Goal: Contribute content: Contribute content

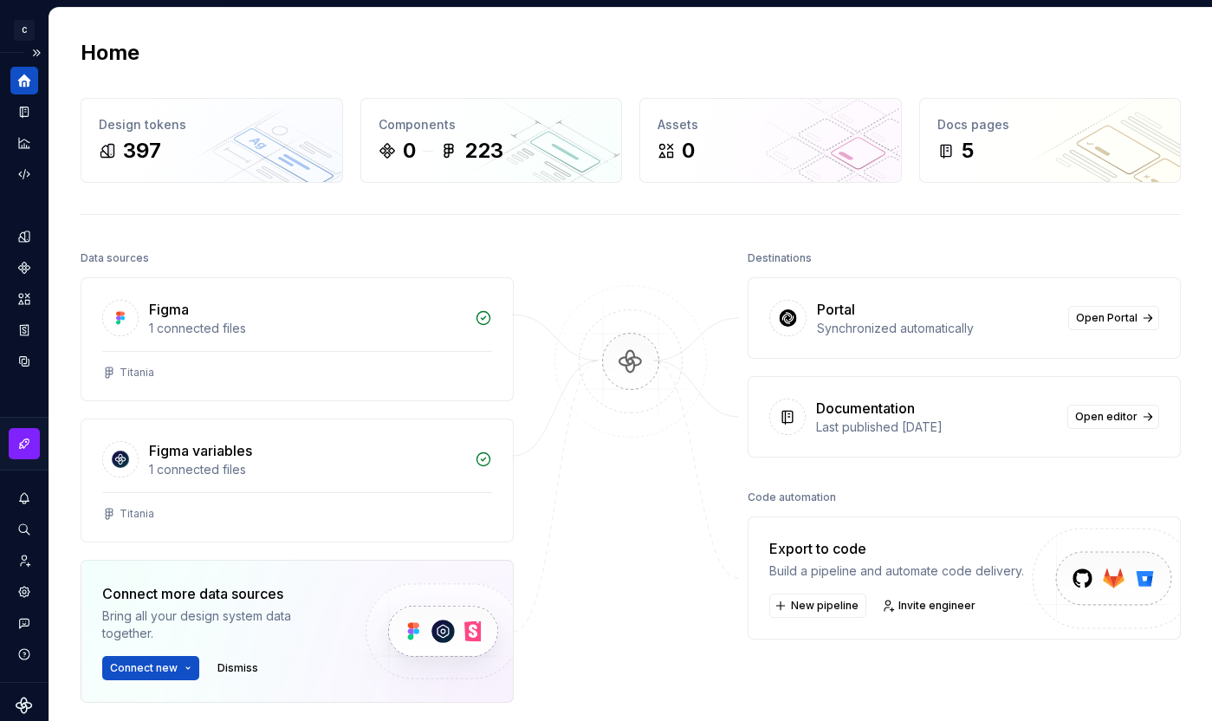
click at [27, 84] on icon "Home" at bounding box center [24, 81] width 13 height 13
click at [30, 52] on button "Expand sidebar" at bounding box center [36, 53] width 24 height 24
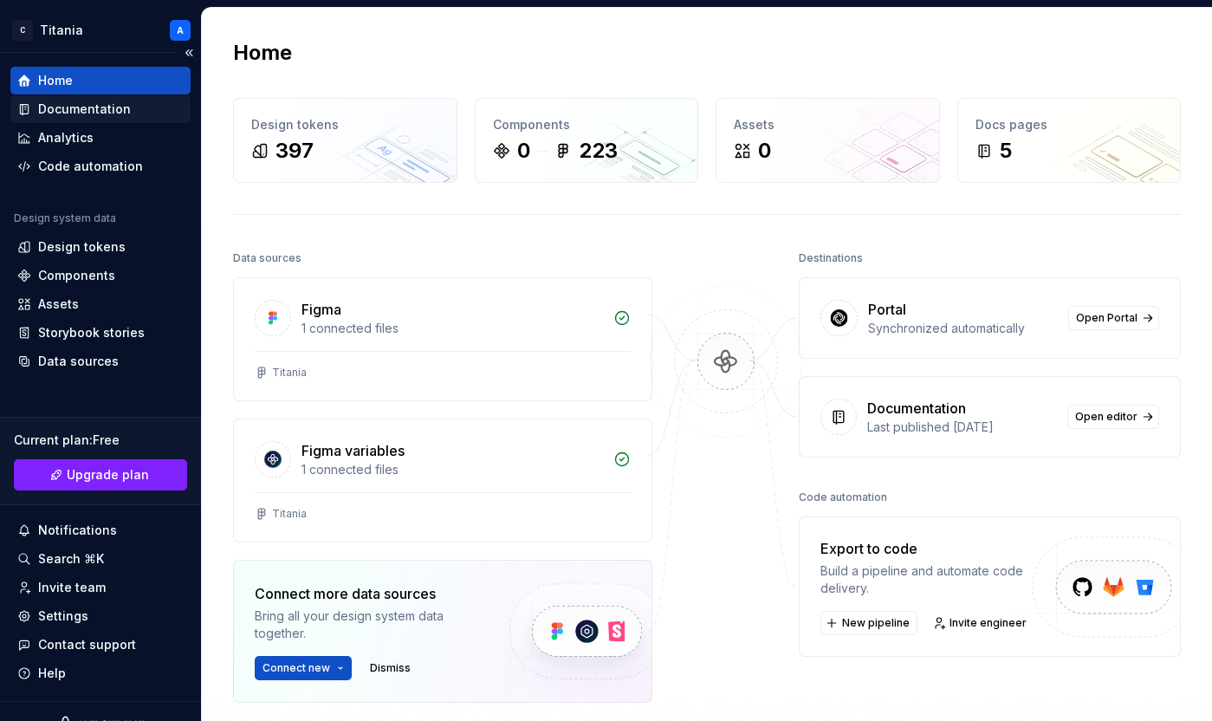
click at [68, 108] on div "Documentation" at bounding box center [84, 108] width 93 height 17
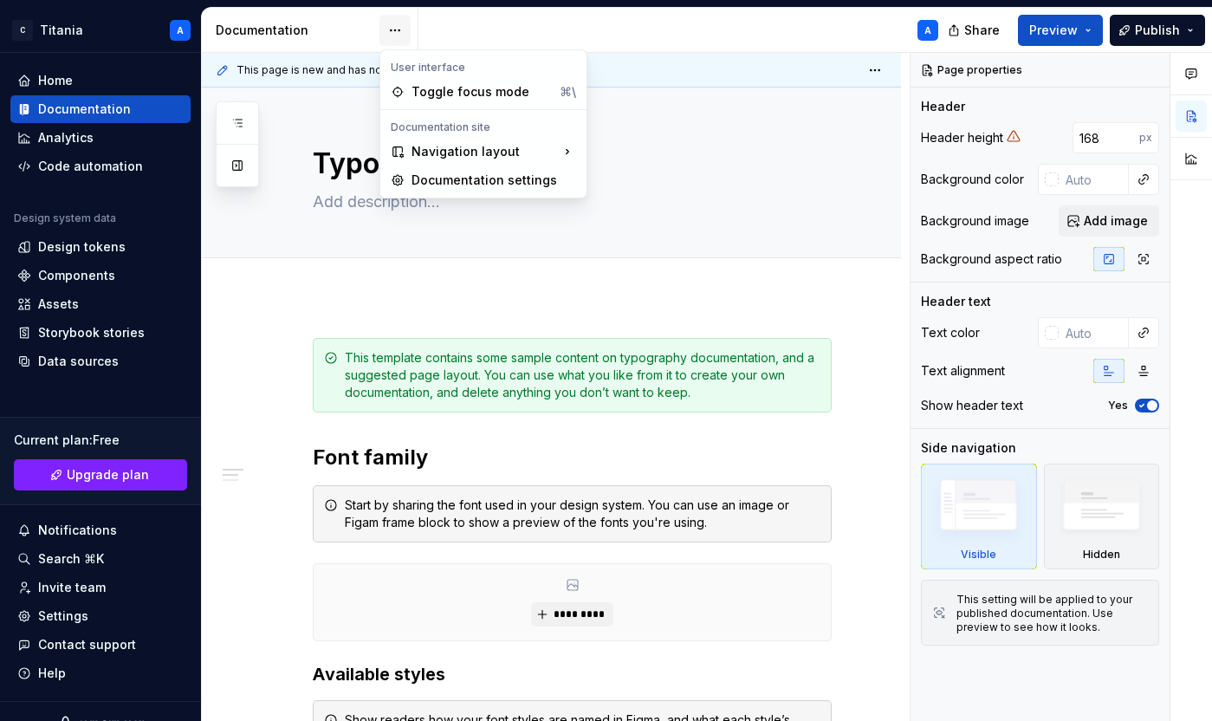
click at [397, 31] on html "C Titania A Home Documentation Analytics Code automation Design system data Des…" at bounding box center [606, 360] width 1212 height 721
click at [536, 153] on div "Navigation layout" at bounding box center [483, 152] width 199 height 28
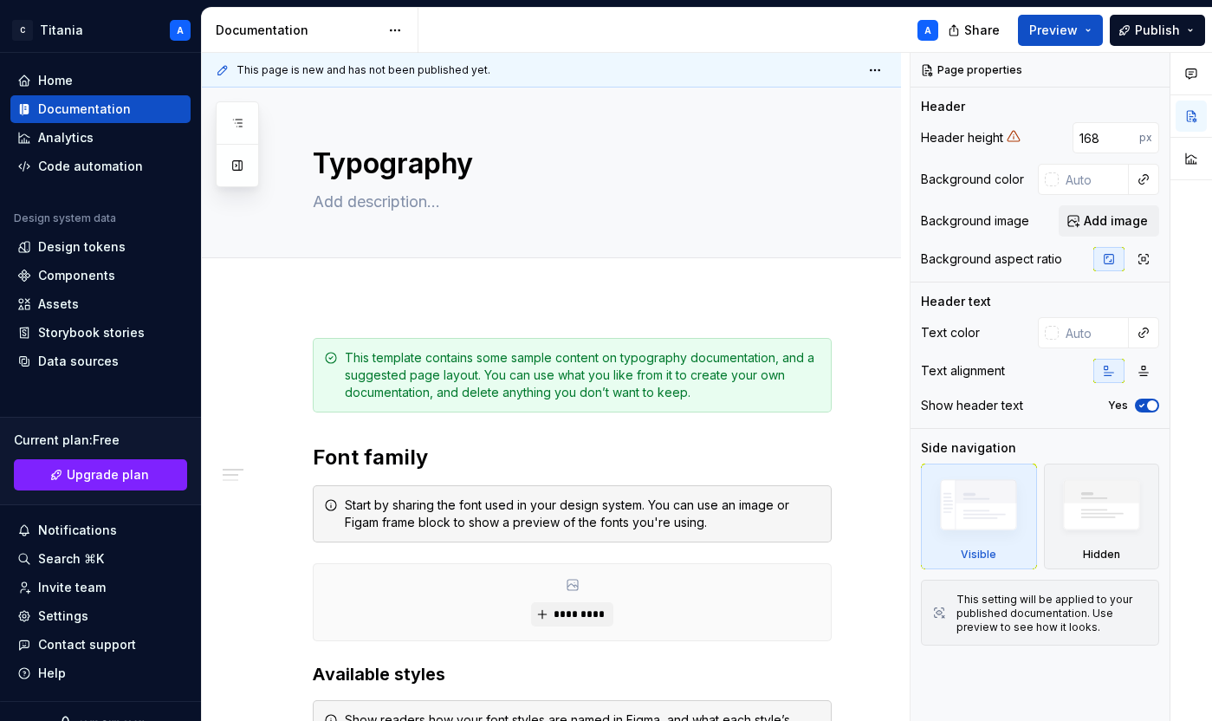
click at [562, 23] on html "C Titania A Home Documentation Analytics Code automation Design system data Des…" at bounding box center [606, 360] width 1212 height 721
click at [65, 139] on div "Analytics" at bounding box center [65, 137] width 55 height 17
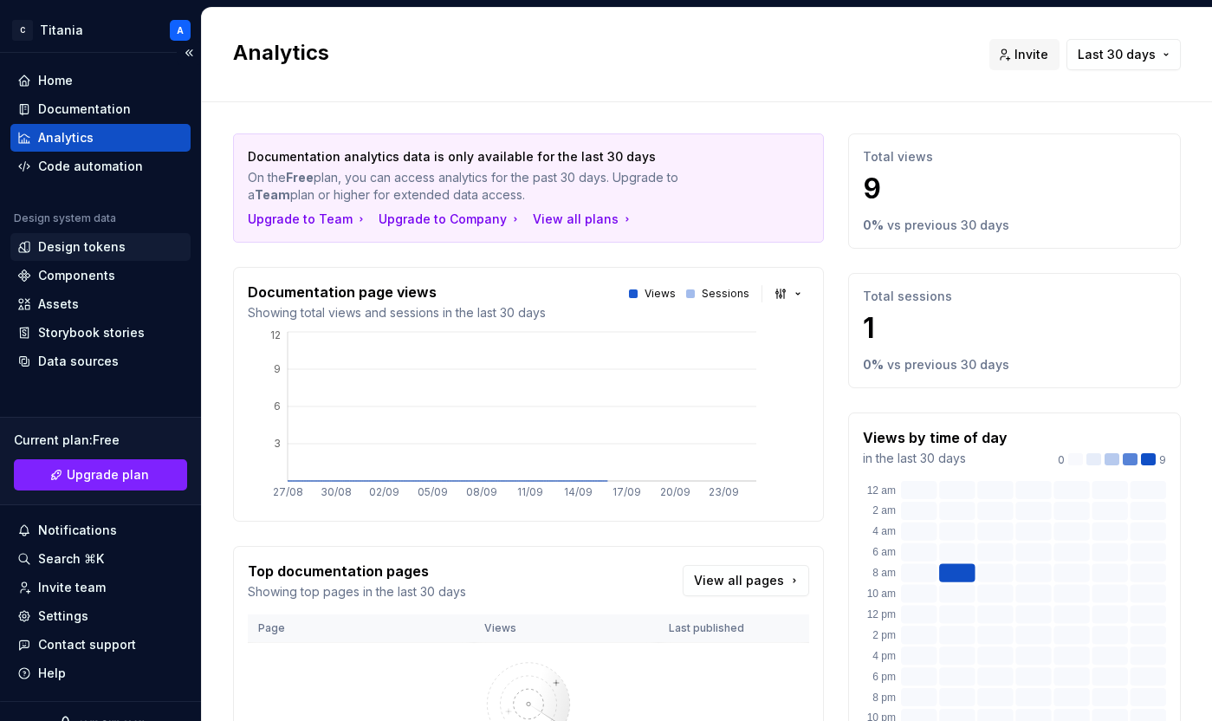
click at [81, 249] on div "Design tokens" at bounding box center [81, 246] width 87 height 17
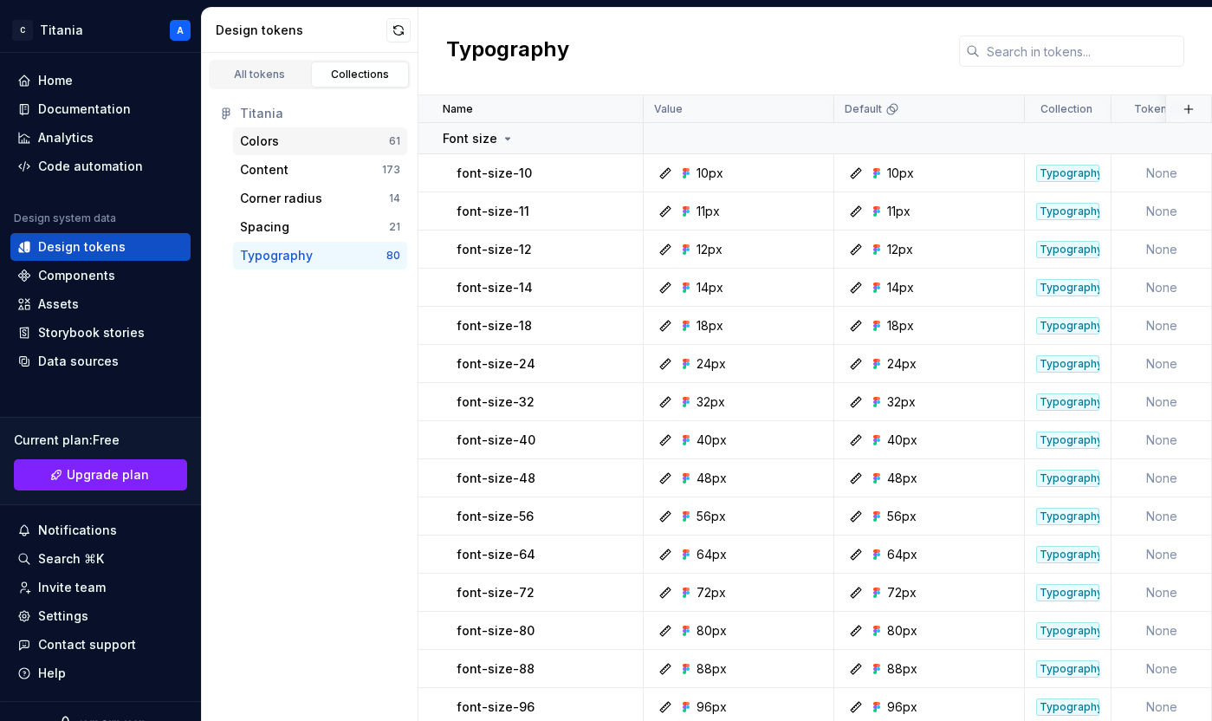
click at [269, 140] on div "Colors" at bounding box center [259, 141] width 39 height 17
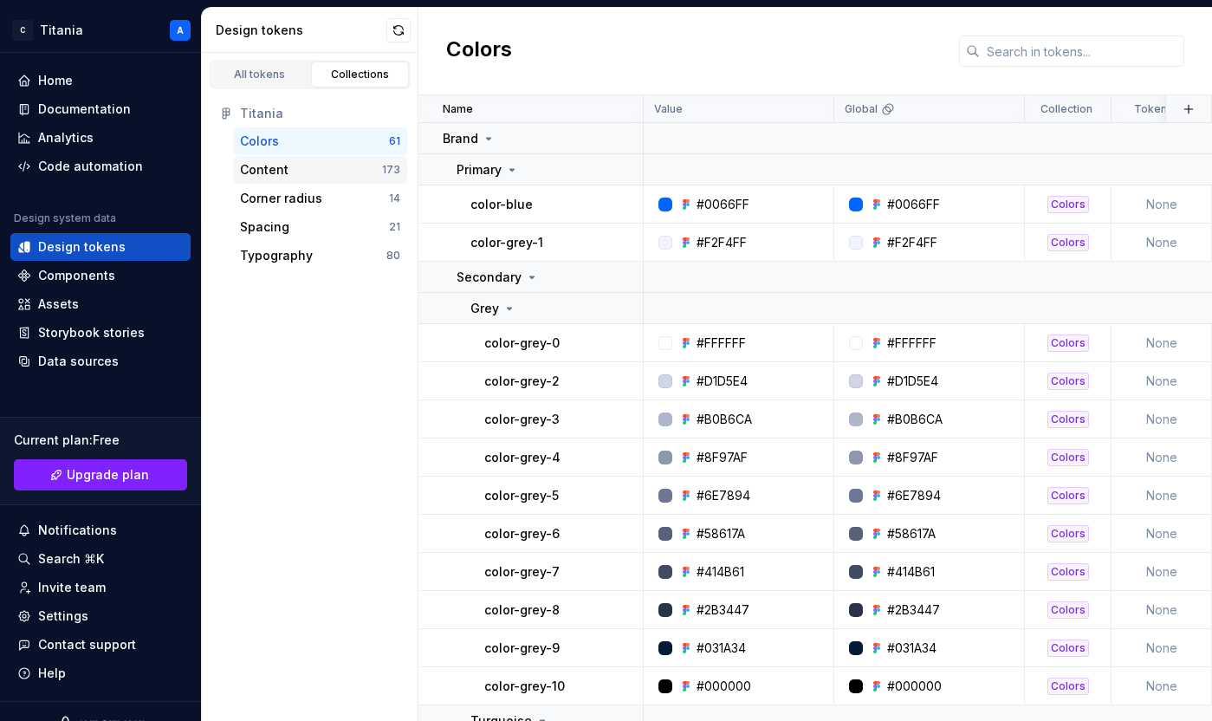
click at [265, 167] on div "Content" at bounding box center [264, 169] width 49 height 17
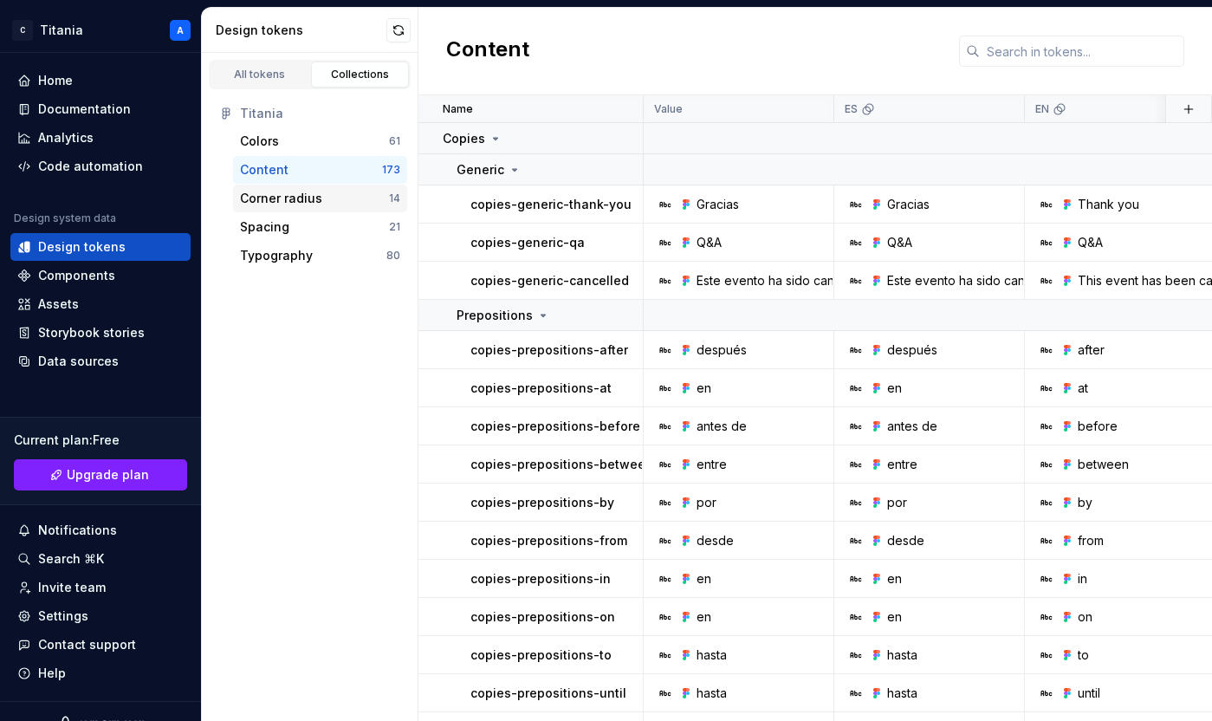
click at [264, 197] on div "Corner radius" at bounding box center [281, 198] width 82 height 17
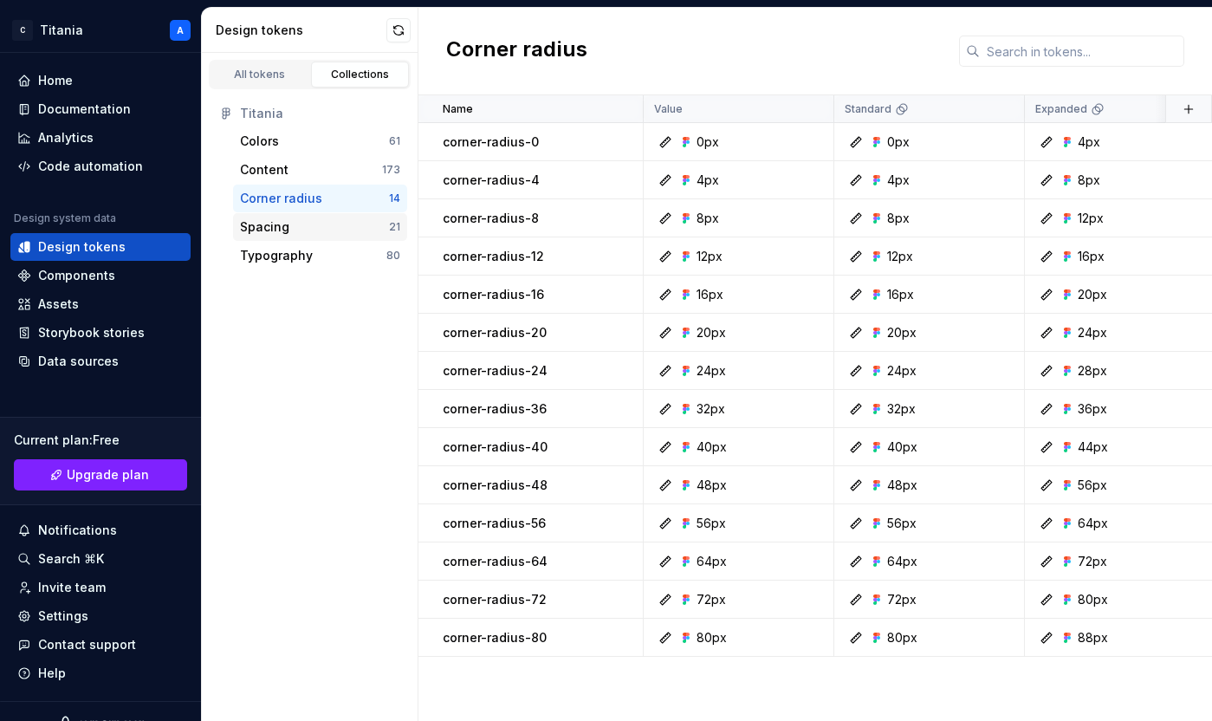
drag, startPoint x: 258, startPoint y: 230, endPoint x: 260, endPoint y: 249, distance: 18.3
click at [257, 230] on div "Spacing" at bounding box center [264, 226] width 49 height 17
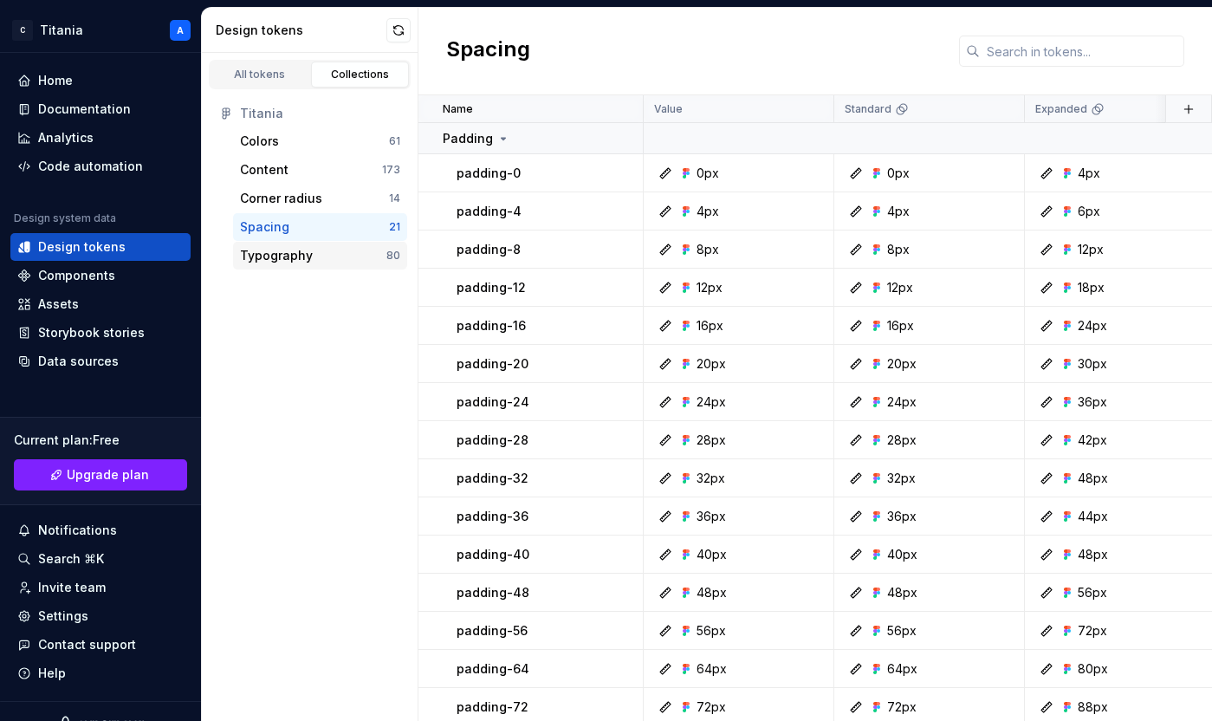
click at [256, 256] on div "Typography" at bounding box center [276, 255] width 73 height 17
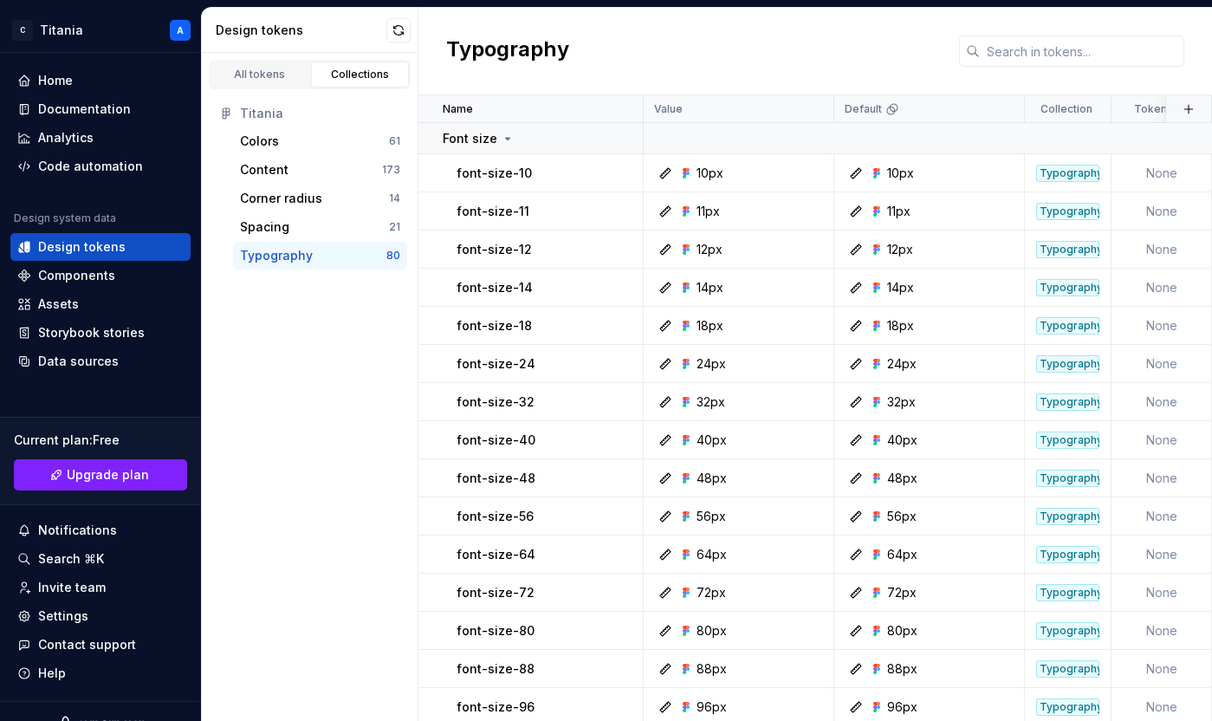
click at [340, 75] on div "Collections" at bounding box center [360, 75] width 87 height 14
click at [263, 75] on div "All tokens" at bounding box center [260, 75] width 87 height 14
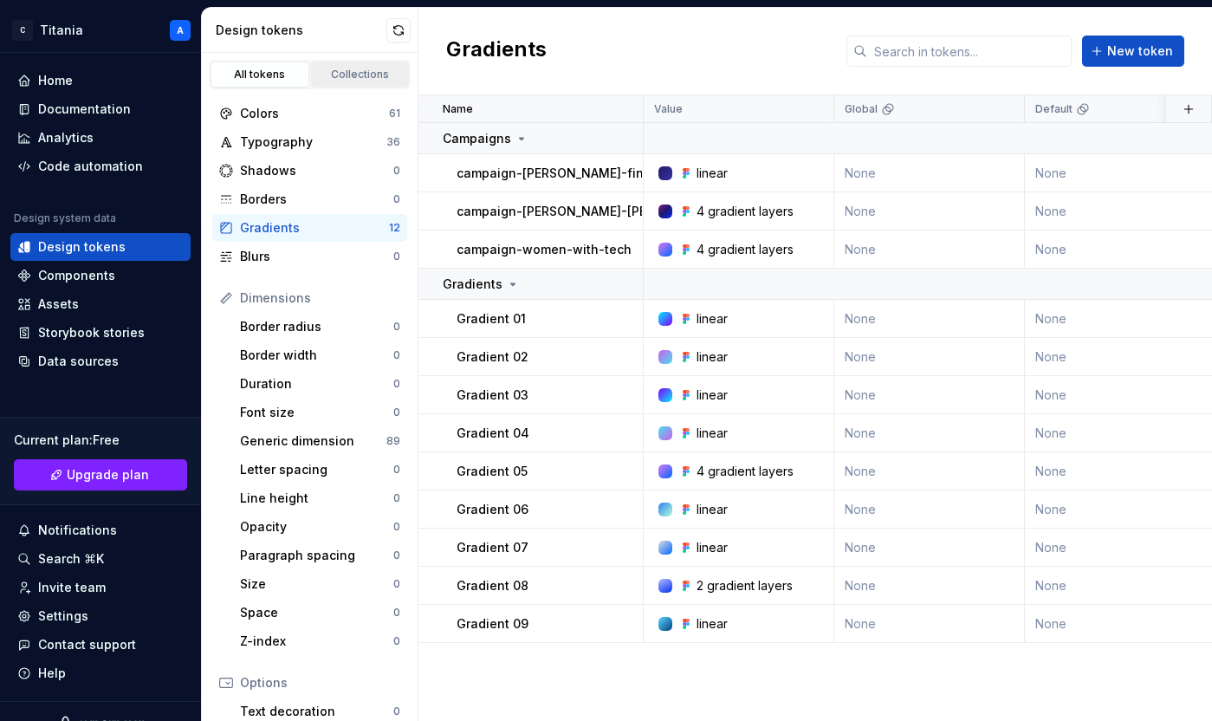
click at [336, 77] on div "Collections" at bounding box center [360, 75] width 87 height 14
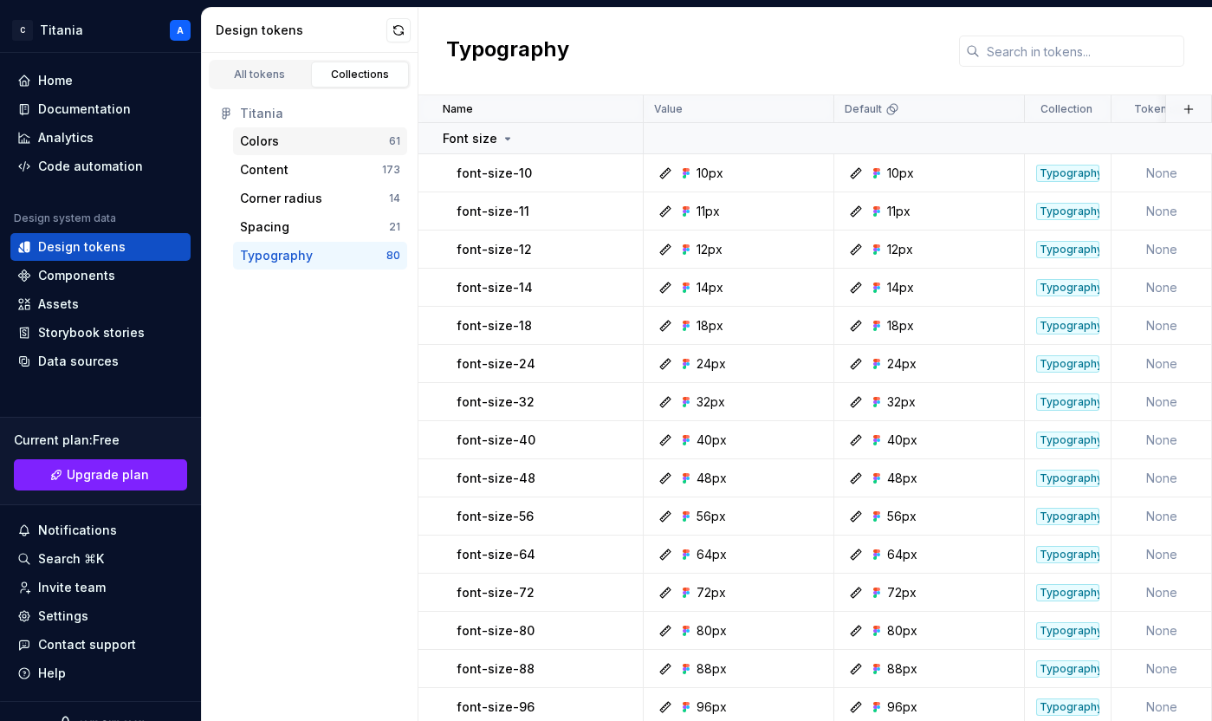
click at [257, 144] on div "Colors" at bounding box center [259, 141] width 39 height 17
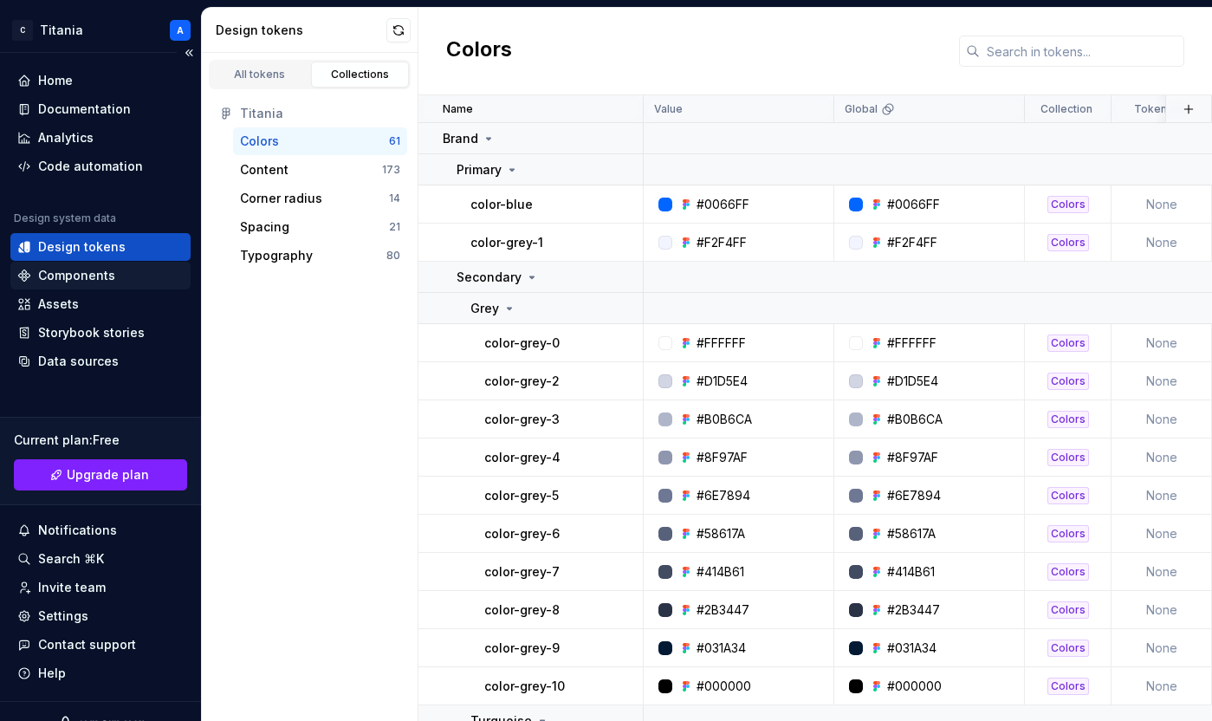
click at [75, 277] on div "Components" at bounding box center [76, 275] width 77 height 17
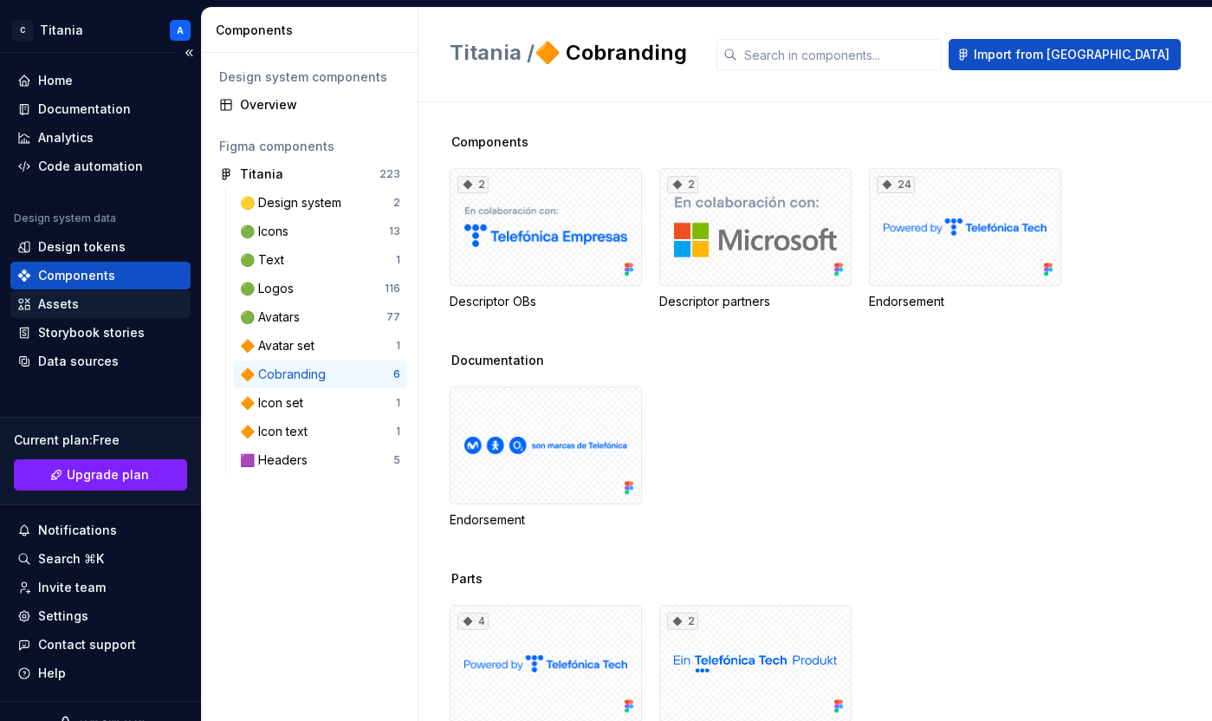
click at [59, 301] on div "Assets" at bounding box center [58, 303] width 41 height 17
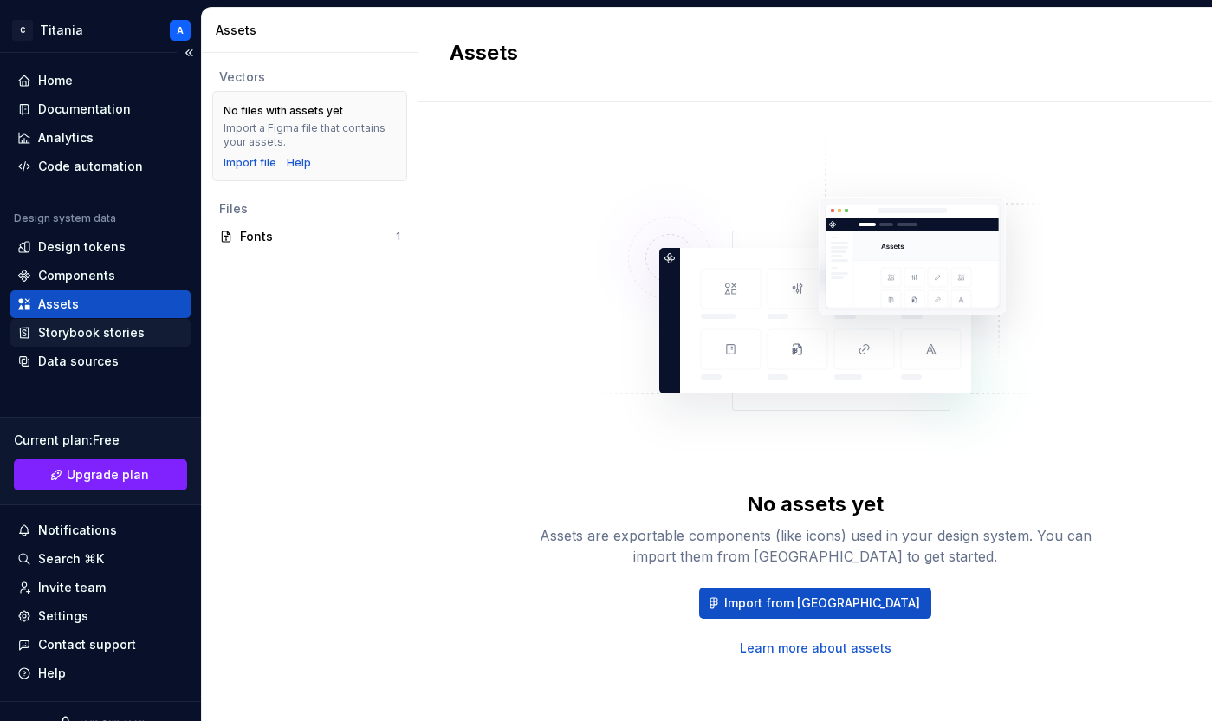
click at [62, 330] on div "Storybook stories" at bounding box center [91, 332] width 107 height 17
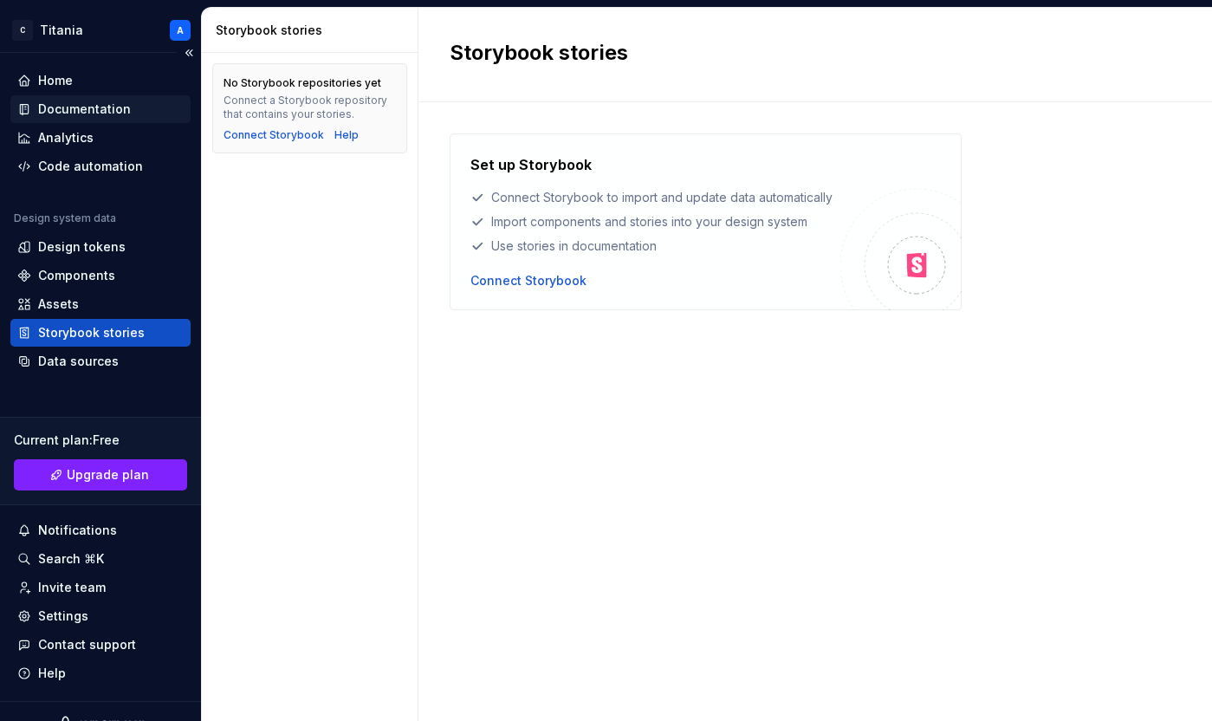
click at [63, 111] on div "Documentation" at bounding box center [84, 108] width 93 height 17
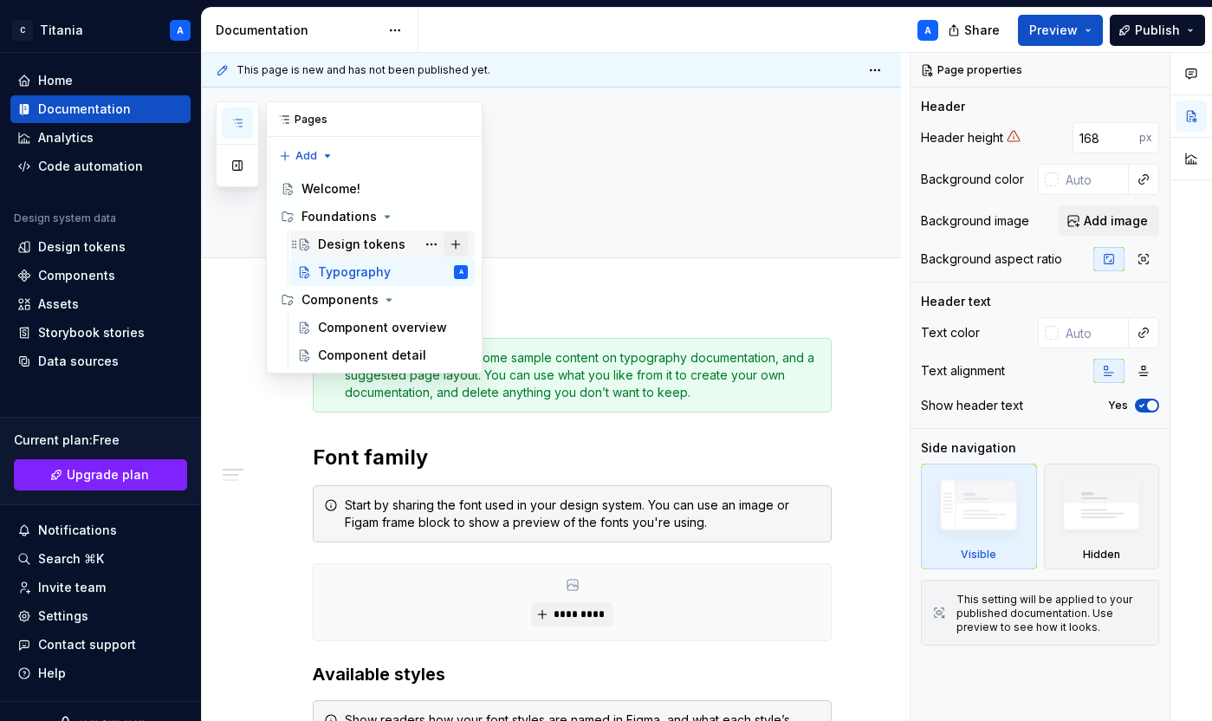
click at [458, 243] on button "Page tree" at bounding box center [456, 244] width 24 height 24
type textarea "*"
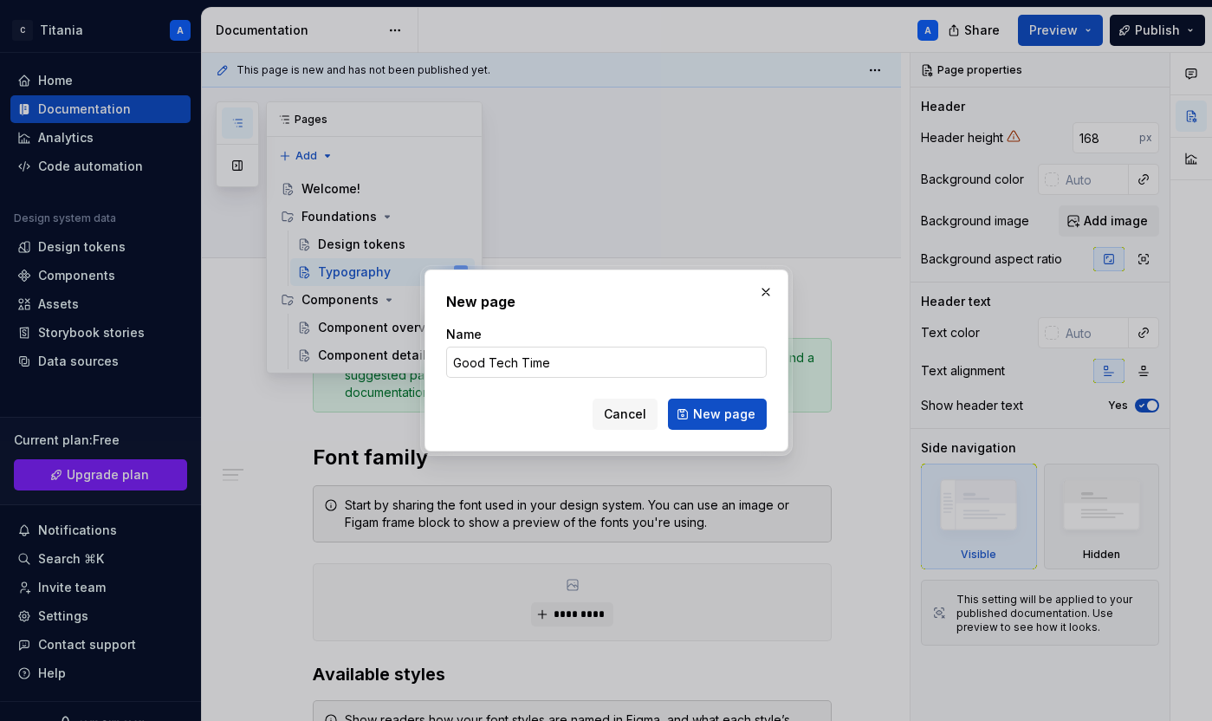
type input "Good Tech Times"
click at [703, 412] on span "New page" at bounding box center [724, 413] width 62 height 17
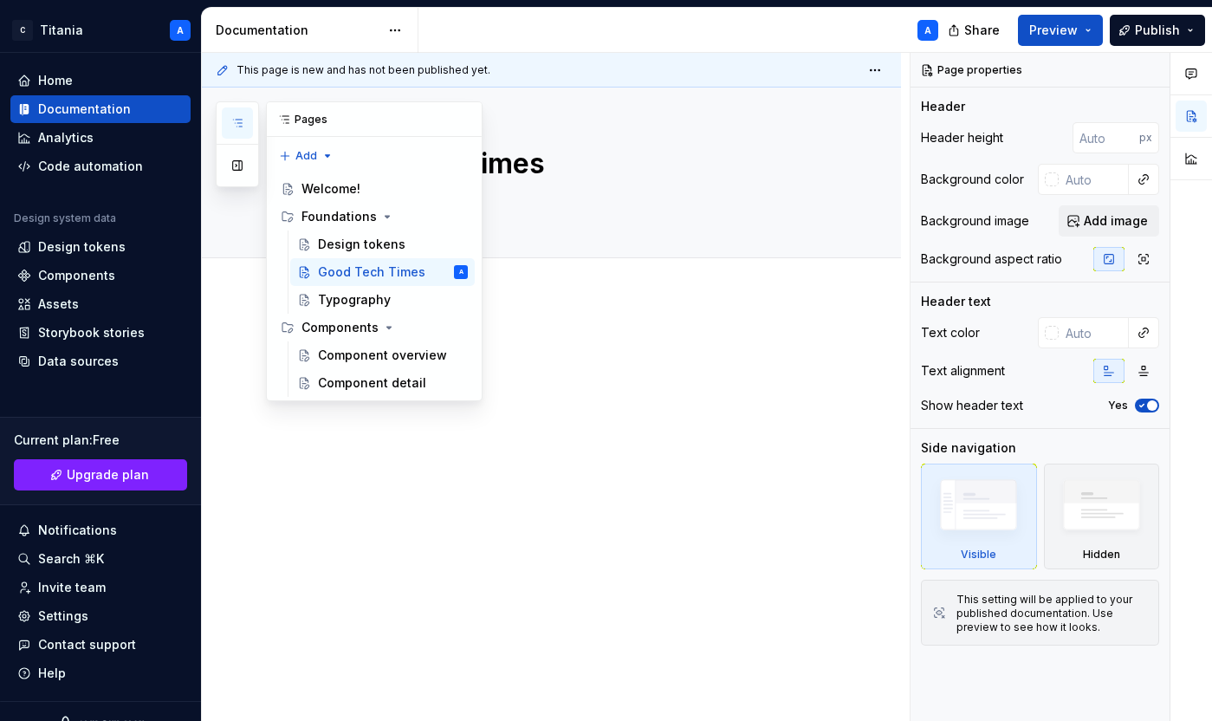
click at [289, 120] on icon at bounding box center [284, 120] width 14 height 14
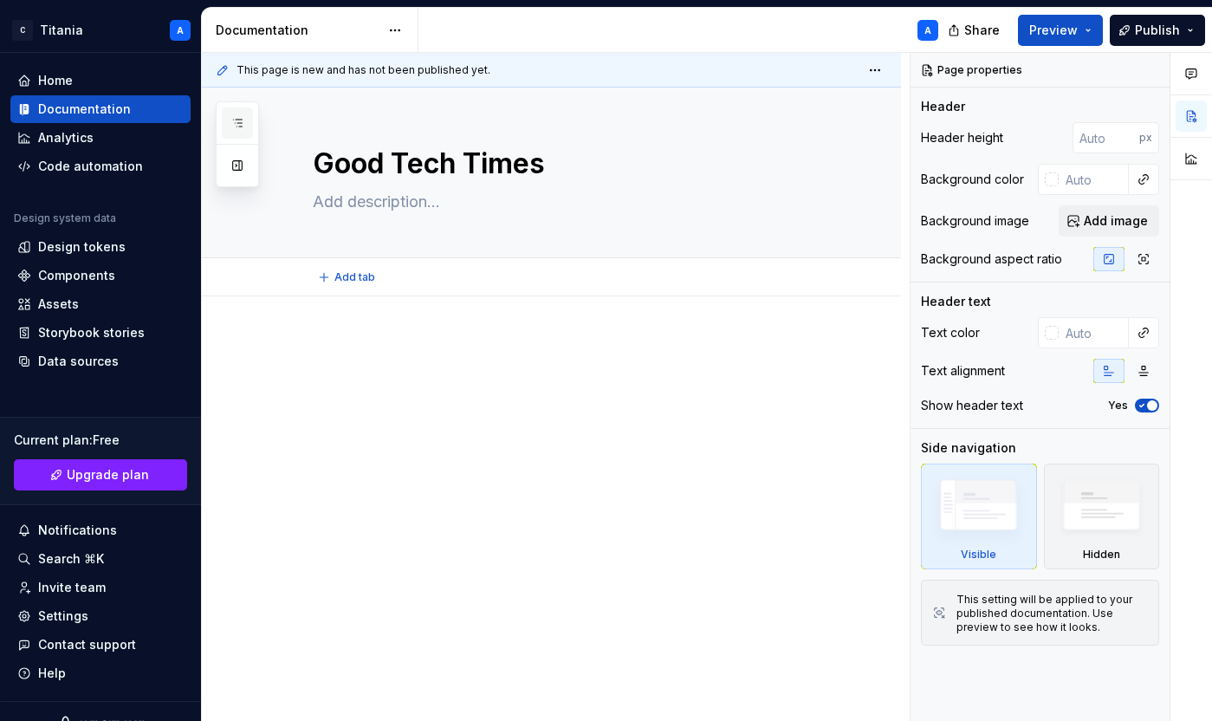
type textarea "*"
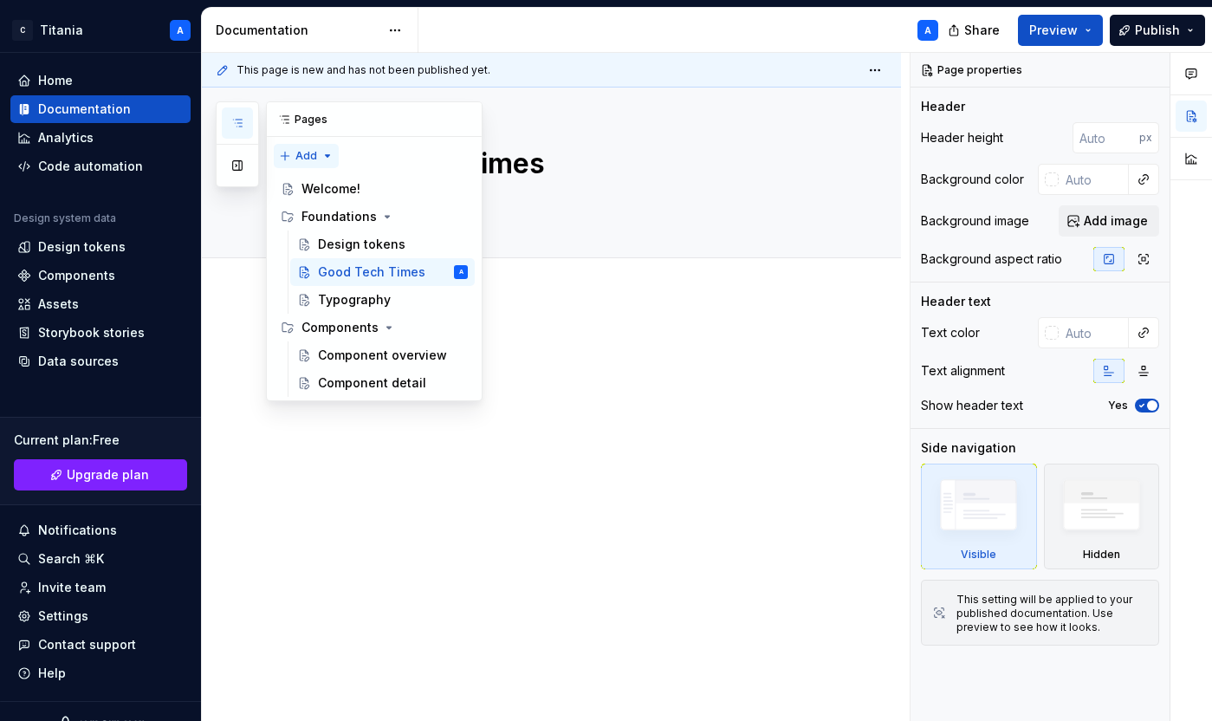
click at [303, 156] on div "Pages Add Accessibility guide for tree Page tree. Navigate the tree with the ar…" at bounding box center [349, 251] width 267 height 300
click at [324, 215] on div "New group" at bounding box center [362, 214] width 113 height 17
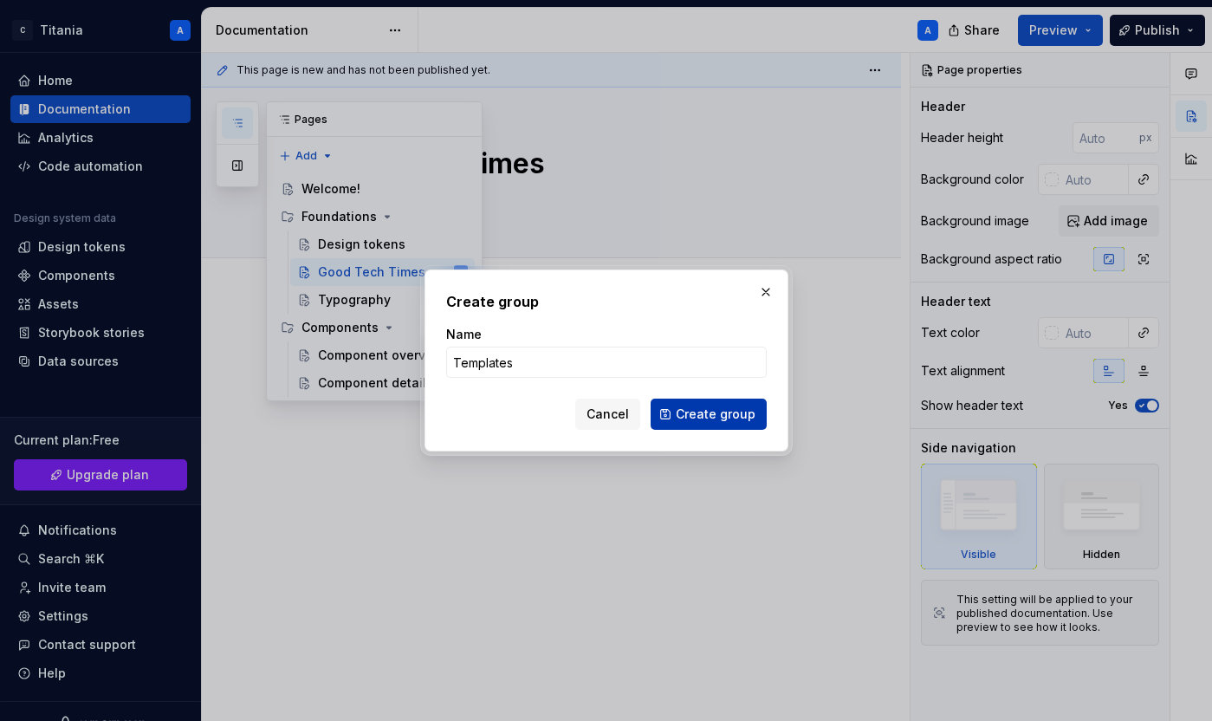
type input "Templates"
click at [710, 411] on span "Create group" at bounding box center [716, 413] width 80 height 17
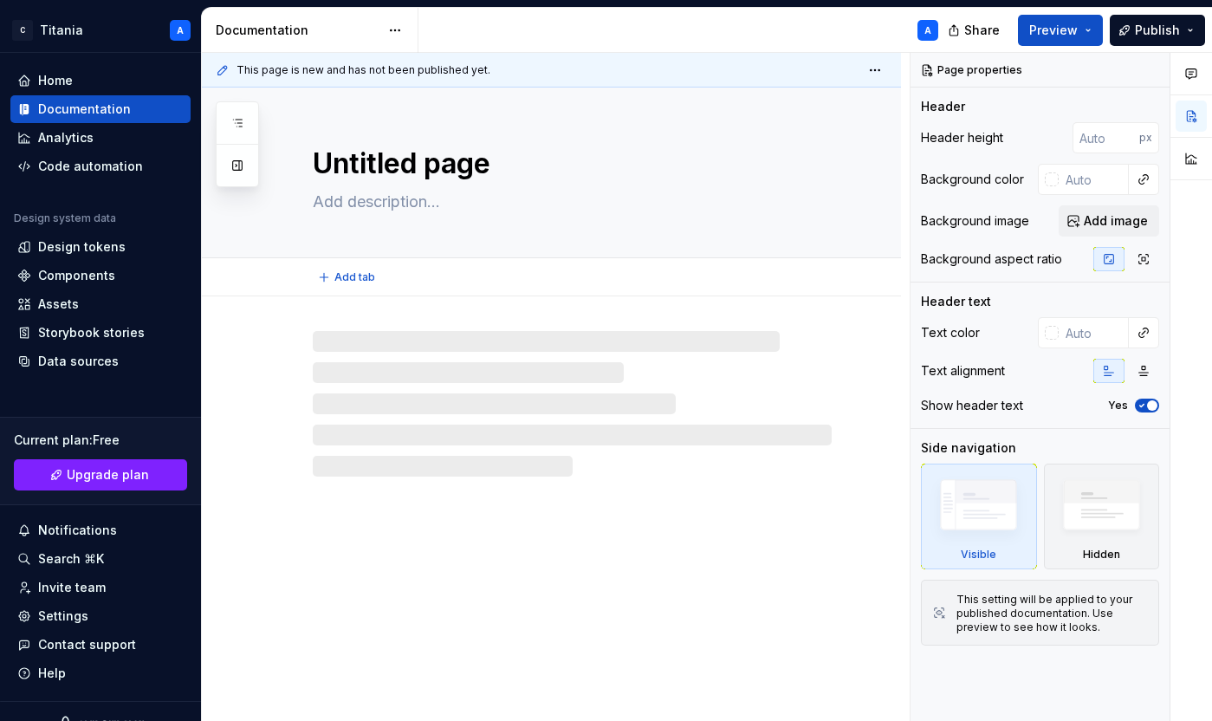
click at [356, 166] on textarea "Untitled page" at bounding box center [568, 164] width 519 height 42
type textarea "*"
type textarea "e"
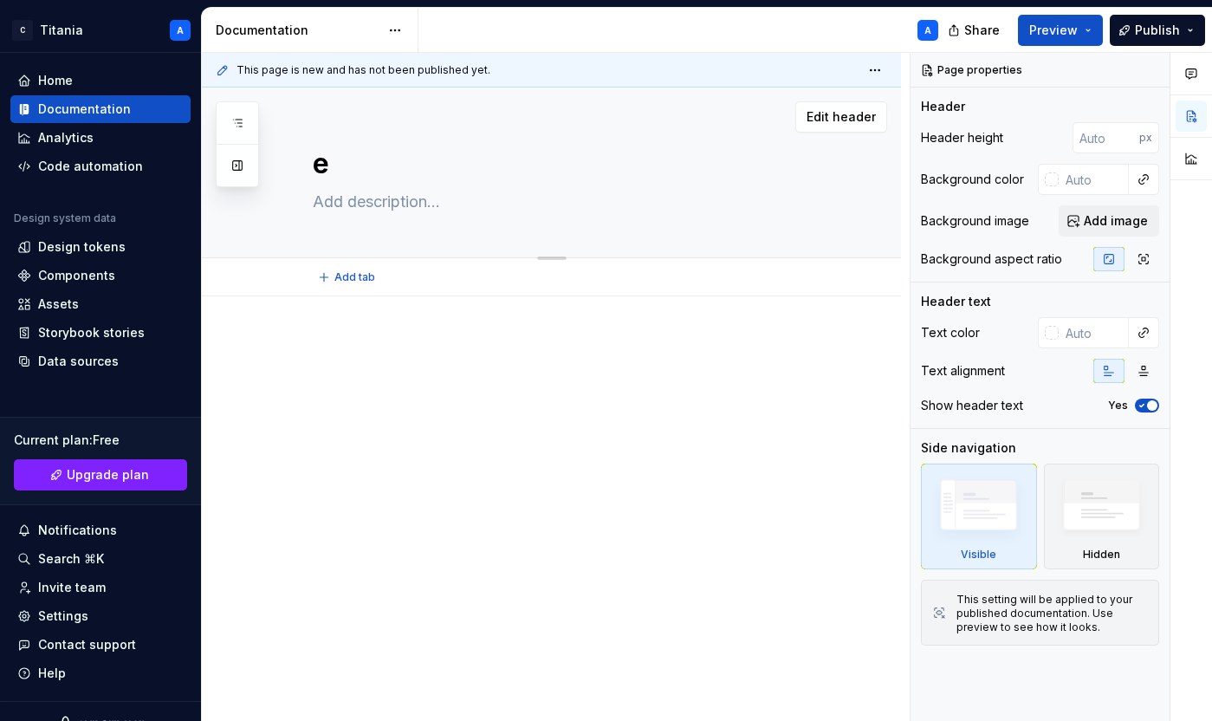
type textarea "*"
type textarea "emp"
type textarea "*"
type textarea "empl"
type textarea "*"
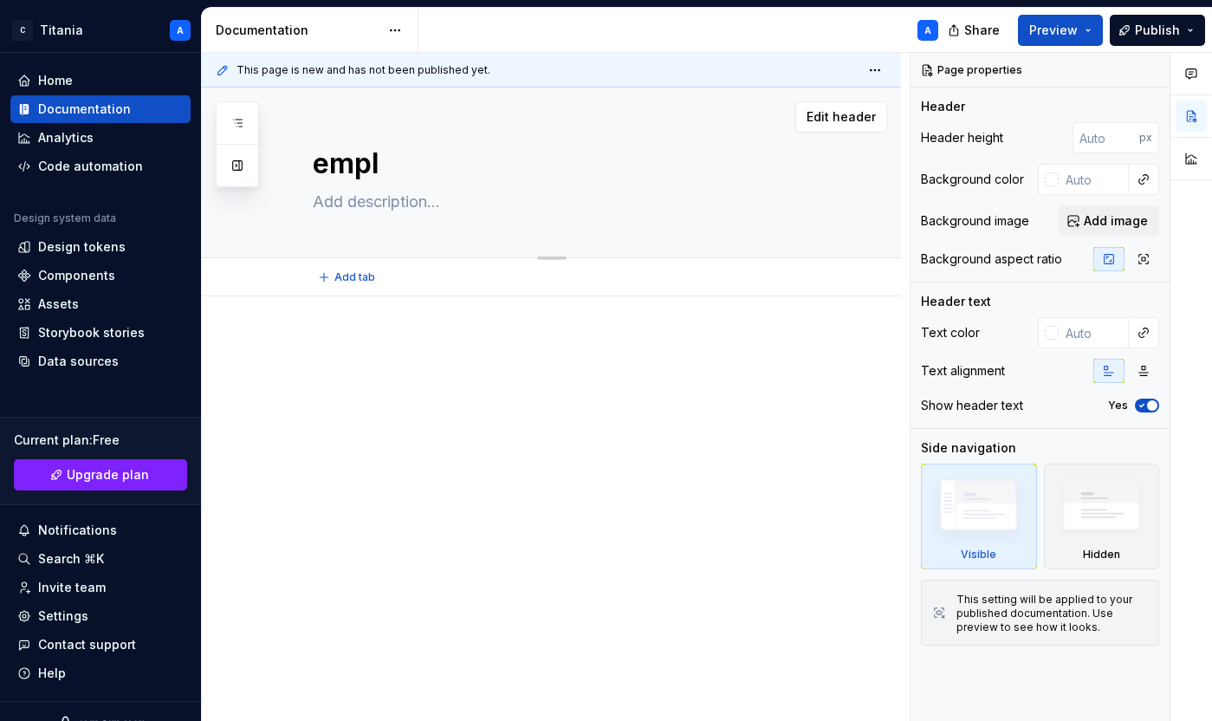
type textarea "empla"
type textarea "*"
type textarea "emplat"
type textarea "*"
type textarea "emplate"
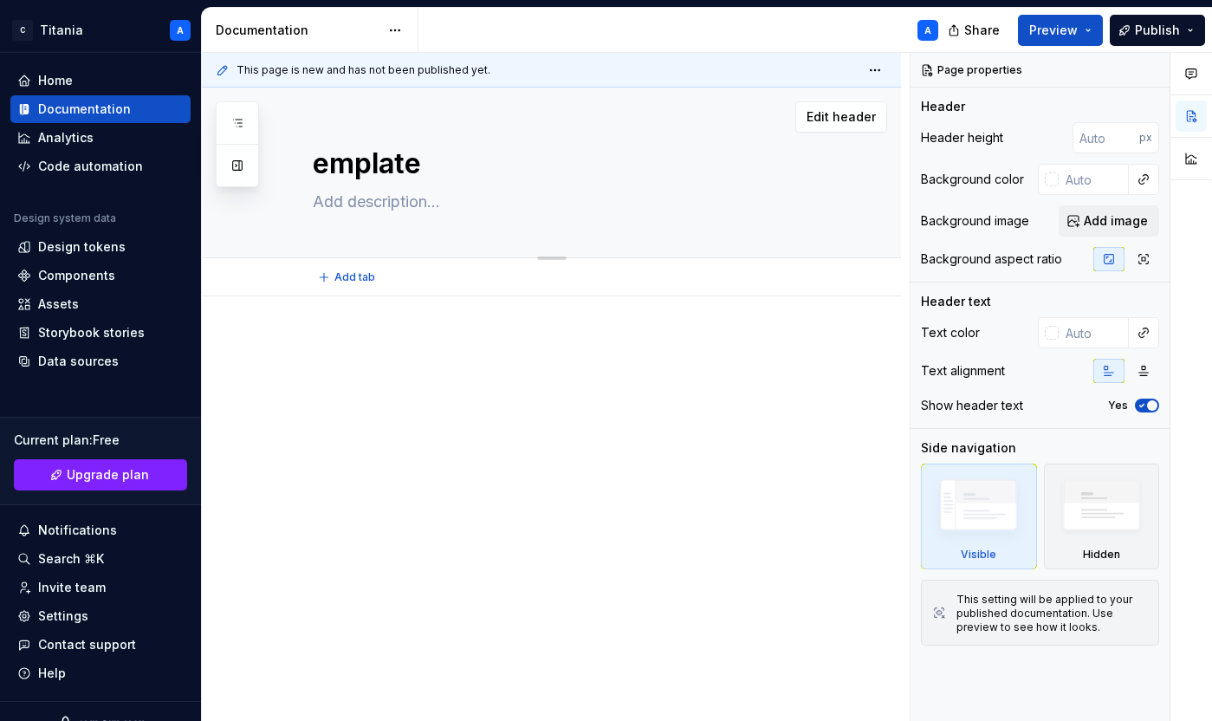
type textarea "*"
type textarea "emplates"
type textarea "*"
type textarea "Templates"
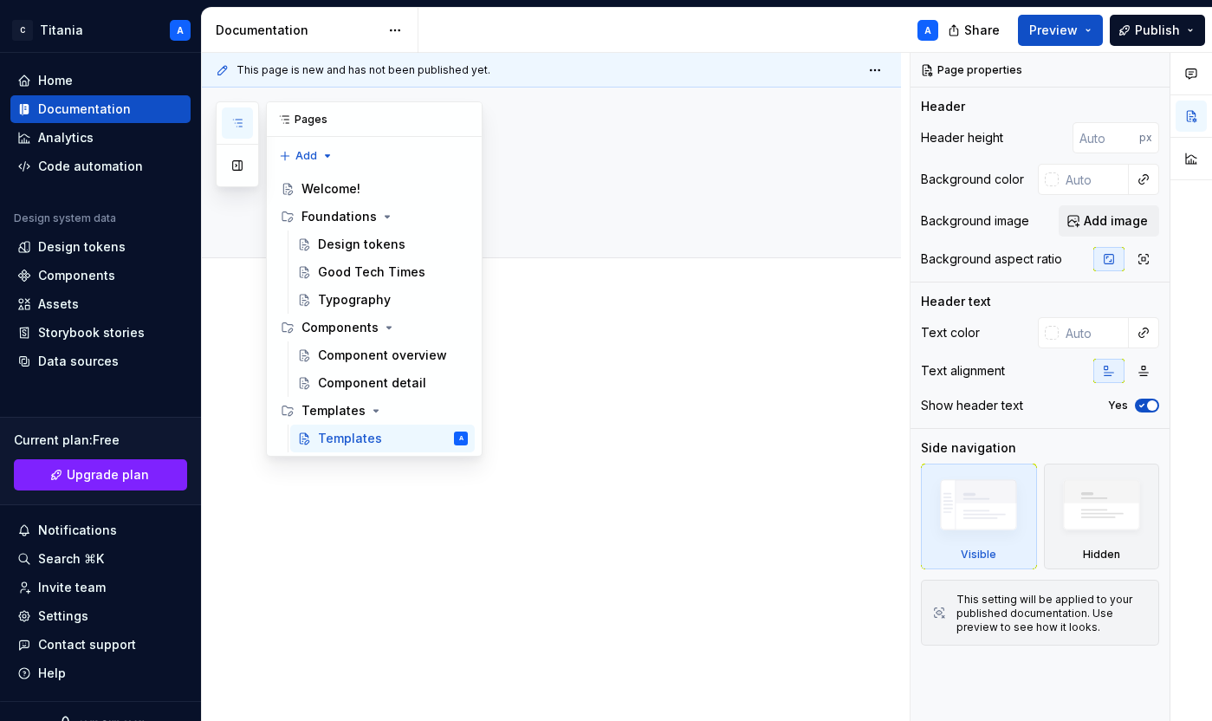
type textarea "*"
type textarea "Templates"
click at [237, 118] on icon "button" at bounding box center [237, 123] width 14 height 14
click at [432, 440] on button "Page tree" at bounding box center [431, 438] width 24 height 24
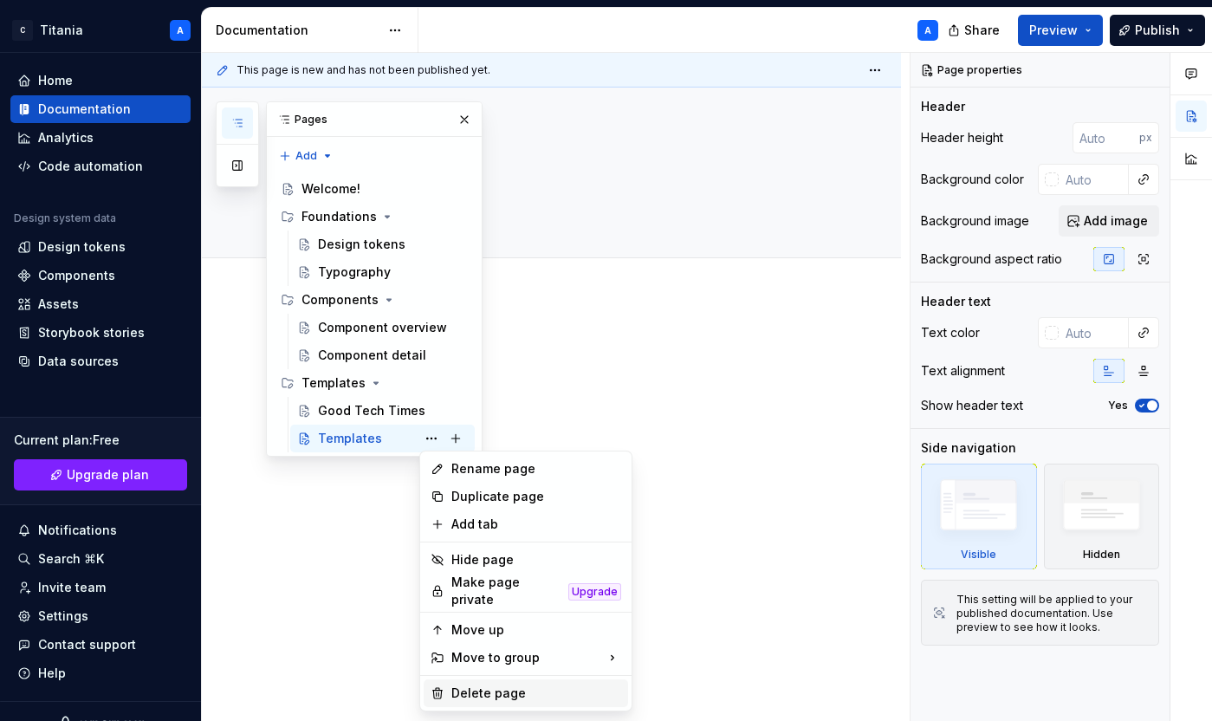
click at [470, 685] on div "Delete page" at bounding box center [536, 692] width 170 height 17
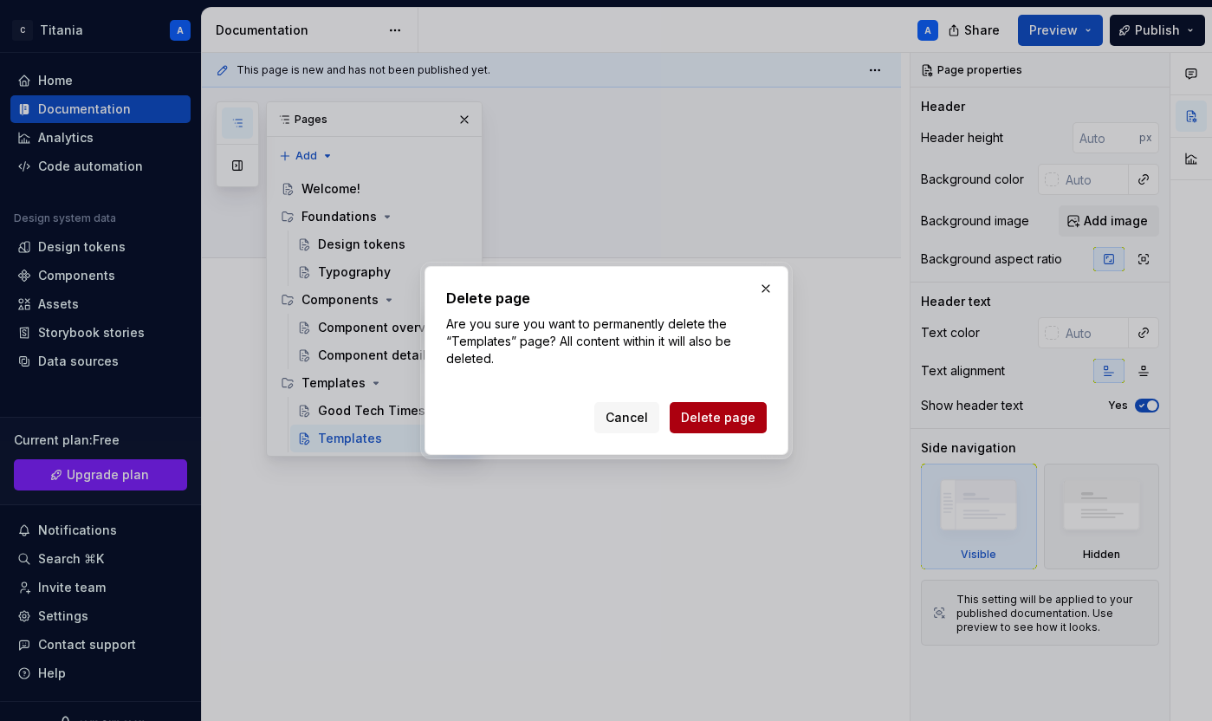
click at [718, 423] on span "Delete page" at bounding box center [718, 417] width 75 height 17
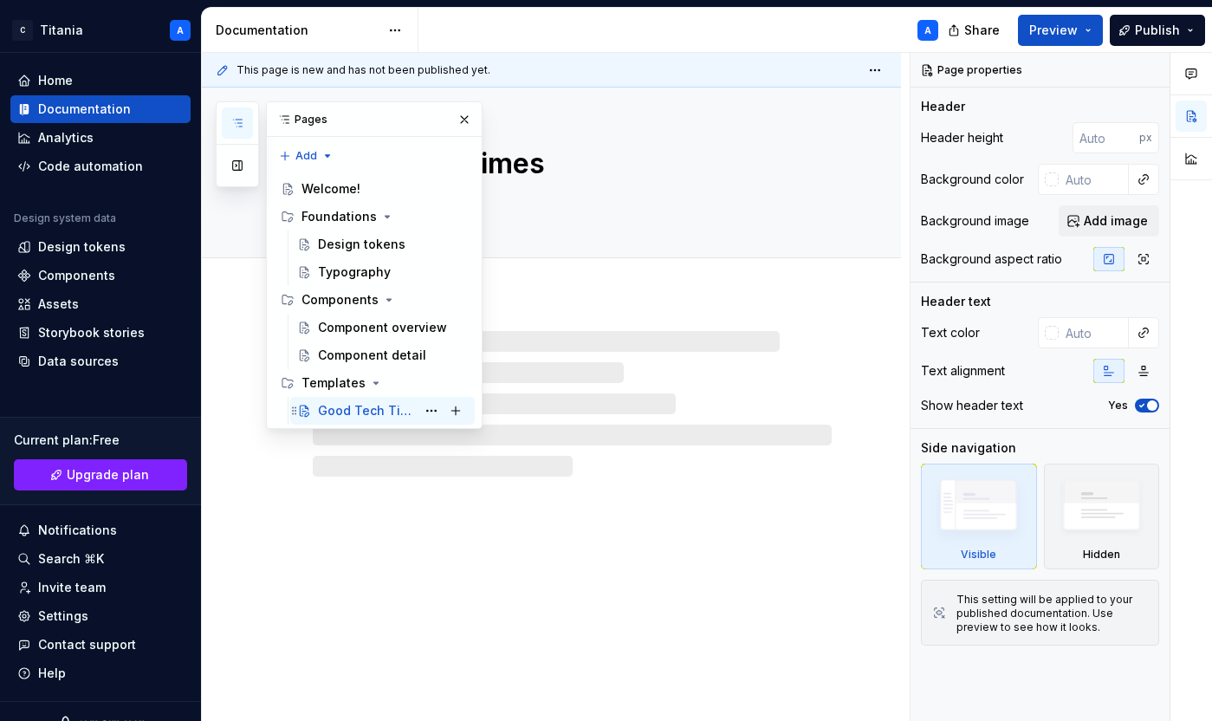
click at [339, 409] on div "Good Tech Times" at bounding box center [367, 410] width 98 height 17
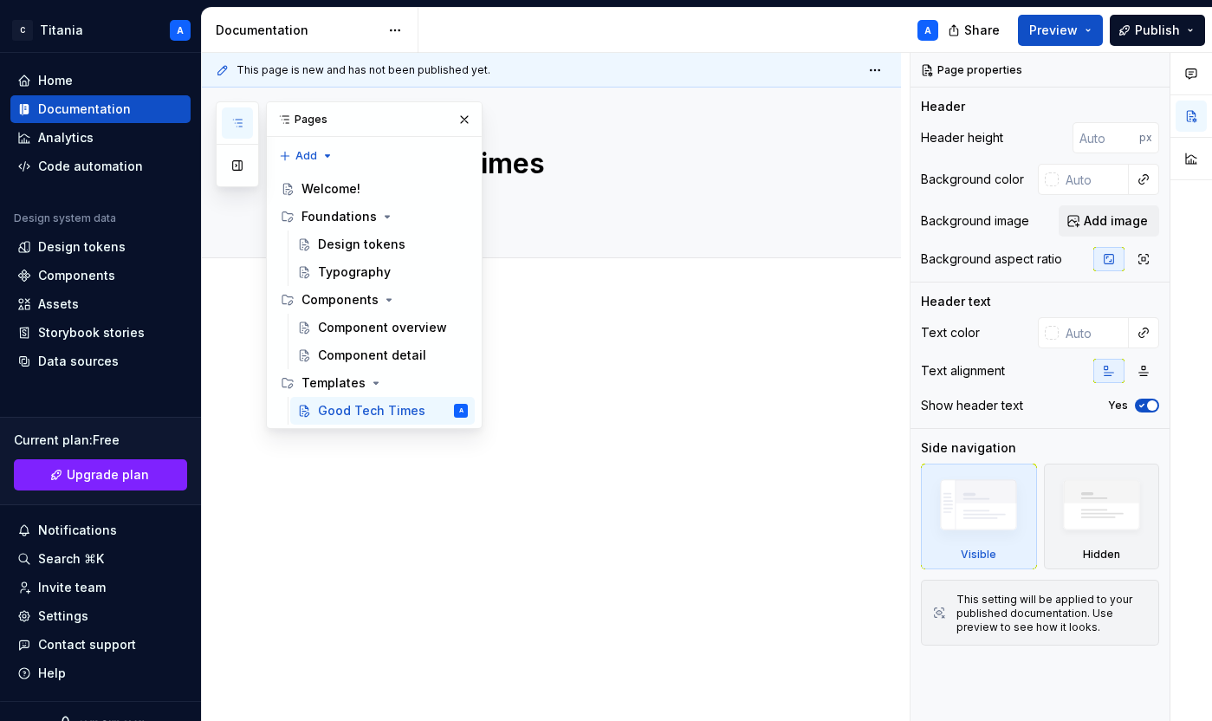
click at [618, 341] on p at bounding box center [572, 348] width 519 height 21
click at [466, 114] on button "button" at bounding box center [464, 119] width 24 height 24
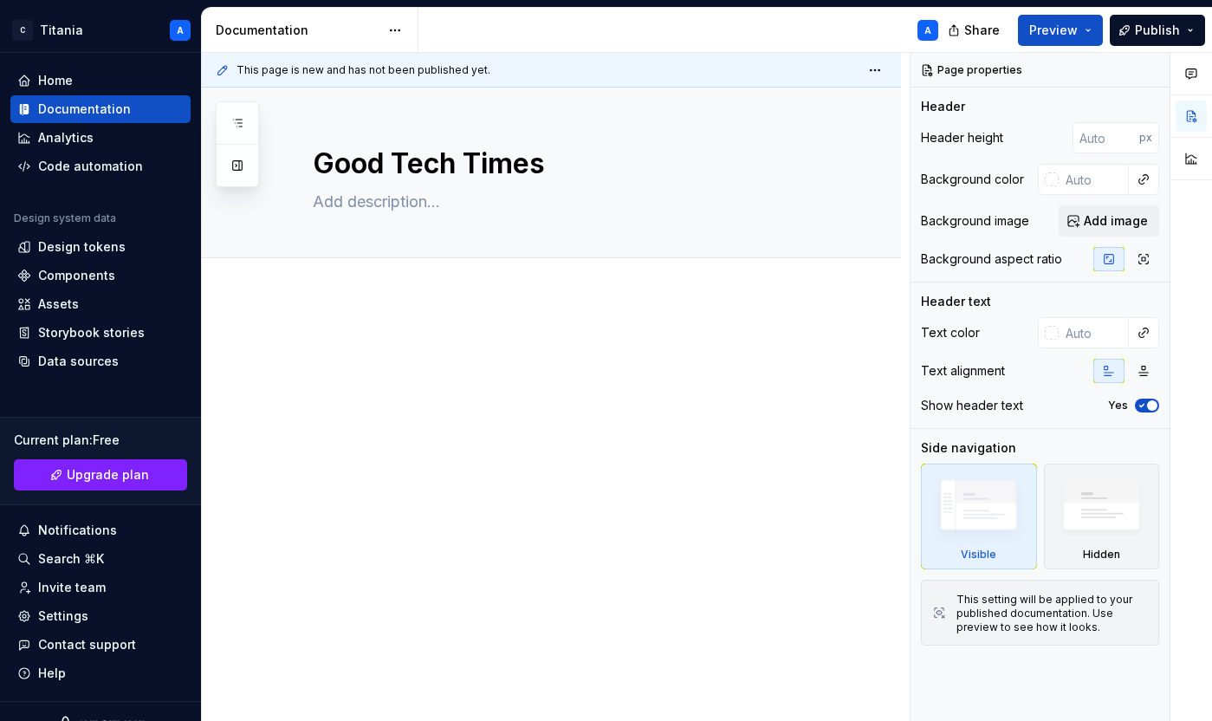
click at [447, 373] on div at bounding box center [572, 371] width 519 height 66
click at [342, 206] on textarea at bounding box center [568, 202] width 519 height 28
paste textarea "The Good Tech Times template enables fast and consistent creation of all commun…"
type textarea "*"
type textarea "The Good Tech Times template enables fast and consistent creation of all commun…"
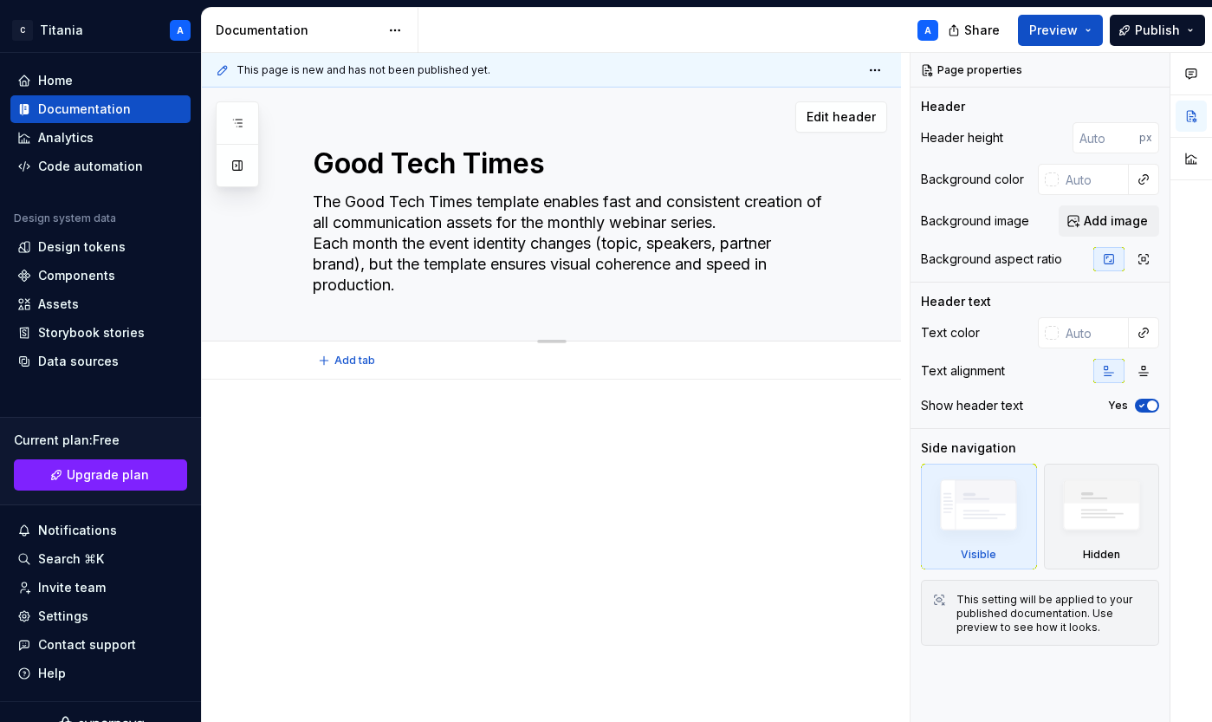
click at [599, 225] on textarea "The Good Tech Times template enables fast and consistent creation of all commun…" at bounding box center [568, 243] width 519 height 111
type textarea "*"
type textarea "The Good Tech Times template enables fast and consistent creation of all commun…"
type textarea "*"
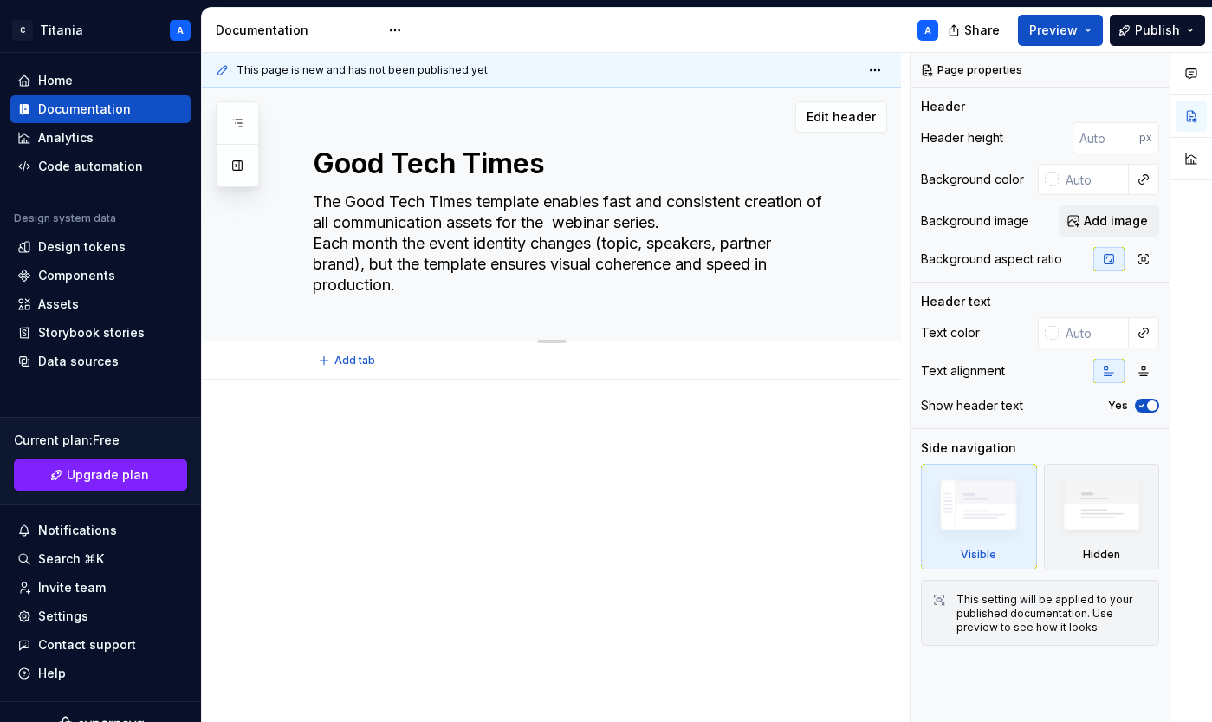
type textarea "The Good Tech Times template enables fast and consistent creation of all commun…"
click at [374, 243] on textarea "The Good Tech Times template enables fast and consistent creation of all commun…" at bounding box center [568, 243] width 519 height 111
click at [370, 246] on textarea "The Good Tech Times template enables fast and consistent creation of all commun…" at bounding box center [568, 243] width 519 height 111
type textarea "*"
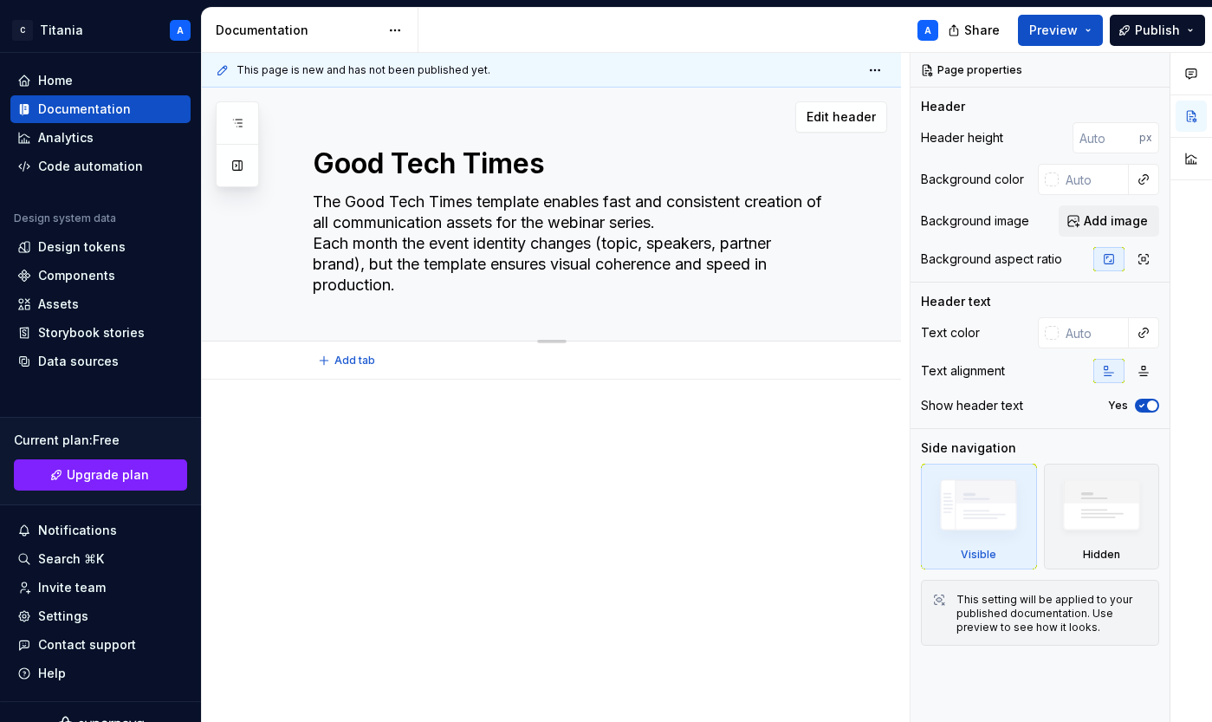
type textarea "The Good Tech Times template enables fast and consistent creation of all commun…"
type textarea "*"
type textarea "The Good Tech Times template enables fast and consistent creation of all commun…"
type textarea "*"
type textarea "The Good Tech Times template enables fast and consistent creation of all commun…"
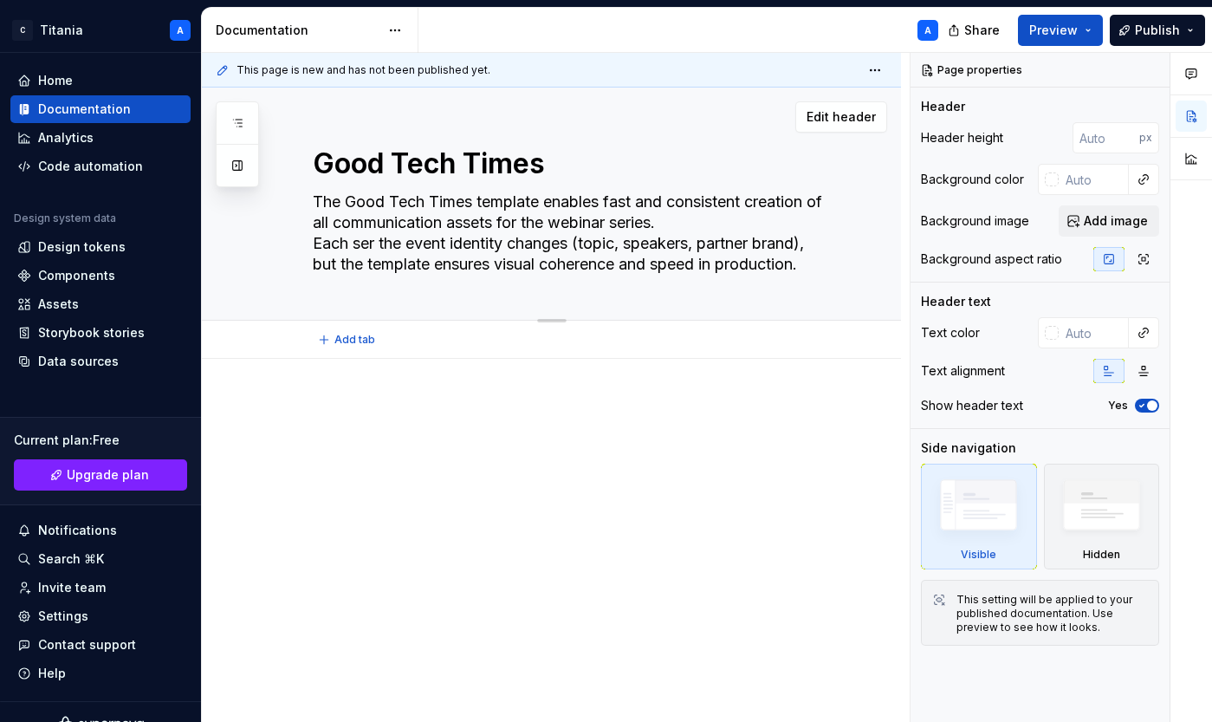
type textarea "*"
type textarea "The Good Tech Times template enables fast and consistent creation of all commun…"
type textarea "*"
type textarea "The Good Tech Times template enables fast and consistent creation of all commun…"
type textarea "*"
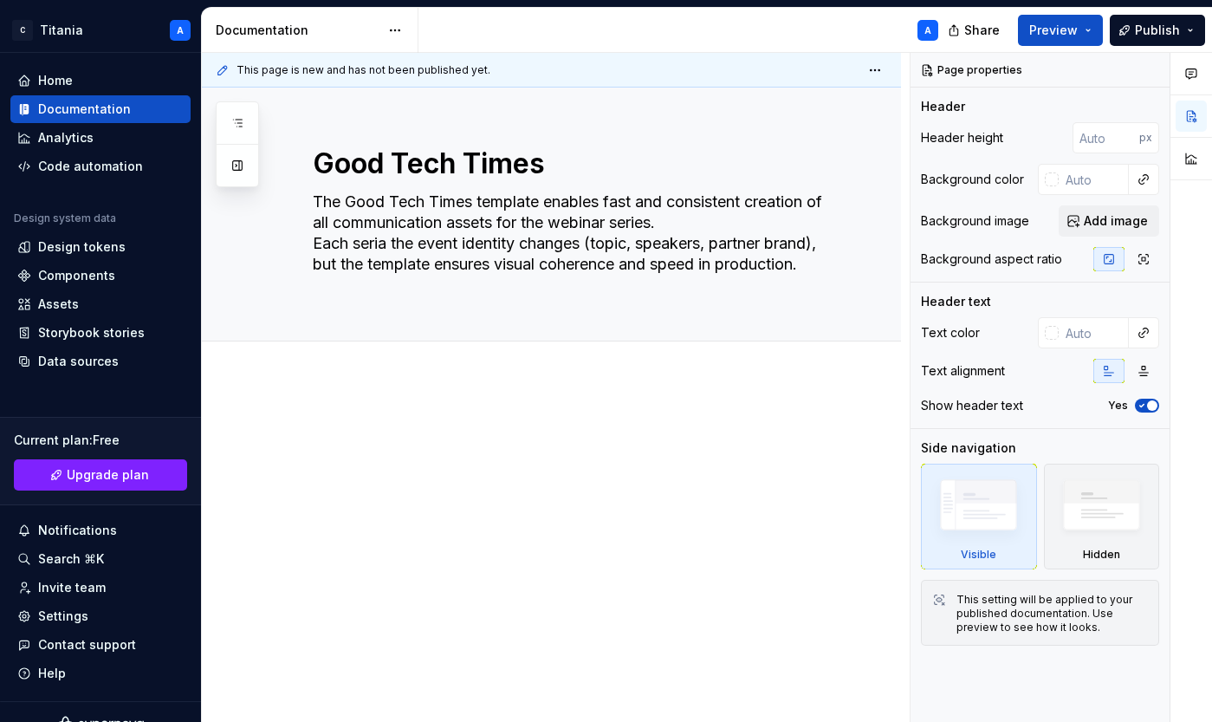
type textarea "The Good Tech Times template enables fast and consistent creation of all commun…"
click at [515, 399] on div at bounding box center [551, 551] width 699 height 345
click at [1192, 115] on button "button" at bounding box center [1191, 115] width 31 height 31
click at [346, 363] on span "Add tab" at bounding box center [354, 360] width 41 height 14
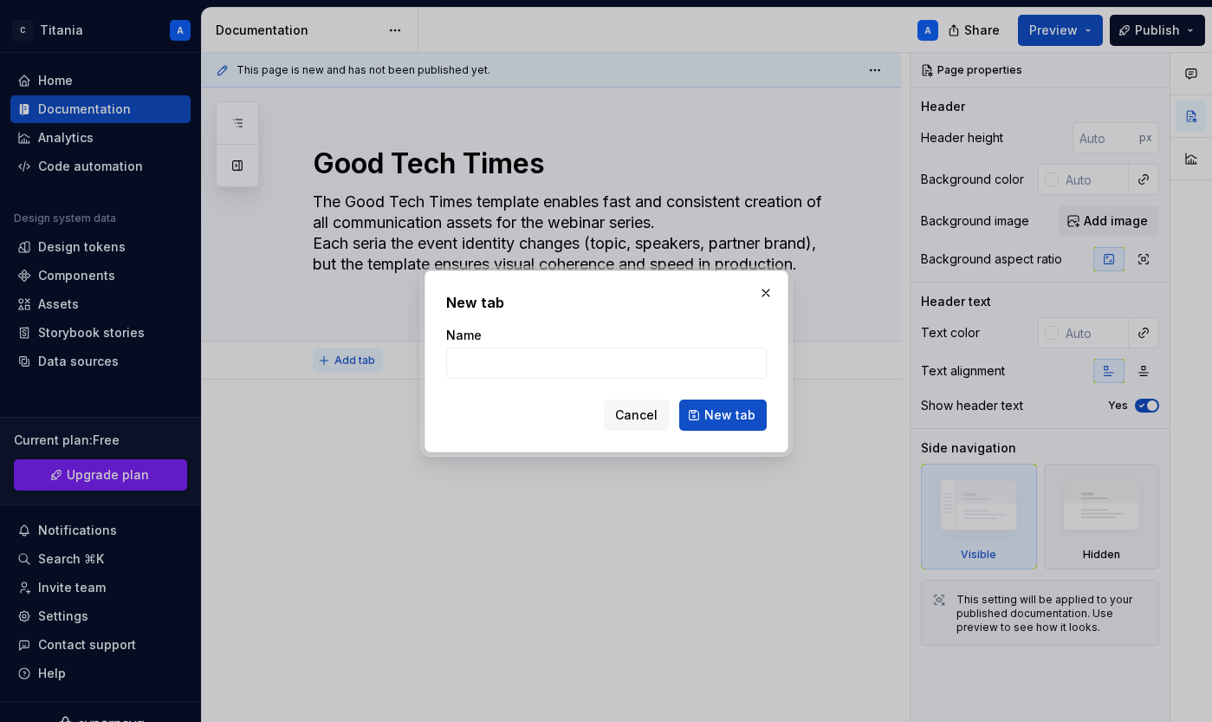
type textarea "*"
type input "Scope"
click at [713, 420] on span "New tab" at bounding box center [729, 414] width 51 height 17
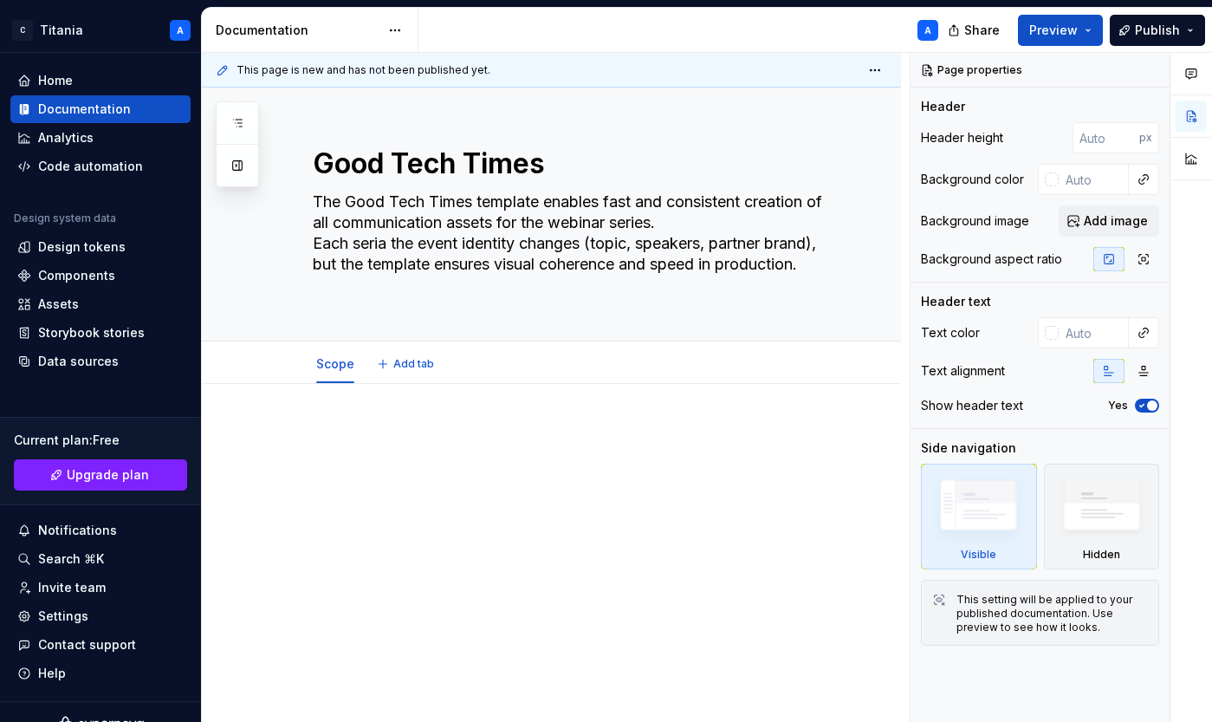
click at [319, 528] on div at bounding box center [551, 556] width 699 height 345
type textarea "*"
click at [411, 366] on span "Add tab" at bounding box center [413, 364] width 41 height 14
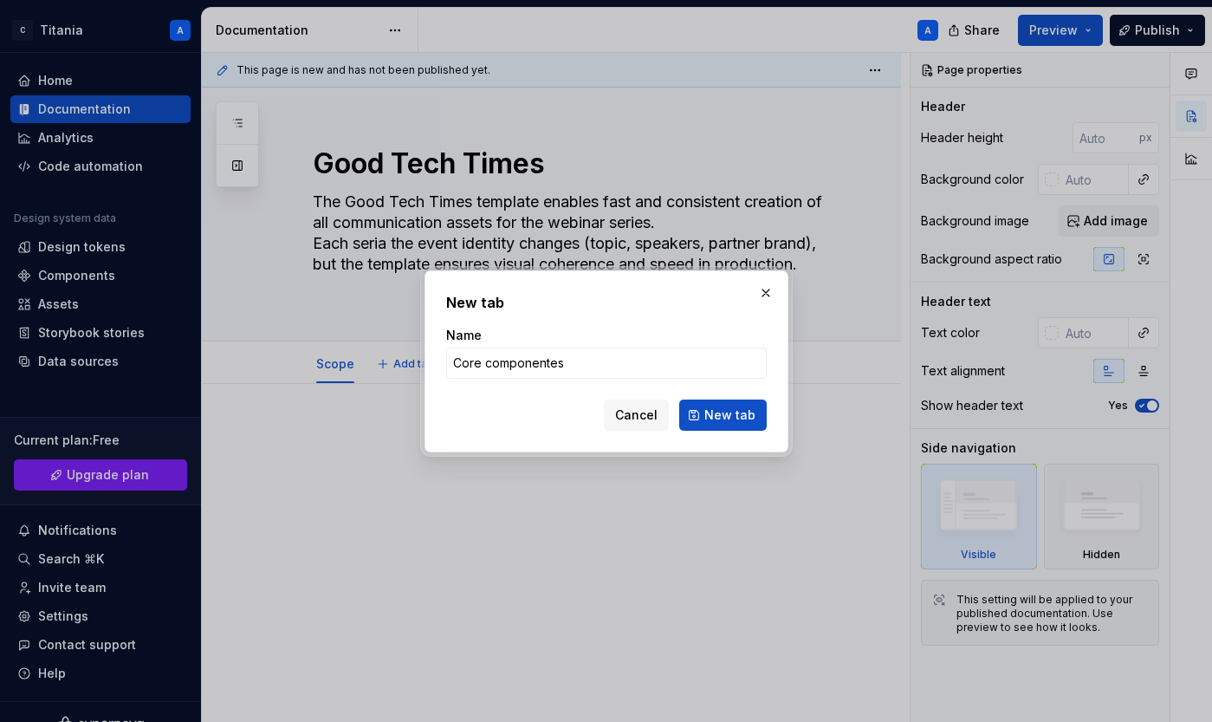
type input "Core componentes"
click at [719, 418] on span "New tab" at bounding box center [729, 414] width 51 height 17
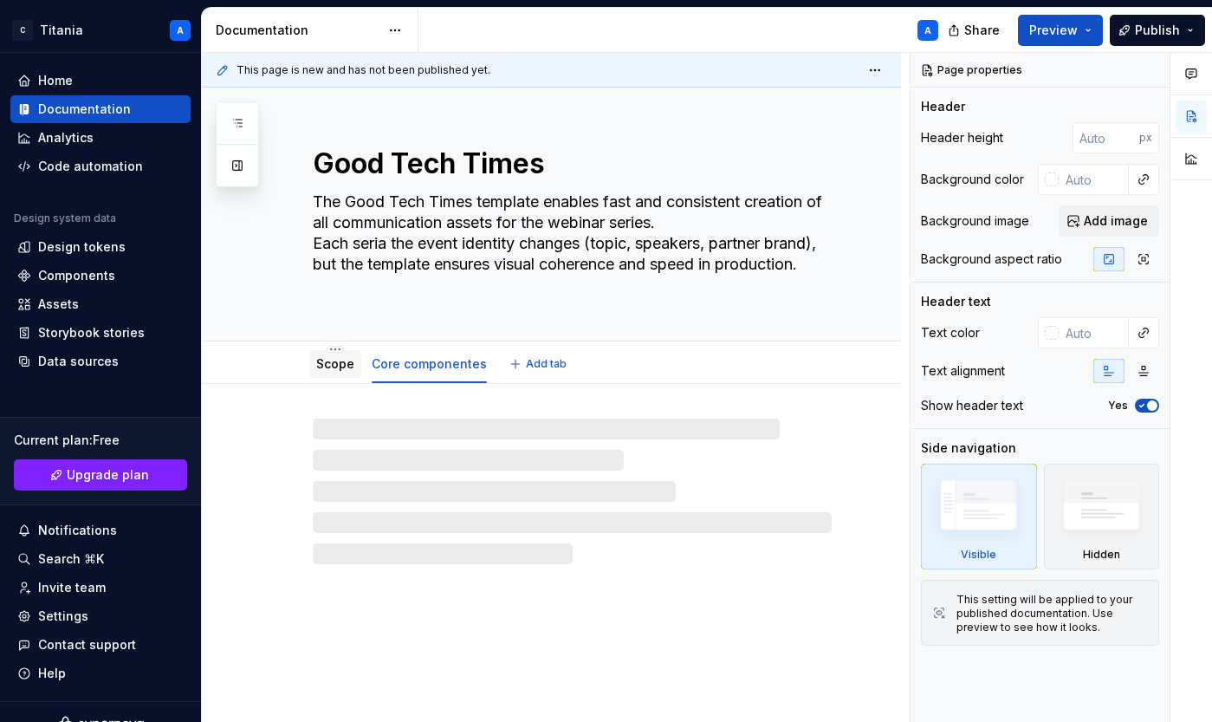
click at [334, 366] on link "Scope" at bounding box center [335, 363] width 38 height 15
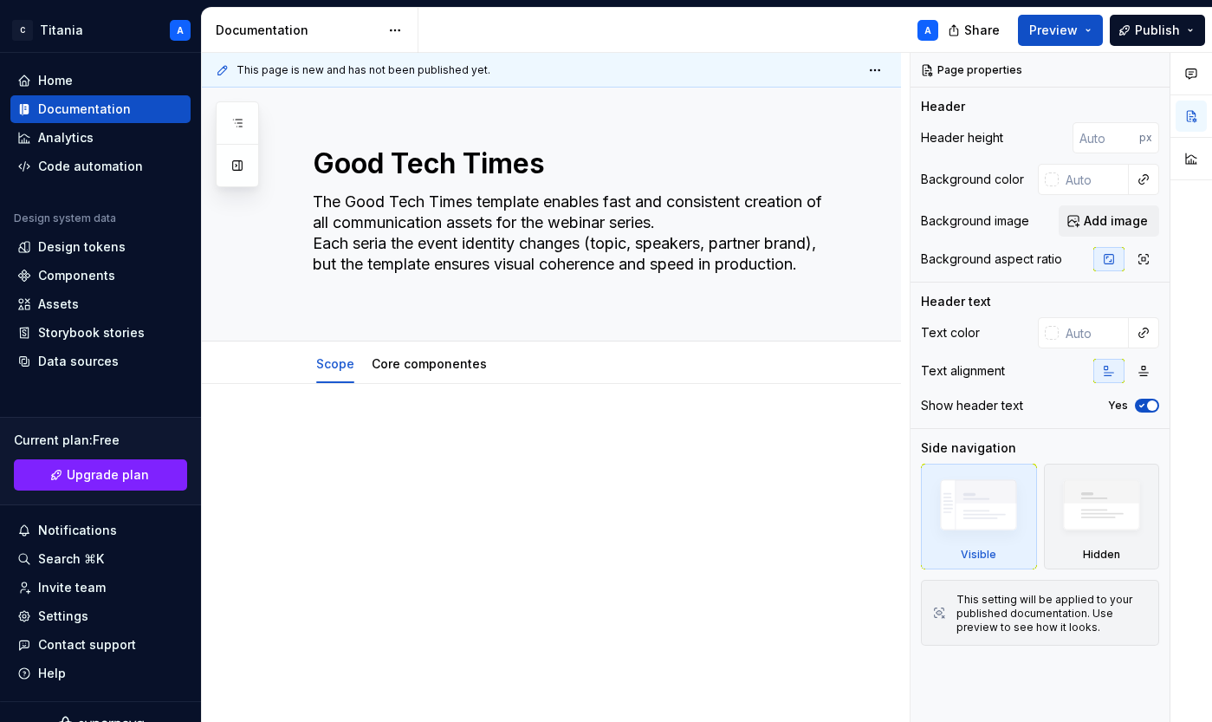
click at [334, 407] on div at bounding box center [551, 556] width 699 height 345
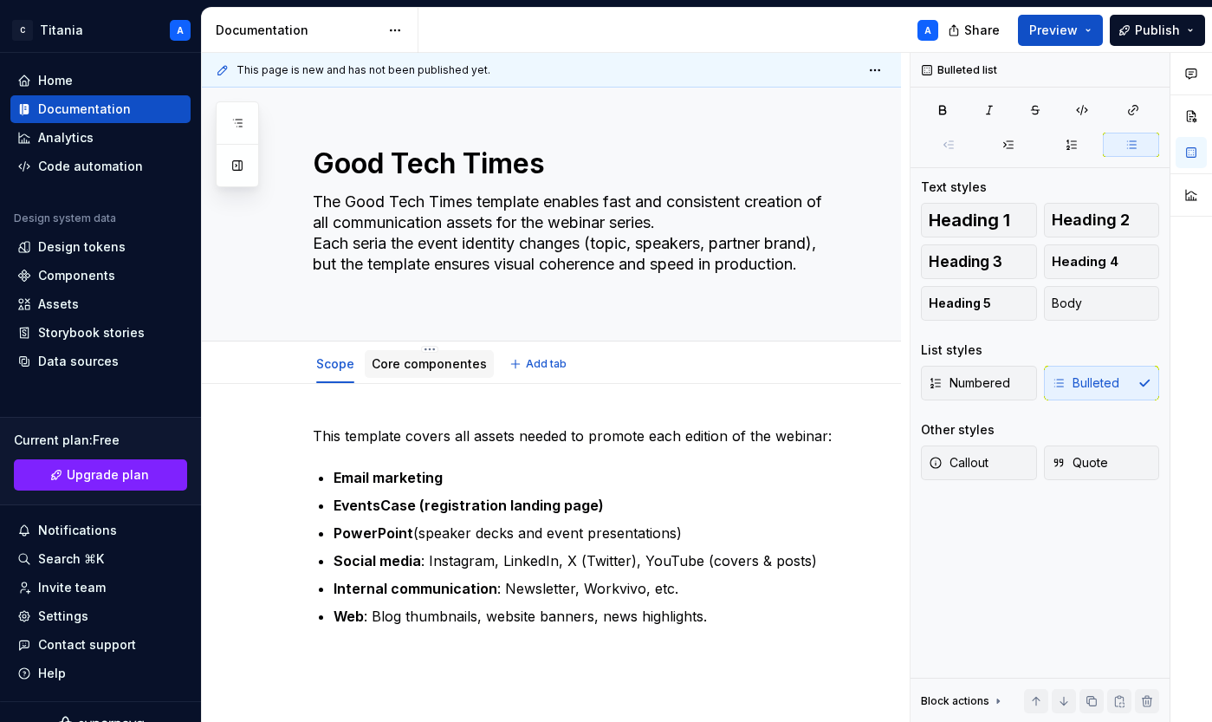
click at [411, 366] on link "Core componentes" at bounding box center [429, 363] width 115 height 15
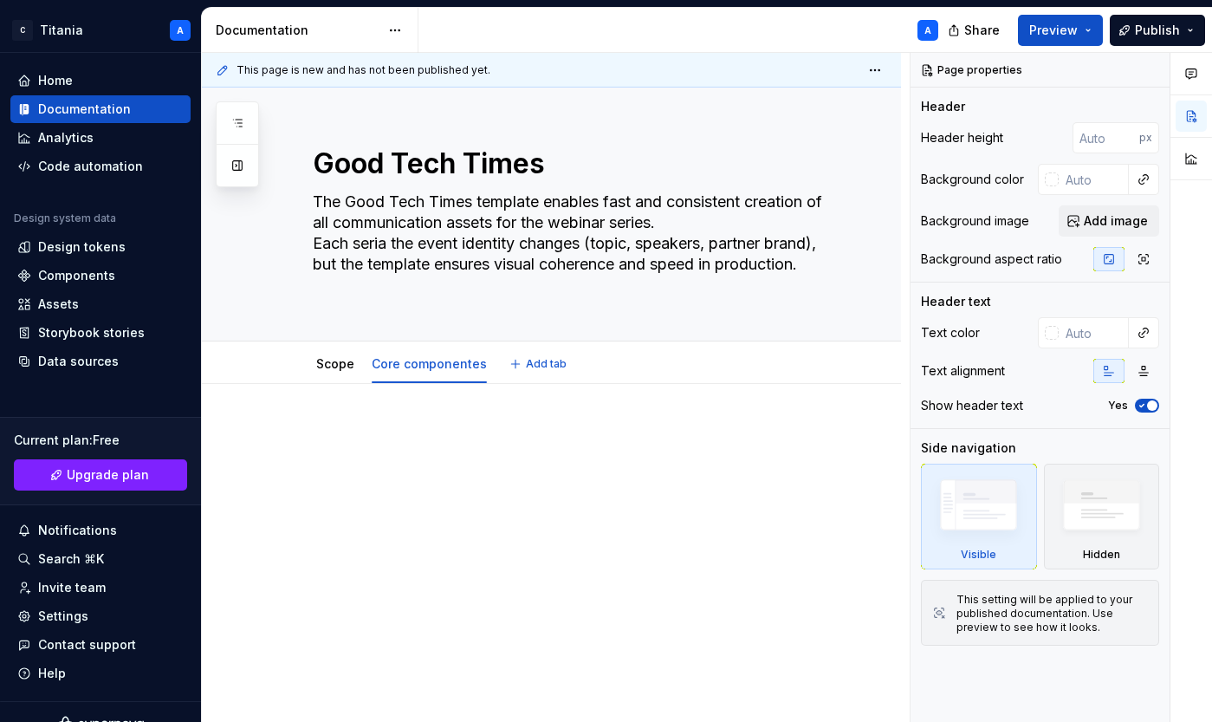
click at [680, 370] on div "Scope Core componentes Add tab" at bounding box center [572, 364] width 540 height 38
drag, startPoint x: 746, startPoint y: 378, endPoint x: 696, endPoint y: 372, distance: 50.6
click at [746, 378] on div "Scope Core componentes Add tab" at bounding box center [572, 364] width 540 height 38
click at [247, 364] on div "Scope Core componentes Add tab" at bounding box center [551, 362] width 699 height 42
click at [336, 369] on link "Scope" at bounding box center [335, 363] width 38 height 15
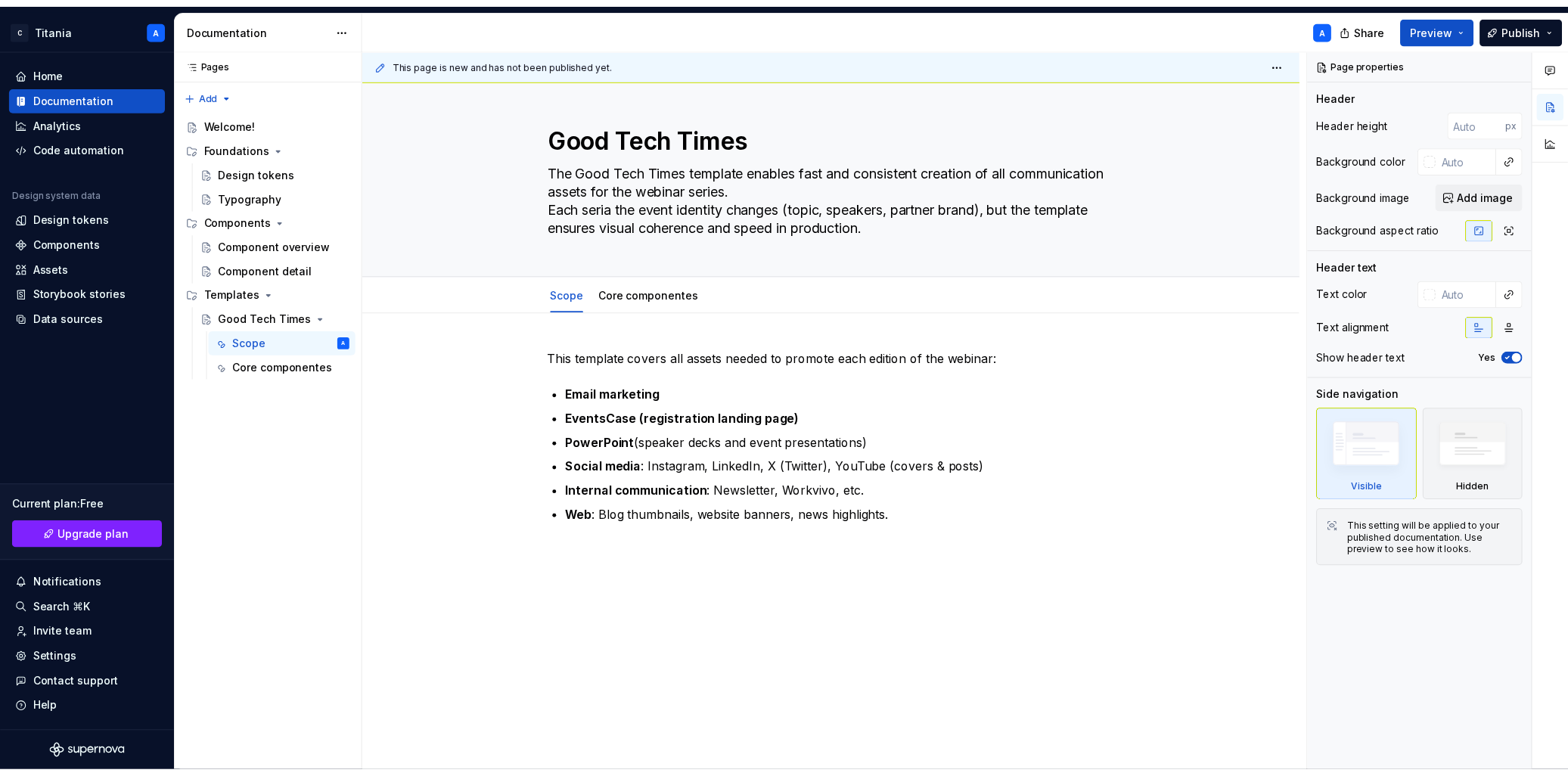
scroll to position [3, 0]
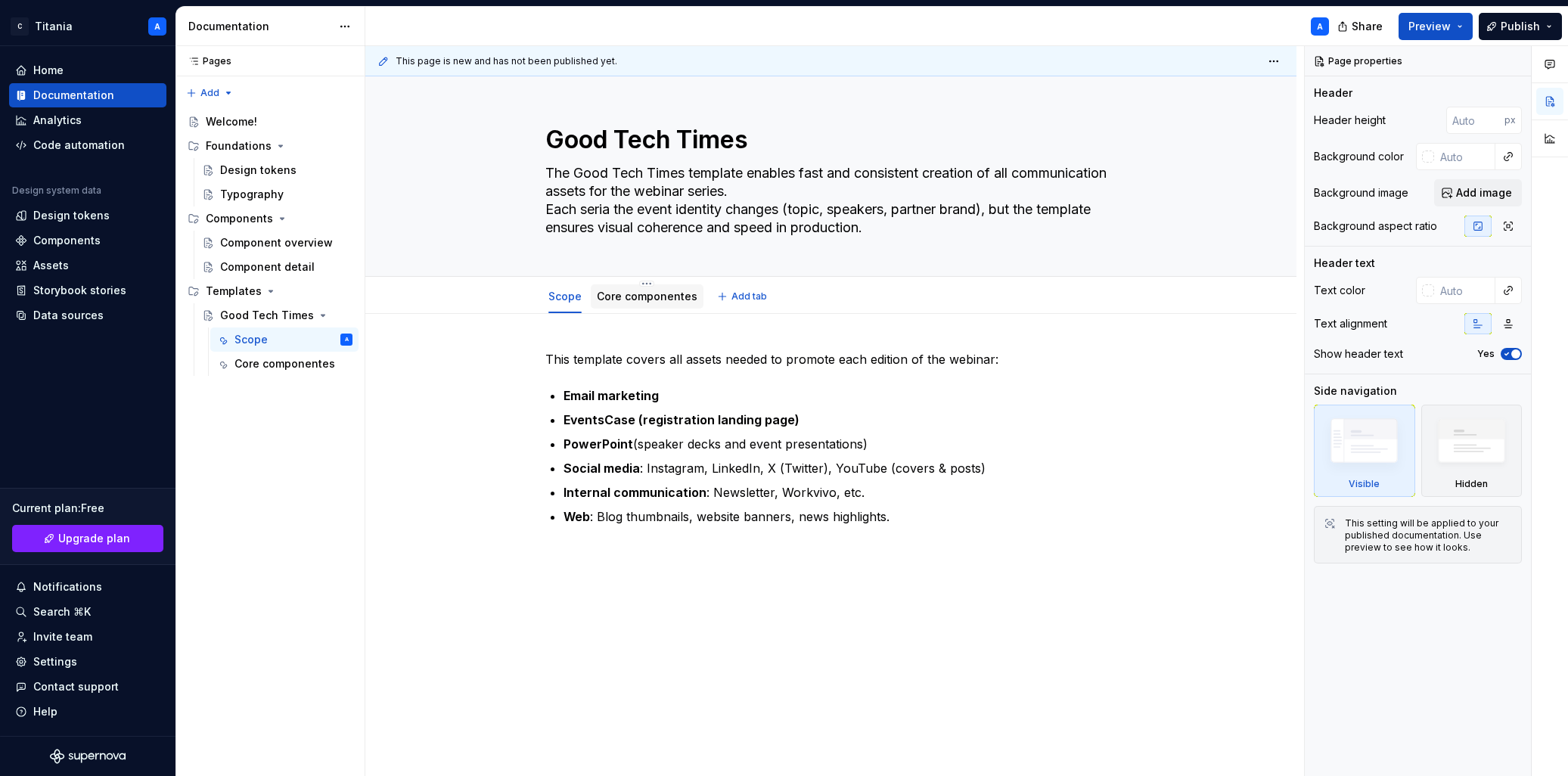
click at [633, 296] on link "Core componentes" at bounding box center [647, 296] width 100 height 13
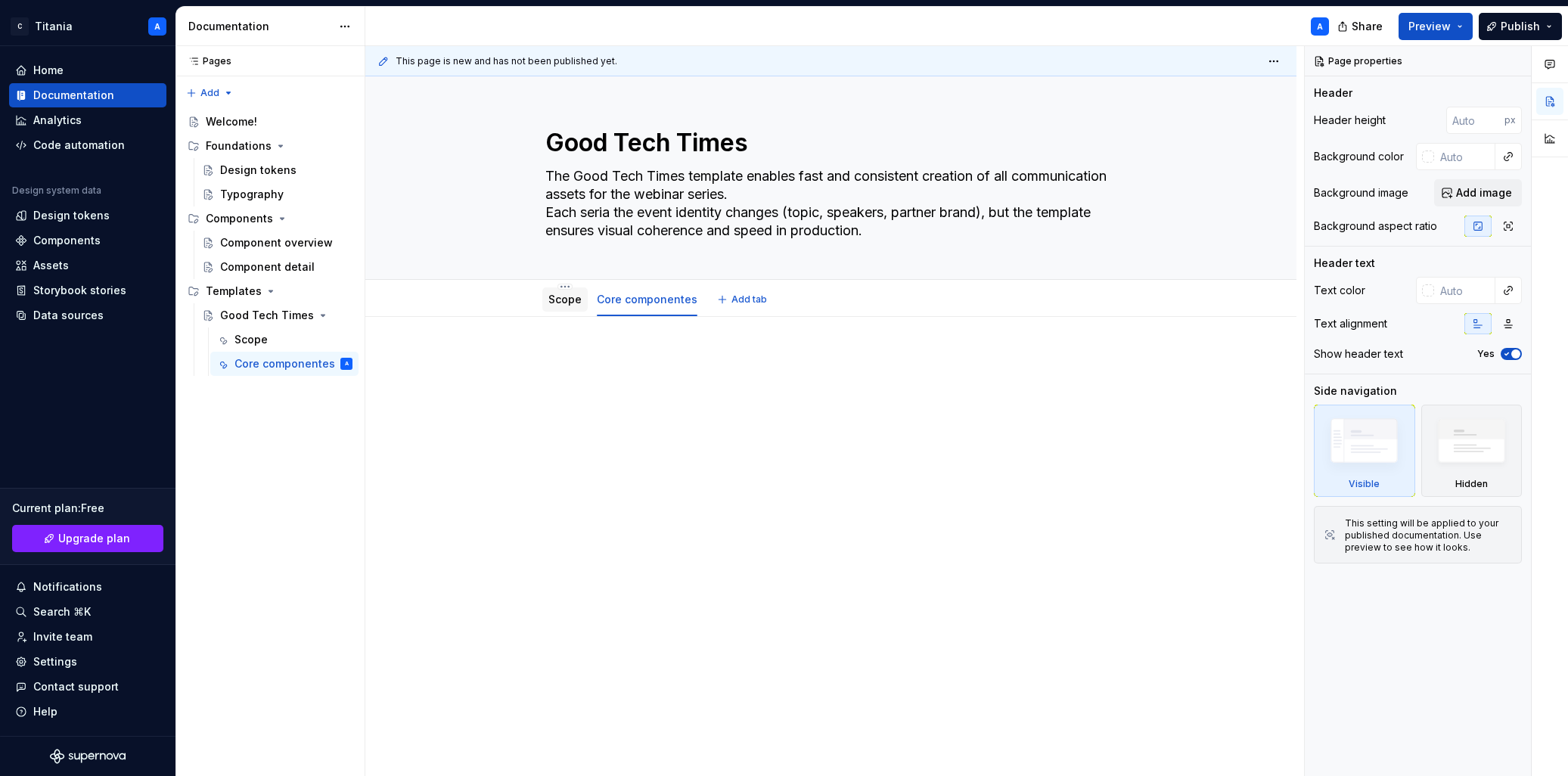
click at [563, 303] on link "Scope" at bounding box center [565, 299] width 33 height 13
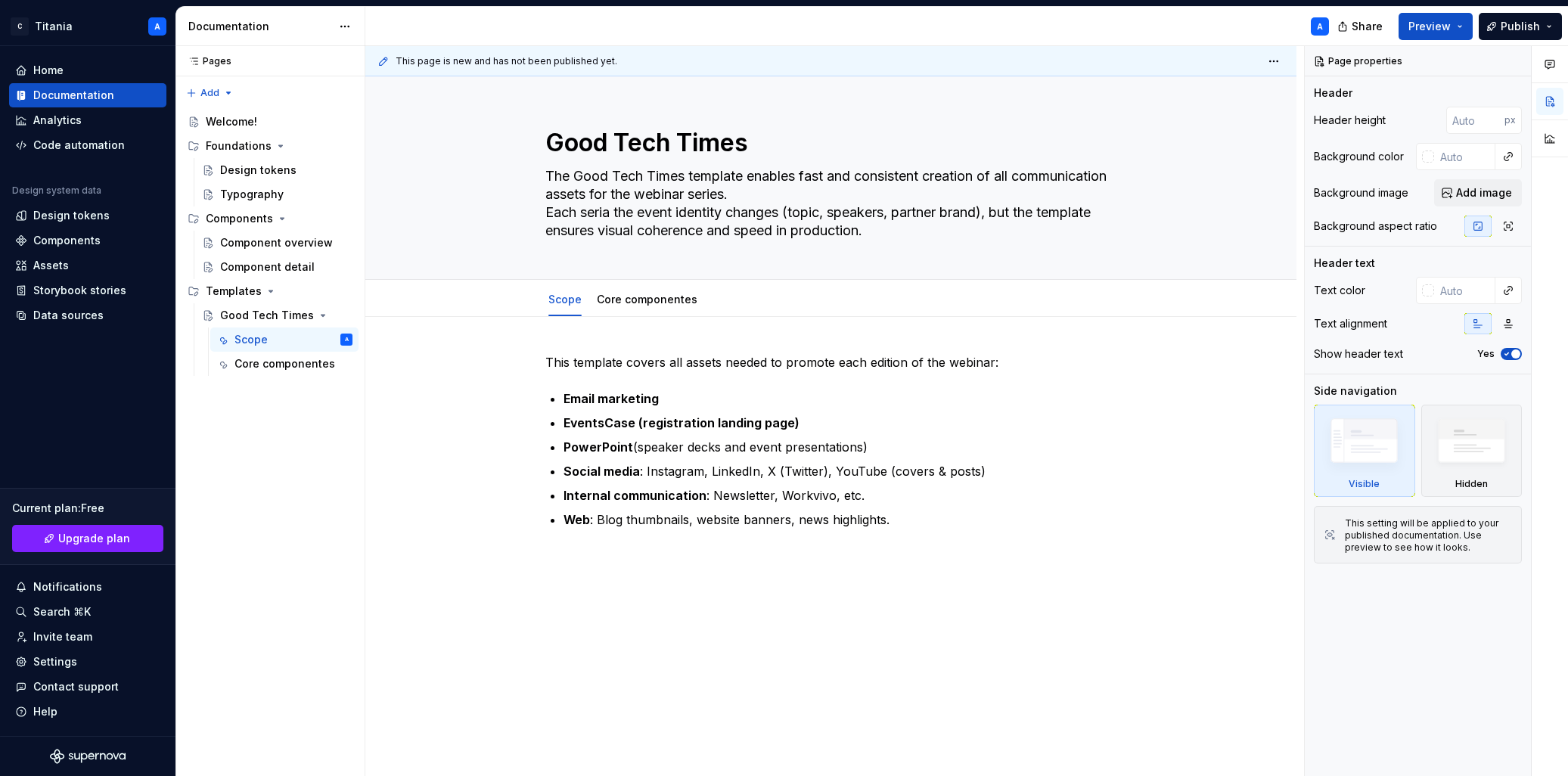
click at [1057, 62] on html "C Titania A Home Documentation Analytics Code automation Design system data Des…" at bounding box center [784, 388] width 1568 height 776
click at [1057, 58] on html "C Titania A Home Documentation Analytics Code automation Design system data Des…" at bounding box center [784, 388] width 1568 height 776
click at [1057, 59] on html "C Titania A Home Documentation Analytics Code automation Design system data Des…" at bounding box center [784, 388] width 1568 height 776
click at [1057, 90] on span "Open preview" at bounding box center [1204, 91] width 105 height 24
click at [1057, 92] on span "Open preview" at bounding box center [1204, 91] width 105 height 24
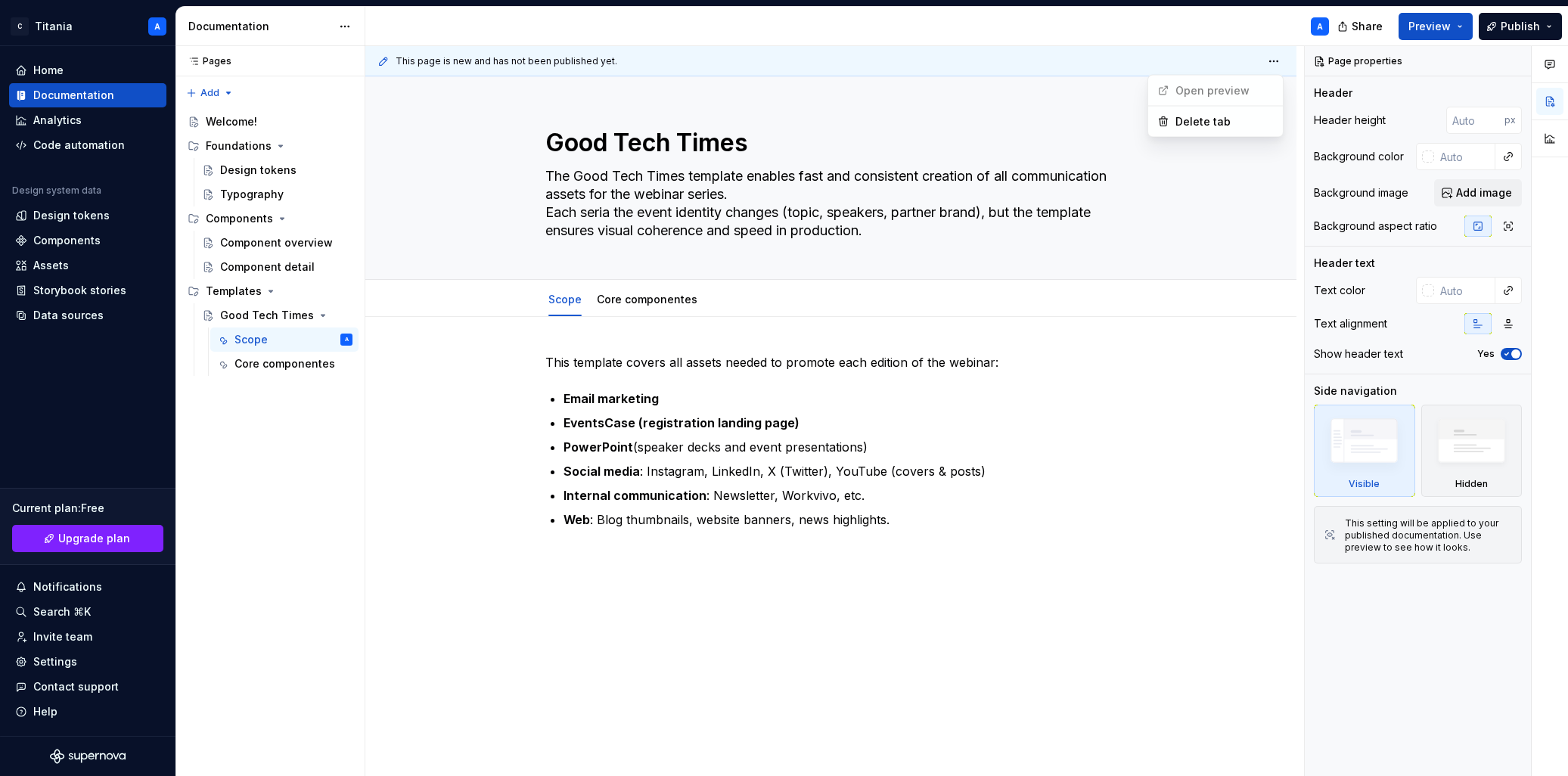
click at [640, 572] on html "C Titania A Home Documentation Analytics Code automation Design system data Des…" at bounding box center [784, 388] width 1568 height 776
click at [258, 315] on div "Good Tech Times" at bounding box center [256, 315] width 72 height 15
click at [244, 314] on div "Good Tech Times" at bounding box center [256, 315] width 72 height 15
click at [348, 313] on button "Page tree" at bounding box center [341, 315] width 21 height 21
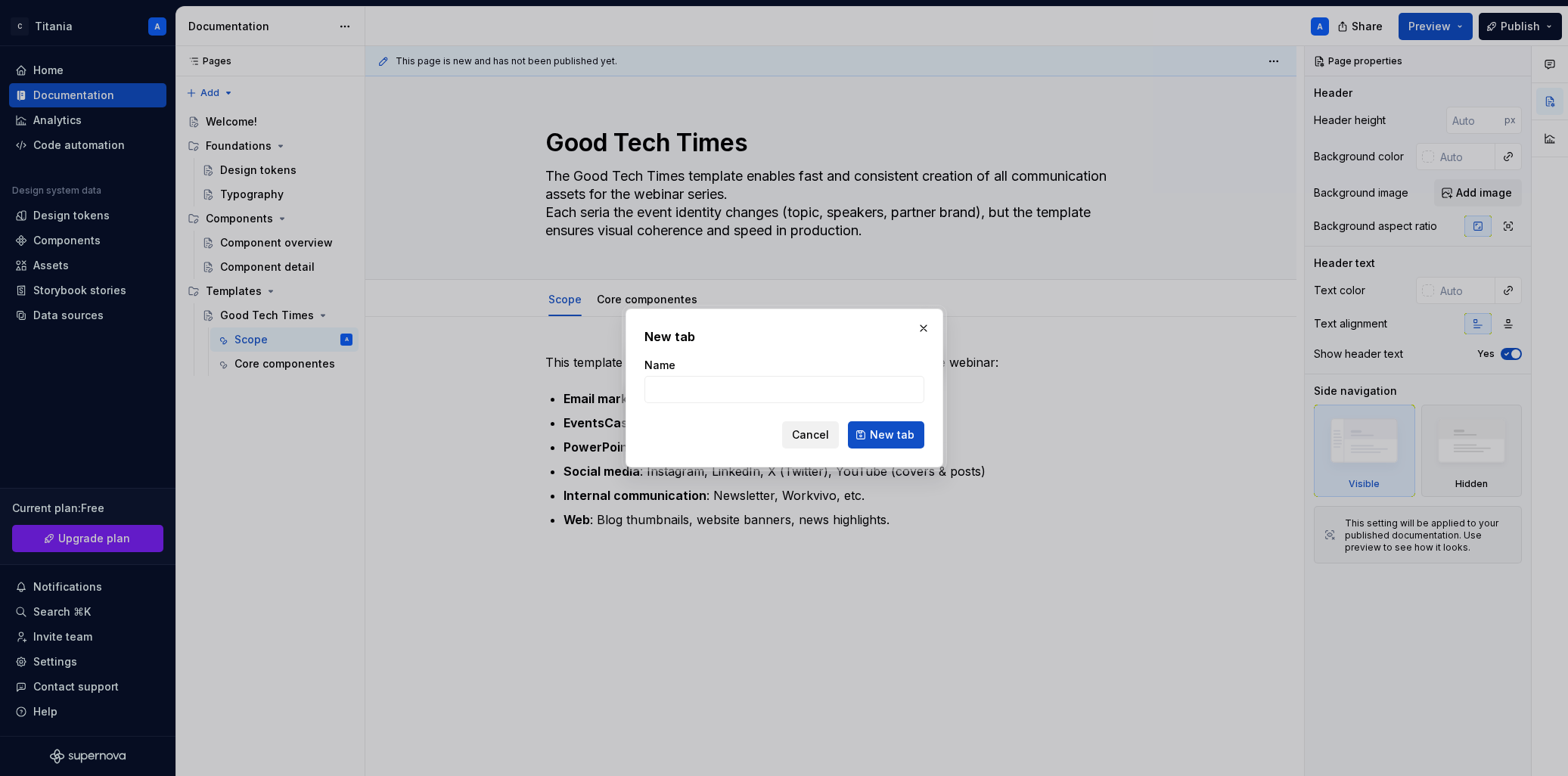
click at [811, 433] on span "Cancel" at bounding box center [810, 434] width 37 height 15
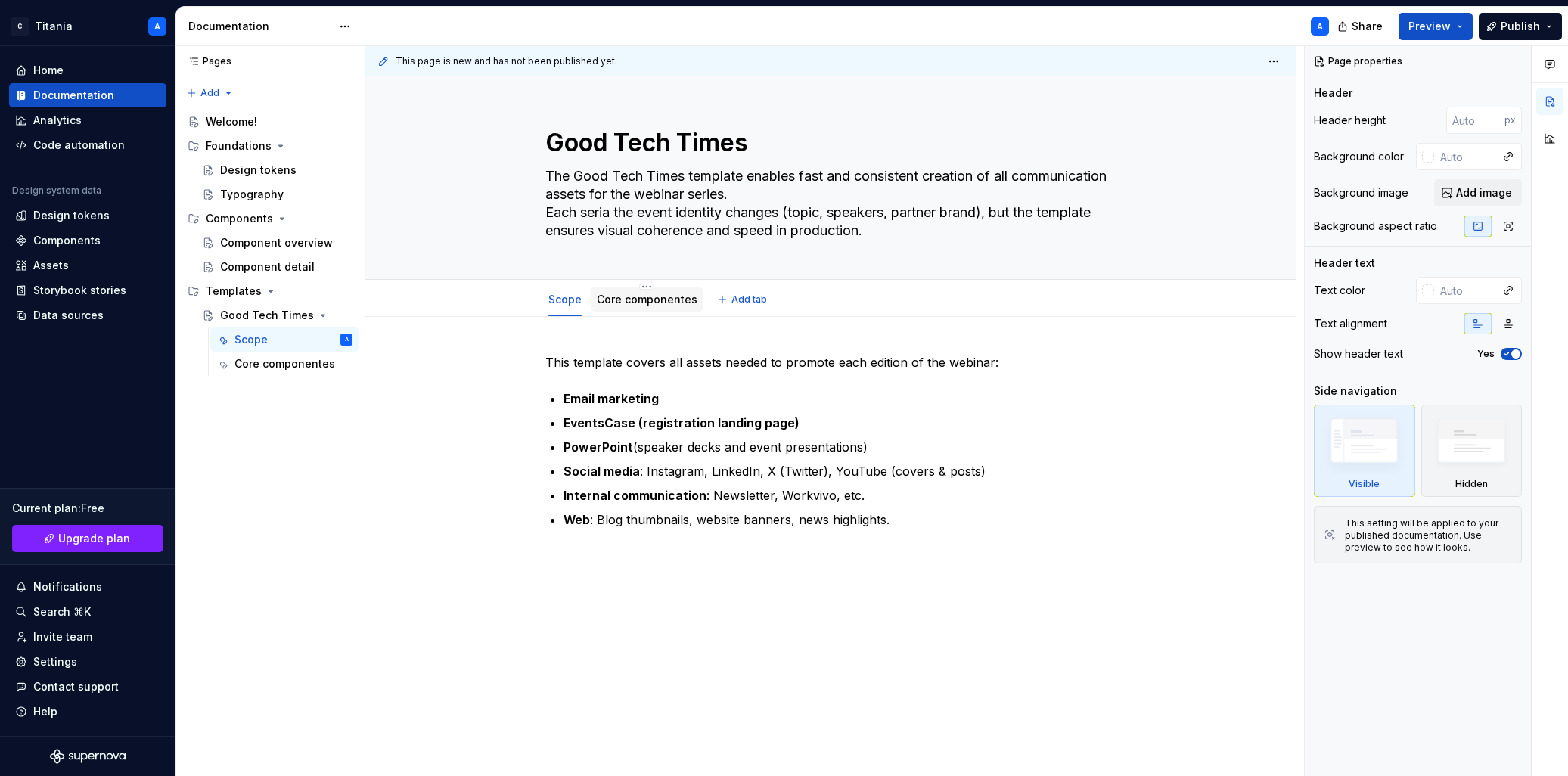
click at [626, 298] on link "Core componentes" at bounding box center [647, 299] width 100 height 13
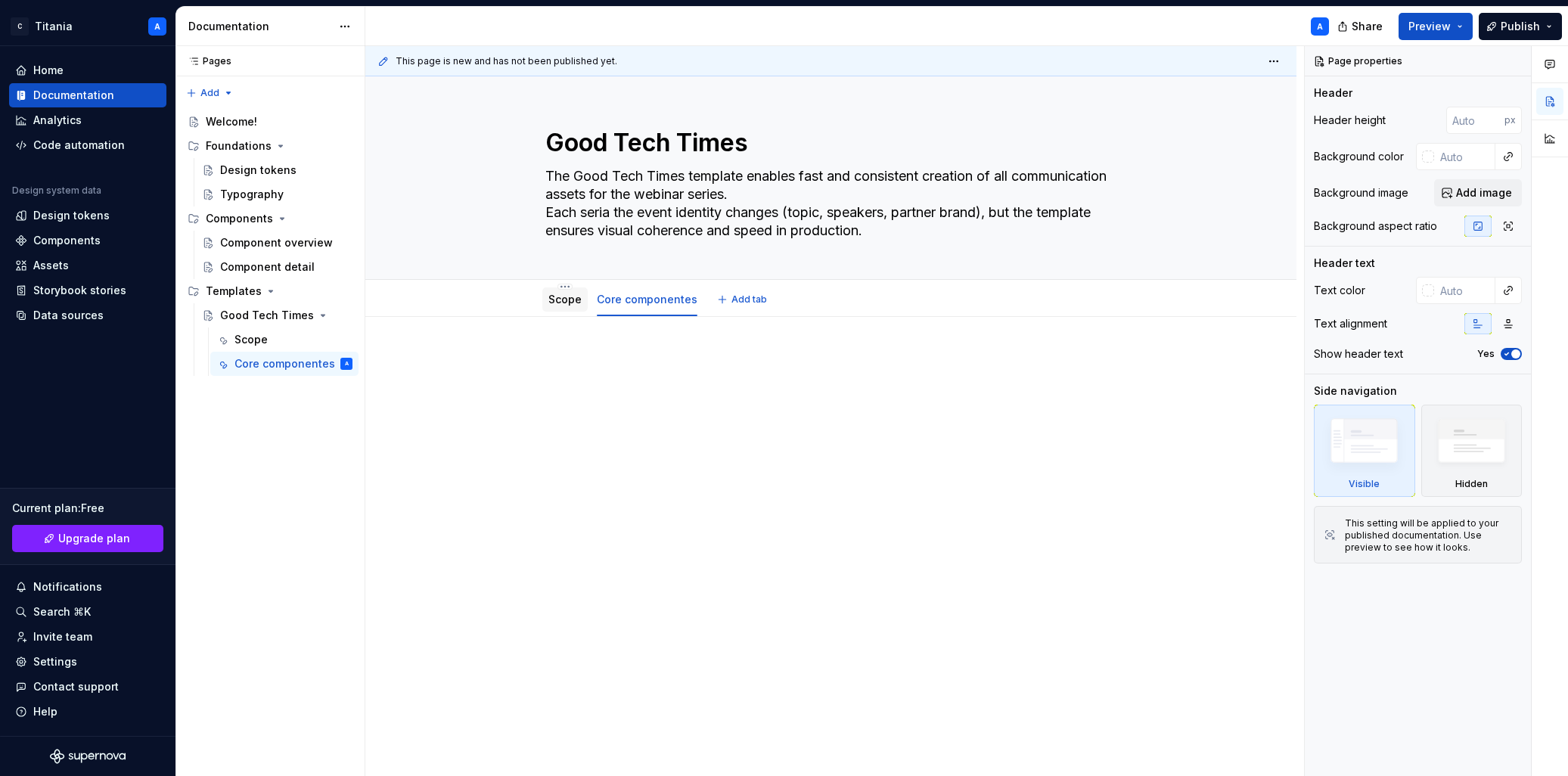
click at [563, 298] on link "Scope" at bounding box center [565, 299] width 33 height 13
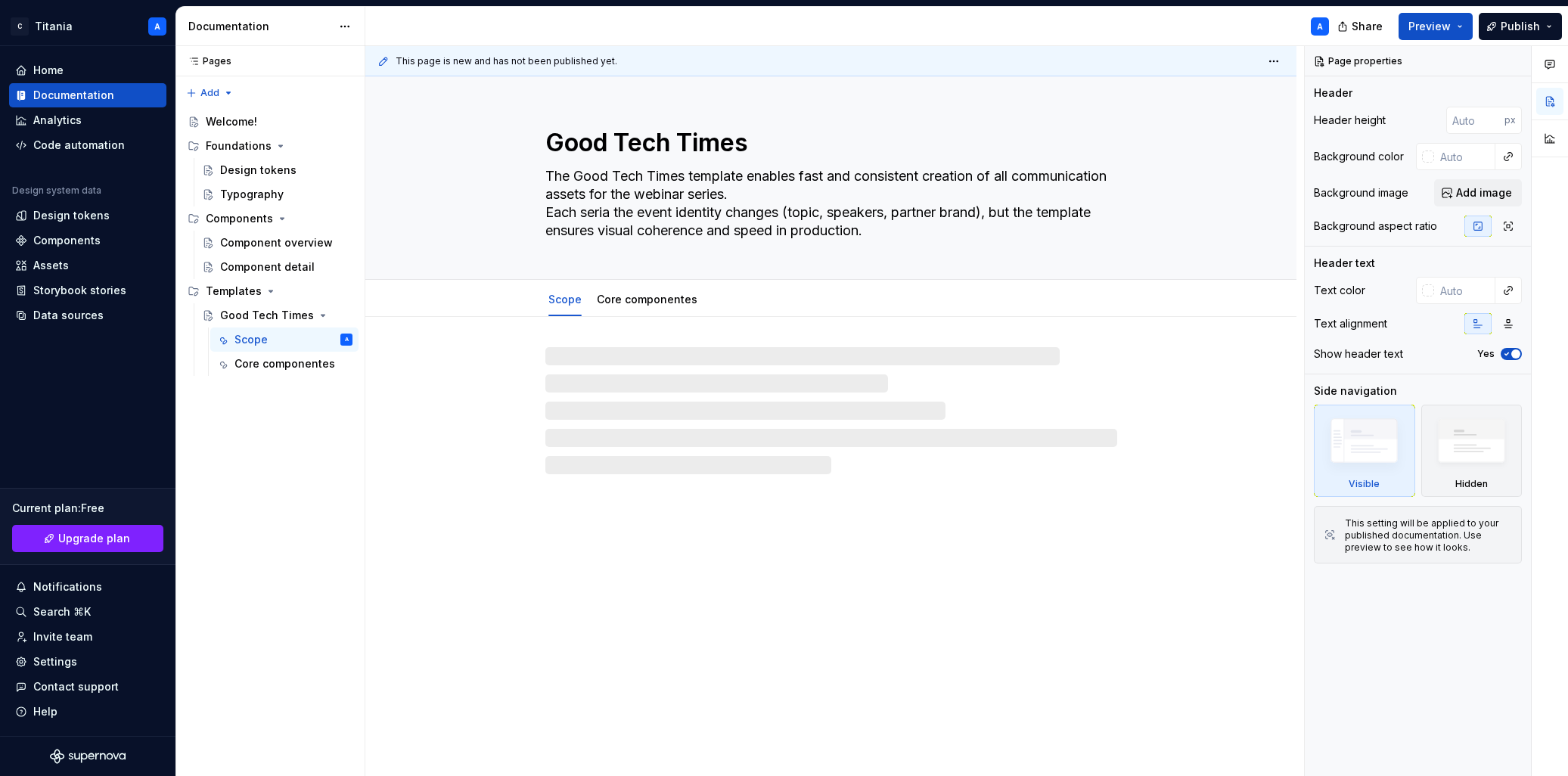
type textarea "*"
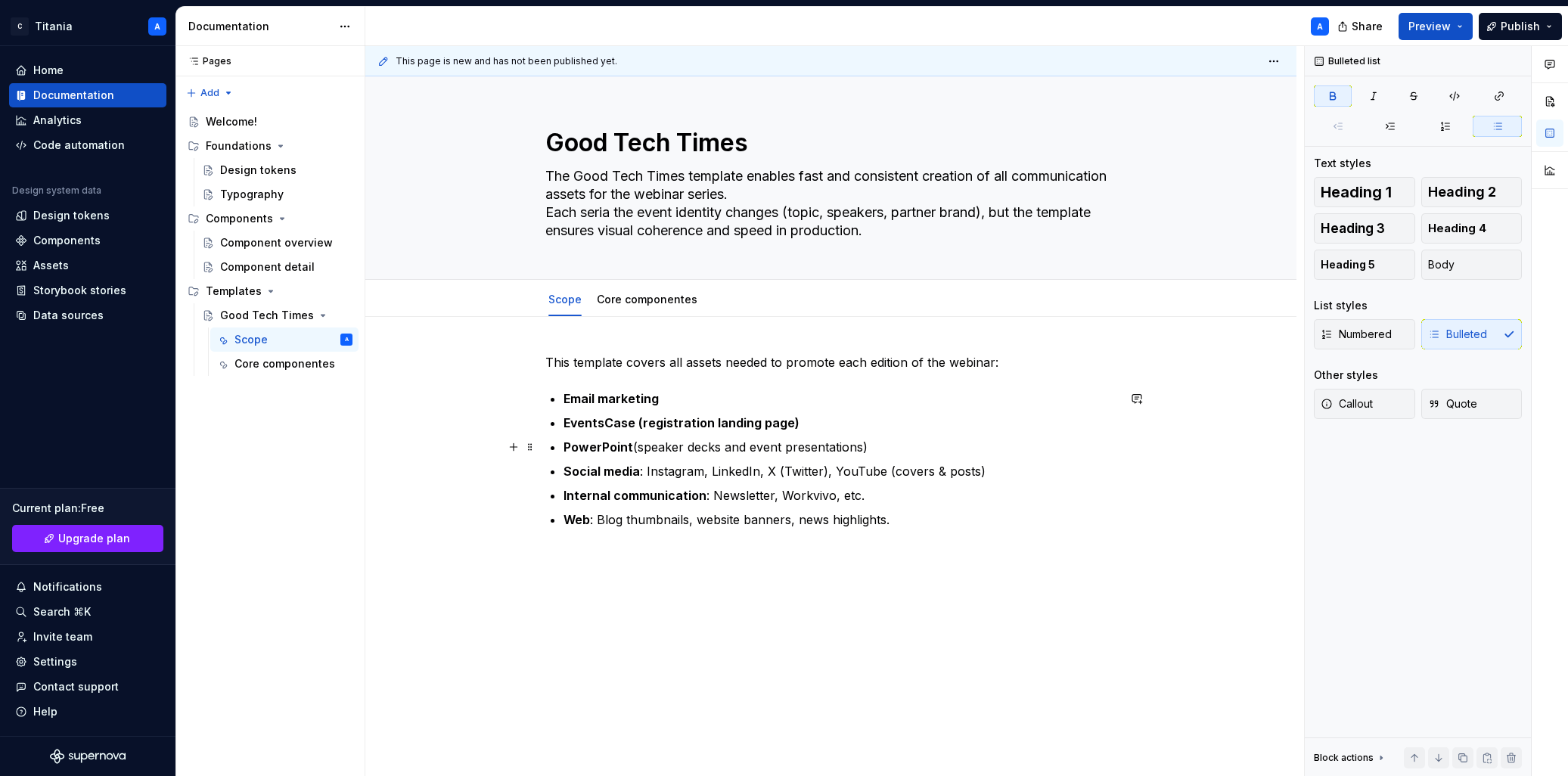
click at [643, 436] on ul "Email marketing EventsCase (registration landing page) PowerPoint (speaker deck…" at bounding box center [840, 458] width 554 height 139
drag, startPoint x: 636, startPoint y: 423, endPoint x: 854, endPoint y: 427, distance: 218.0
click at [852, 423] on p "EventsCase (registration landing page)" at bounding box center [840, 422] width 554 height 18
click at [917, 397] on button "button" at bounding box center [915, 395] width 21 height 21
click at [778, 472] on p "Social media : Instagram, LinkedIn, X (Twitter), YouTube (covers & posts)" at bounding box center [840, 470] width 554 height 18
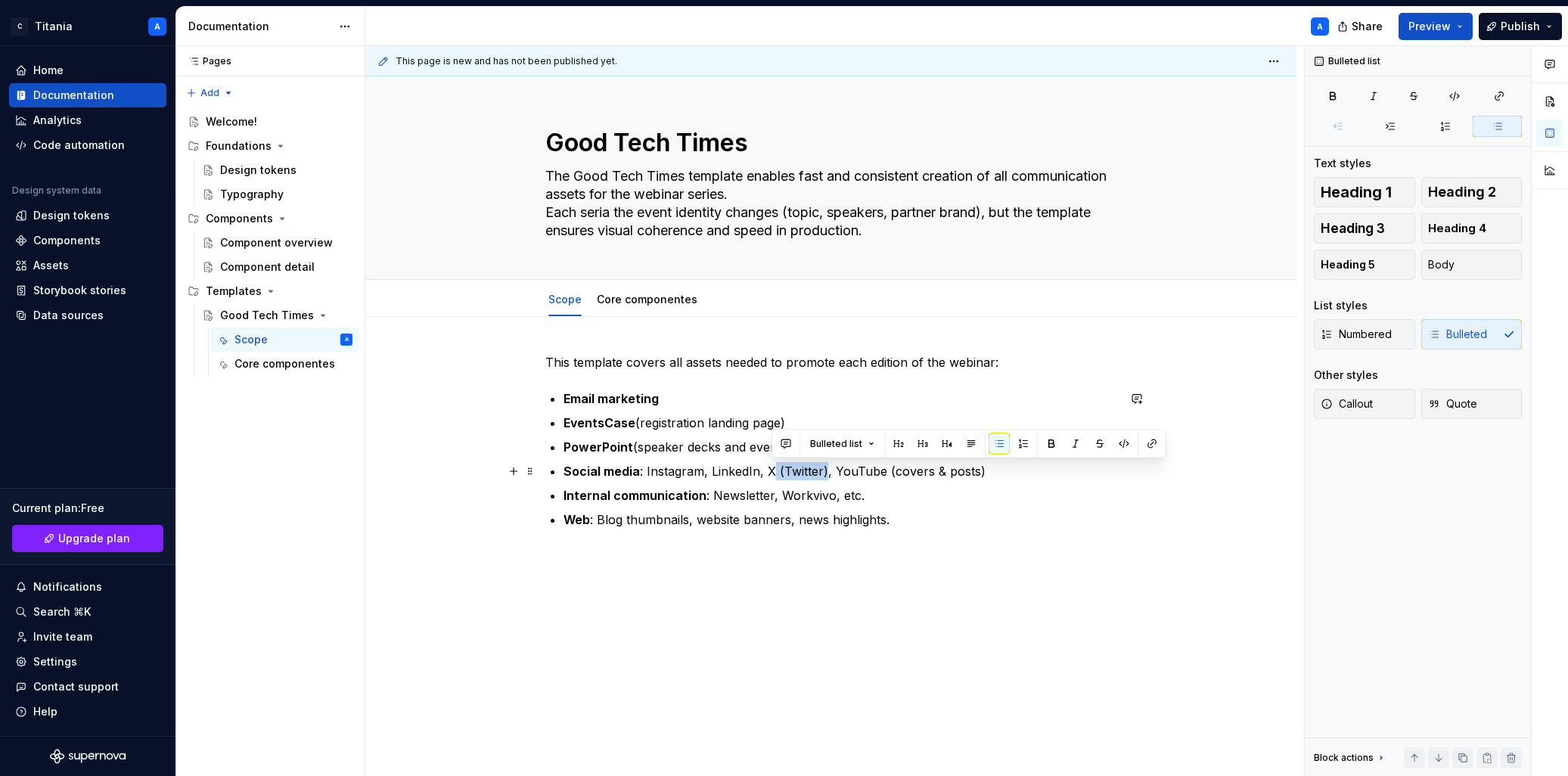
drag, startPoint x: 771, startPoint y: 471, endPoint x: 825, endPoint y: 472, distance: 54.0
click at [824, 472] on p "Social media : Instagram, LinkedIn, X (Twitter), YouTube (covers & posts)" at bounding box center [840, 470] width 554 height 18
click at [873, 473] on p "Social media : Instagram, LinkedIn, X, YouTube (covers & posts)" at bounding box center [840, 470] width 554 height 18
drag, startPoint x: 838, startPoint y: 497, endPoint x: 845, endPoint y: 505, distance: 10.6
click at [838, 497] on p "Internal communication : Newsletter, Workvivo, etc." at bounding box center [840, 495] width 554 height 18
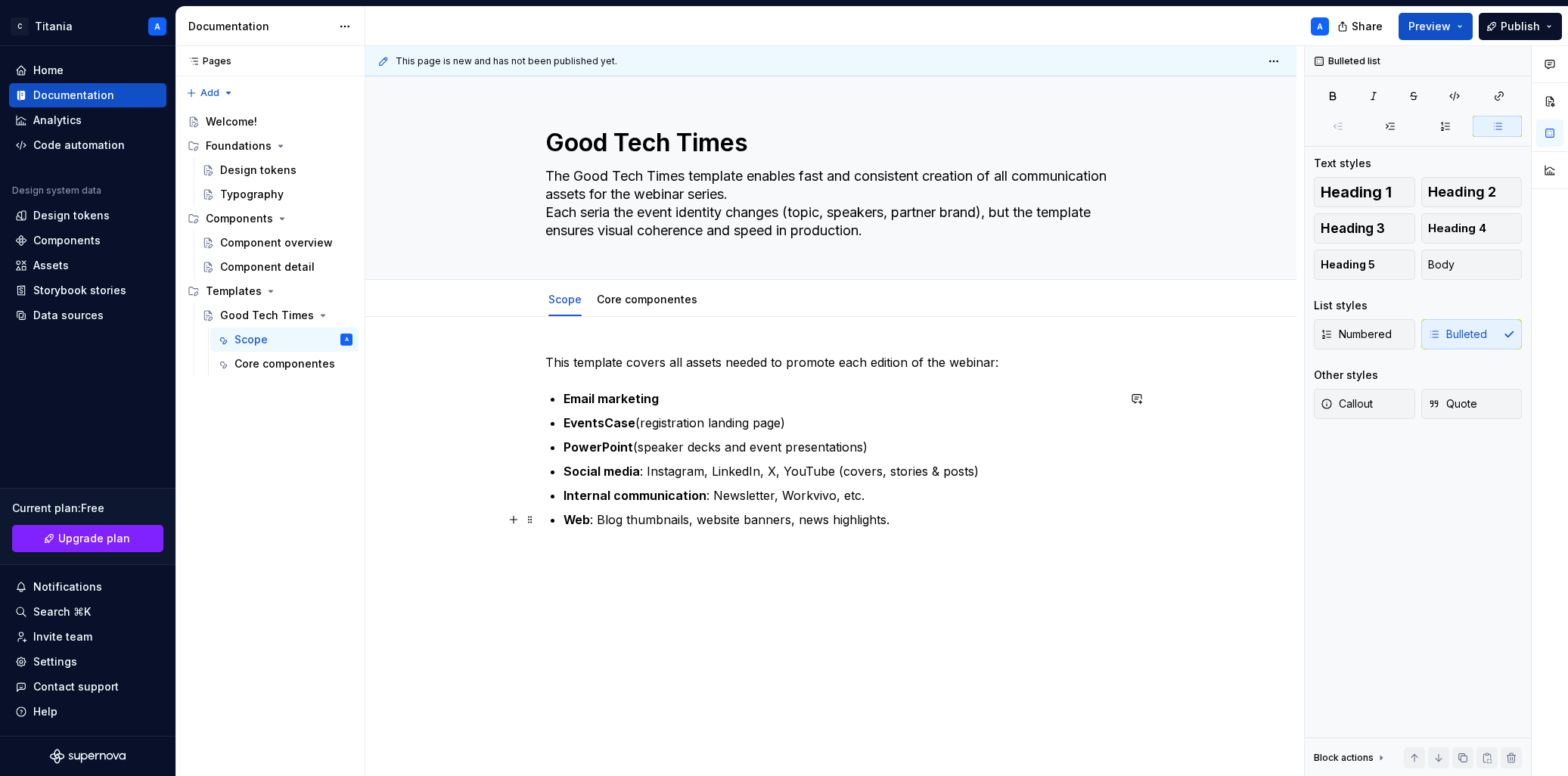
click at [726, 520] on p "Web : Blog thumbnails, website banners, news highlights." at bounding box center [840, 519] width 554 height 18
click at [623, 300] on link "Core componentes" at bounding box center [647, 299] width 100 height 13
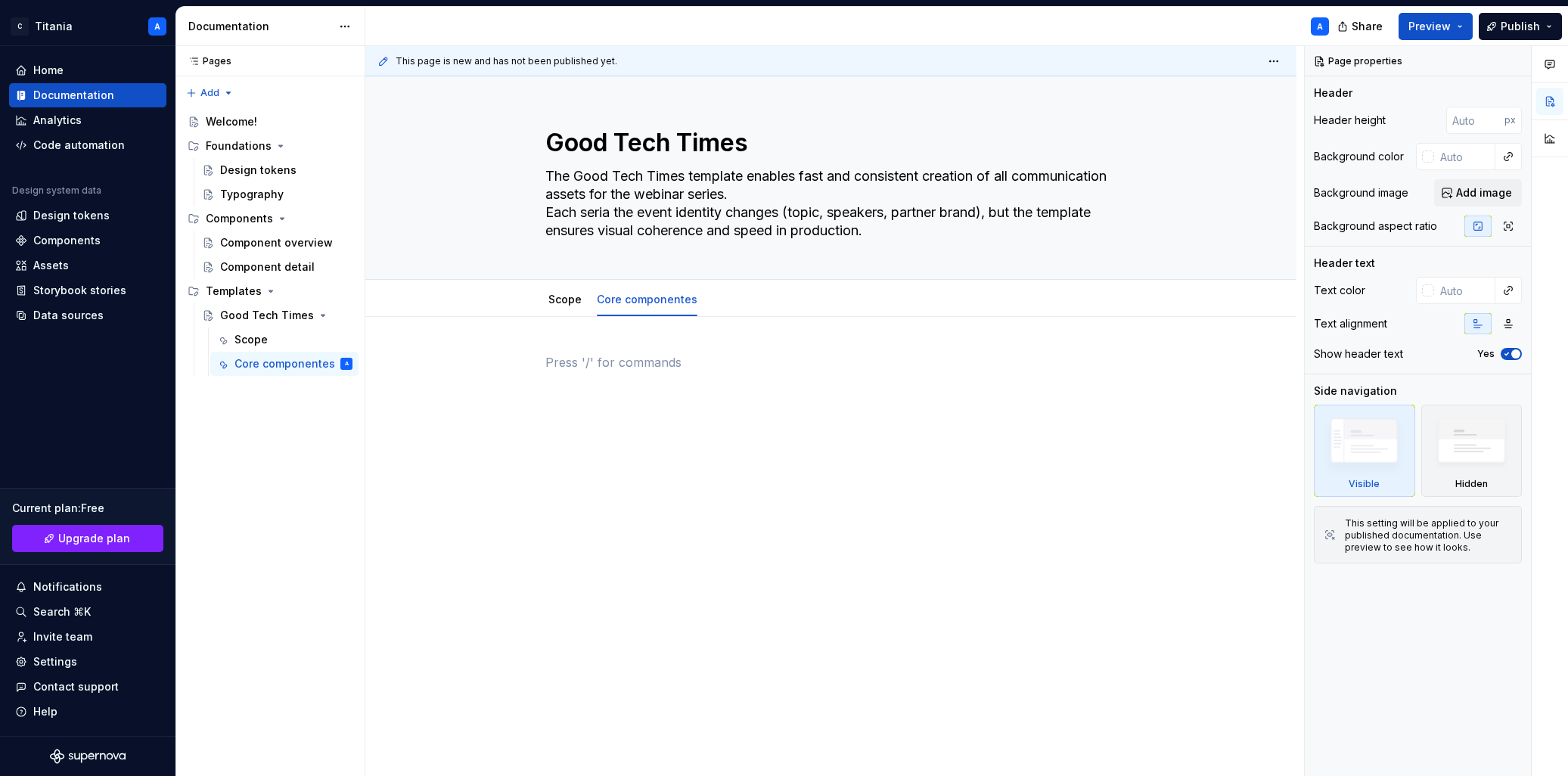
click at [581, 376] on div at bounding box center [831, 382] width 572 height 58
paste div
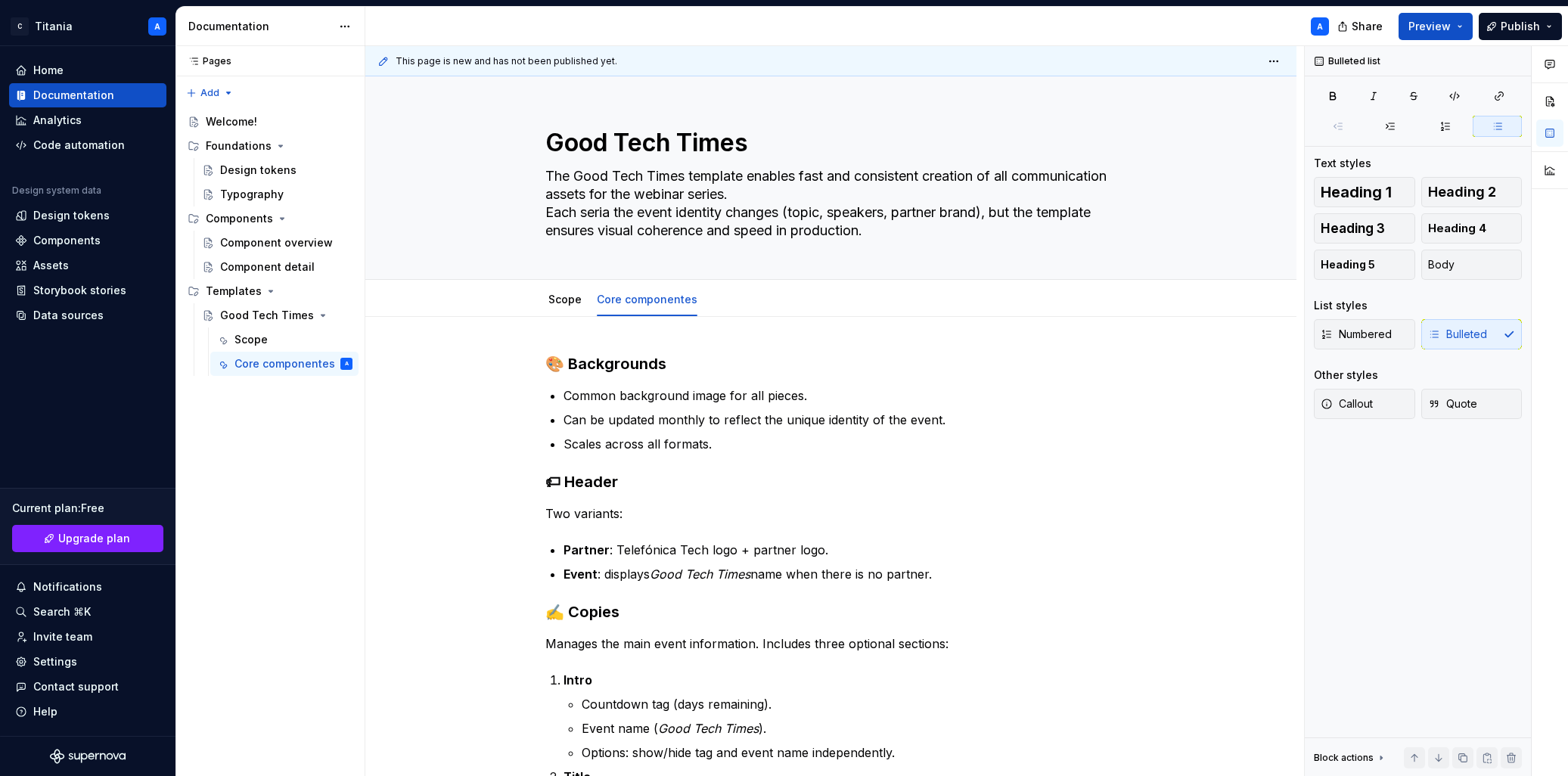
type textarea "*"
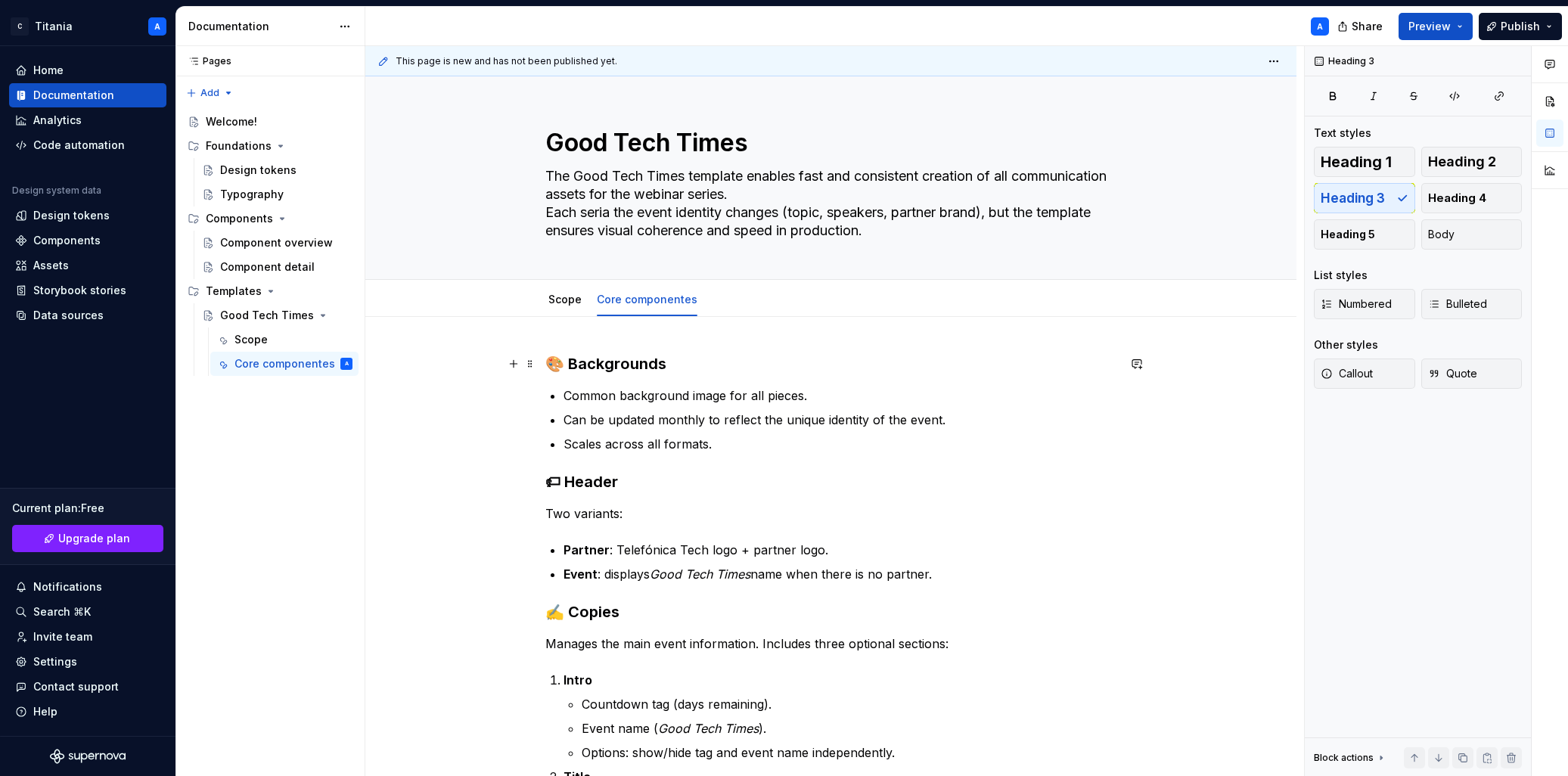
click at [565, 365] on h3 "🎨 Backgrounds" at bounding box center [831, 364] width 572 height 21
click at [568, 485] on h3 "🏷 Header" at bounding box center [831, 482] width 572 height 21
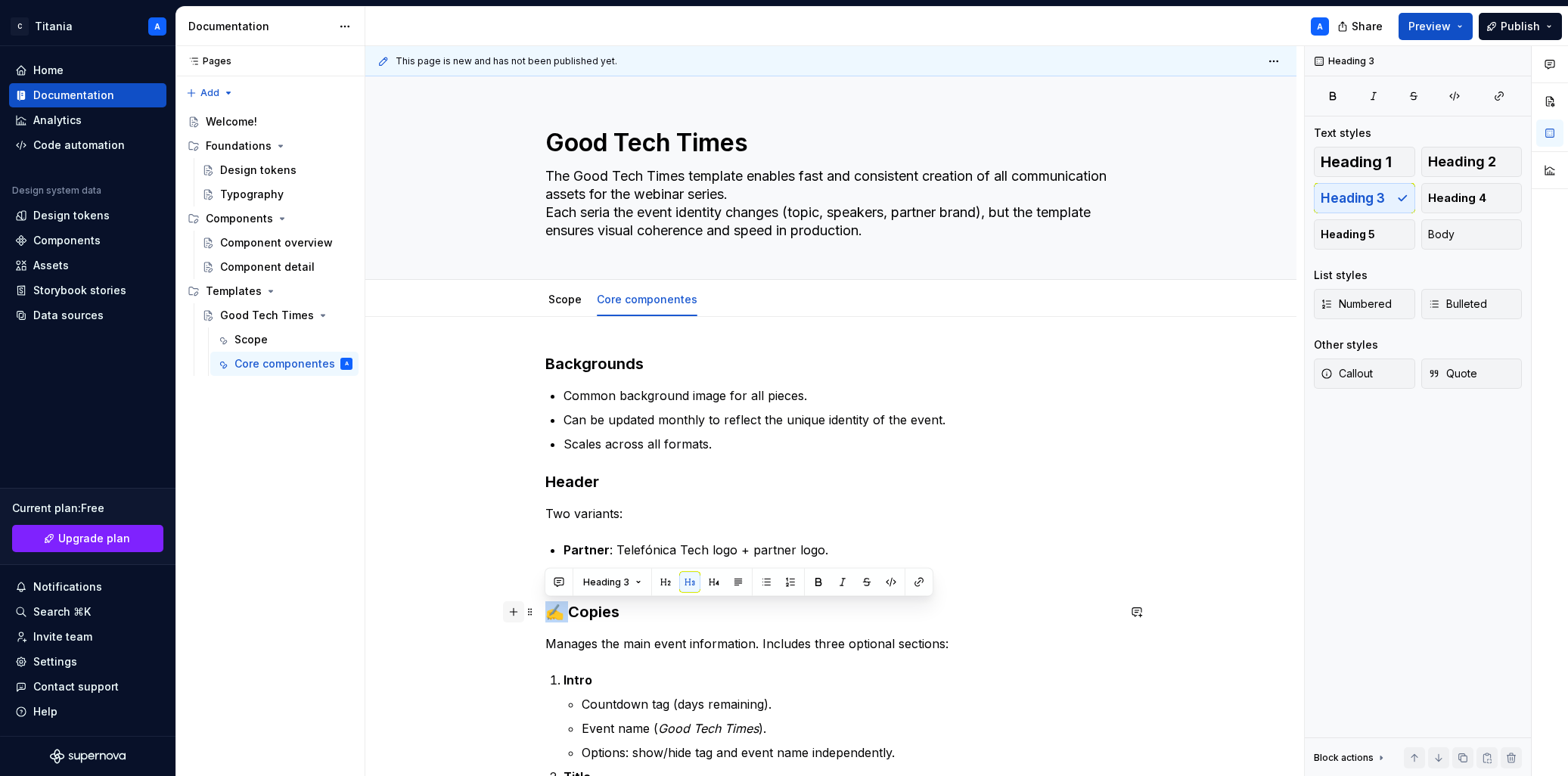
drag, startPoint x: 567, startPoint y: 612, endPoint x: 521, endPoint y: 613, distance: 46.0
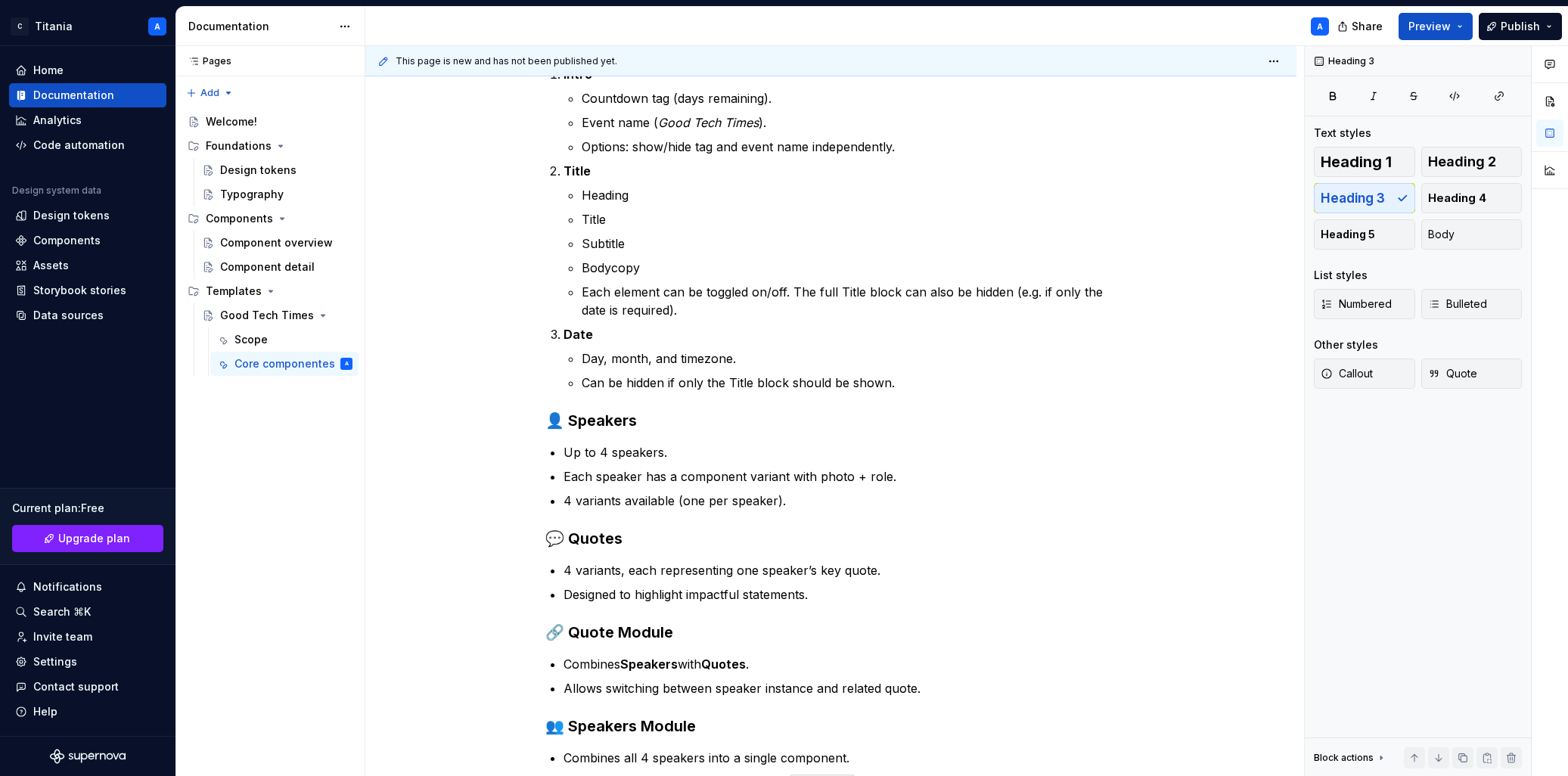
scroll to position [629, 0]
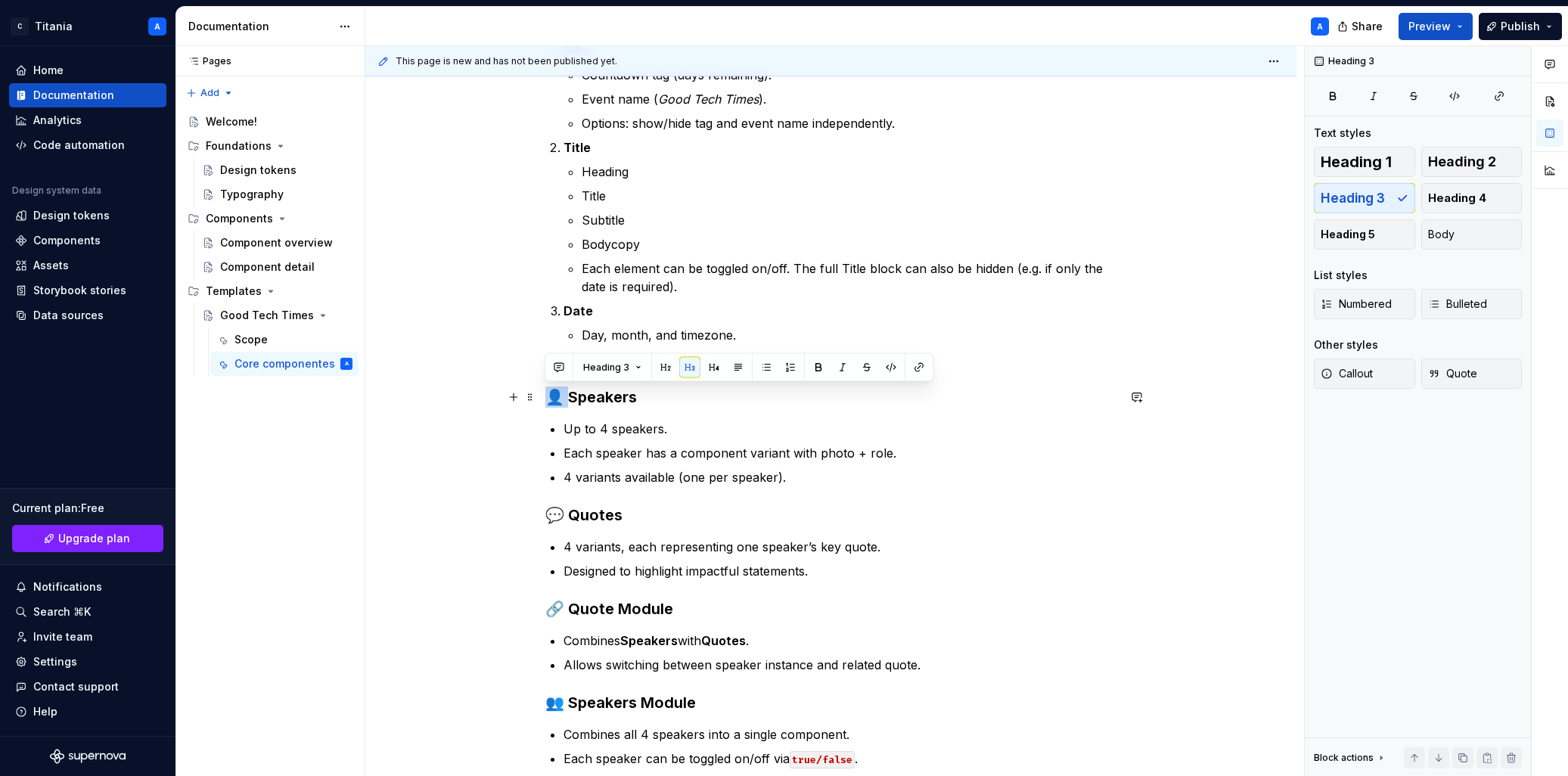
drag, startPoint x: 563, startPoint y: 396, endPoint x: 516, endPoint y: 430, distance: 58.0
click at [546, 397] on div "Backgrounds Common background image for all pieces. Can be updated monthly to r…" at bounding box center [831, 255] width 572 height 1061
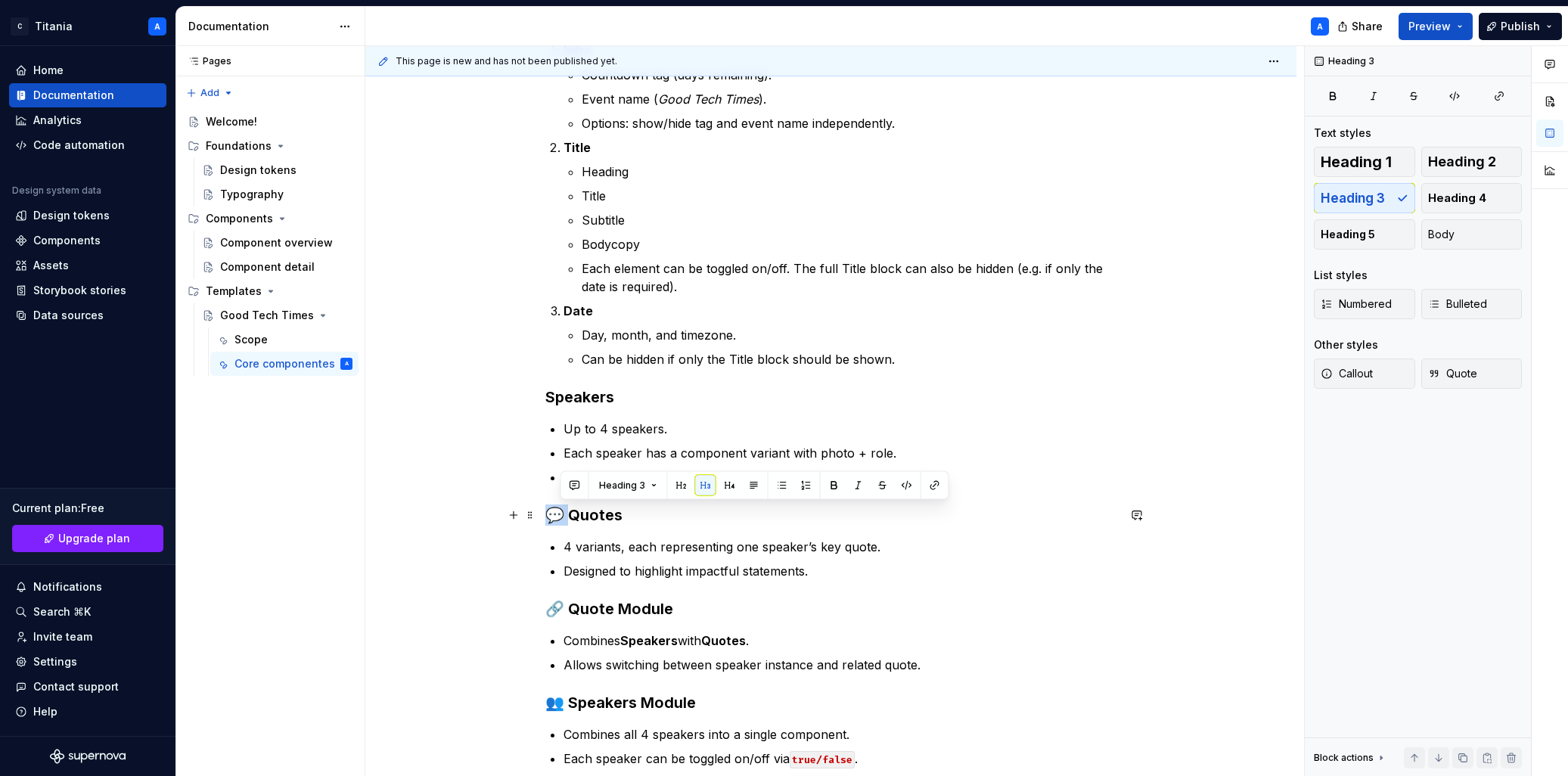
drag, startPoint x: 564, startPoint y: 519, endPoint x: 536, endPoint y: 522, distance: 28.2
click at [546, 517] on div "Backgrounds Common background image for all pieces. Can be updated monthly to r…" at bounding box center [831, 255] width 572 height 1061
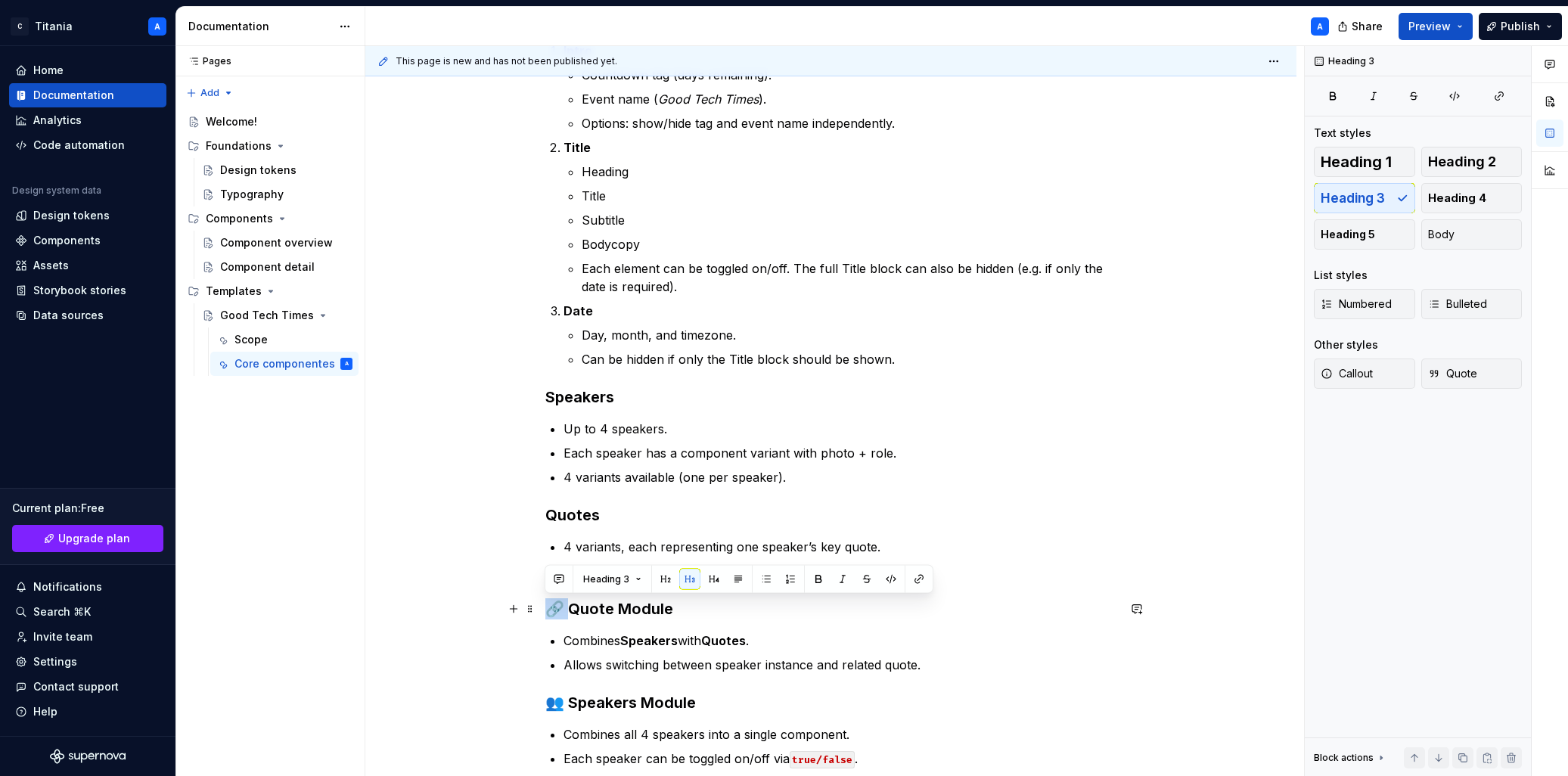
drag, startPoint x: 552, startPoint y: 609, endPoint x: 540, endPoint y: 617, distance: 14.4
click at [546, 608] on div "Backgrounds Common background image for all pieces. Can be updated monthly to r…" at bounding box center [831, 255] width 572 height 1061
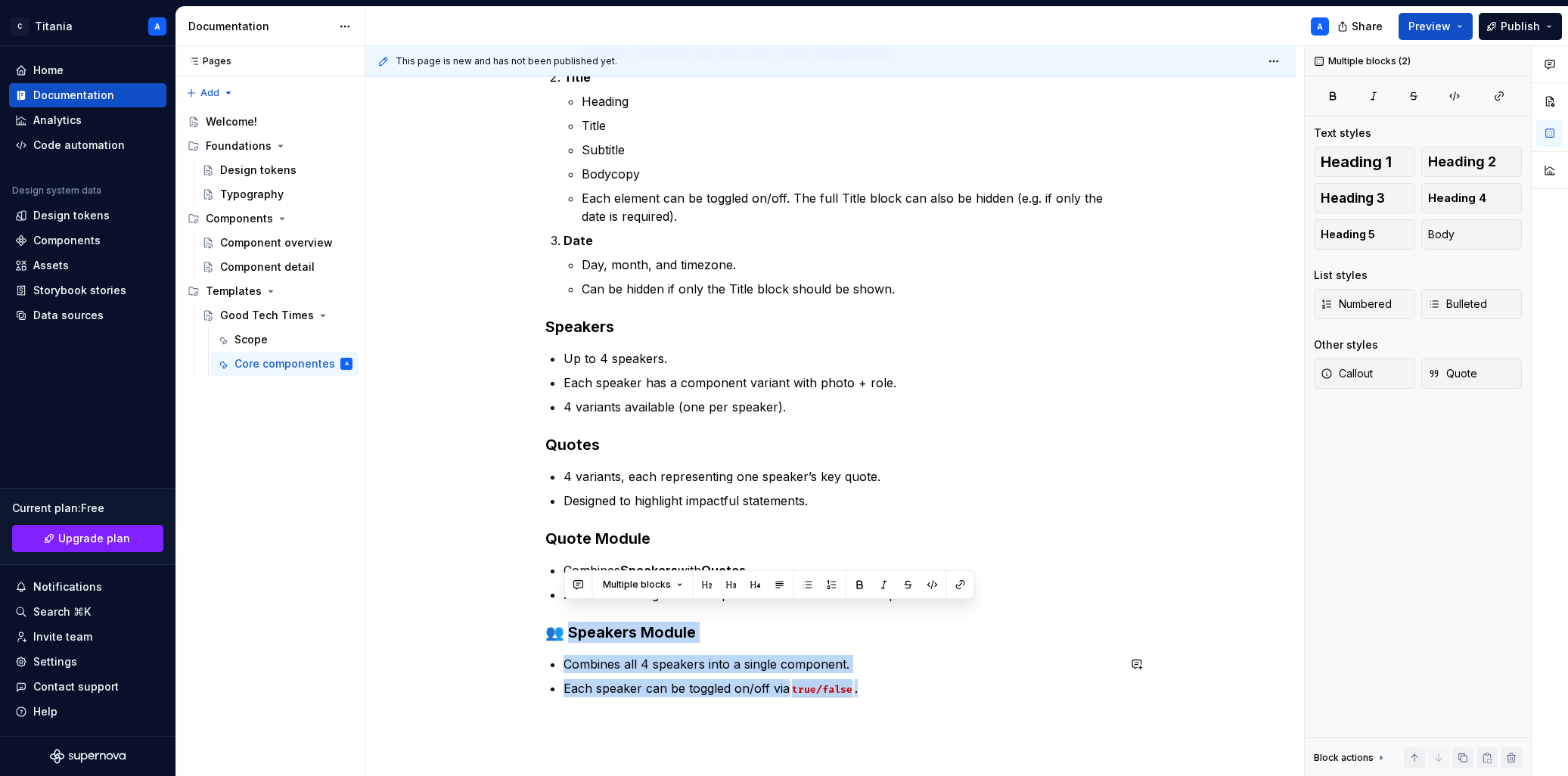
scroll to position [717, 0]
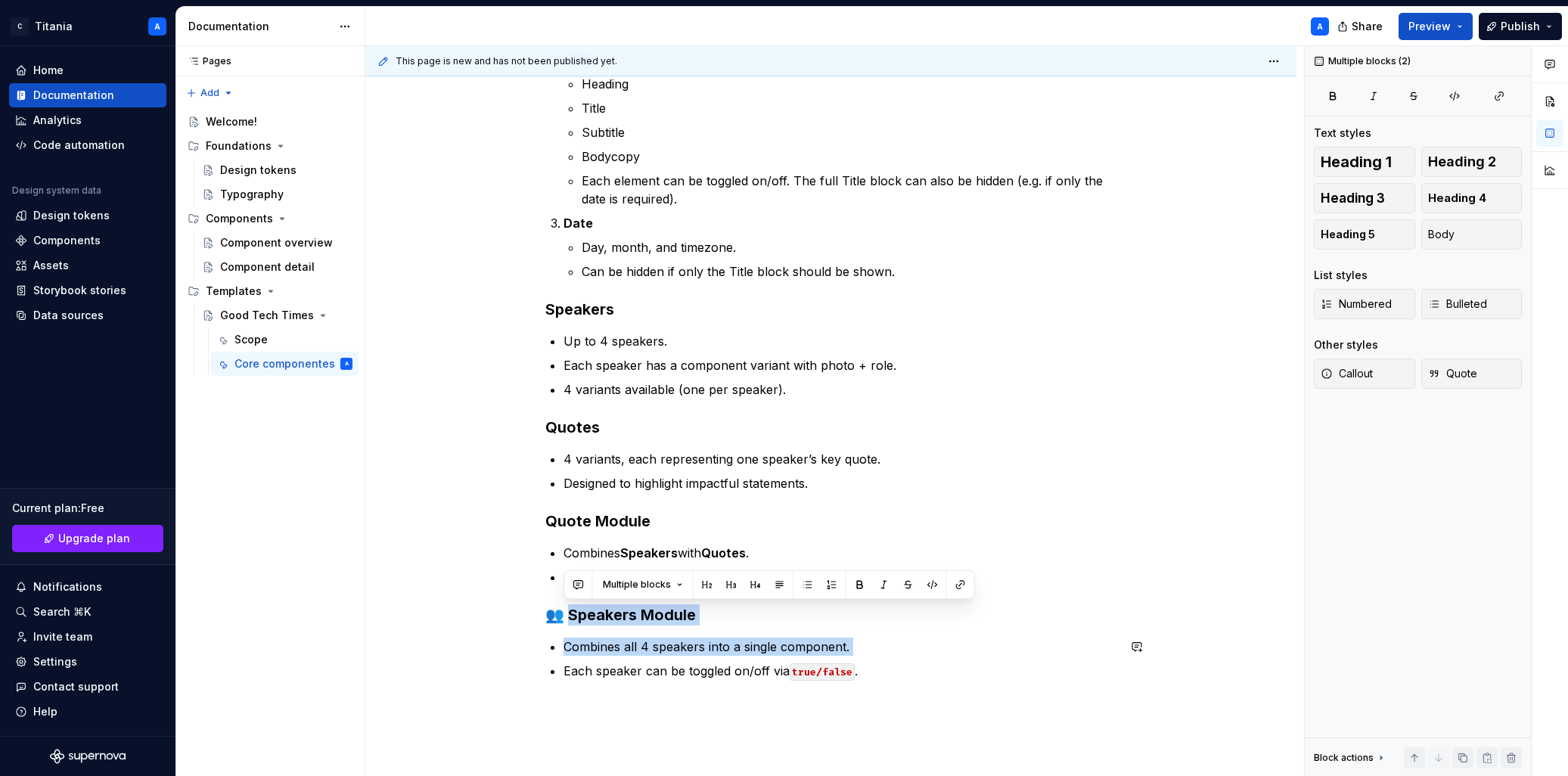
drag, startPoint x: 563, startPoint y: 705, endPoint x: 547, endPoint y: 678, distance: 31.4
click at [546, 628] on div "Backgrounds Common background image for all pieces. Can be updated monthly to r…" at bounding box center [831, 158] width 572 height 1044
click at [616, 628] on div "Backgrounds Common background image for all pieces. Can be updated monthly to r…" at bounding box center [831, 158] width 572 height 1044
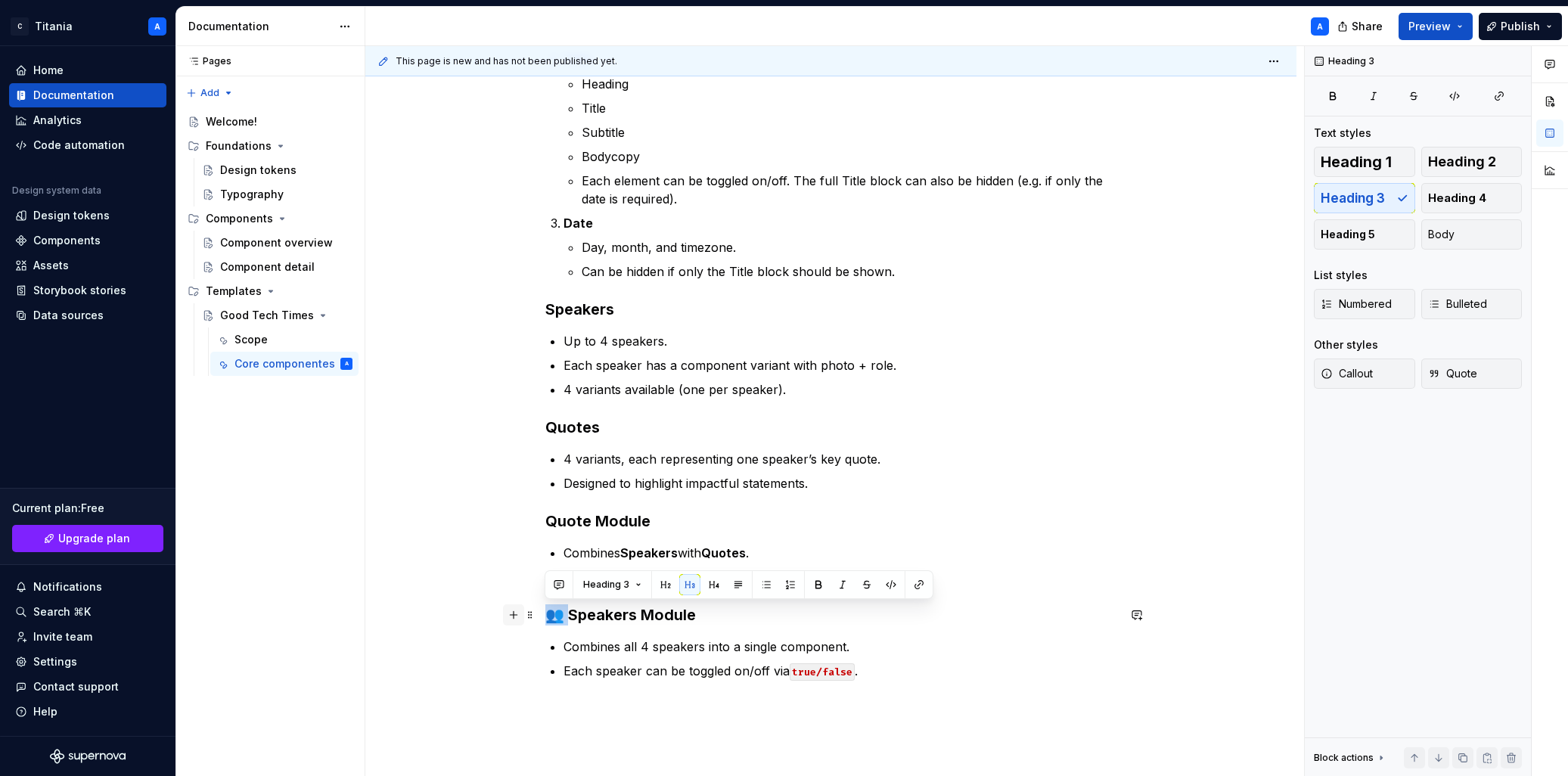
drag, startPoint x: 564, startPoint y: 615, endPoint x: 518, endPoint y: 615, distance: 46.0
click at [546, 615] on div "Backgrounds Common background image for all pieces. Can be updated monthly to r…" at bounding box center [831, 167] width 572 height 1061
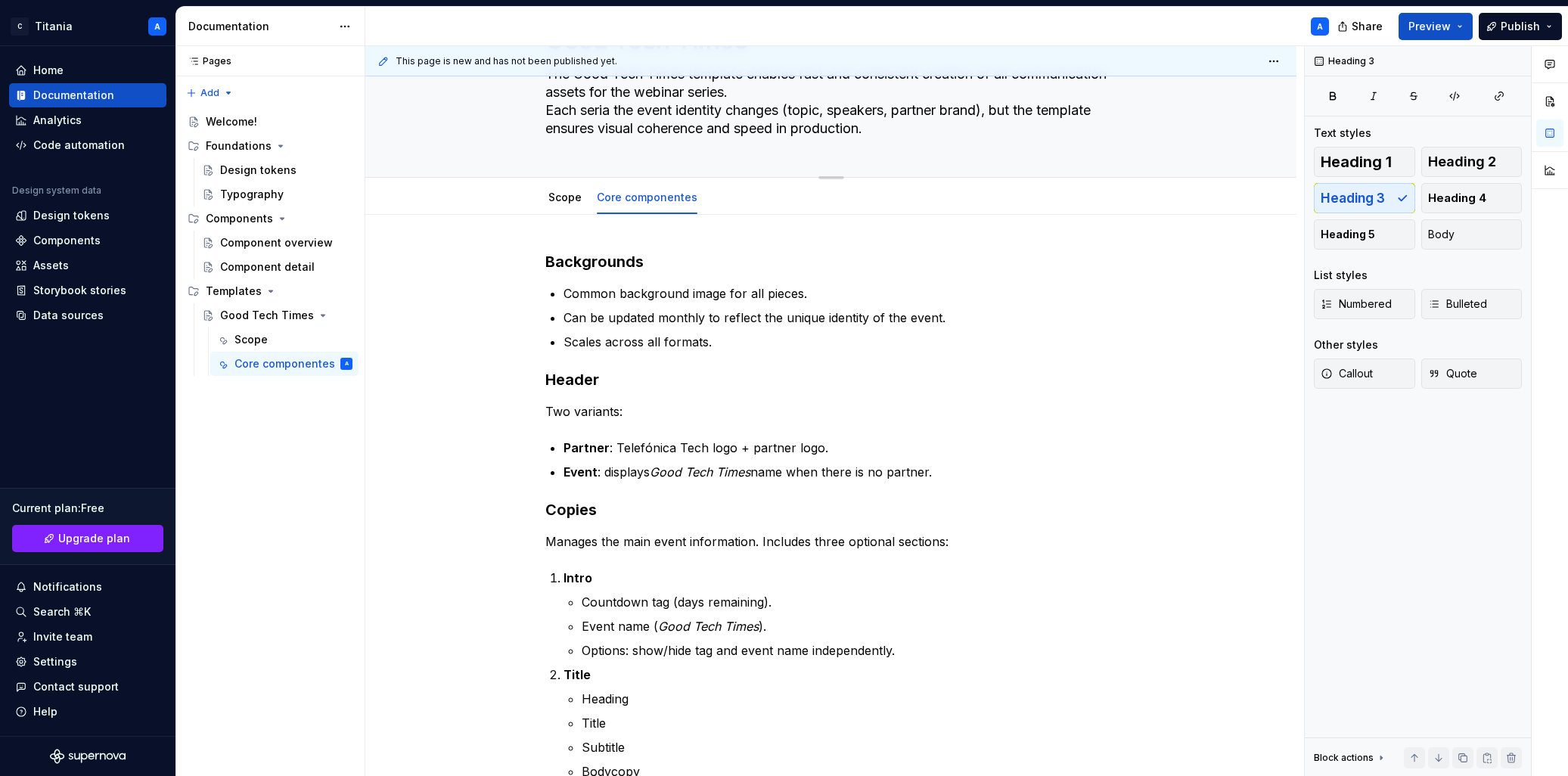
scroll to position [0, 0]
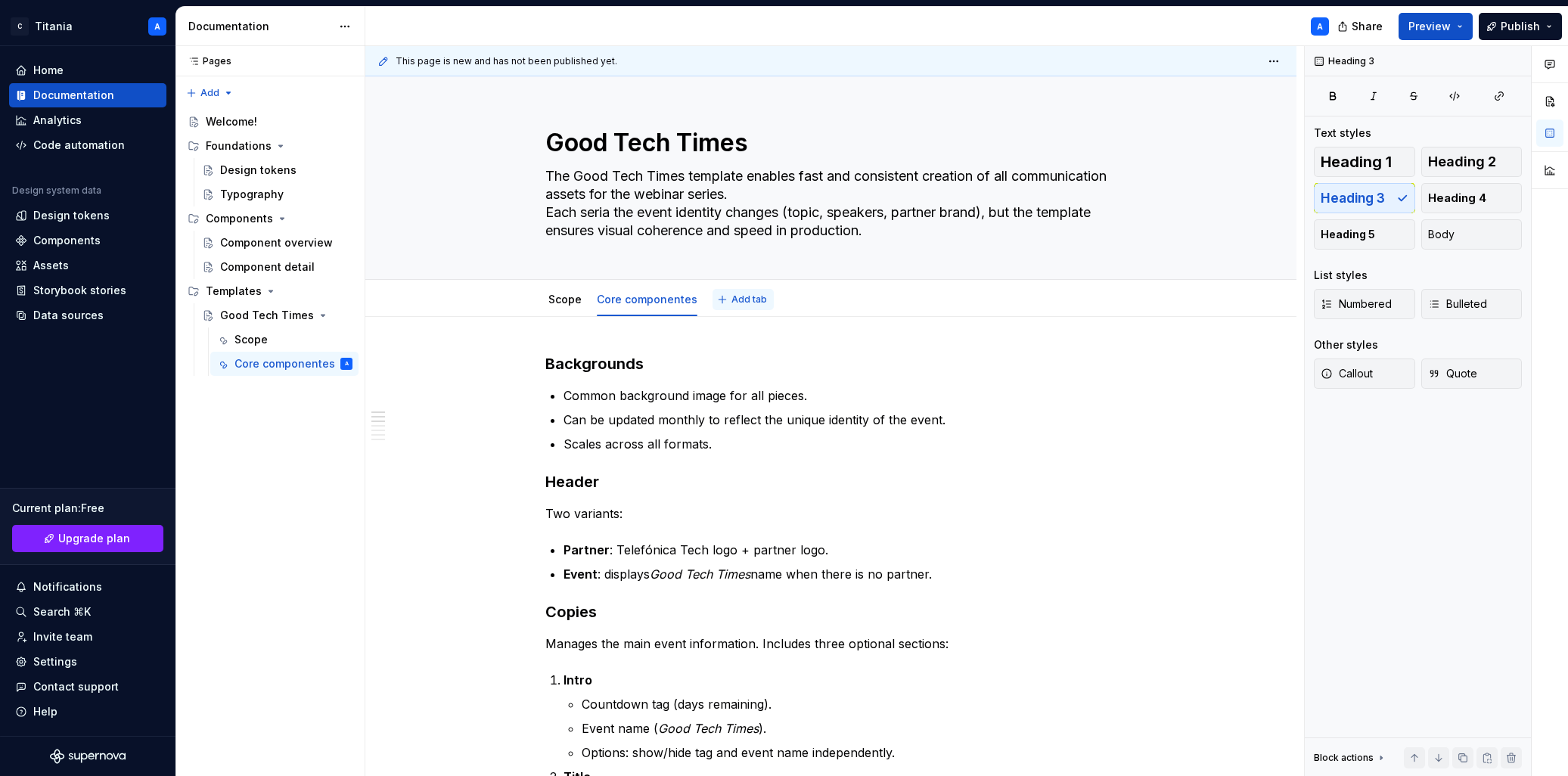
click at [739, 302] on span "Add tab" at bounding box center [749, 299] width 36 height 12
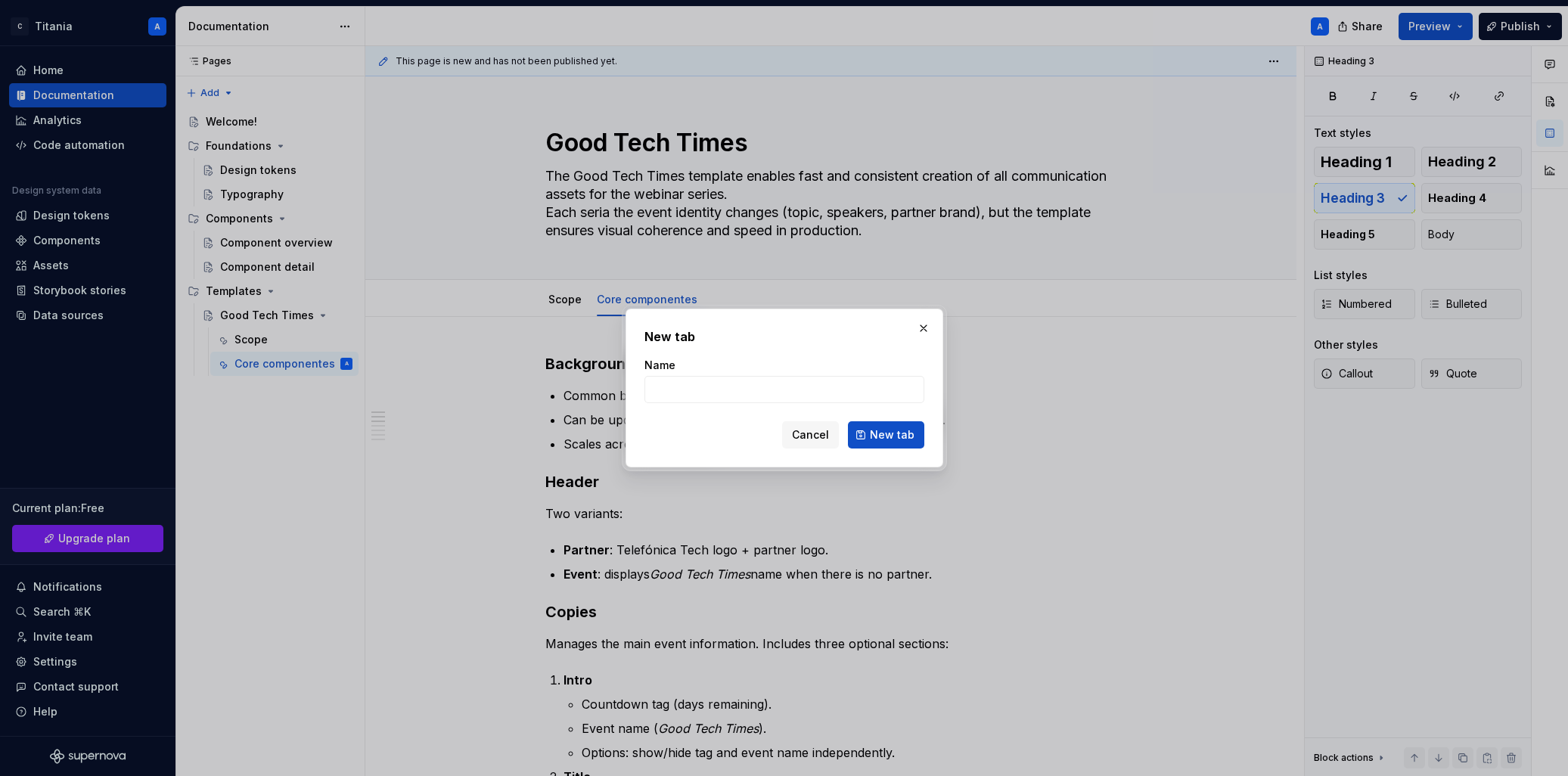
type textarea "*"
paste input "Text Variables"
type input "Text Variables"
drag, startPoint x: 884, startPoint y: 436, endPoint x: 897, endPoint y: 442, distance: 14.3
click at [884, 436] on span "New tab" at bounding box center [891, 434] width 45 height 15
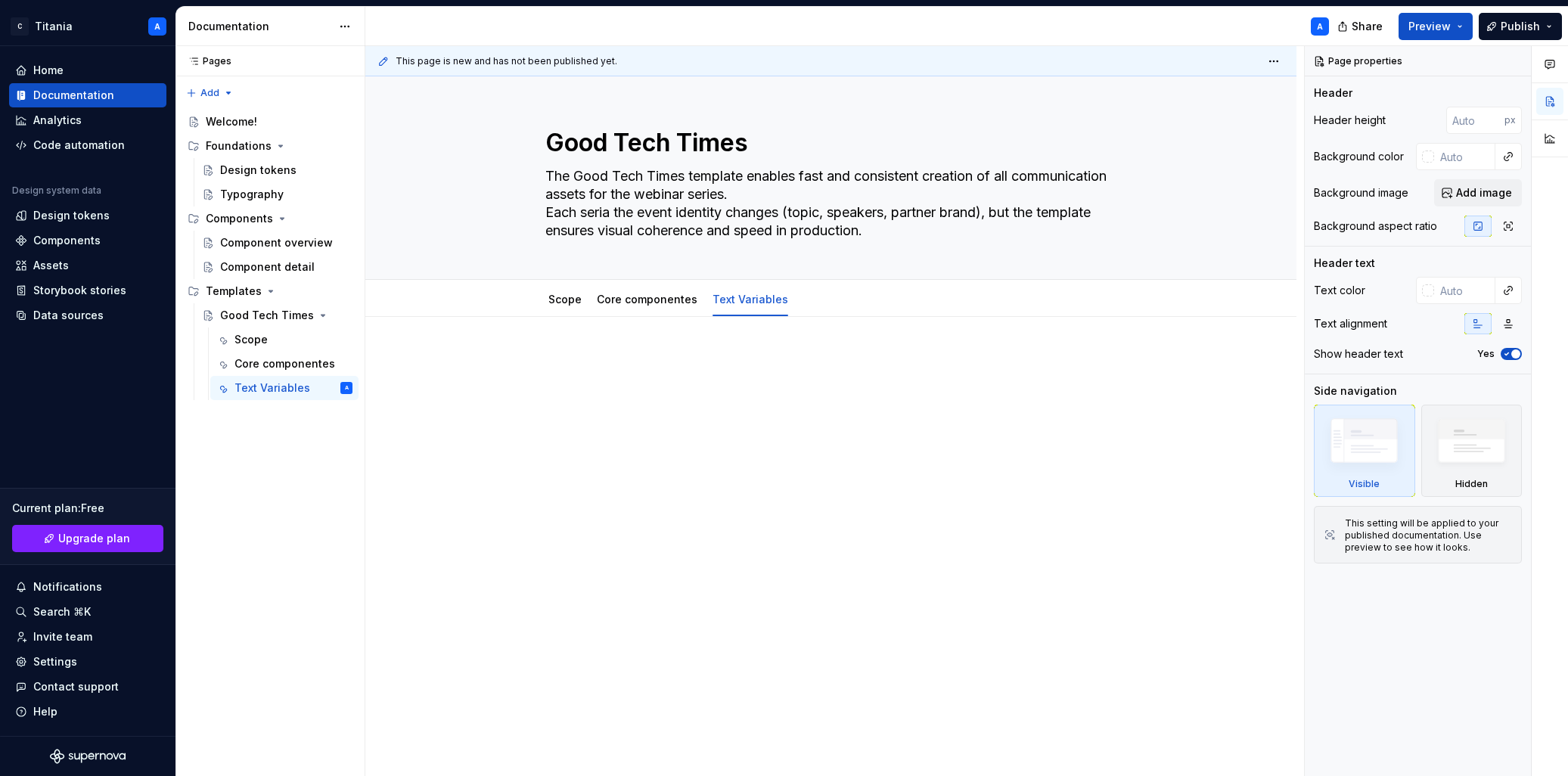
click at [580, 365] on p at bounding box center [831, 362] width 572 height 18
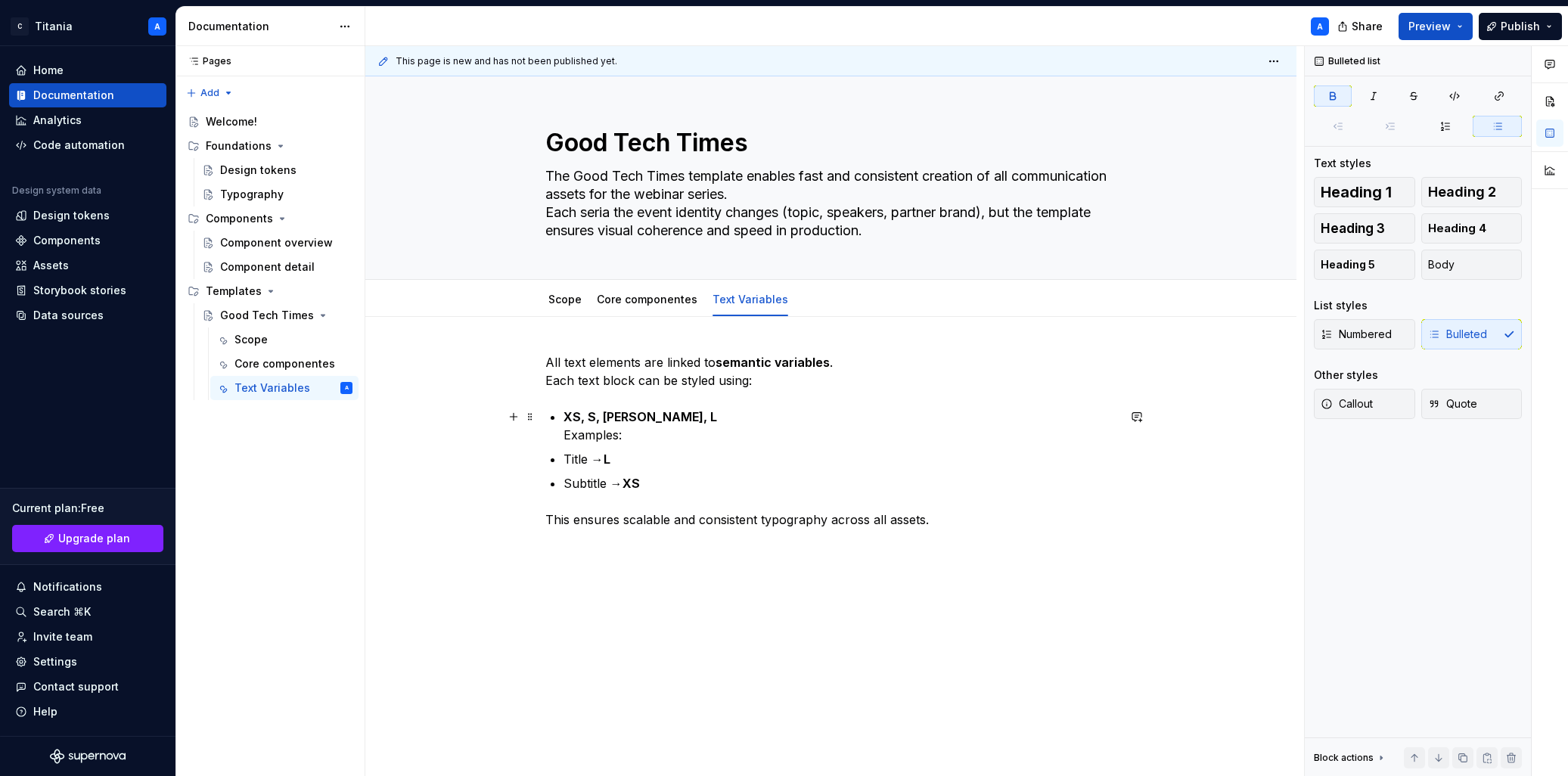
click at [674, 422] on p "XS, S, Default, L Examples:" at bounding box center [840, 426] width 554 height 37
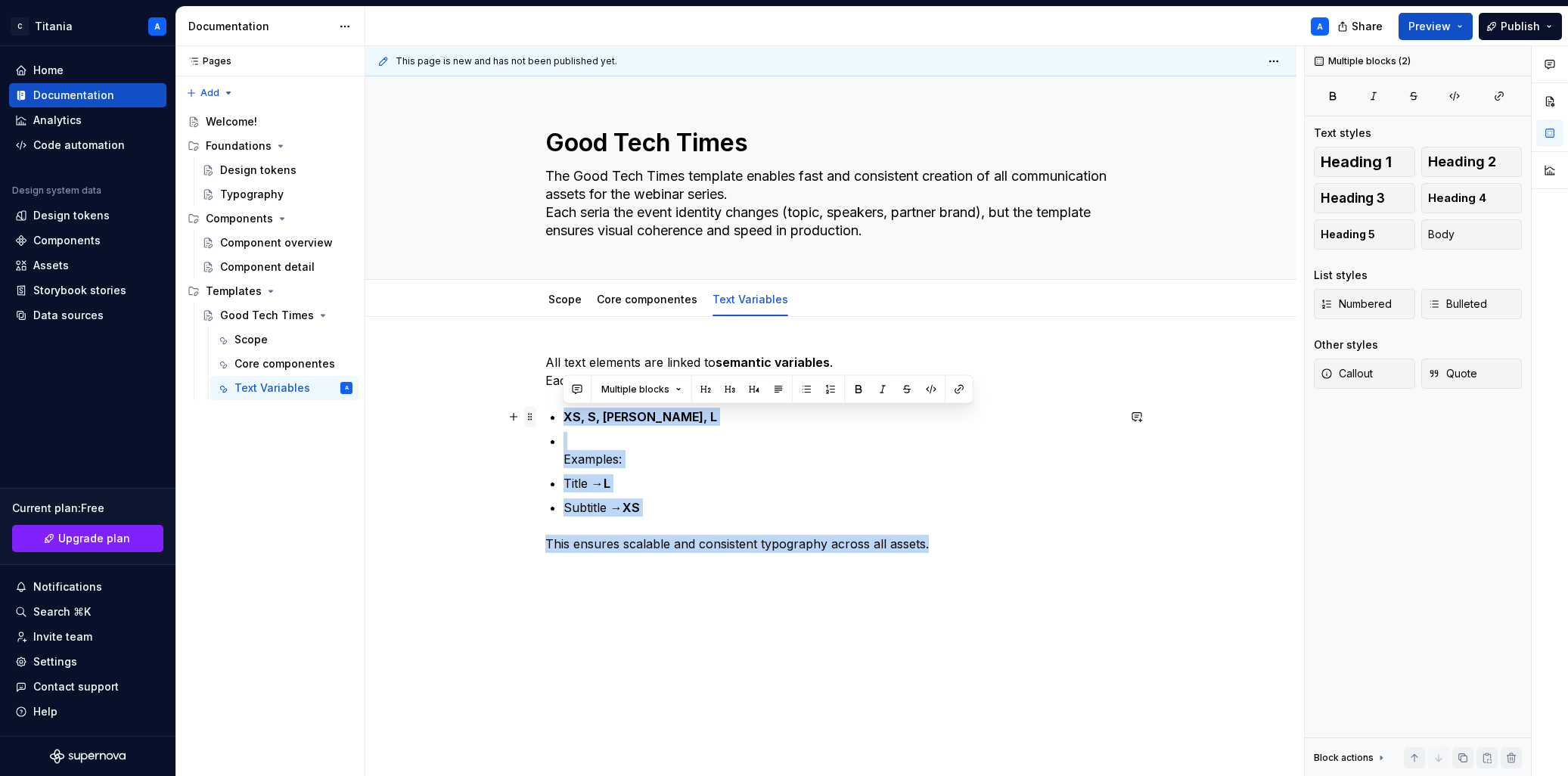
drag, startPoint x: 944, startPoint y: 545, endPoint x: 524, endPoint y: 415, distance: 439.7
click at [546, 415] on div "All text elements are linked to semantic variables . Each text block can be sty…" at bounding box center [831, 462] width 572 height 217
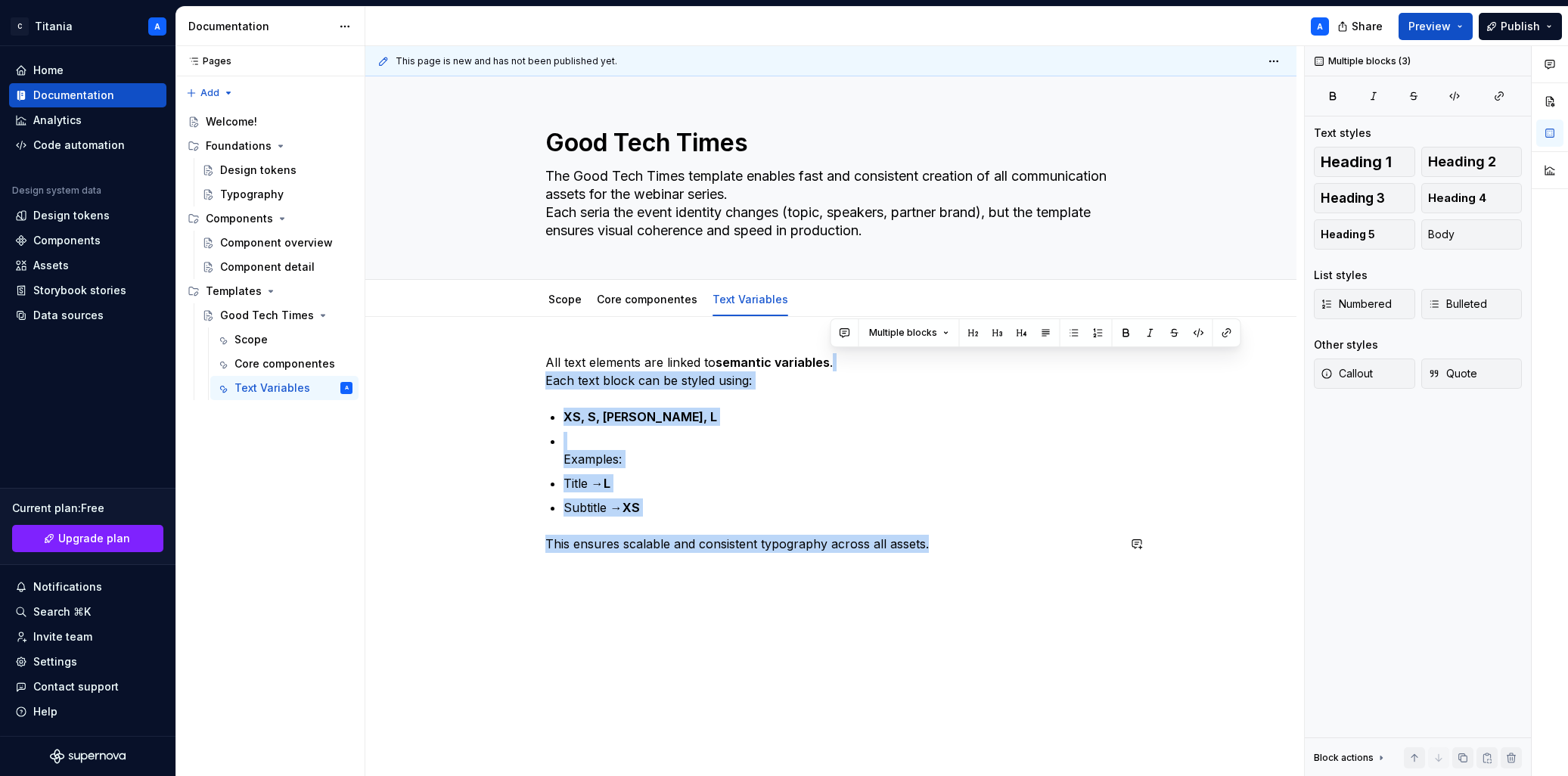
drag, startPoint x: 840, startPoint y: 364, endPoint x: 1073, endPoint y: 622, distance: 347.6
click at [1057, 622] on div "All text elements are linked to semantic variables . Each text block can be sty…" at bounding box center [830, 560] width 931 height 487
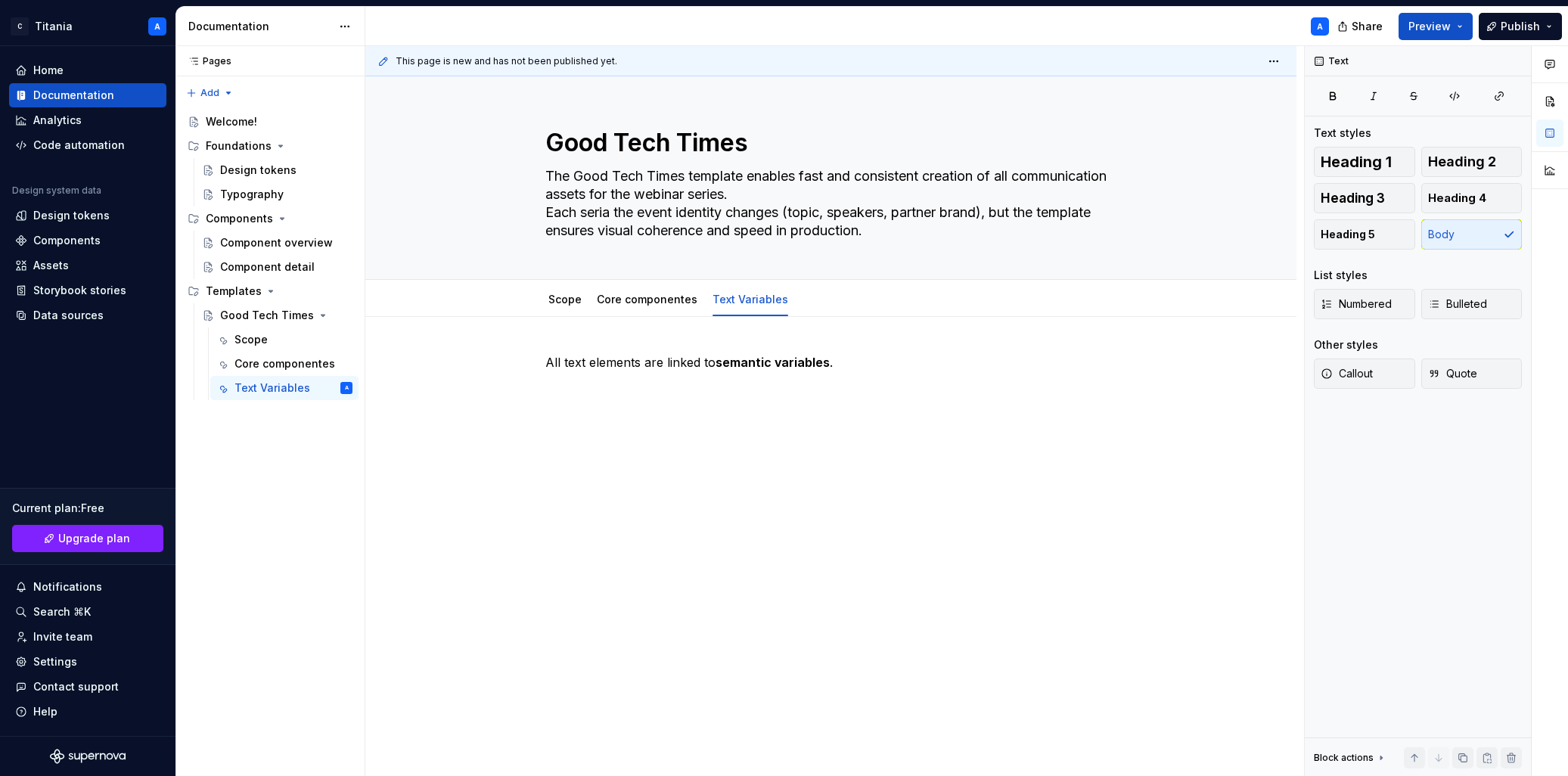
click at [763, 456] on div "This page is new and has not been published yet. Good Tech Times The Good Tech …" at bounding box center [834, 411] width 939 height 731
click at [830, 303] on span "Add tab" at bounding box center [840, 299] width 36 height 12
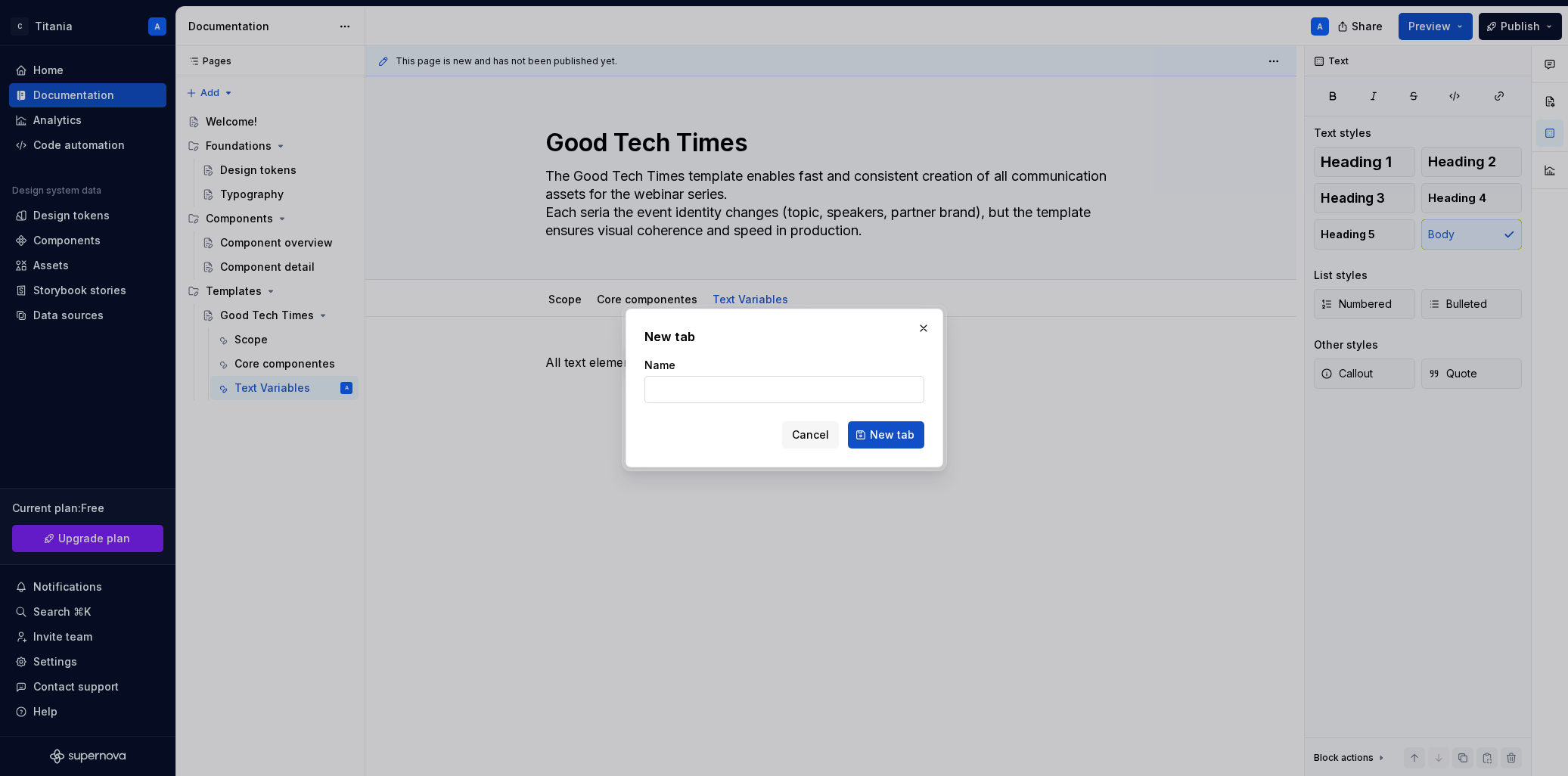
type textarea "*"
click at [664, 387] on input "Name" at bounding box center [784, 389] width 280 height 27
paste input "Usage Scenarios"
type input "Usage Scenarios"
click at [885, 436] on span "New tab" at bounding box center [891, 434] width 45 height 15
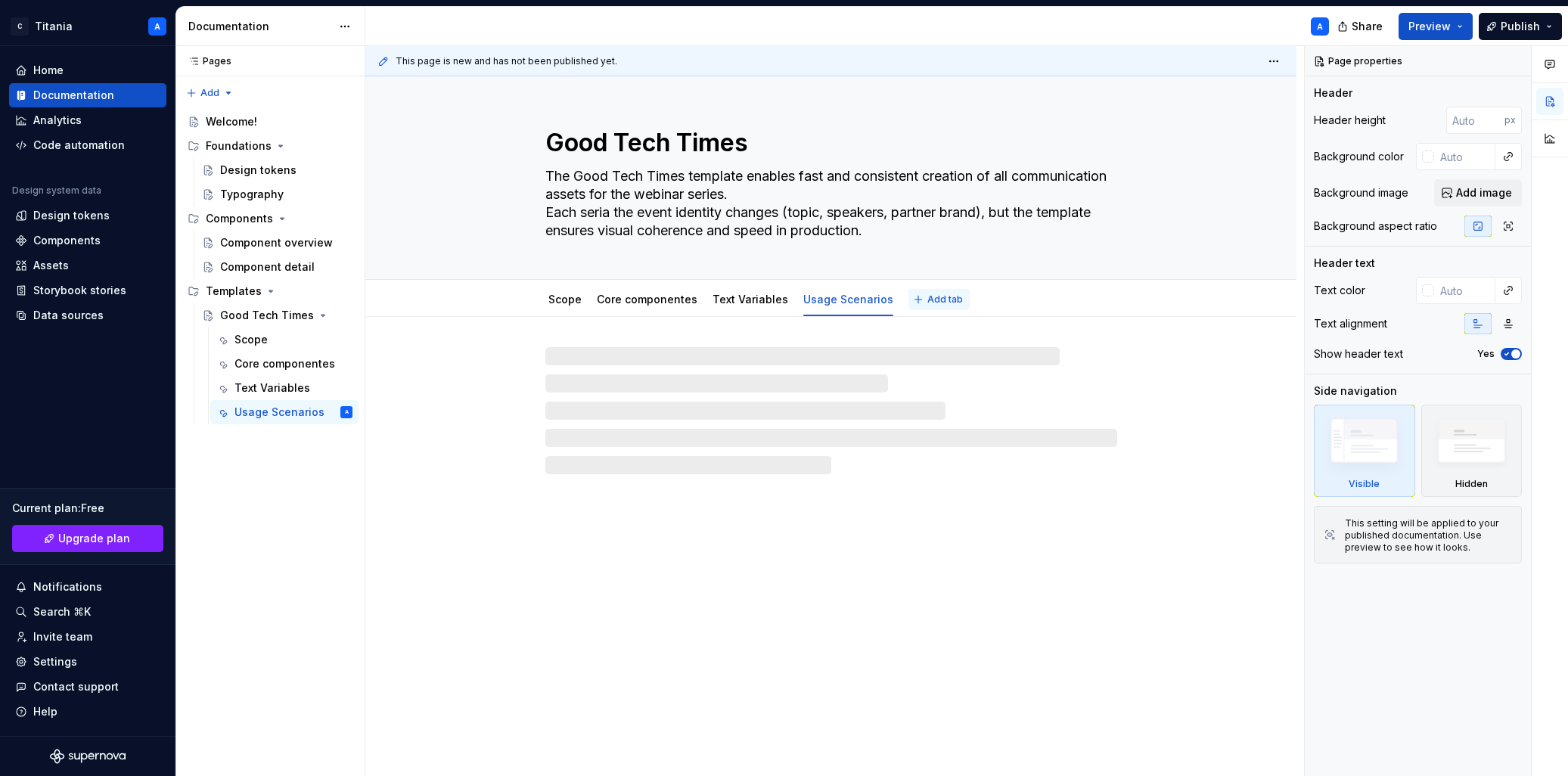
type textarea "*"
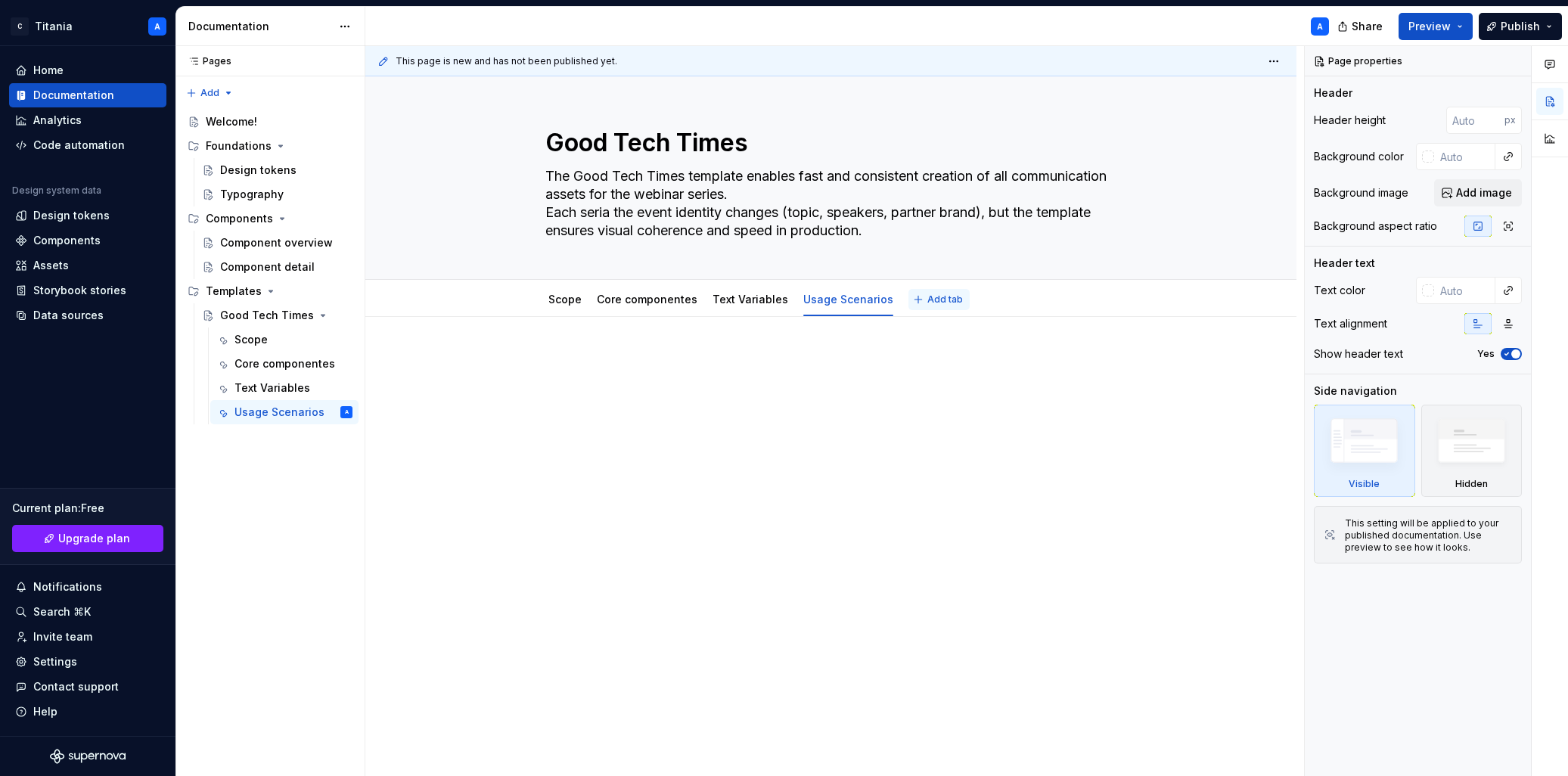
click at [931, 300] on span "Add tab" at bounding box center [945, 299] width 36 height 12
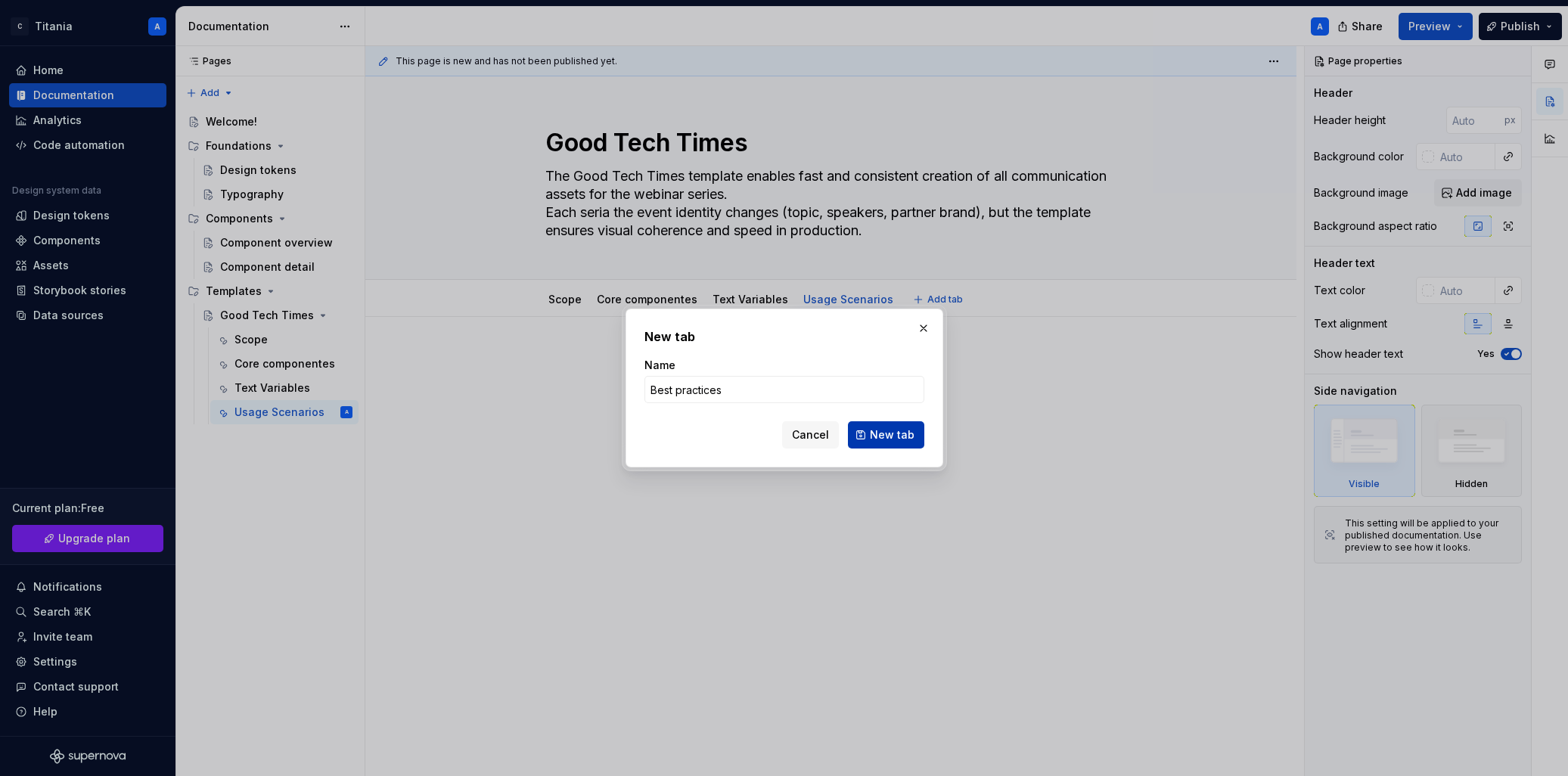
type input "Best practices"
drag, startPoint x: 891, startPoint y: 438, endPoint x: 908, endPoint y: 449, distance: 20.2
click at [891, 438] on span "New tab" at bounding box center [891, 434] width 45 height 15
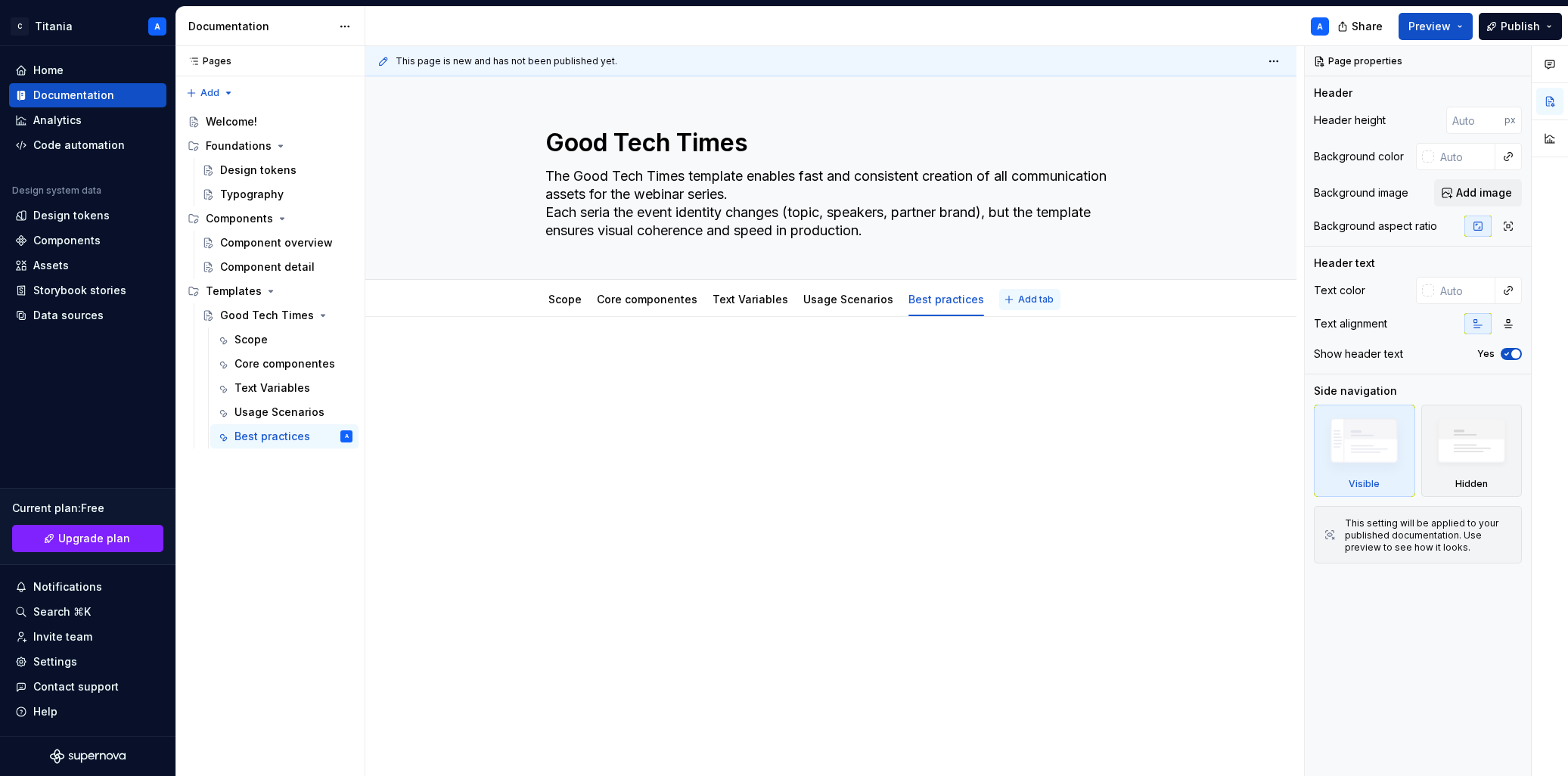
click at [1018, 300] on span "Add tab" at bounding box center [1035, 299] width 36 height 12
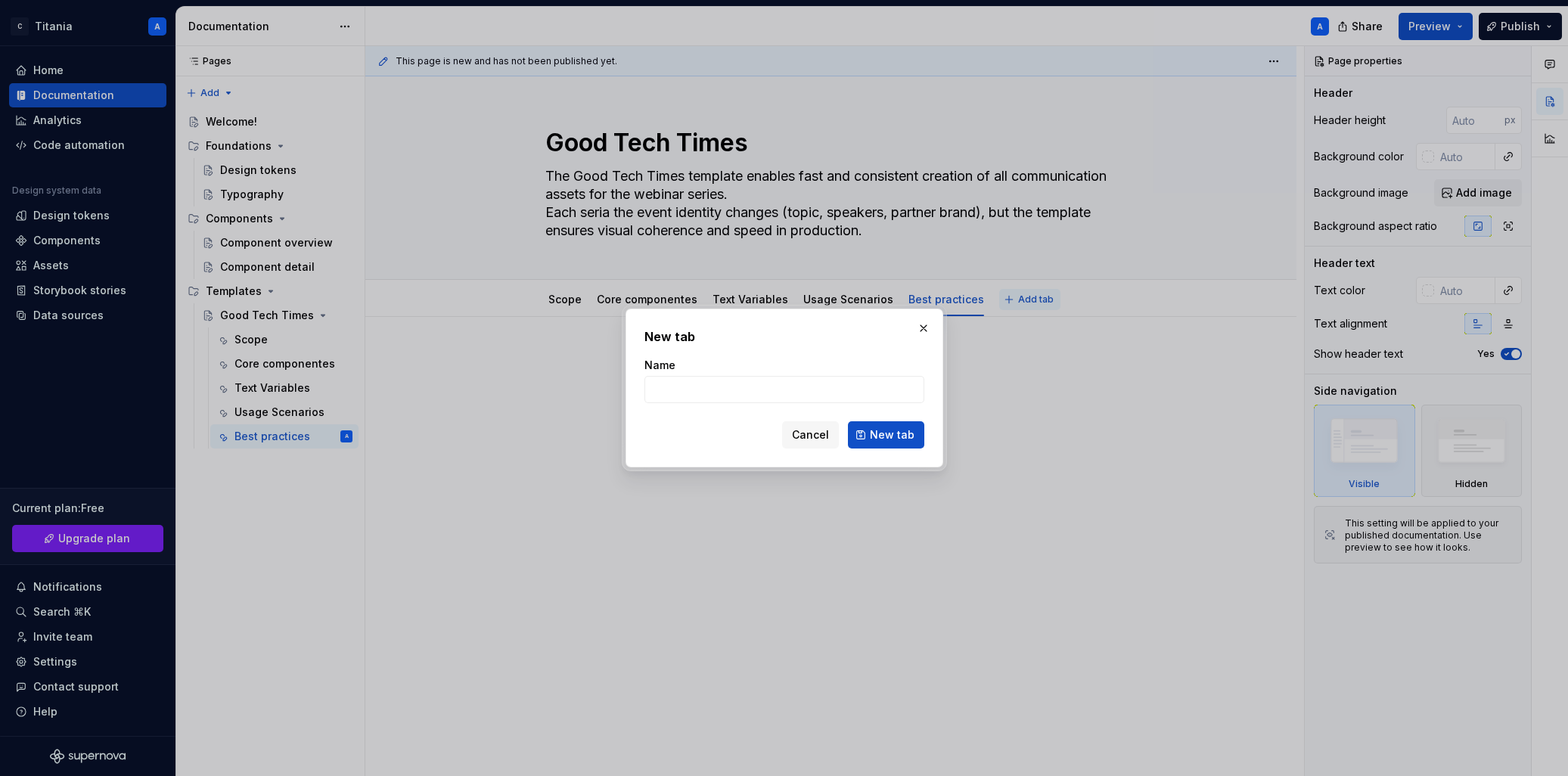
type textarea "*"
type input "Export checklist"
drag, startPoint x: 883, startPoint y: 439, endPoint x: 891, endPoint y: 475, distance: 36.9
click at [882, 438] on span "New tab" at bounding box center [891, 434] width 45 height 15
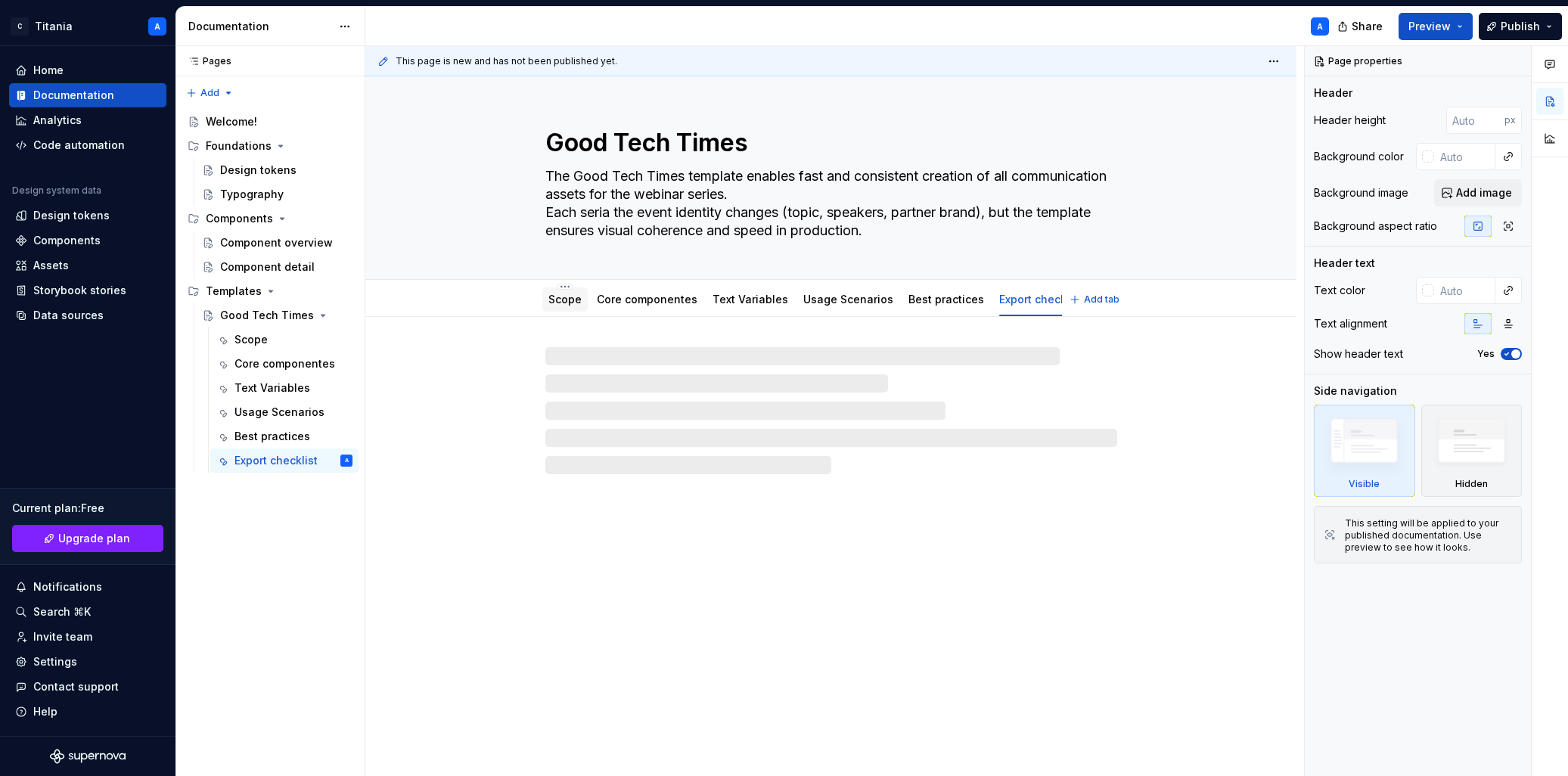
click at [566, 303] on link "Scope" at bounding box center [565, 299] width 33 height 13
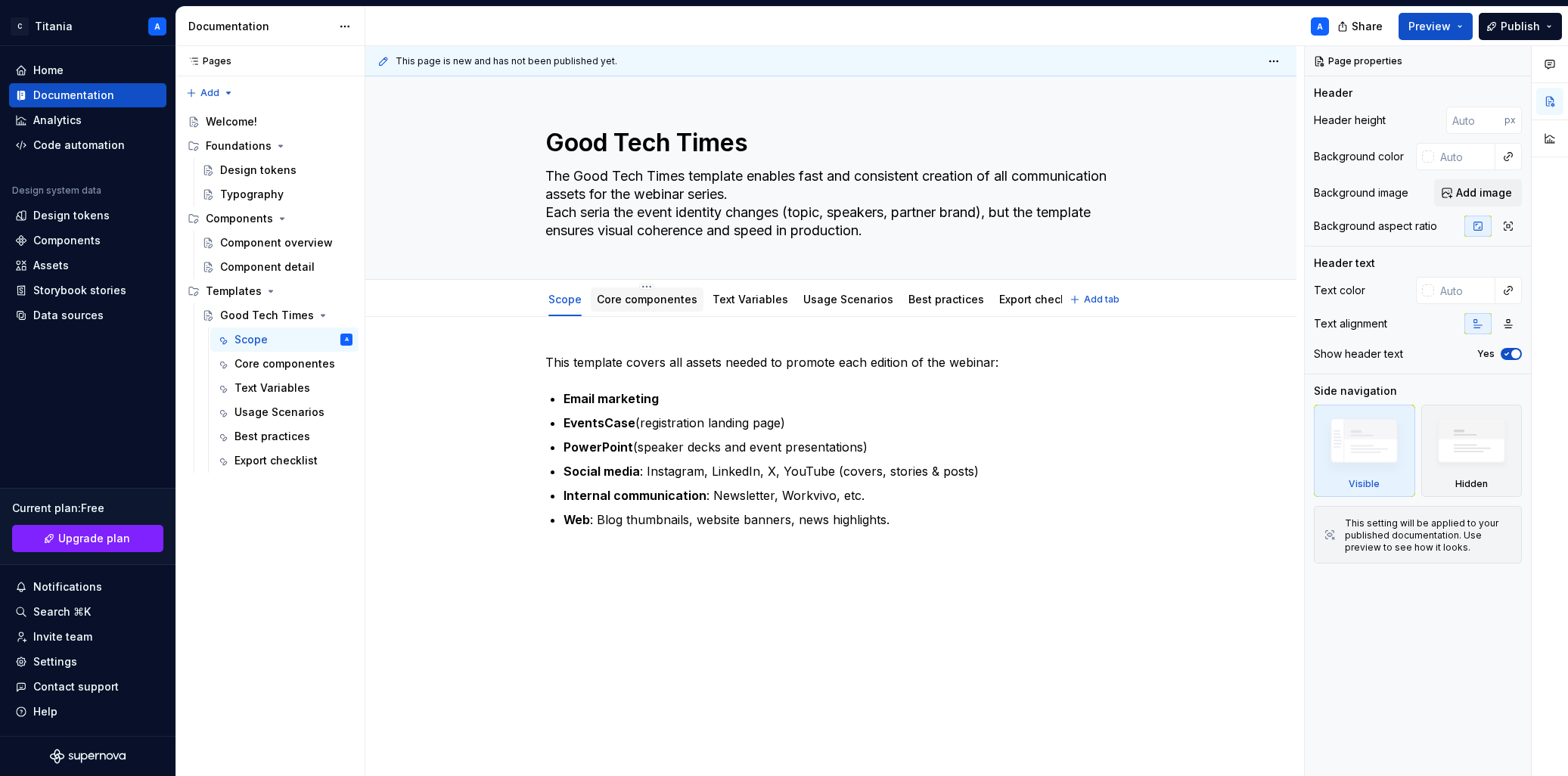
click at [628, 303] on link "Core componentes" at bounding box center [647, 299] width 100 height 13
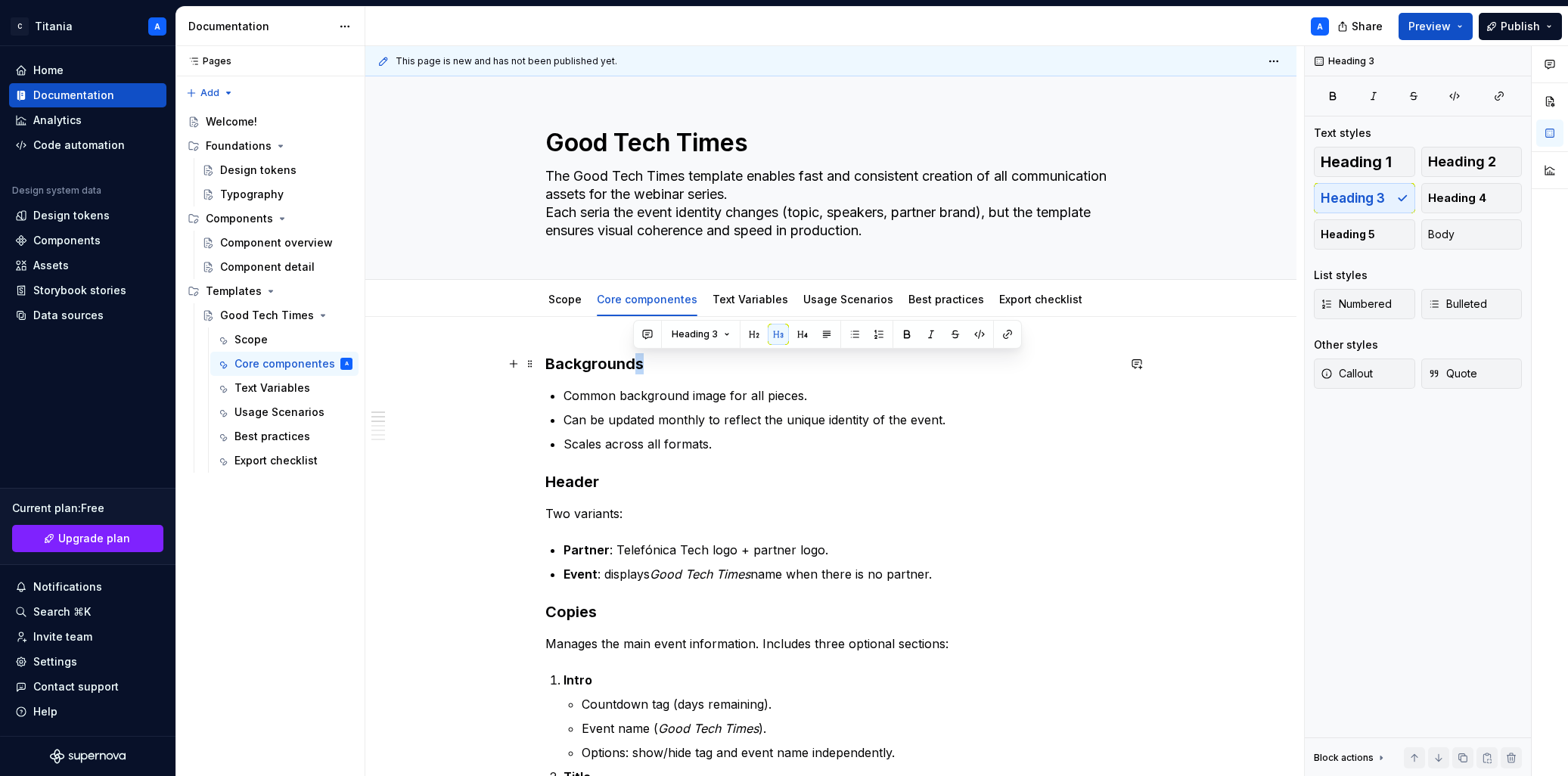
click at [639, 364] on h3 "Backgrounds" at bounding box center [831, 364] width 572 height 21
click at [676, 421] on p "Can be updated monthly to reflect the unique identity of the event." at bounding box center [840, 419] width 554 height 18
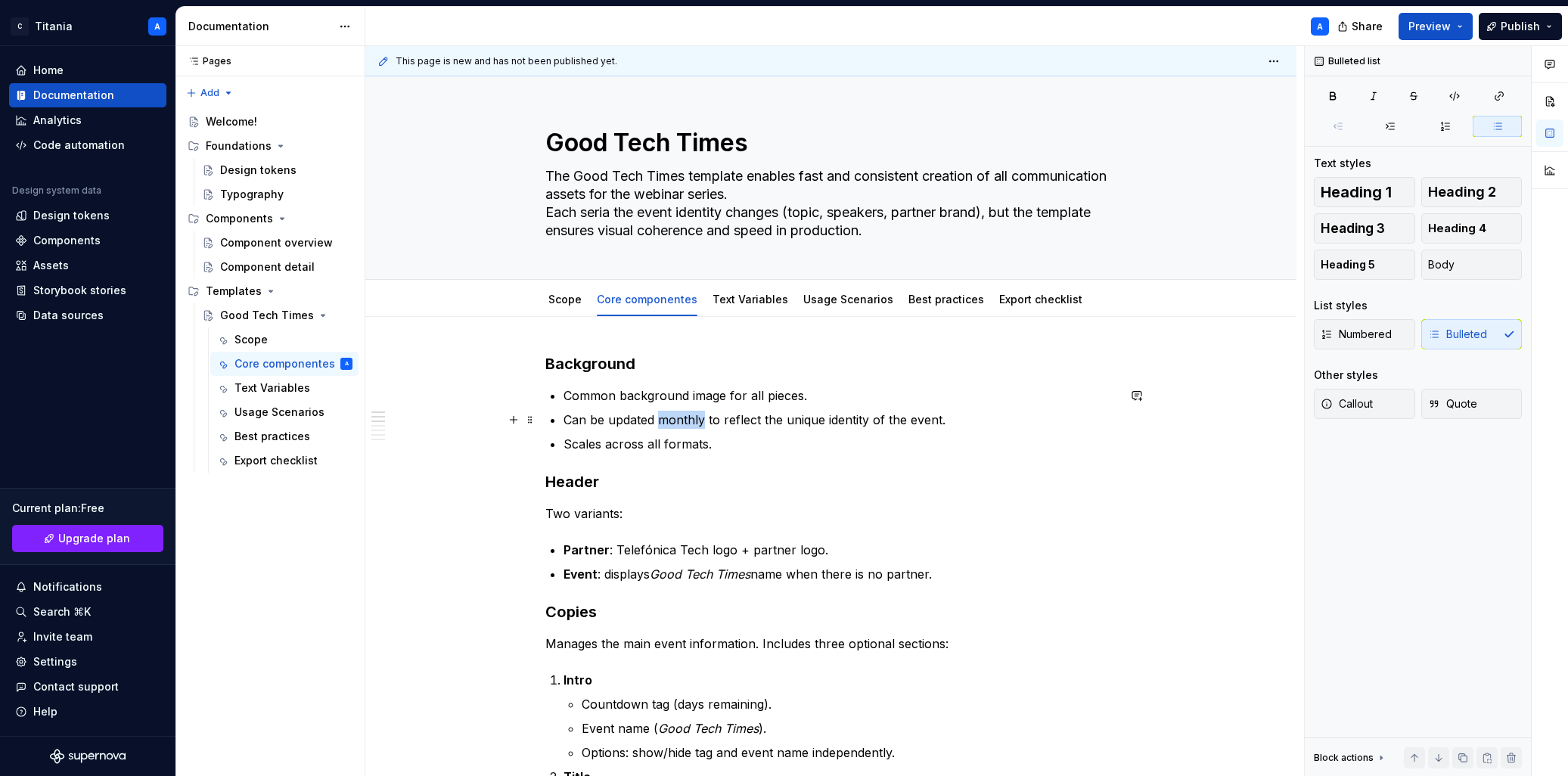
click at [676, 421] on p "Can be updated monthly to reflect the unique identity of the event." at bounding box center [840, 419] width 554 height 18
click at [720, 303] on link "Text Variables" at bounding box center [750, 299] width 76 height 13
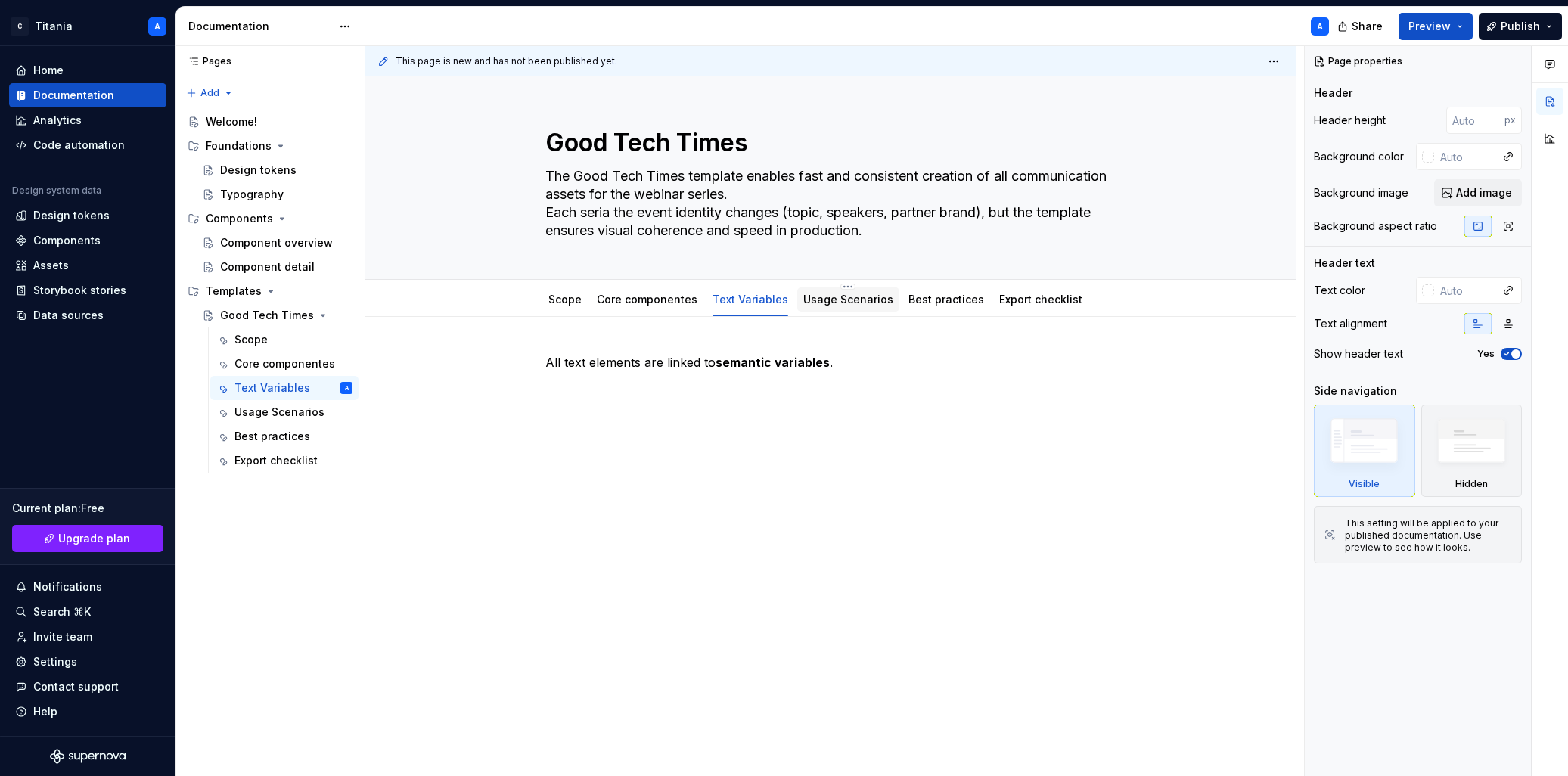
click at [818, 300] on link "Usage Scenarios" at bounding box center [848, 299] width 90 height 13
click at [903, 299] on div "Best practices" at bounding box center [946, 299] width 87 height 24
click at [909, 299] on link "Best practices" at bounding box center [946, 299] width 76 height 13
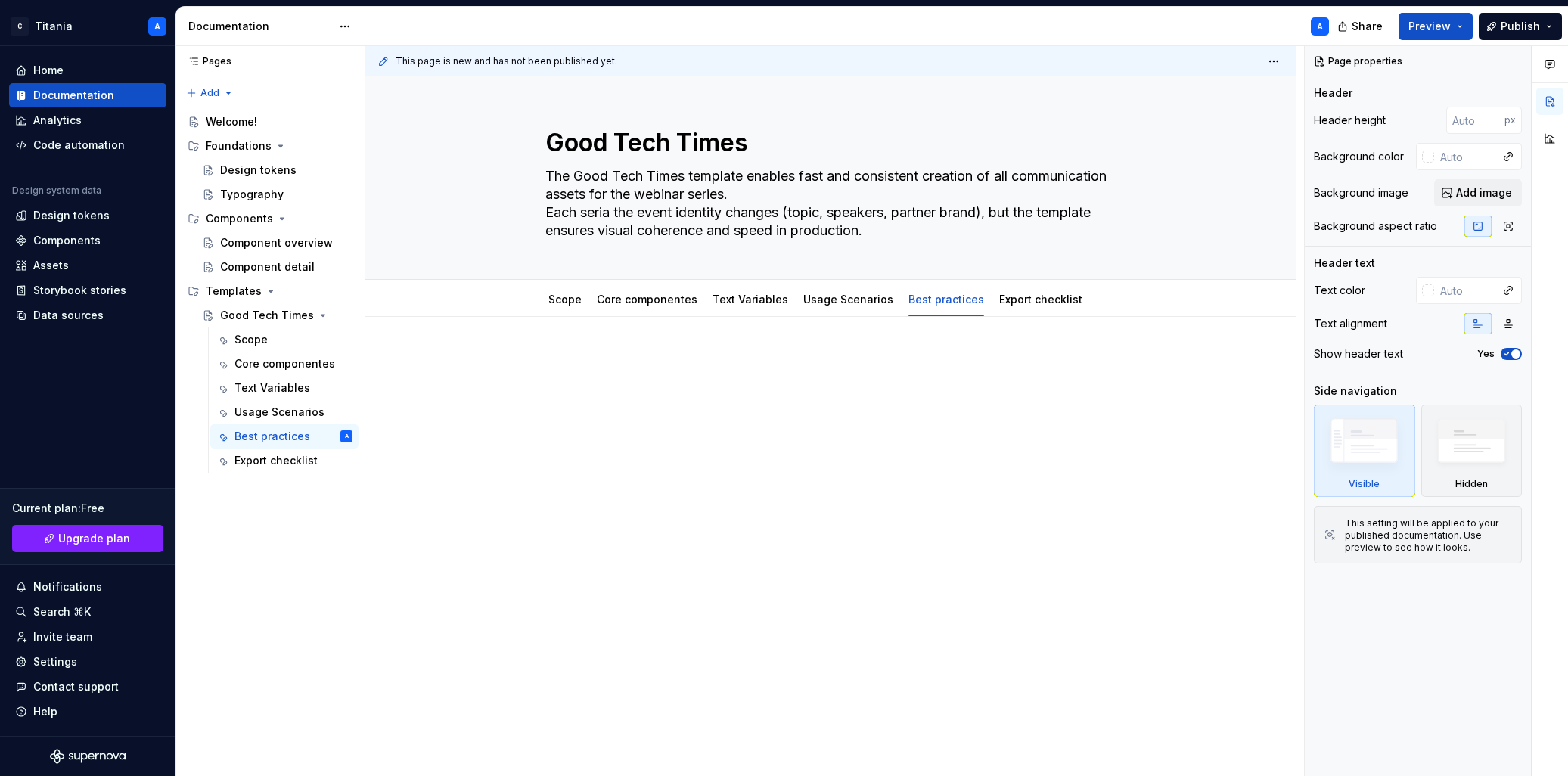
click at [607, 366] on p at bounding box center [831, 362] width 572 height 18
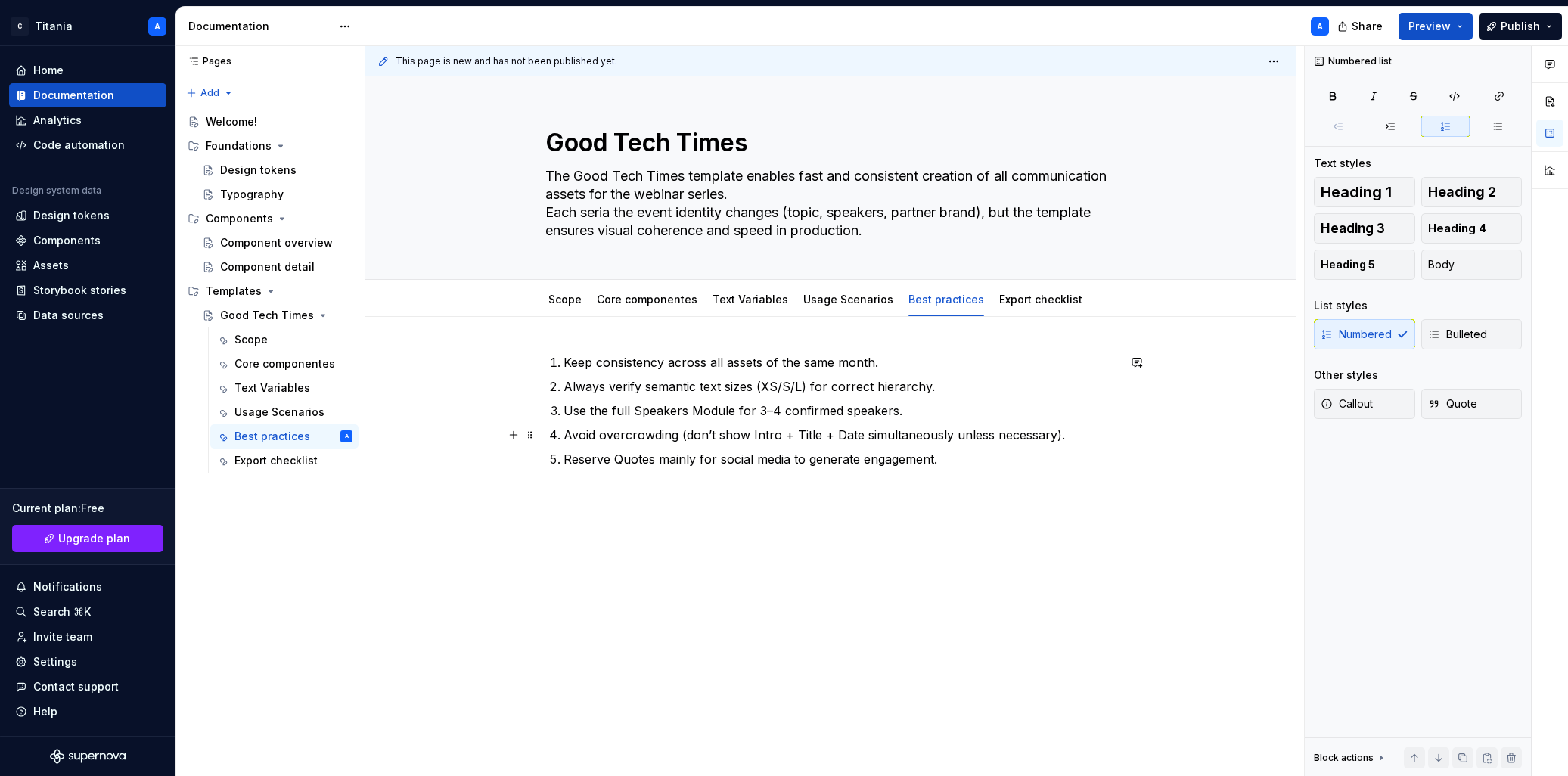
click at [906, 437] on p "Avoid overcrowding (don’t show Intro + Title + Date simultaneously unless neces…" at bounding box center [840, 435] width 554 height 18
click at [838, 462] on p "Reserve Quotes mainly for social media to generate engagement." at bounding box center [840, 458] width 554 height 18
click at [1021, 304] on link "Export checklist" at bounding box center [1040, 299] width 83 height 13
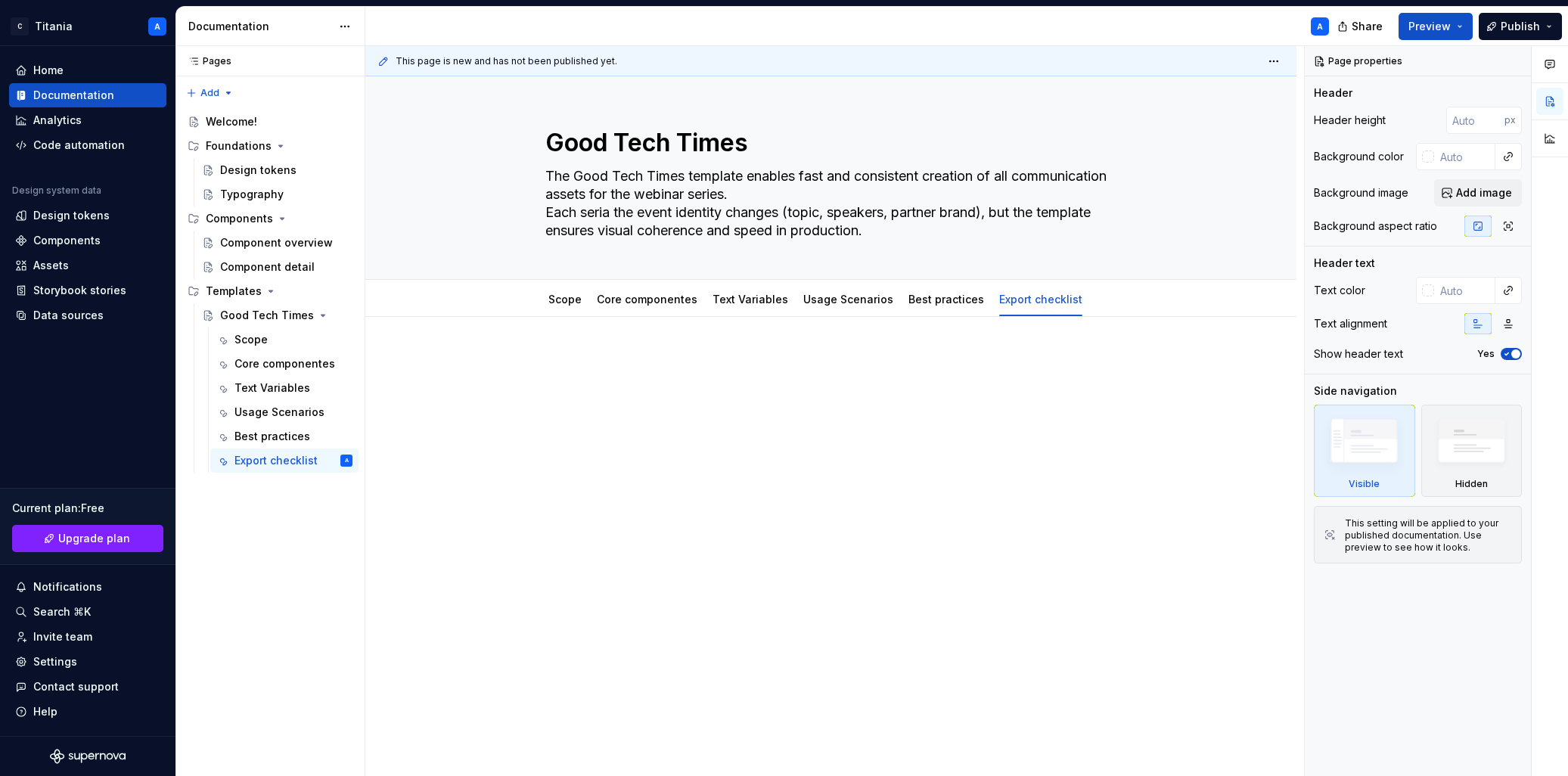
click at [580, 364] on p at bounding box center [831, 362] width 572 height 18
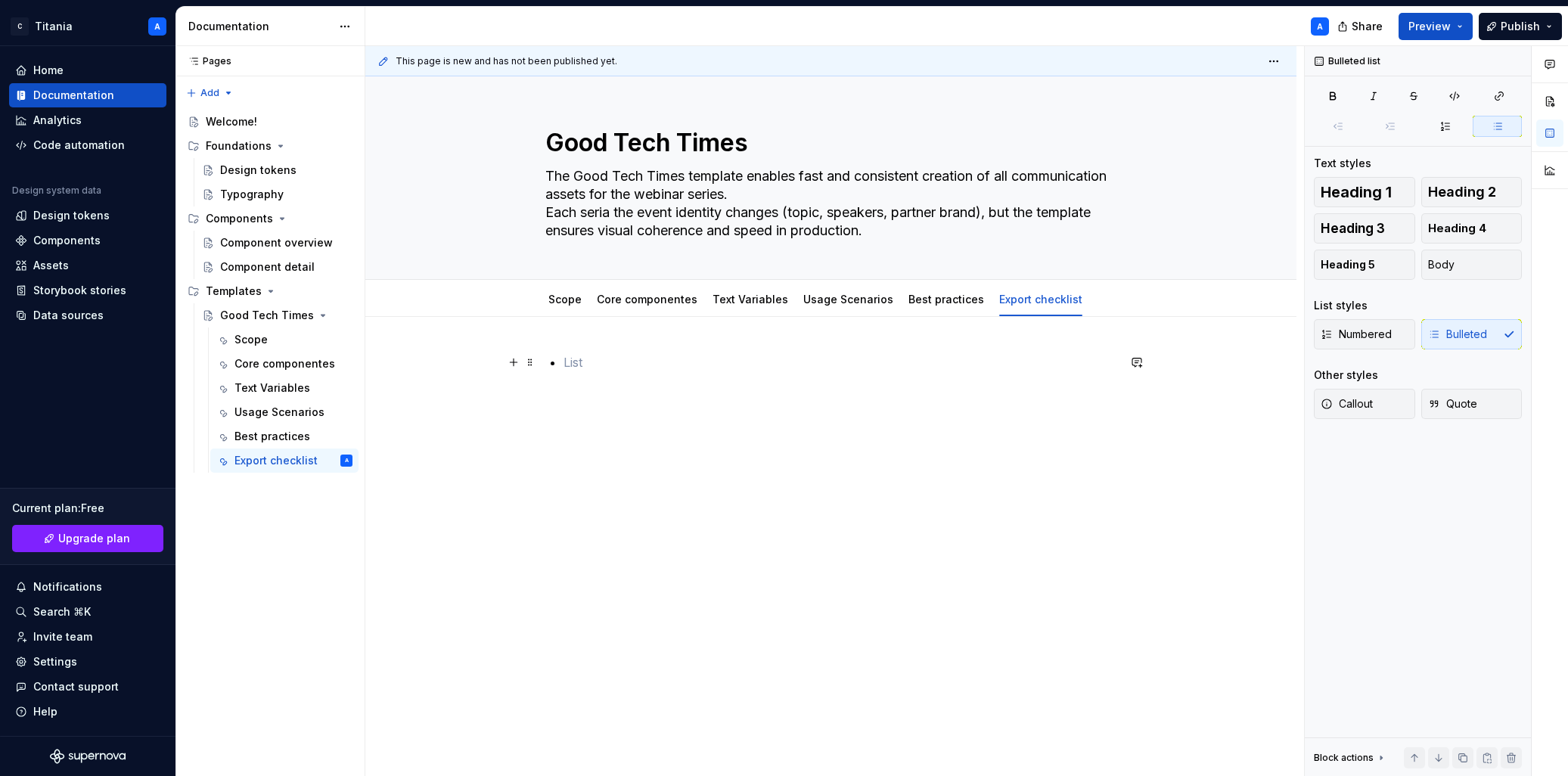
drag, startPoint x: 590, startPoint y: 361, endPoint x: 490, endPoint y: 356, distance: 100.1
click at [490, 358] on div at bounding box center [830, 489] width 931 height 345
drag, startPoint x: 664, startPoint y: 374, endPoint x: 764, endPoint y: 367, distance: 100.2
click at [666, 373] on div at bounding box center [831, 382] width 572 height 58
click at [755, 367] on p "Before final delivery, ensure:" at bounding box center [831, 362] width 572 height 18
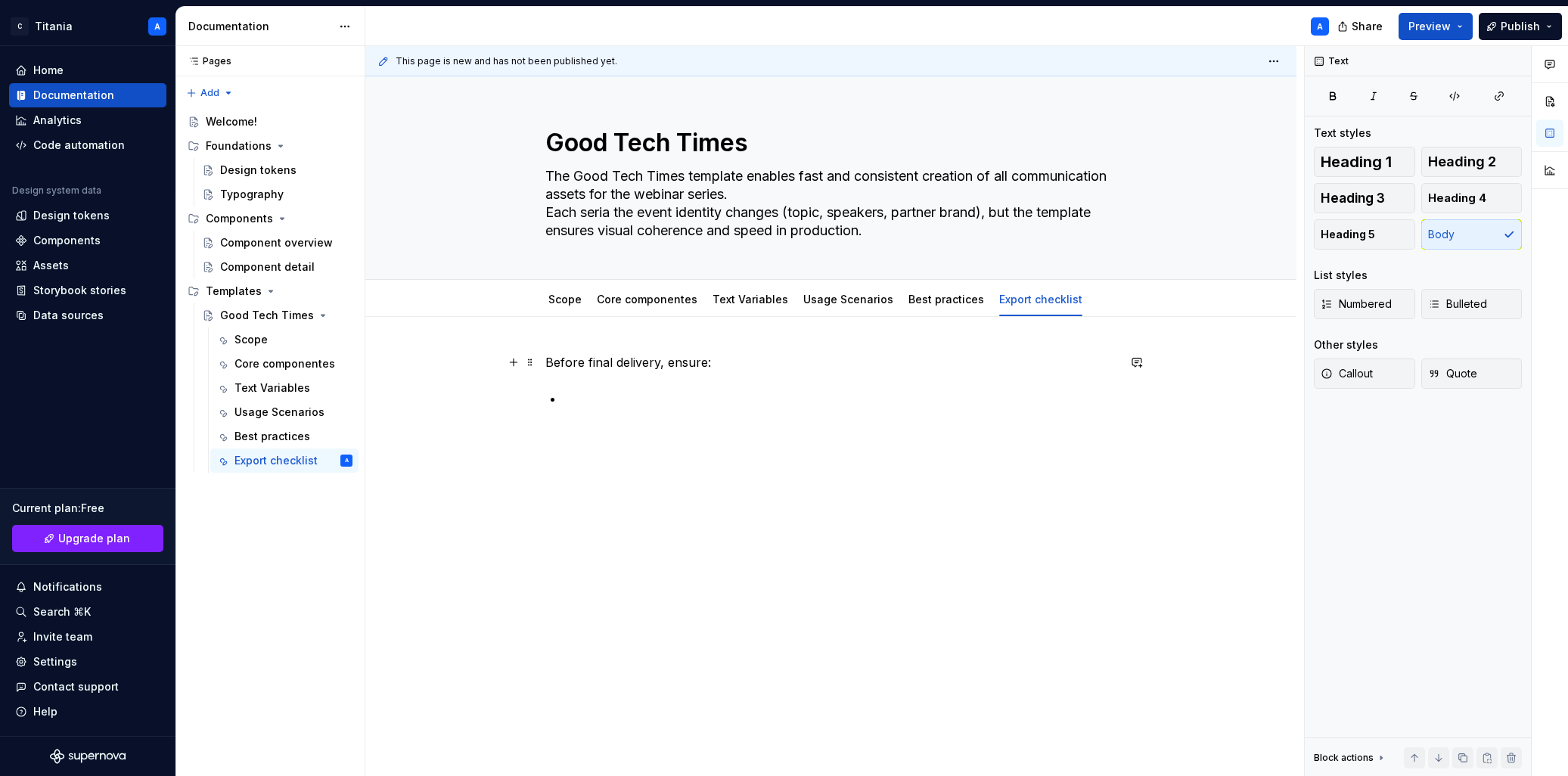
click at [726, 367] on p "Before final delivery, ensure:" at bounding box center [831, 362] width 572 height 18
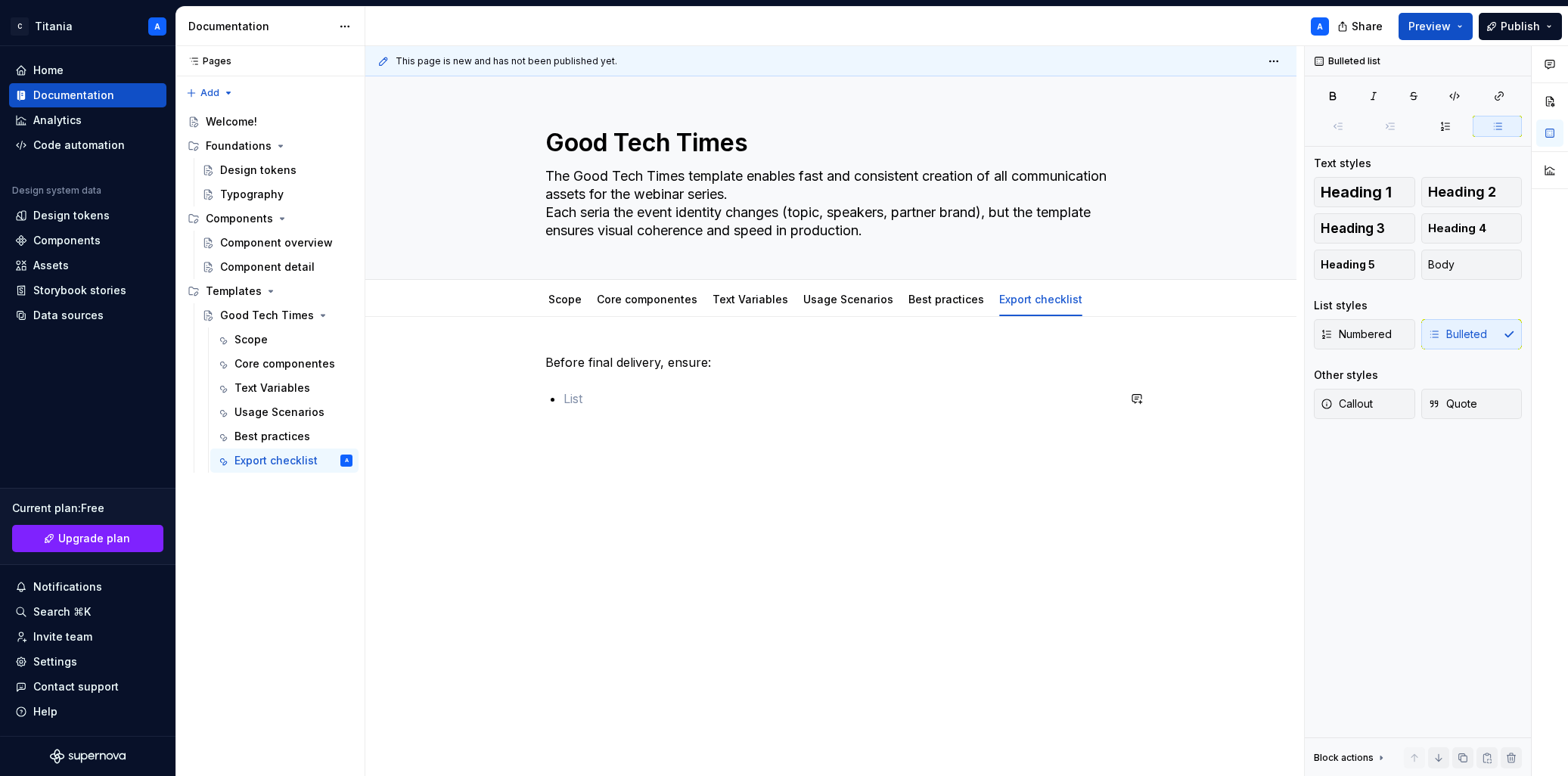
drag, startPoint x: 631, startPoint y: 406, endPoint x: 943, endPoint y: 568, distance: 351.6
click at [945, 571] on div "Before final delivery, ensure:" at bounding box center [830, 489] width 931 height 345
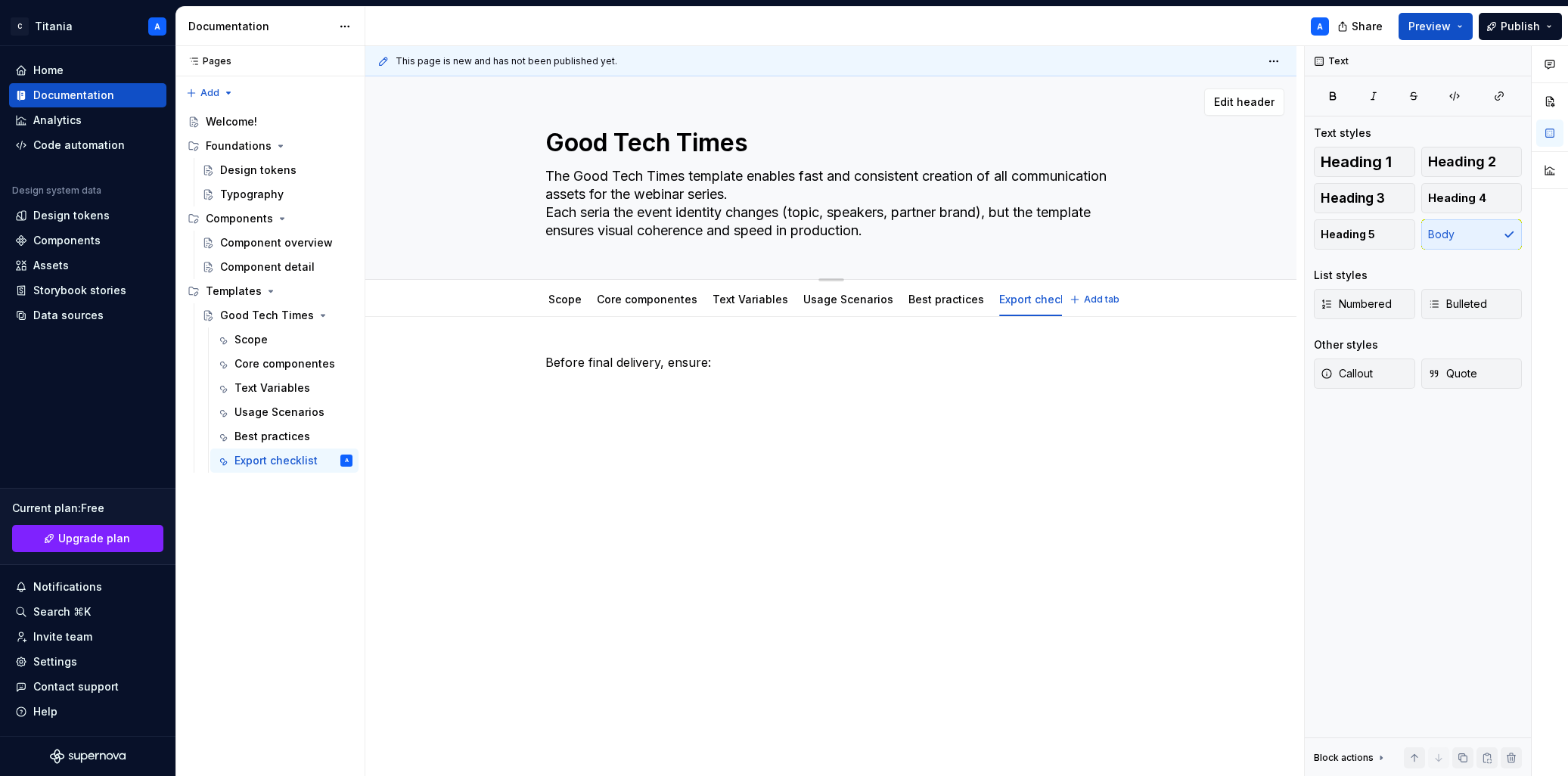
click at [622, 196] on textarea "The Good Tech Times template enables fast and consistent creation of all commun…" at bounding box center [828, 203] width 572 height 79
click at [656, 197] on textarea "The Good Tech Times template enables fast and consistent creation of all commun…" at bounding box center [828, 203] width 572 height 79
paste textarea "streamlines the creation of all promotional assets for the bimonthly webinar se…"
type textarea "*"
type textarea "The Good Tech Times template streamlines the creation of all promotional assets…"
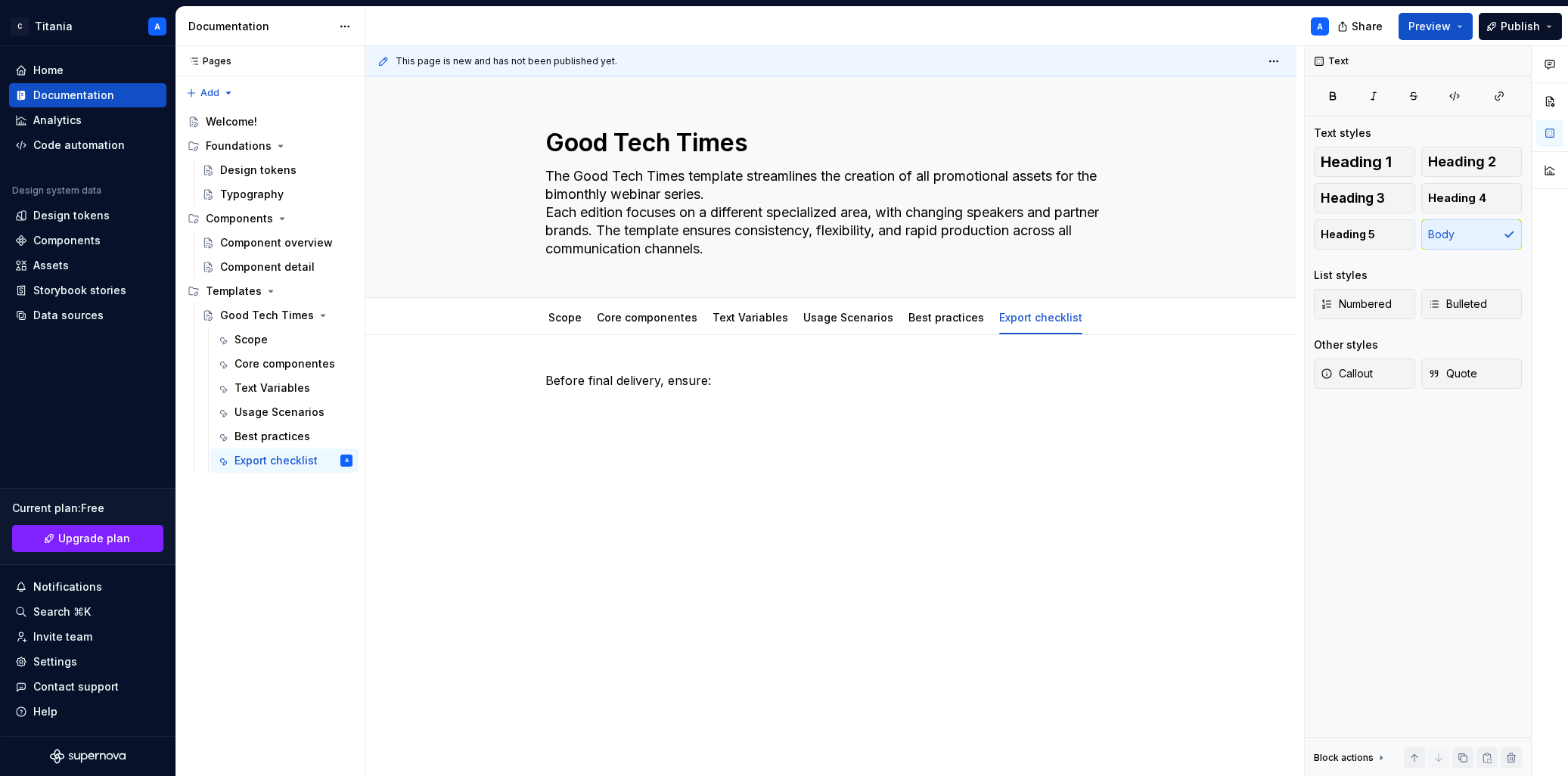
type textarea "*"
type textarea "The Good Tech Times template streamlines the creation of all promotional assets…"
click at [747, 211] on textarea "The Good Tech Times template streamlines the creation of all promotional assets…" at bounding box center [828, 212] width 572 height 97
click at [1009, 319] on link "Export checklist" at bounding box center [1040, 317] width 83 height 13
click at [1035, 319] on link "Export checklist" at bounding box center [1040, 317] width 83 height 13
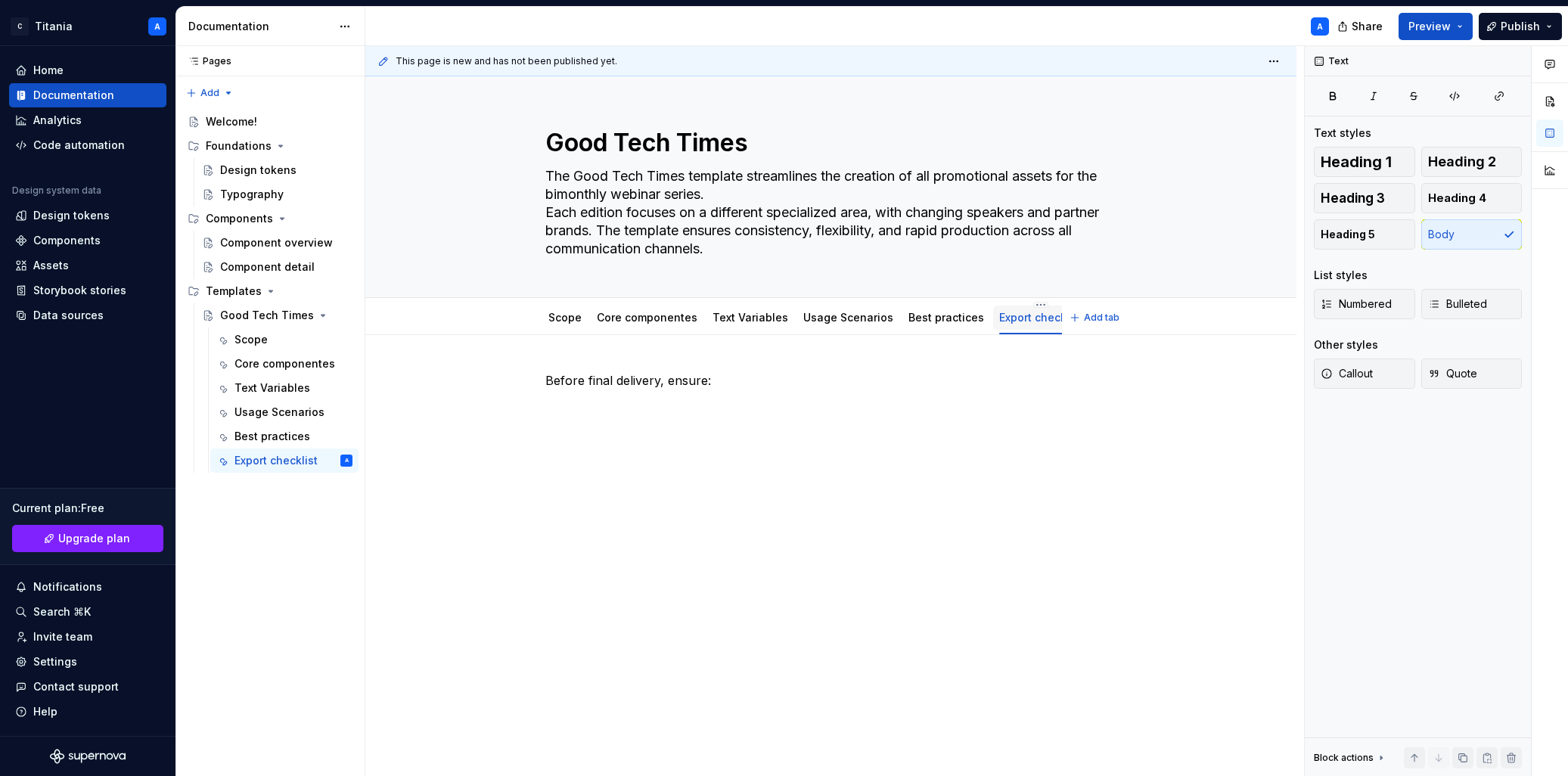
click at [1035, 319] on link "Export checklist" at bounding box center [1040, 317] width 83 height 13
type textarea "*"
drag, startPoint x: 591, startPoint y: 383, endPoint x: 607, endPoint y: 381, distance: 16.1
click at [591, 383] on p "Before final delivery, ensure:" at bounding box center [831, 380] width 572 height 18
drag, startPoint x: 659, startPoint y: 384, endPoint x: 677, endPoint y: 382, distance: 18.1
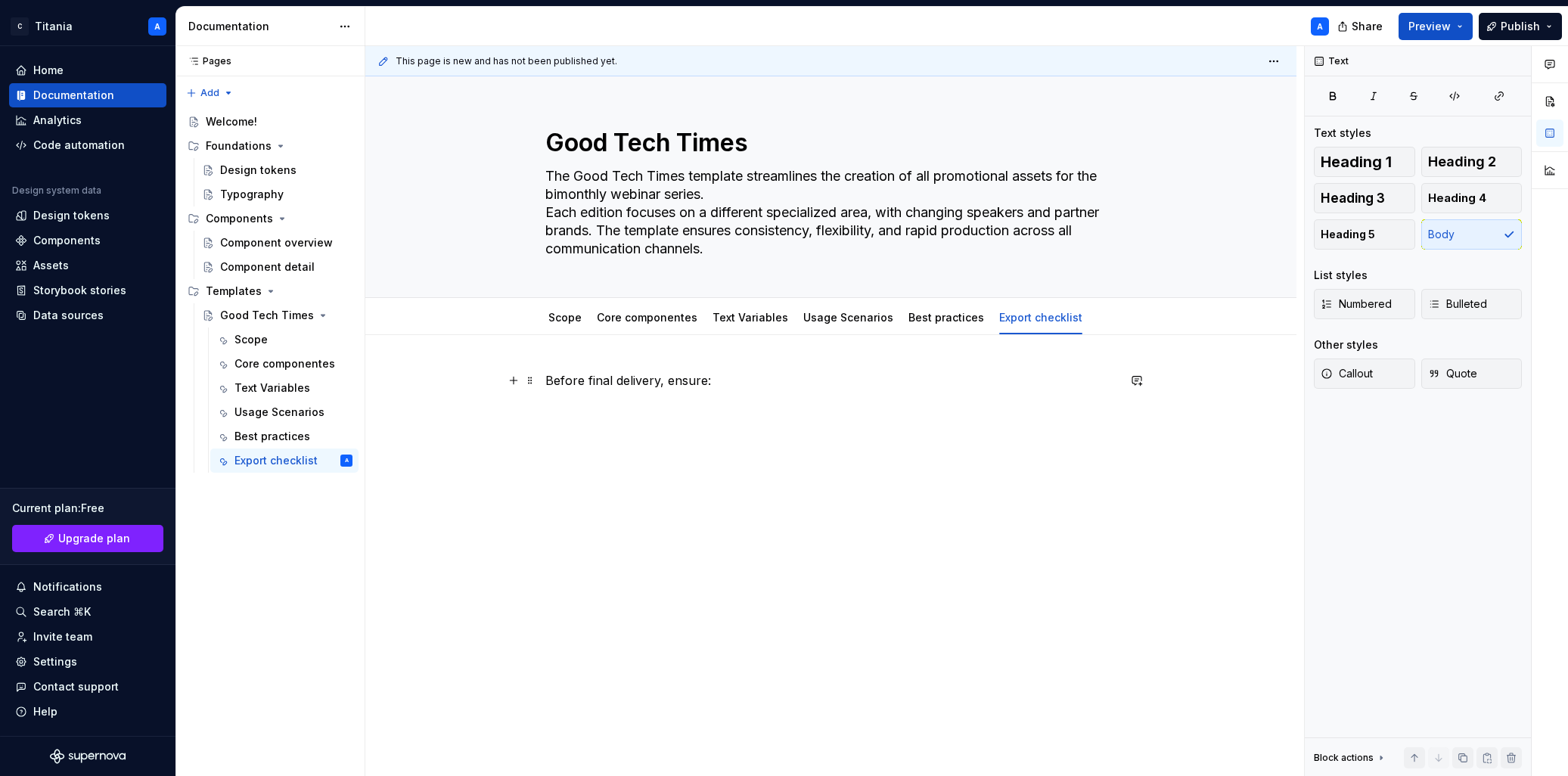
click at [659, 384] on p "Before final delivery, ensure:" at bounding box center [831, 380] width 572 height 18
drag, startPoint x: 712, startPoint y: 385, endPoint x: 484, endPoint y: 365, distance: 228.9
click at [482, 365] on div "Before final delivery, ensure:" at bounding box center [830, 507] width 931 height 345
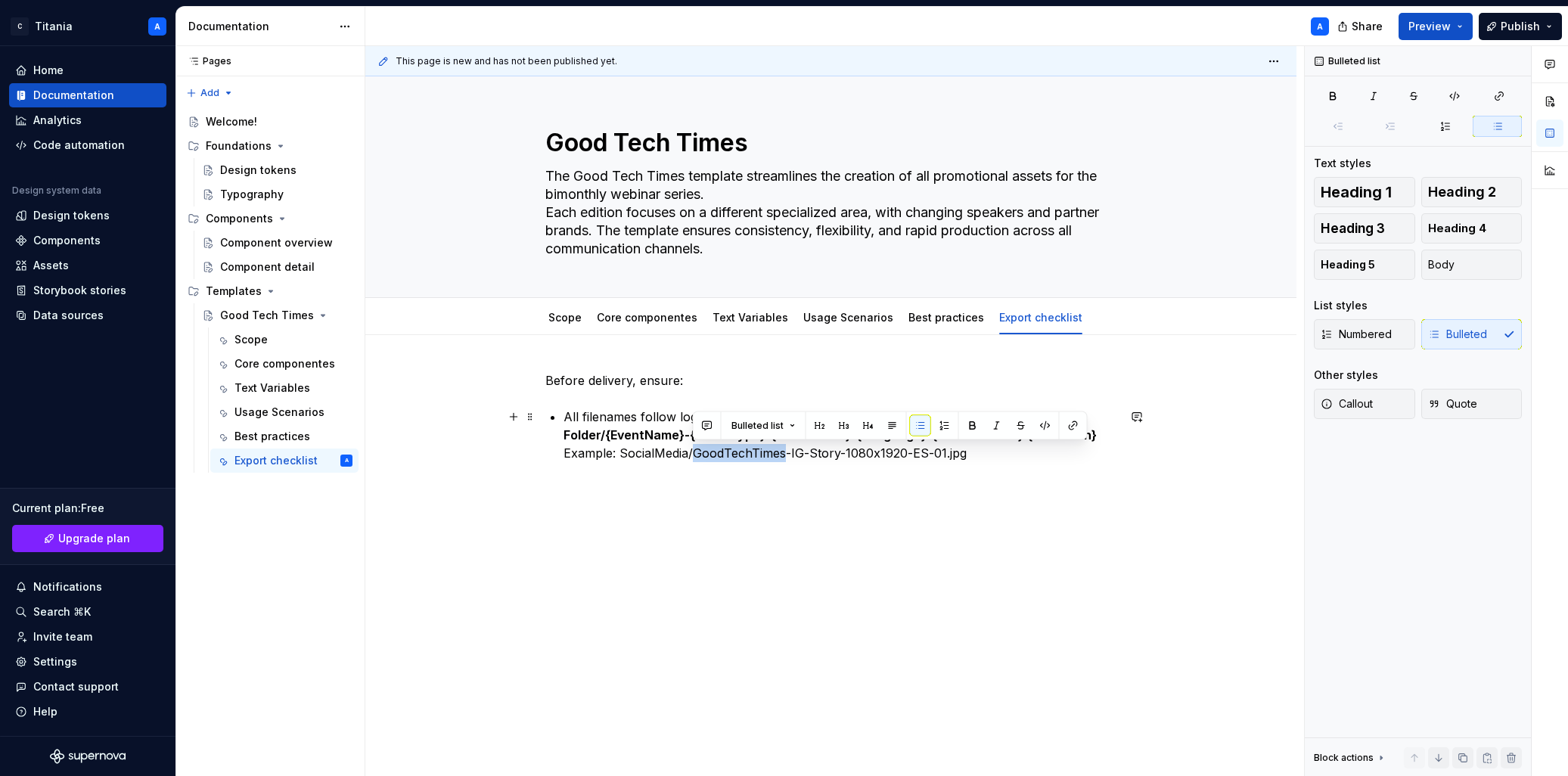
drag, startPoint x: 692, startPoint y: 456, endPoint x: 793, endPoint y: 462, distance: 101.2
click at [784, 456] on p "All filenames follow logic: Folder/{EventName}-{AssetType}-{Dimensions}-{Langua…" at bounding box center [840, 435] width 554 height 54
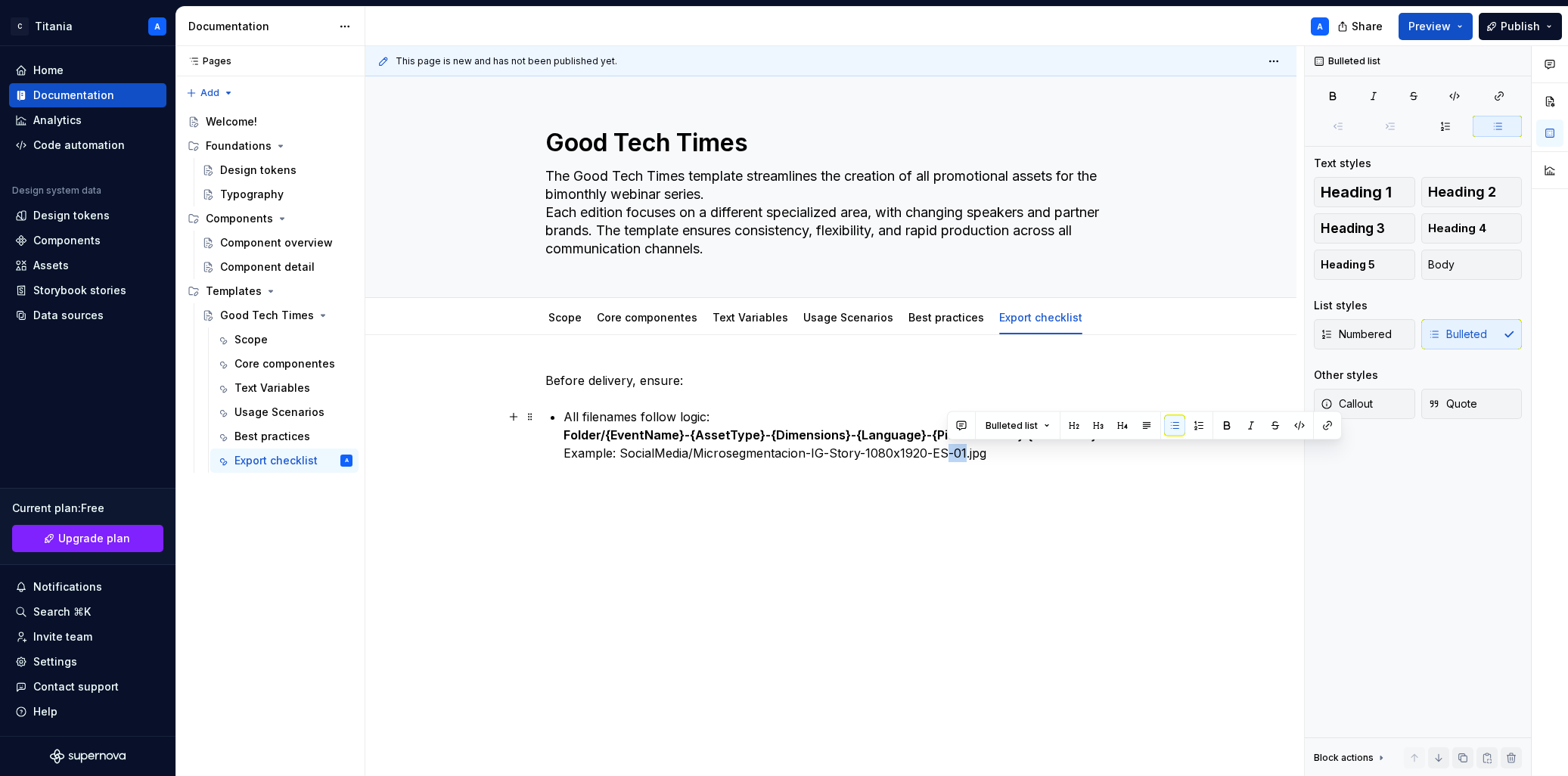
drag, startPoint x: 946, startPoint y: 456, endPoint x: 987, endPoint y: 464, distance: 41.8
click at [966, 456] on p "All filenames follow logic: Folder/{EventName}-{AssetType}-{Dimensions}-{Langua…" at bounding box center [840, 435] width 554 height 54
click at [976, 459] on p "All filenames follow logic: Folder/{EventName}-{AssetType}-{Dimensions}-{Langua…" at bounding box center [840, 435] width 554 height 54
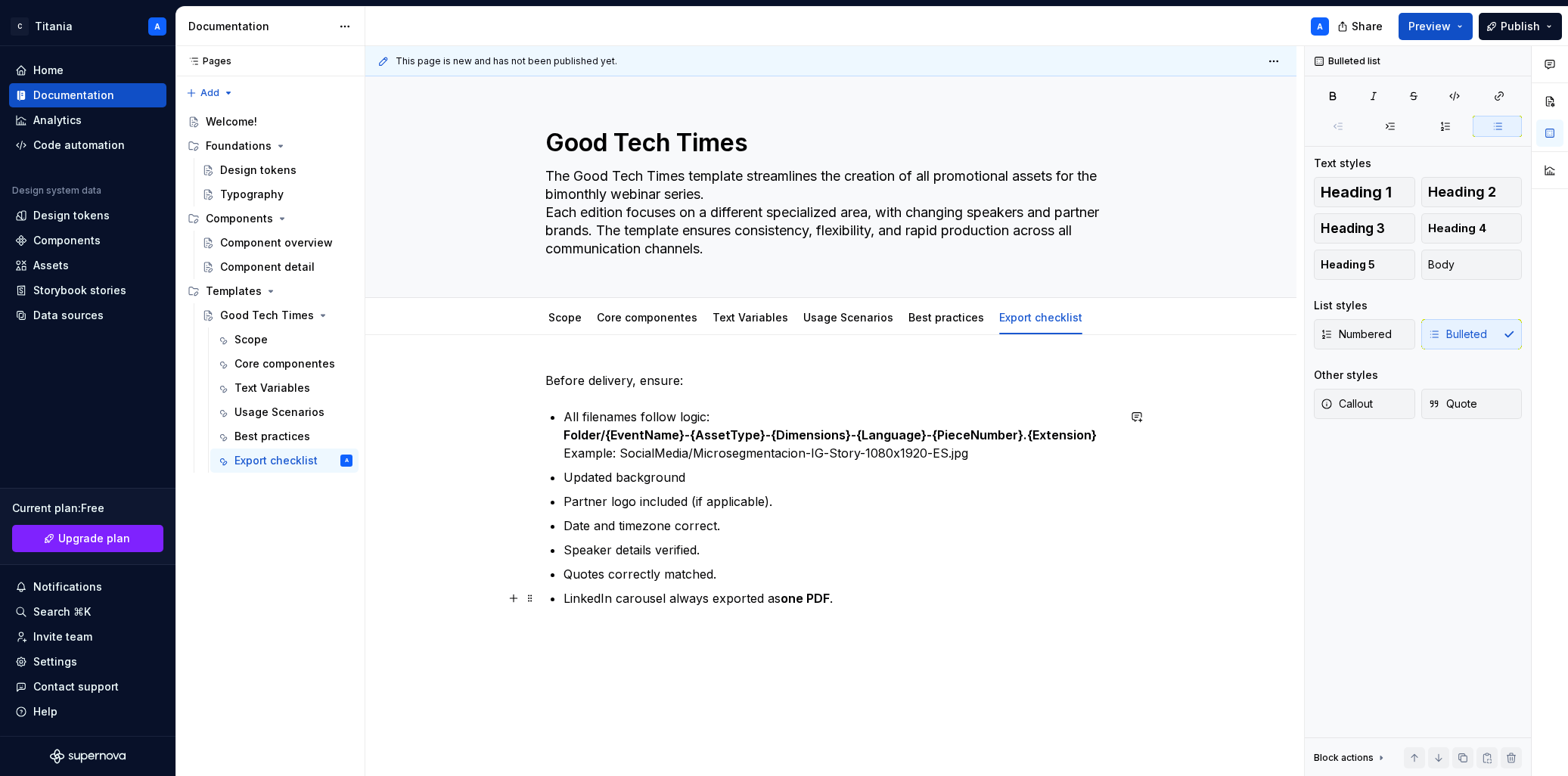
click at [842, 599] on p "LinkedIn carousel always exported as one PDF ." at bounding box center [840, 598] width 554 height 18
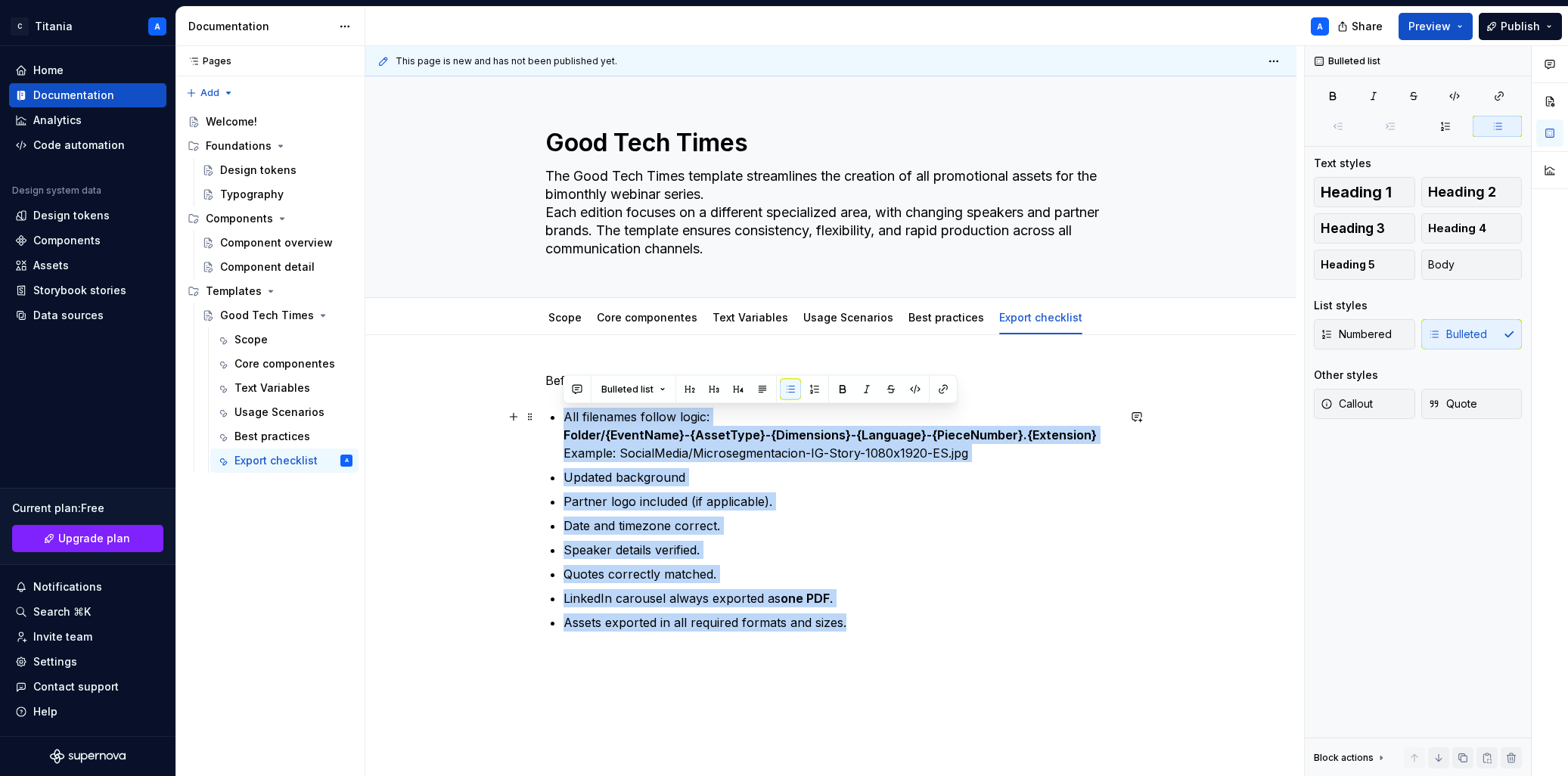
drag, startPoint x: 861, startPoint y: 627, endPoint x: 478, endPoint y: 410, distance: 440.2
click at [447, 421] on div "Before delivery, ensure: All filenames follow logic: Folder/{EventName}-{AssetT…" at bounding box center [830, 608] width 931 height 547
click at [632, 391] on span "Bulleted list" at bounding box center [628, 389] width 52 height 12
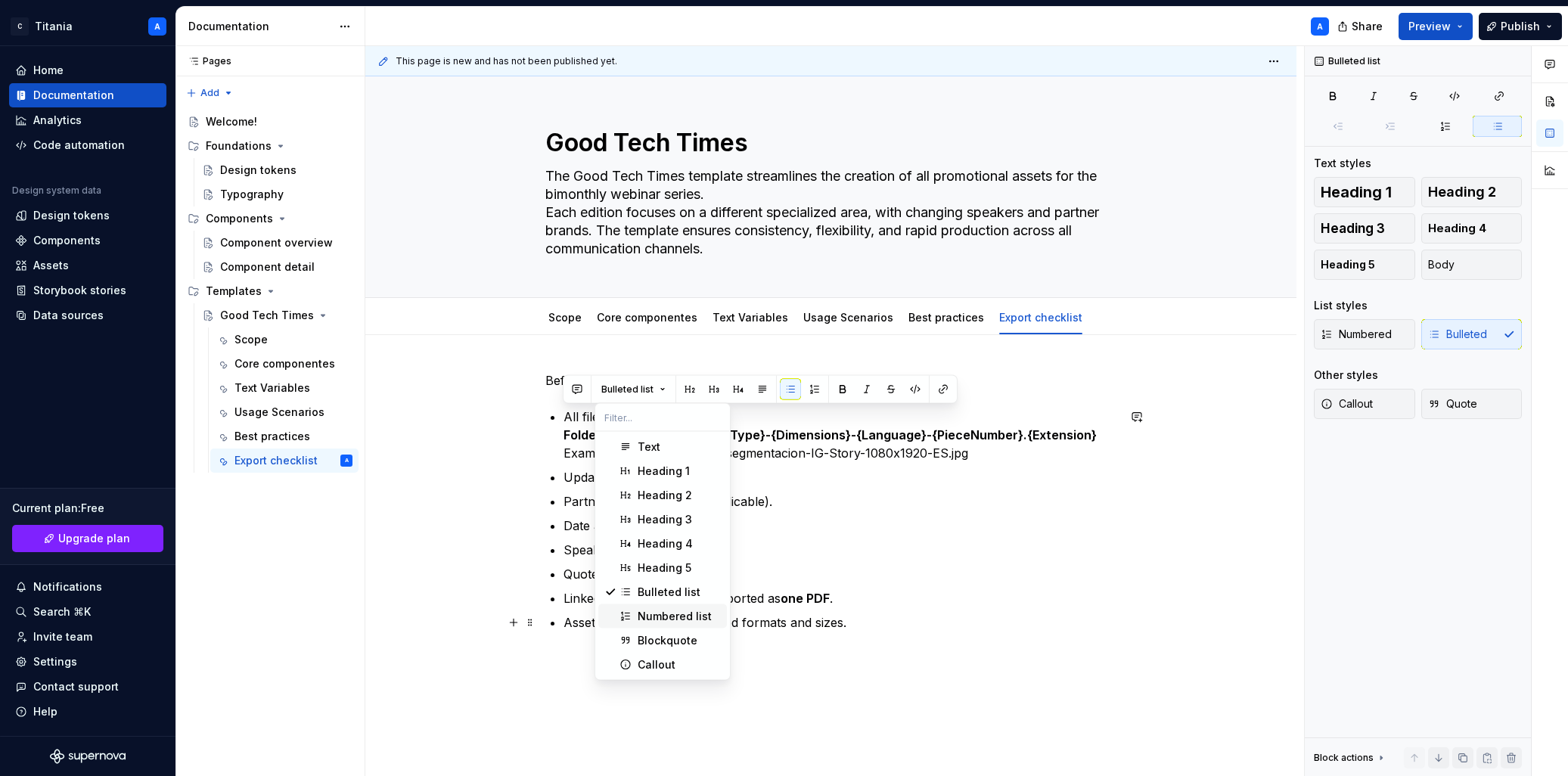
click at [653, 616] on div "Numbered list" at bounding box center [674, 615] width 74 height 15
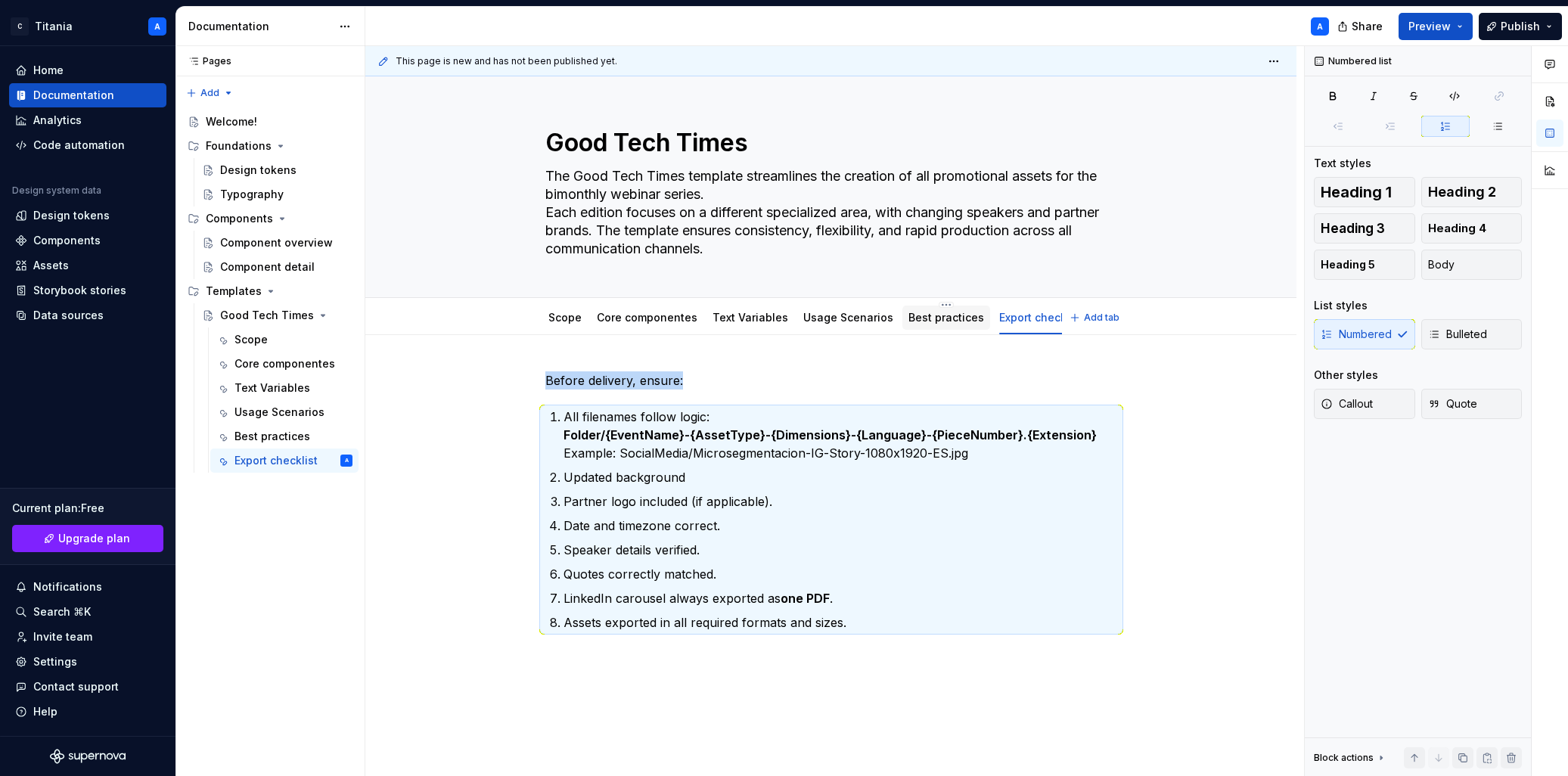
click at [908, 319] on link "Best practices" at bounding box center [946, 317] width 76 height 13
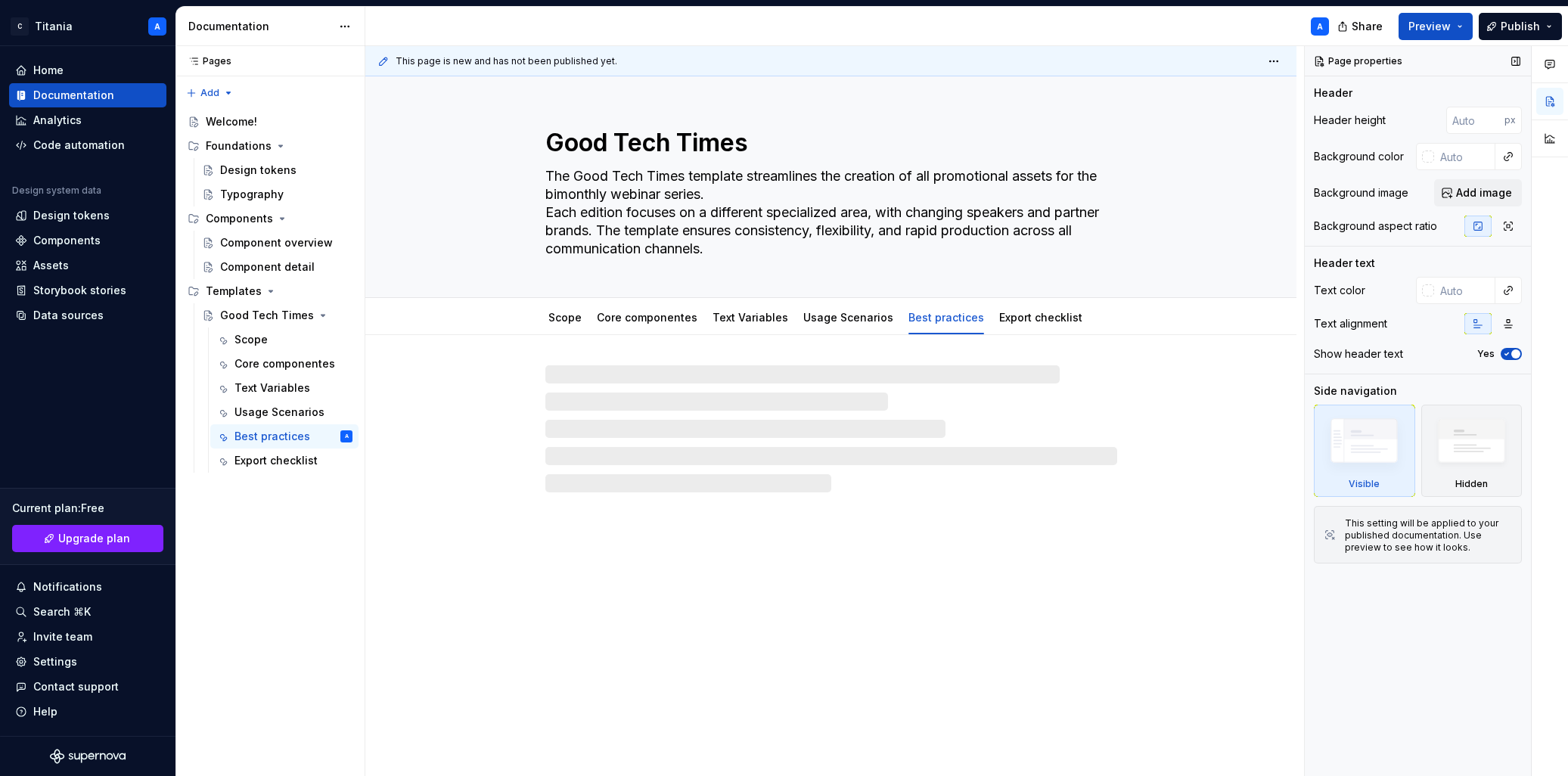
type textarea "*"
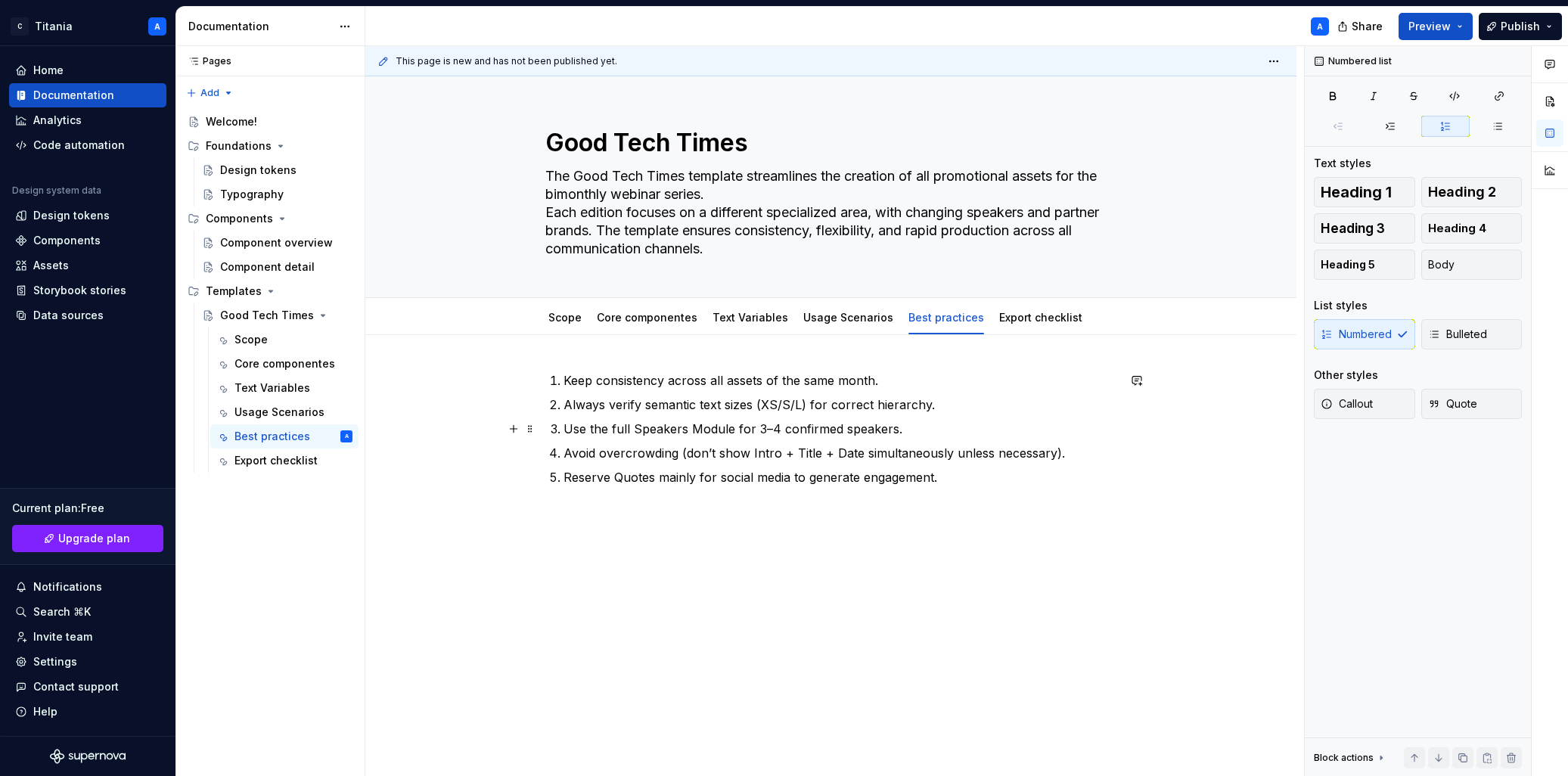
drag, startPoint x: 753, startPoint y: 431, endPoint x: 802, endPoint y: 437, distance: 49.4
click at [753, 431] on p "Use the full Speakers Module for 3–4 confirmed speakers." at bounding box center [840, 429] width 554 height 18
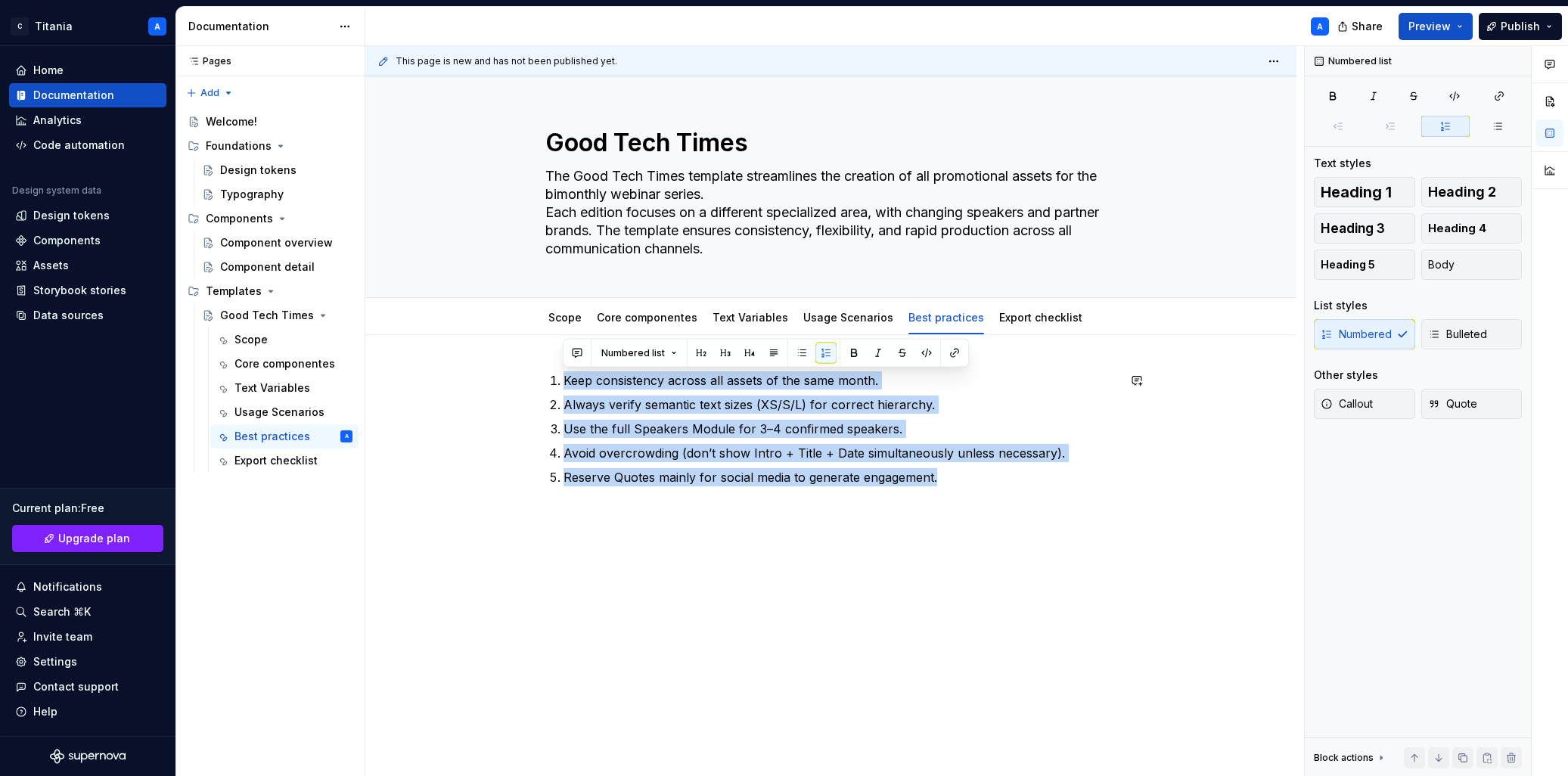
drag, startPoint x: 945, startPoint y: 484, endPoint x: 563, endPoint y: 391, distance: 393.2
click at [500, 361] on div "Keep consistency across all assets of the same month. Always verify semantic te…" at bounding box center [830, 536] width 931 height 402
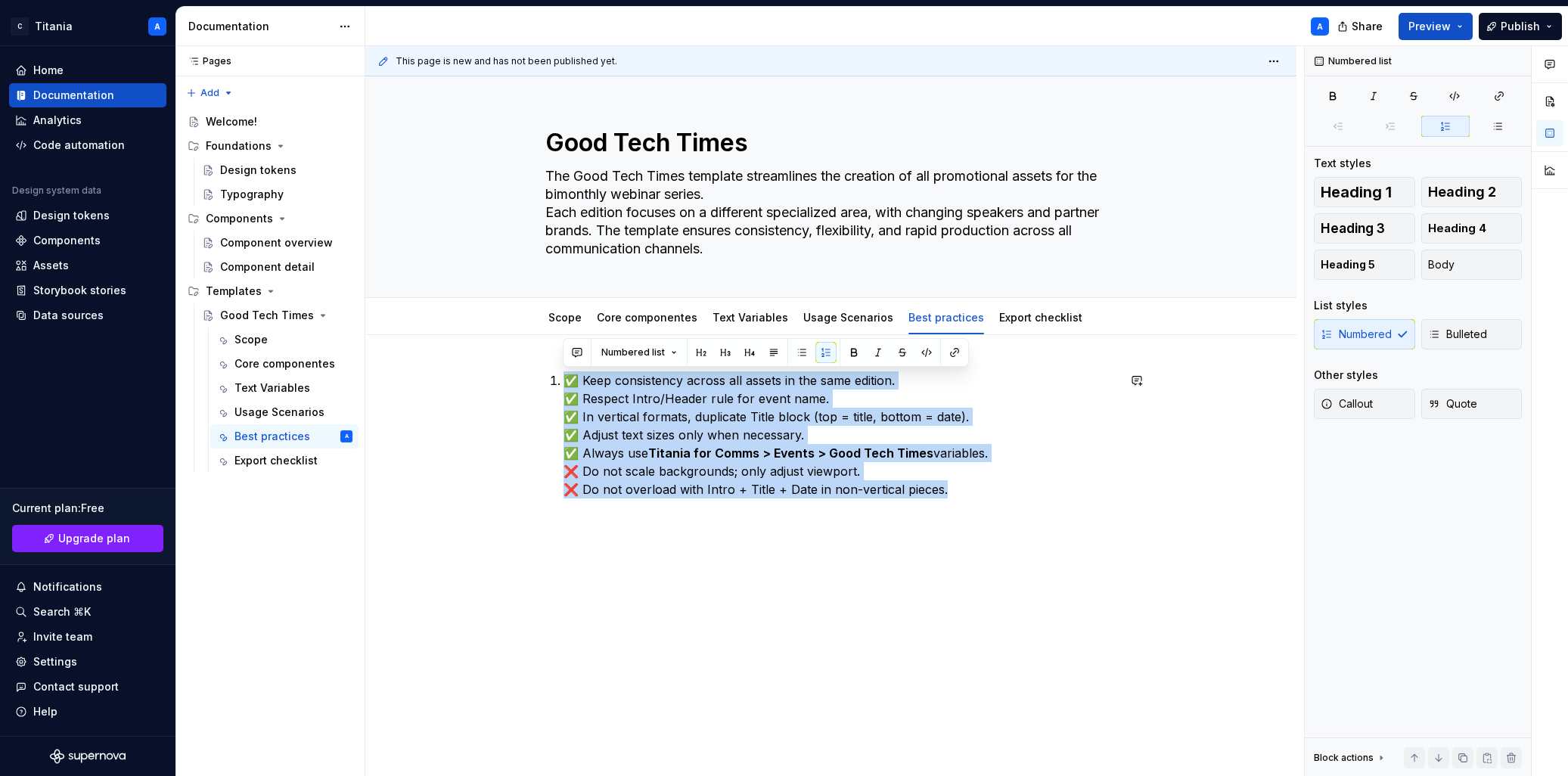
drag, startPoint x: 948, startPoint y: 494, endPoint x: 451, endPoint y: 368, distance: 512.7
click at [450, 370] on div "✅ Keep consistency across all assets in the same edition. ✅ Respect Intro/Heade…" at bounding box center [830, 542] width 931 height 415
click at [673, 353] on button "Numbered list" at bounding box center [639, 353] width 89 height 21
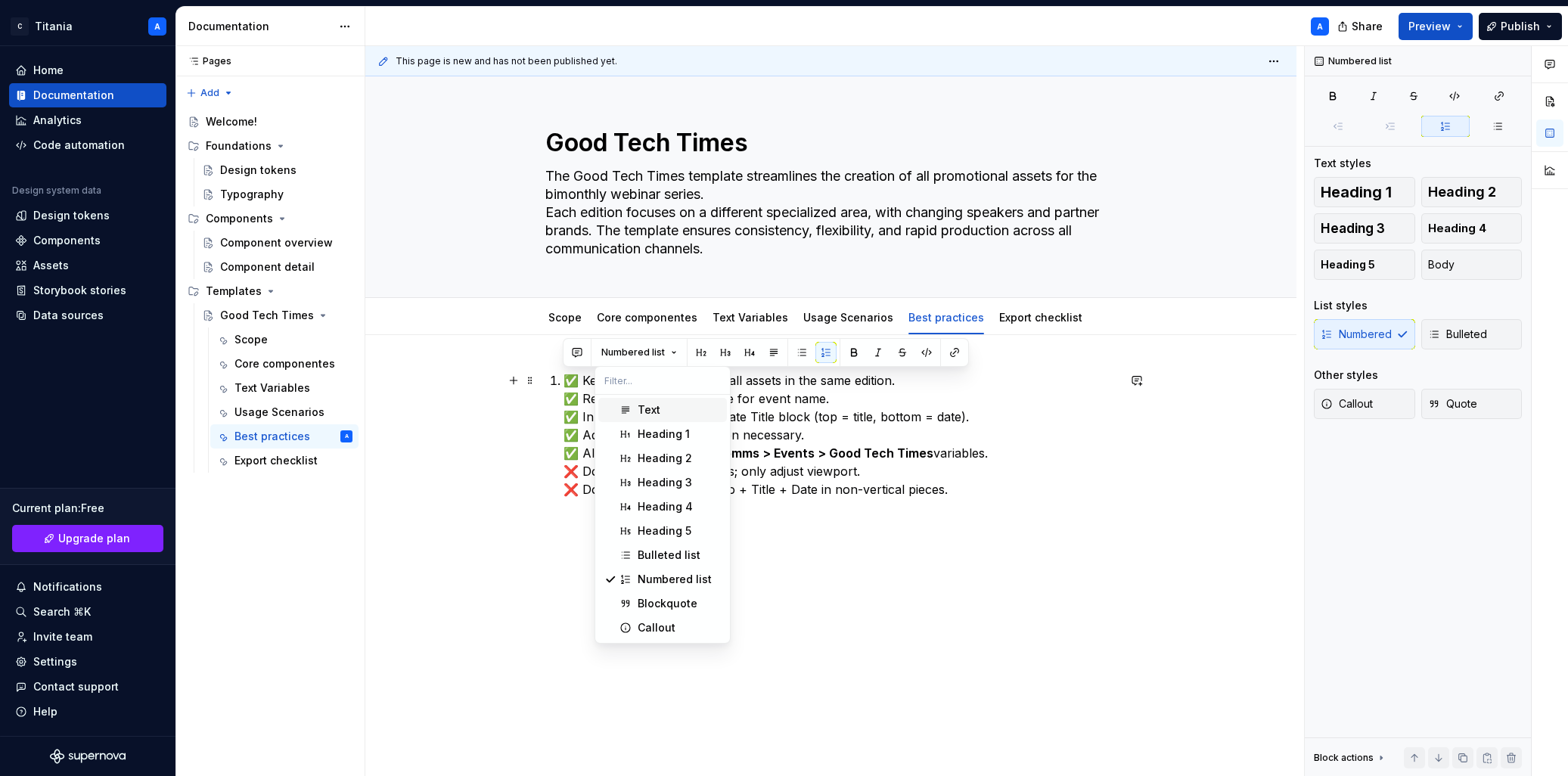
click at [659, 408] on div "Text" at bounding box center [649, 409] width 23 height 15
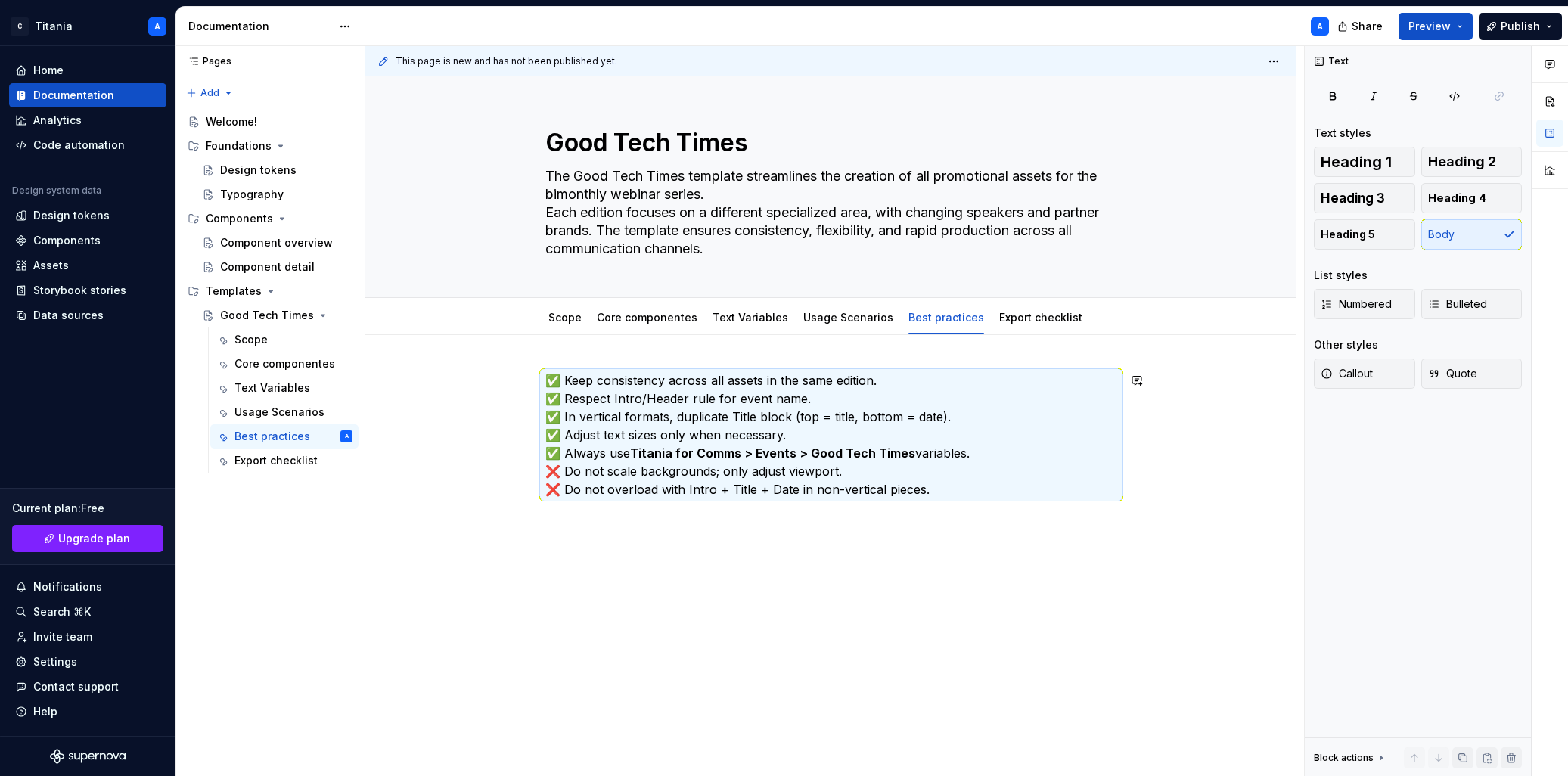
drag, startPoint x: 829, startPoint y: 551, endPoint x: 849, endPoint y: 567, distance: 25.6
click at [829, 552] on div "This page is new and has not been published yet. Good Tech Times The Good Tech …" at bounding box center [834, 411] width 939 height 731
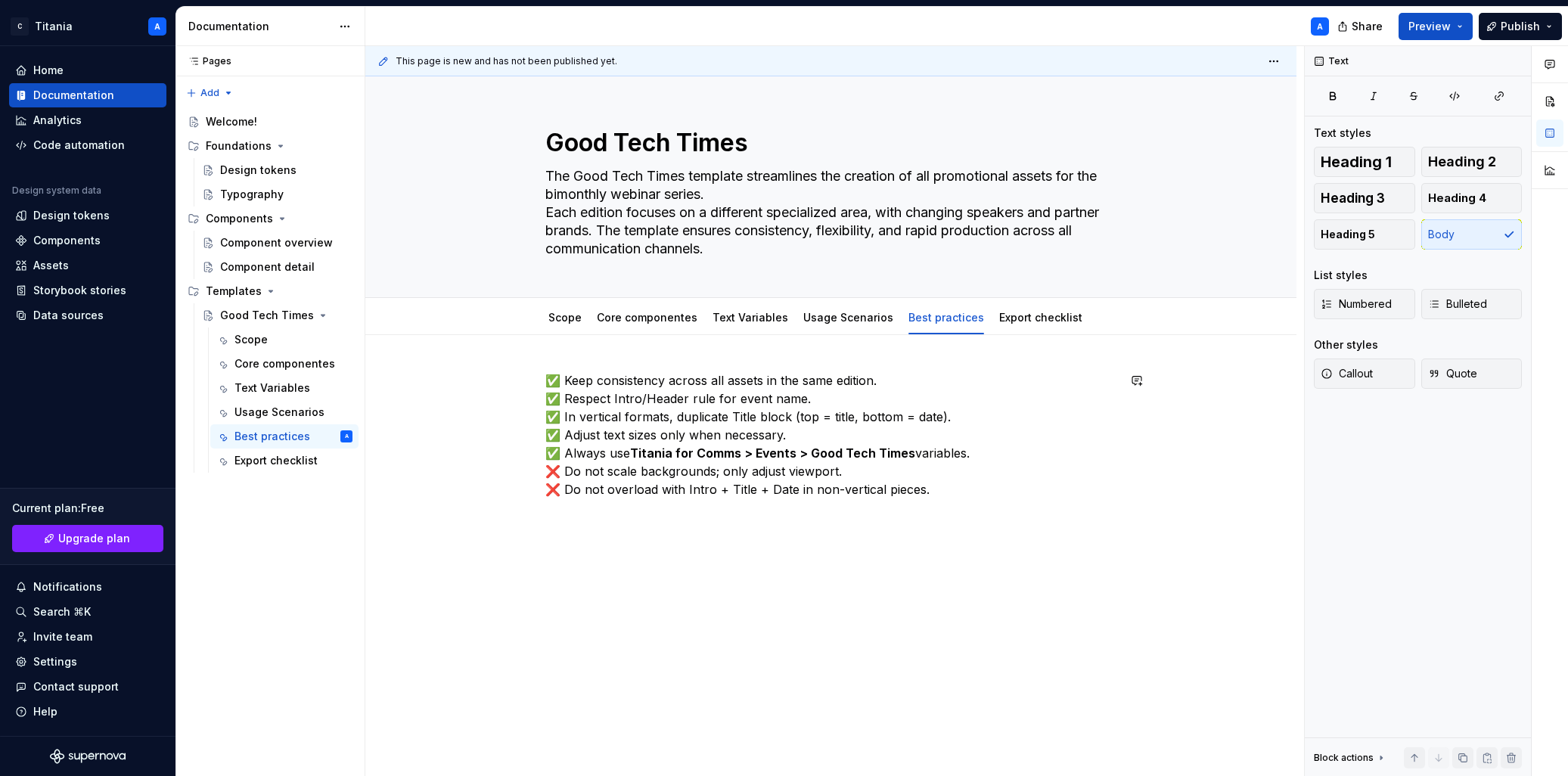
click at [851, 592] on div "✅ Keep consistency across all assets in the same edition. ✅ Respect Intro/Heade…" at bounding box center [830, 542] width 931 height 415
click at [739, 420] on p "✅ Keep consistency across all assets in the same edition. ✅ Respect Intro/Heade…" at bounding box center [831, 435] width 572 height 127
drag, startPoint x: 726, startPoint y: 416, endPoint x: 734, endPoint y: 417, distance: 8.1
click at [732, 417] on p "✅ Keep consistency across all assets in the same edition. ✅ Respect Intro/Heade…" at bounding box center [831, 435] width 572 height 127
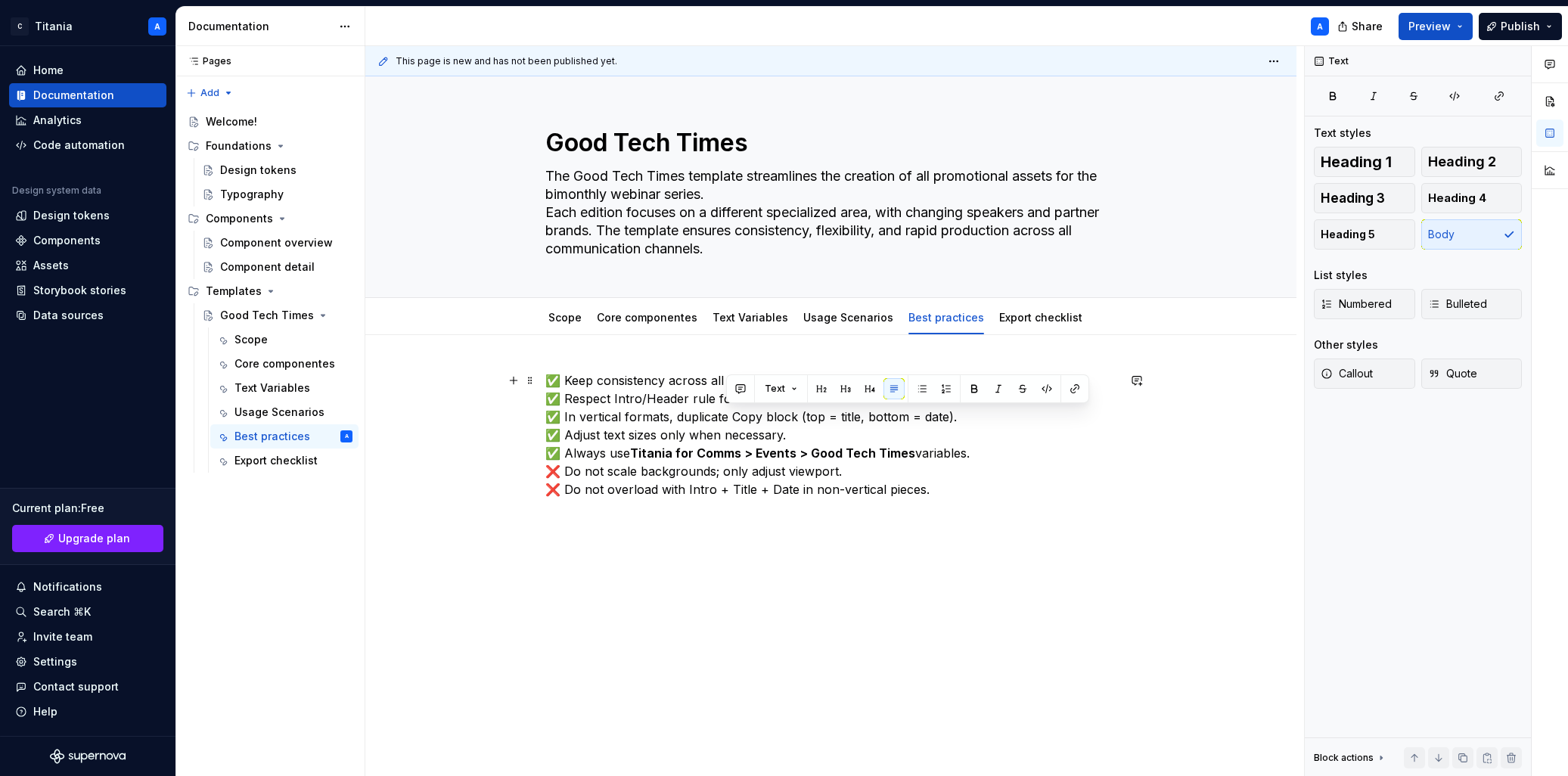
click at [768, 420] on p "✅ Keep consistency across all assets in the same edition. ✅ Respect Intro/Heade…" at bounding box center [831, 435] width 572 height 127
drag, startPoint x: 768, startPoint y: 420, endPoint x: 777, endPoint y: 422, distance: 9.2
click at [768, 420] on p "✅ Keep consistency across all assets in the same edition. ✅ Respect Intro/Heade…" at bounding box center [831, 435] width 572 height 127
click at [642, 437] on p "✅ Keep consistency across all assets in the same edition. ✅ Respect Intro/Heade…" at bounding box center [831, 435] width 572 height 127
click at [687, 436] on p "✅ Keep consistency across all assets in the same edition. ✅ Respect Intro/Heade…" at bounding box center [831, 435] width 572 height 127
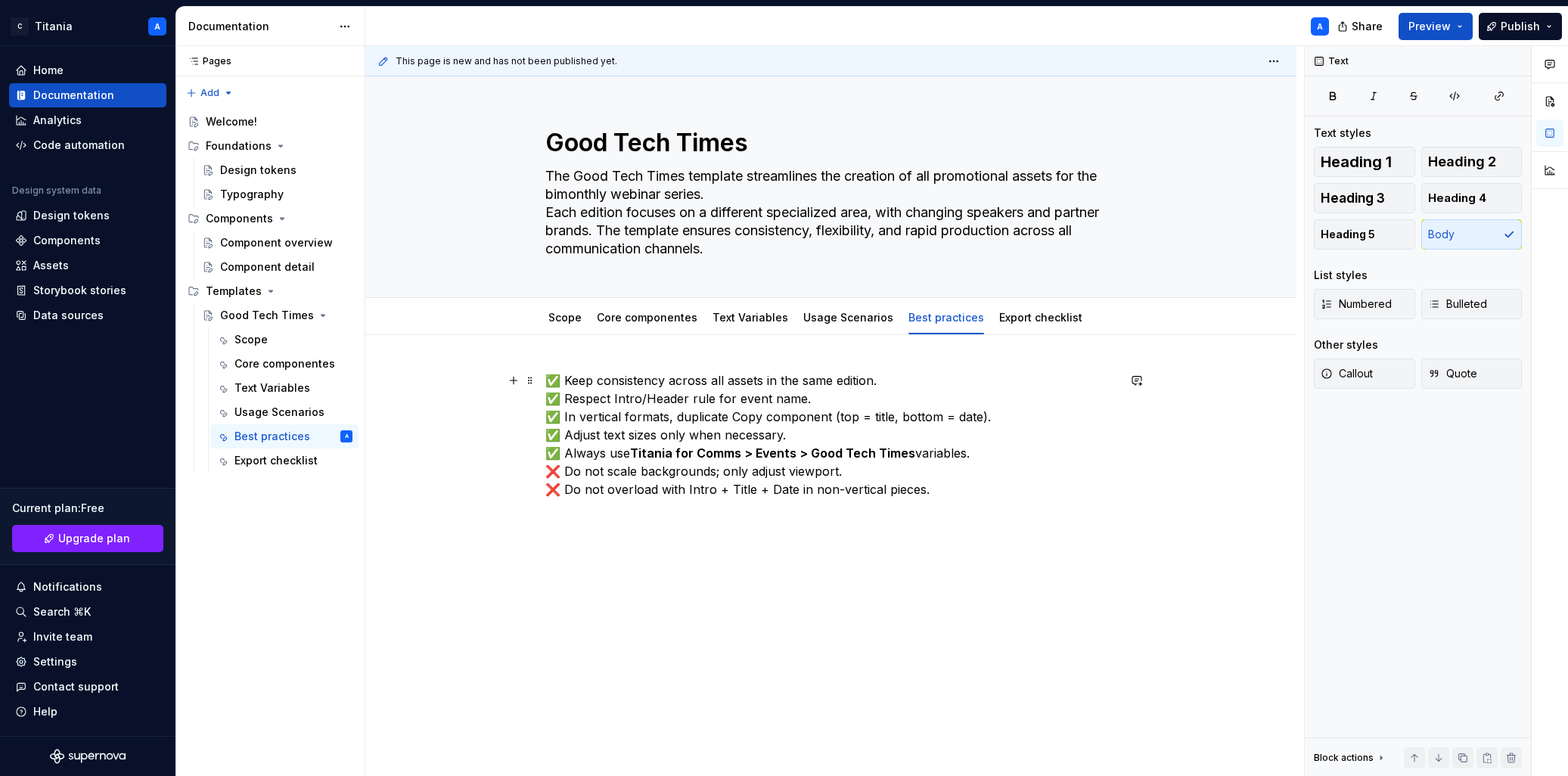
click at [917, 457] on p "✅ Keep consistency across all assets in the same edition. ✅ Respect Intro/Heade…" at bounding box center [831, 435] width 572 height 127
click at [784, 490] on p "✅ Keep consistency across all assets in the same edition. ✅ Respect Intro/Heade…" at bounding box center [831, 435] width 572 height 127
click at [863, 490] on p "✅ Keep consistency across all assets in the same edition. ✅ Respect Intro/Heade…" at bounding box center [831, 435] width 572 height 127
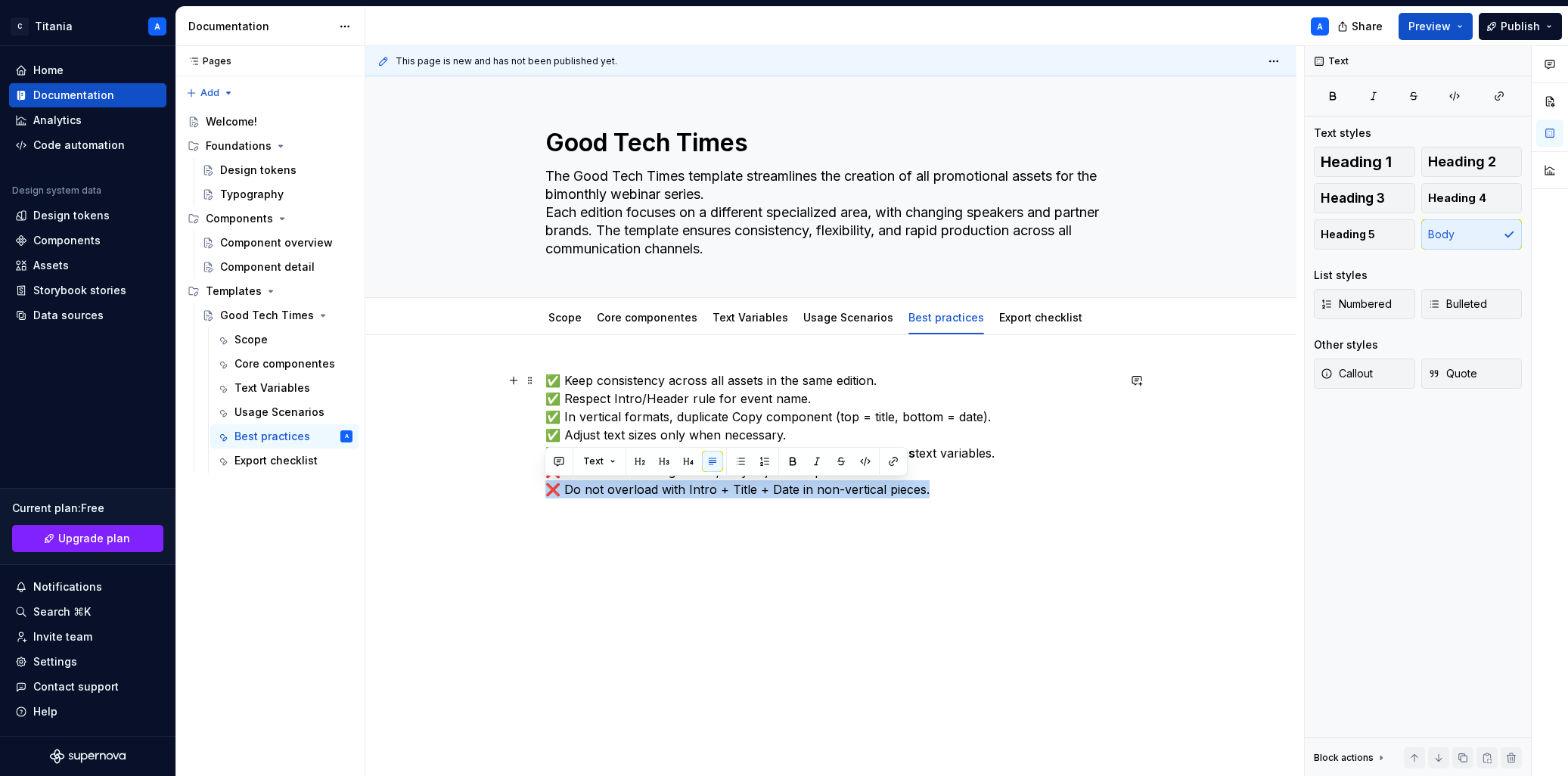
drag, startPoint x: 937, startPoint y: 494, endPoint x: 550, endPoint y: 490, distance: 387.0
click at [515, 491] on div "✅ Keep consistency across all assets in the same edition. ✅ Respect Intro/Heade…" at bounding box center [830, 556] width 931 height 442
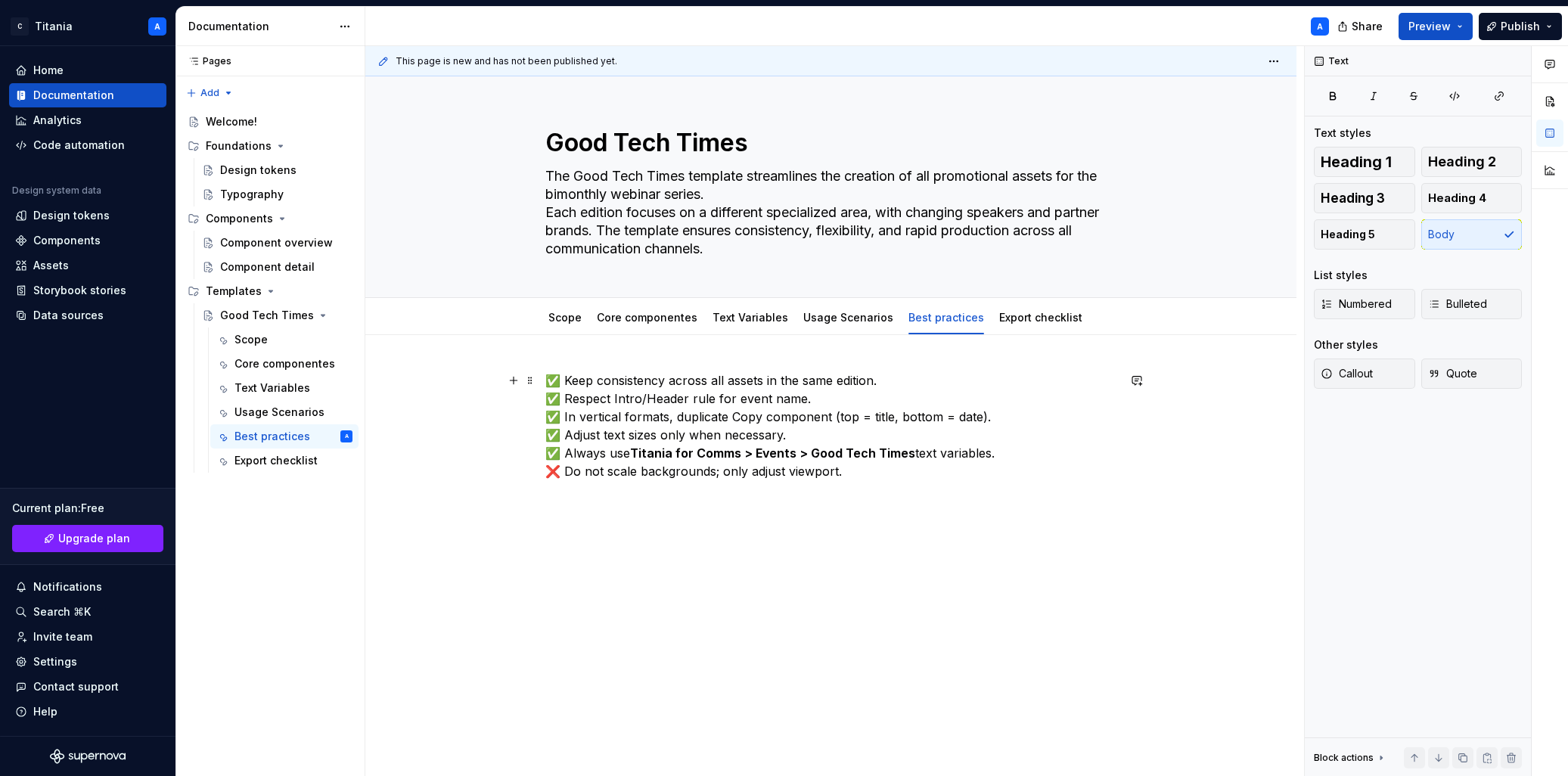
click at [636, 473] on p "✅ Keep consistency across all assets in the same edition. ✅ Respect Intro/Heade…" at bounding box center [831, 435] width 572 height 127
click at [683, 471] on p "✅ Keep consistency across all assets in the same edition. ✅ Respect Intro/Heade…" at bounding box center [831, 435] width 572 height 127
click at [736, 495] on p "✅ Keep consistency across all assets in the same edition. ✅ Respect Intro/Heade…" at bounding box center [831, 435] width 572 height 127
click at [786, 521] on p at bounding box center [831, 516] width 572 height 18
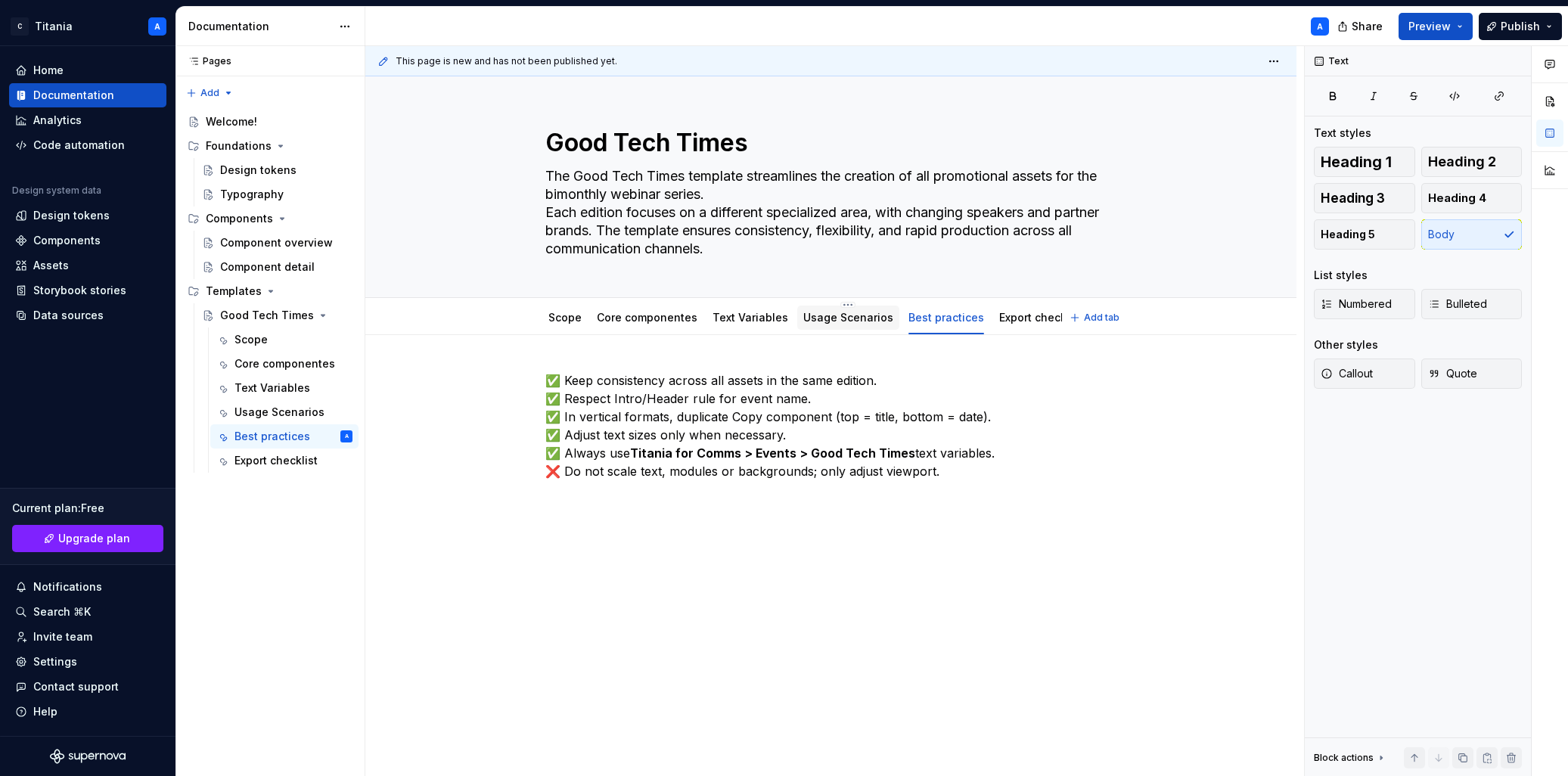
click at [832, 319] on link "Usage Scenarios" at bounding box center [848, 317] width 90 height 13
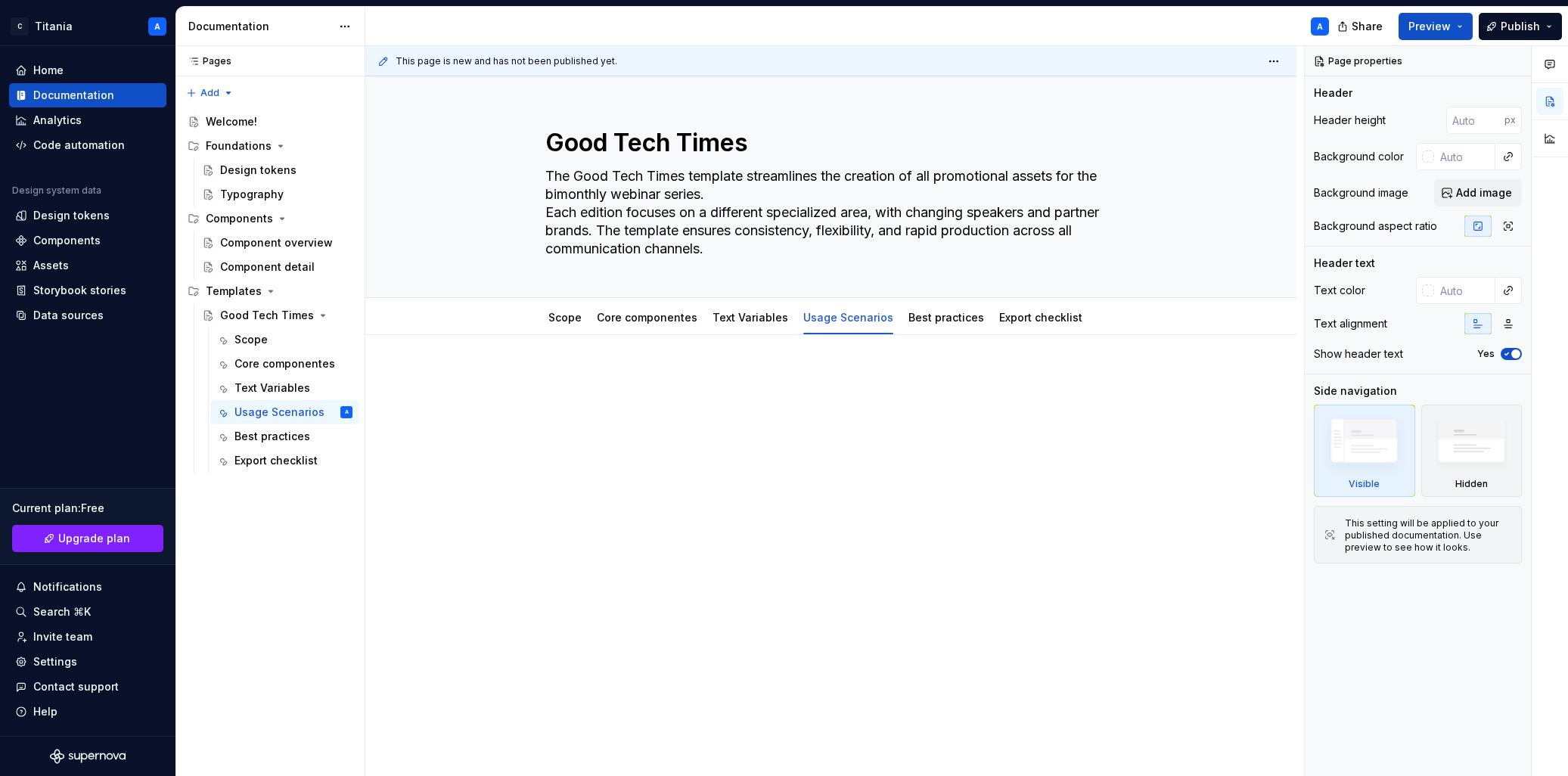
click at [629, 399] on div at bounding box center [831, 400] width 572 height 58
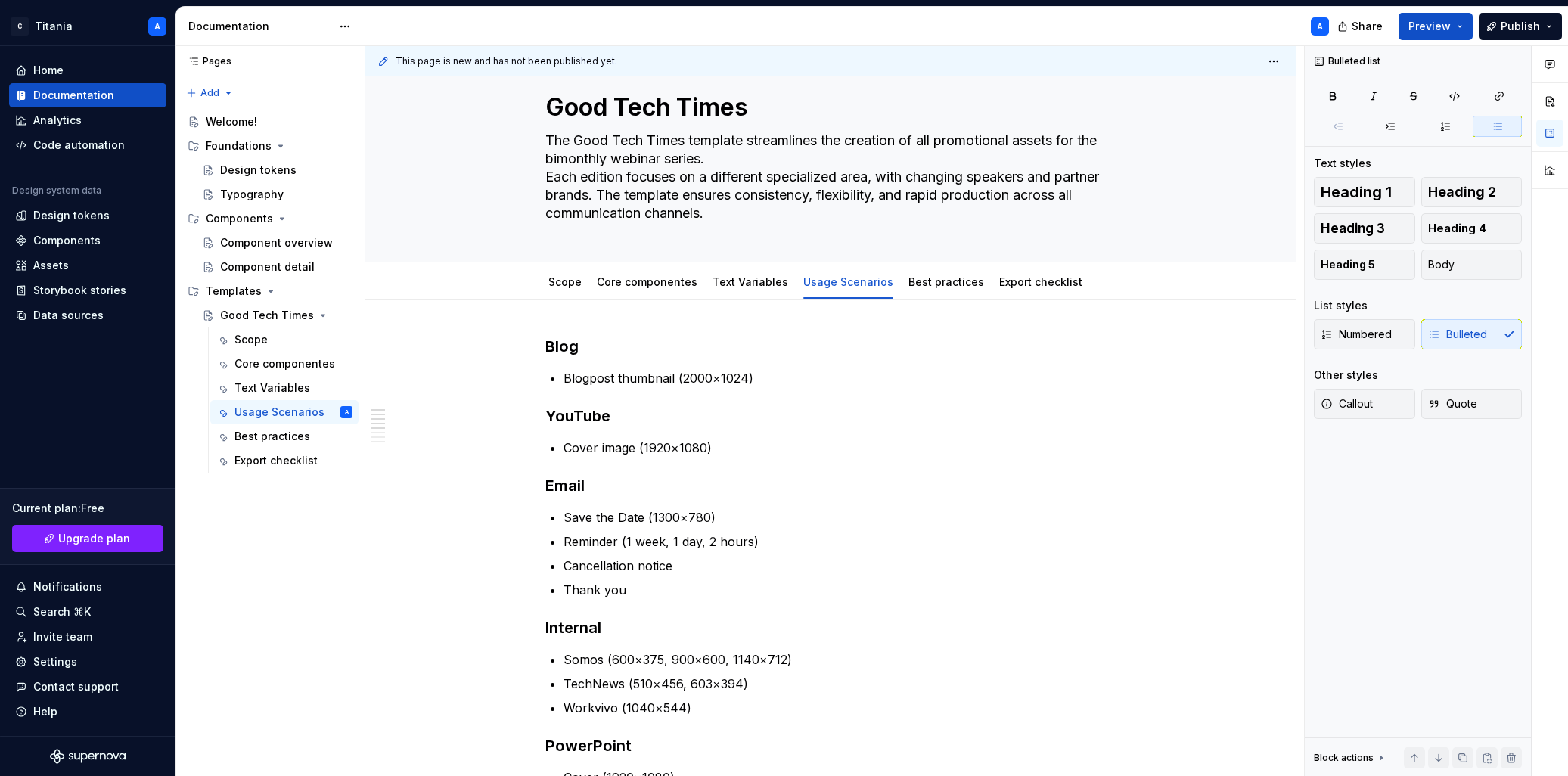
scroll to position [36, 0]
click at [737, 285] on link "Text Variables" at bounding box center [750, 281] width 76 height 13
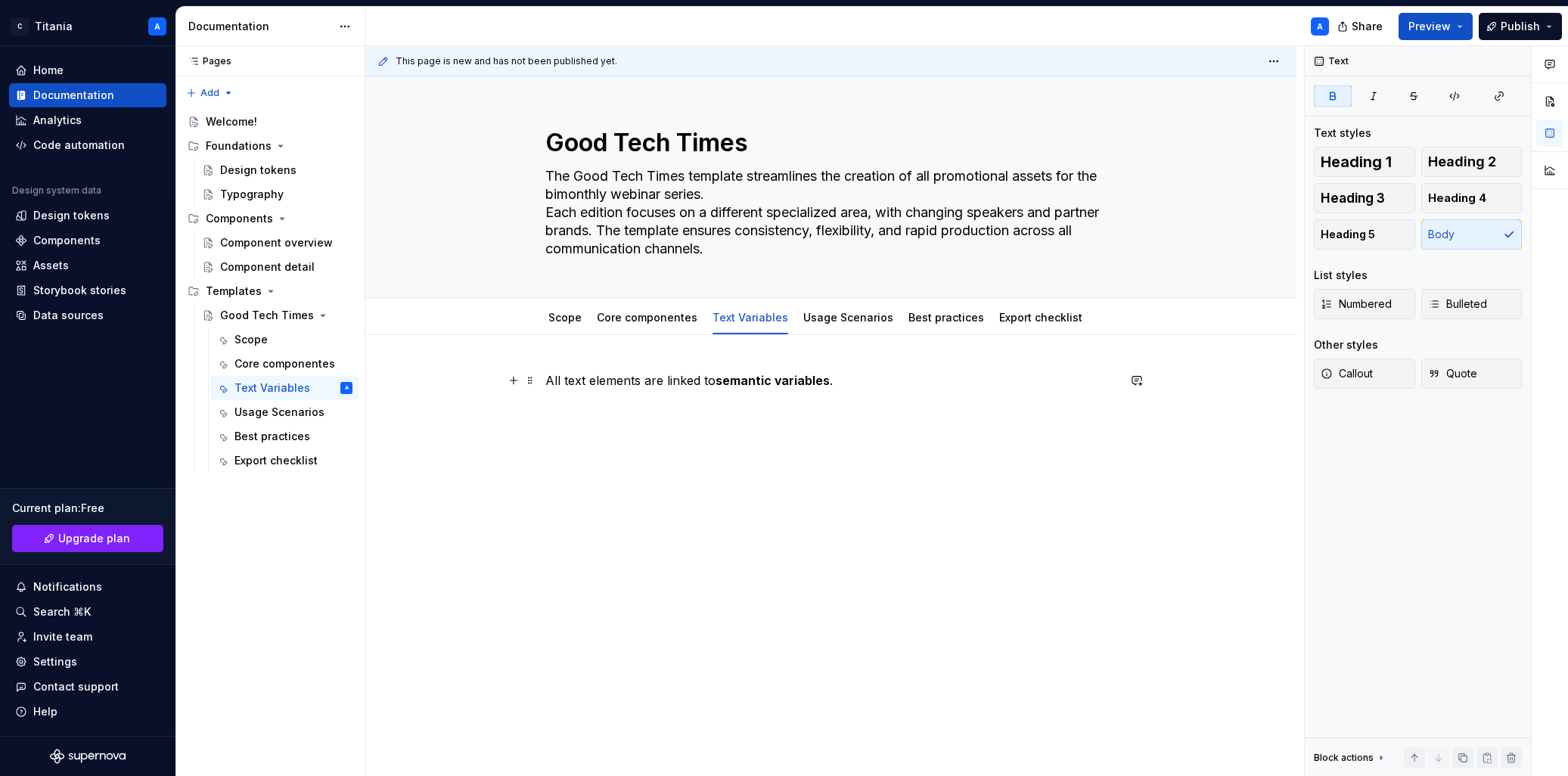
click at [759, 388] on strong "semantic variables" at bounding box center [773, 380] width 114 height 15
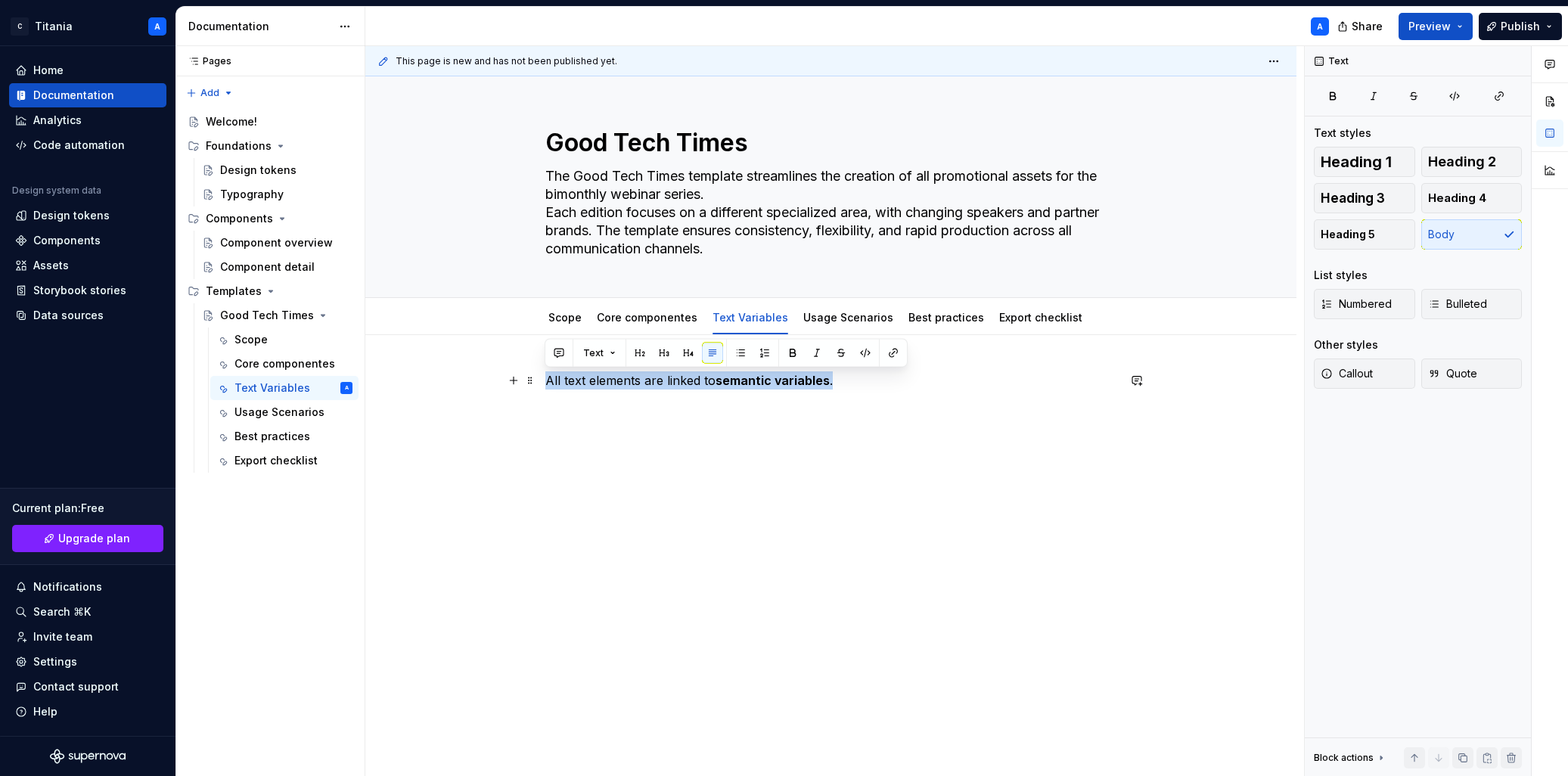
drag, startPoint x: 842, startPoint y: 383, endPoint x: 475, endPoint y: 372, distance: 367.2
click at [474, 373] on div "All text elements are linked to semantic variables ." at bounding box center [830, 507] width 931 height 345
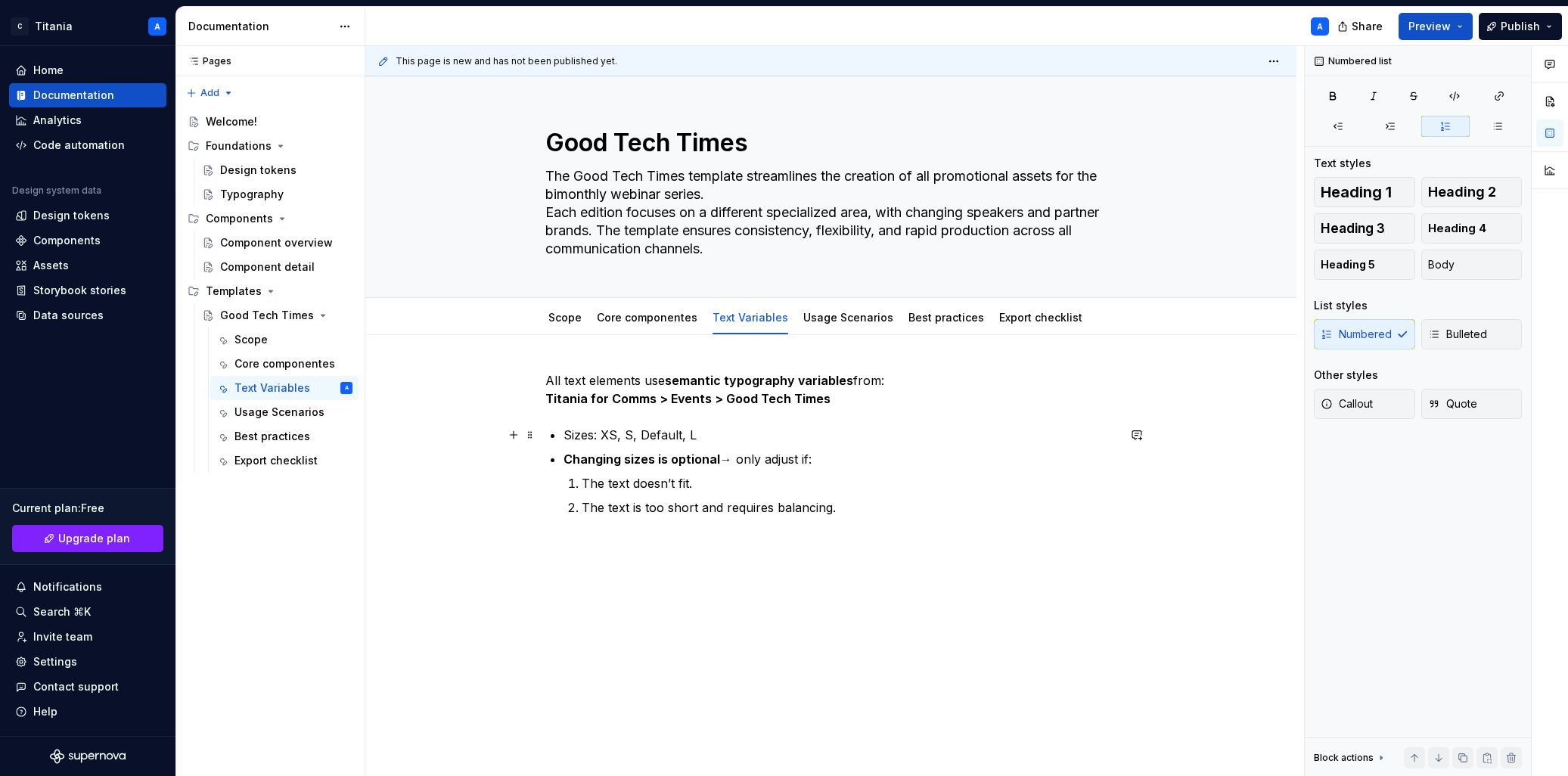
click at [590, 438] on p "Sizes: XS, S, Default, L" at bounding box center [840, 435] width 554 height 18
click at [562, 319] on link "Scope" at bounding box center [565, 317] width 33 height 13
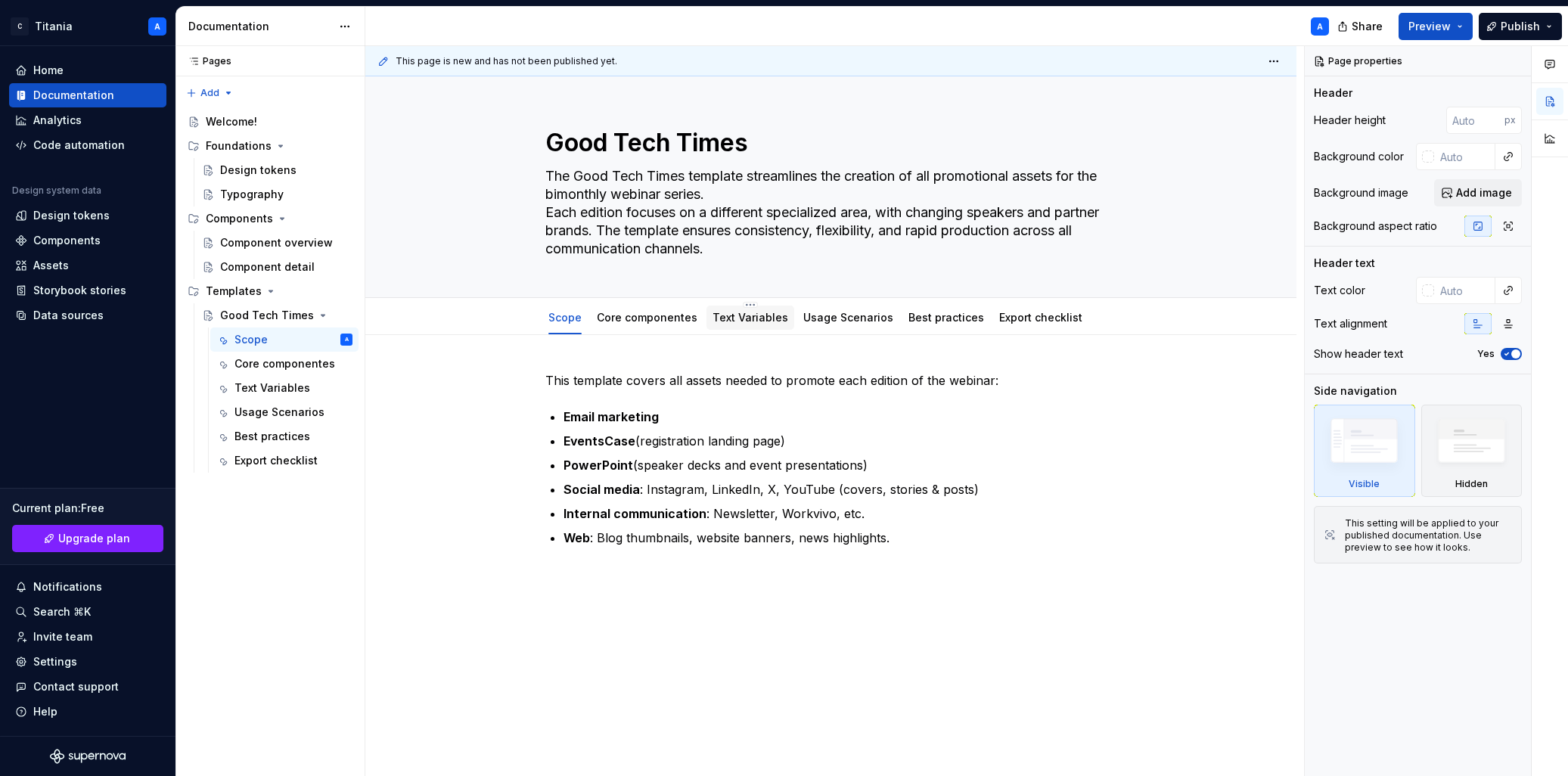
click at [739, 317] on link "Text Variables" at bounding box center [750, 317] width 76 height 13
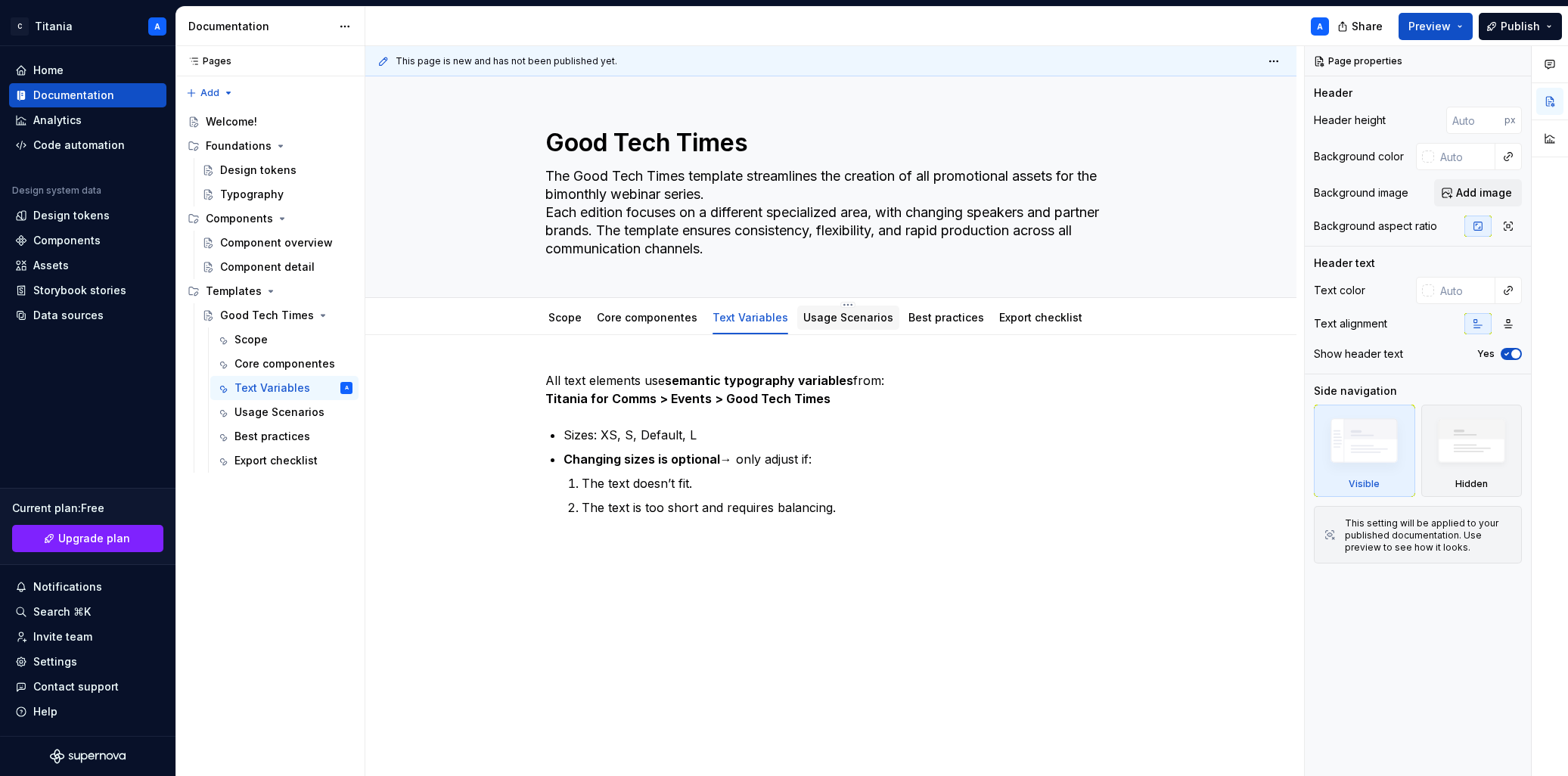
click at [819, 318] on link "Usage Scenarios" at bounding box center [848, 317] width 90 height 13
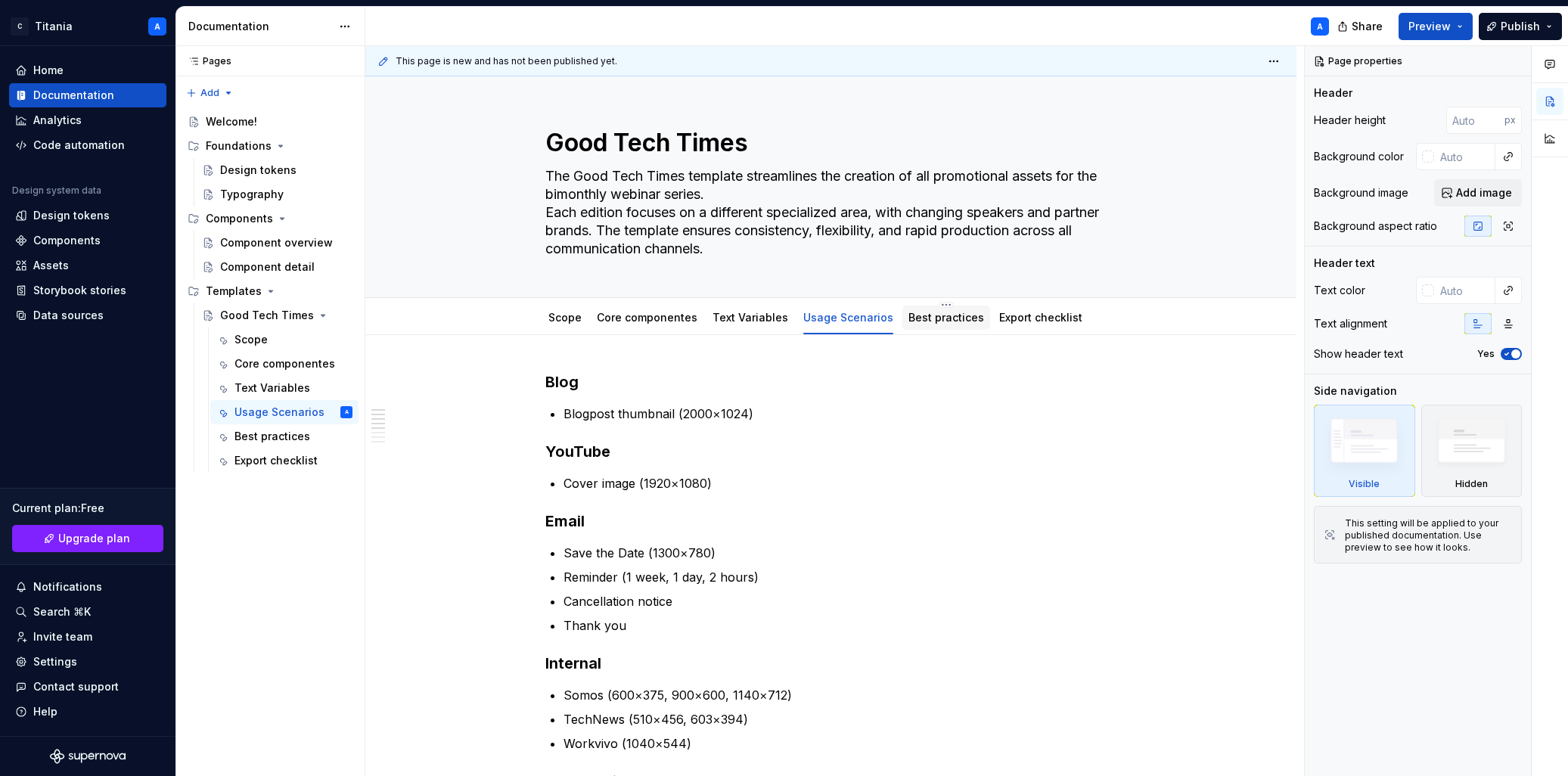
click at [924, 316] on link "Best practices" at bounding box center [946, 317] width 76 height 13
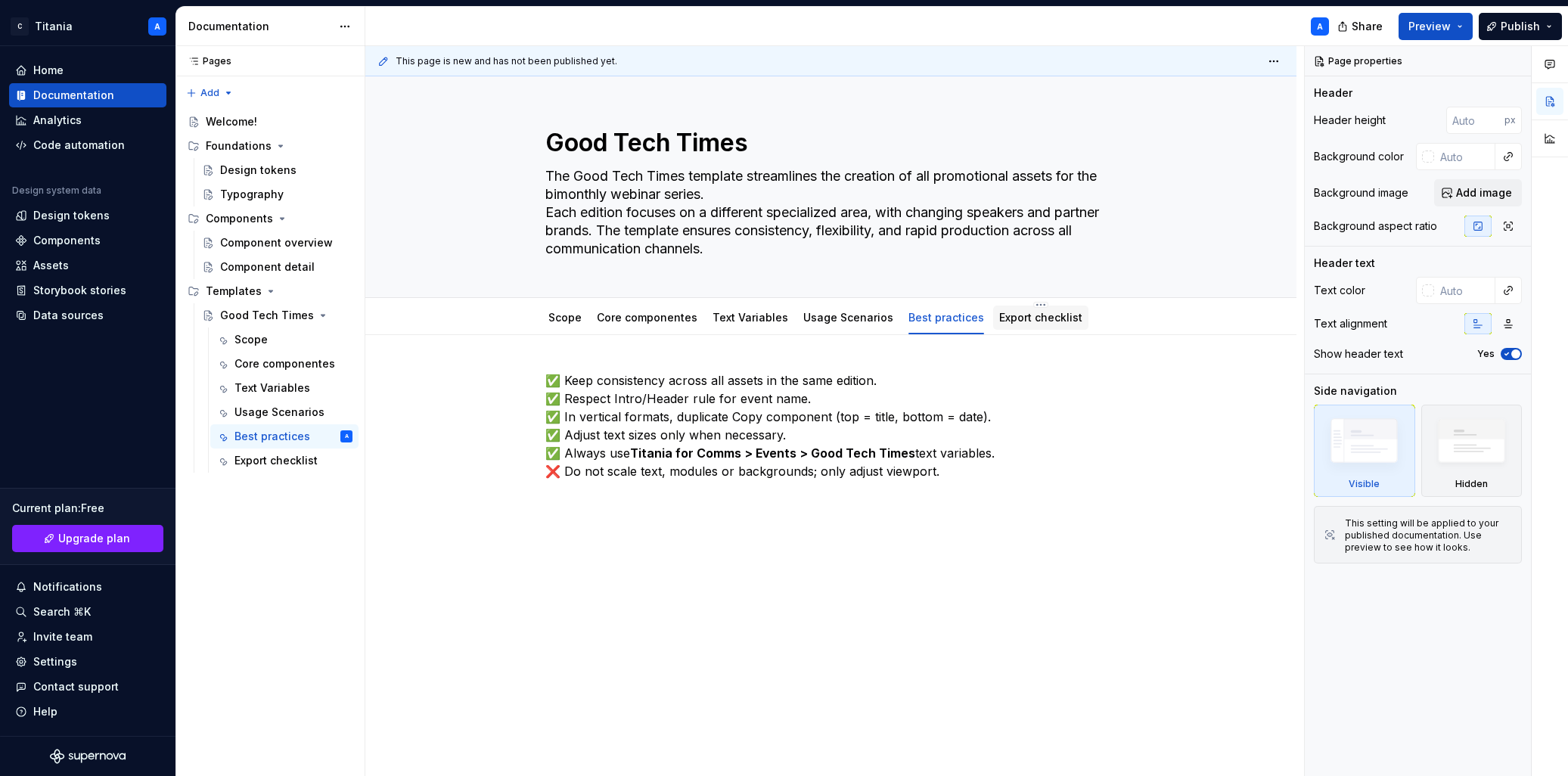
click at [1006, 318] on link "Export checklist" at bounding box center [1040, 317] width 83 height 13
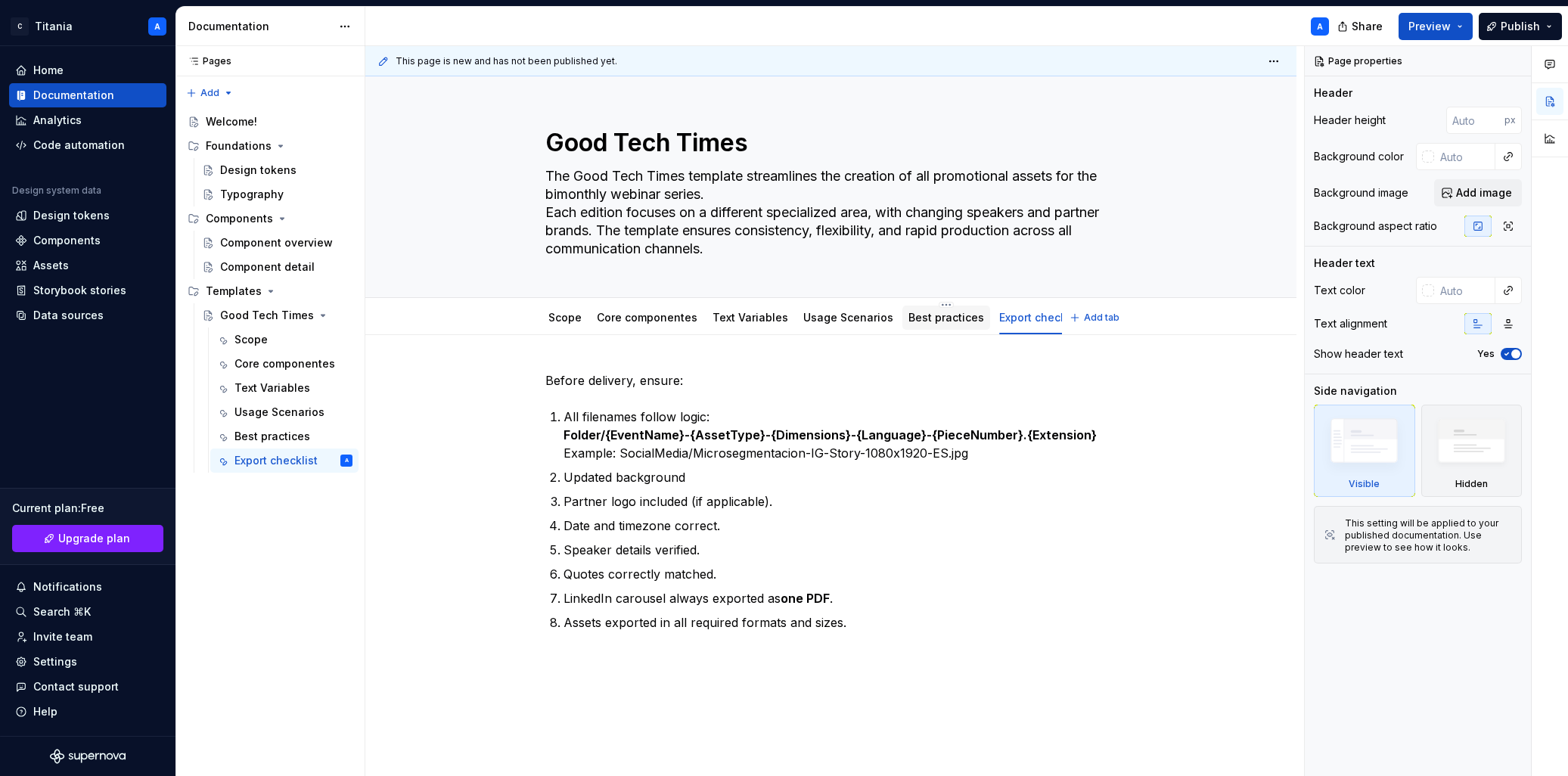
click at [925, 321] on link "Best practices" at bounding box center [946, 317] width 76 height 13
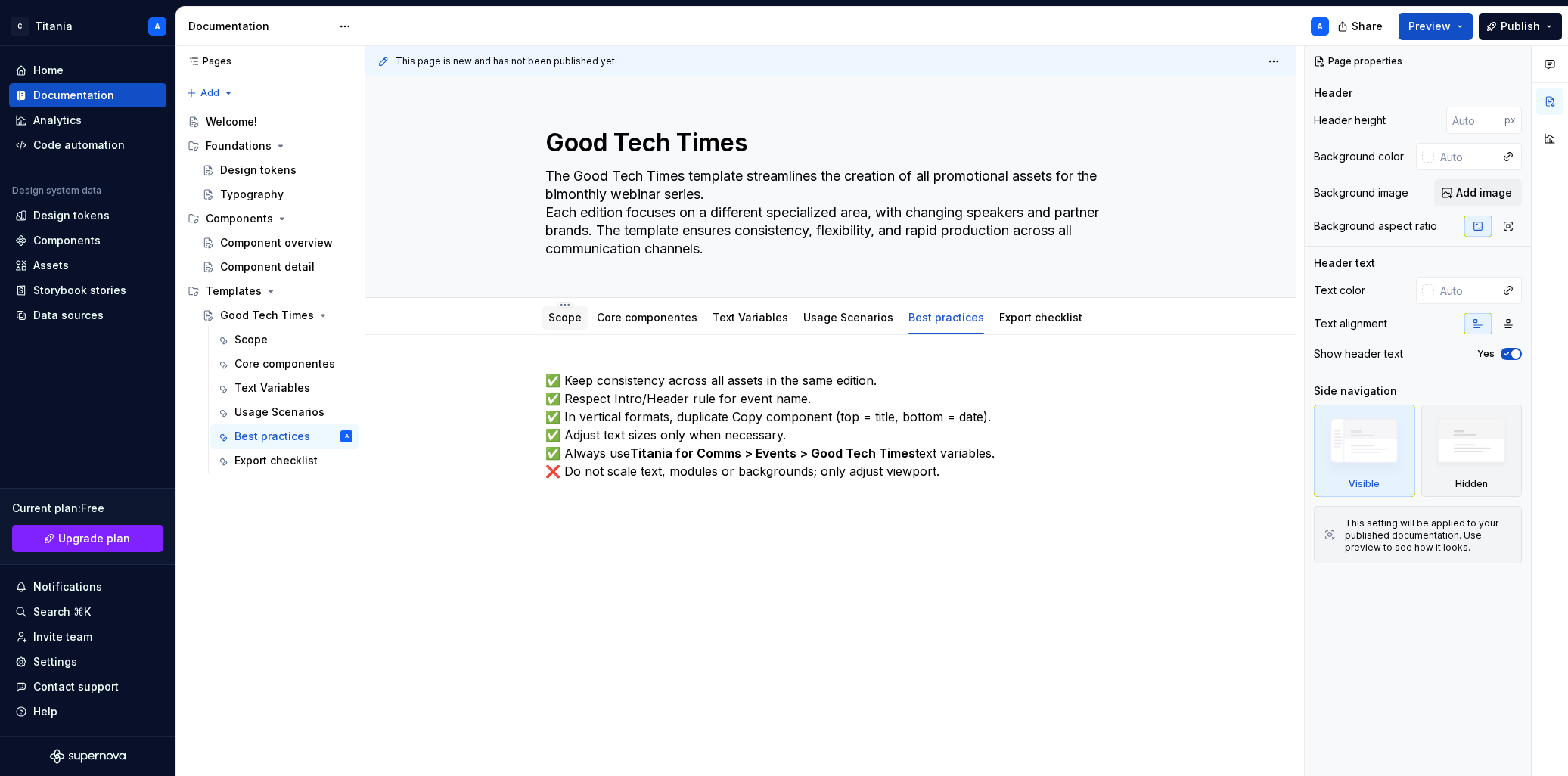
click at [558, 314] on link "Scope" at bounding box center [565, 317] width 33 height 13
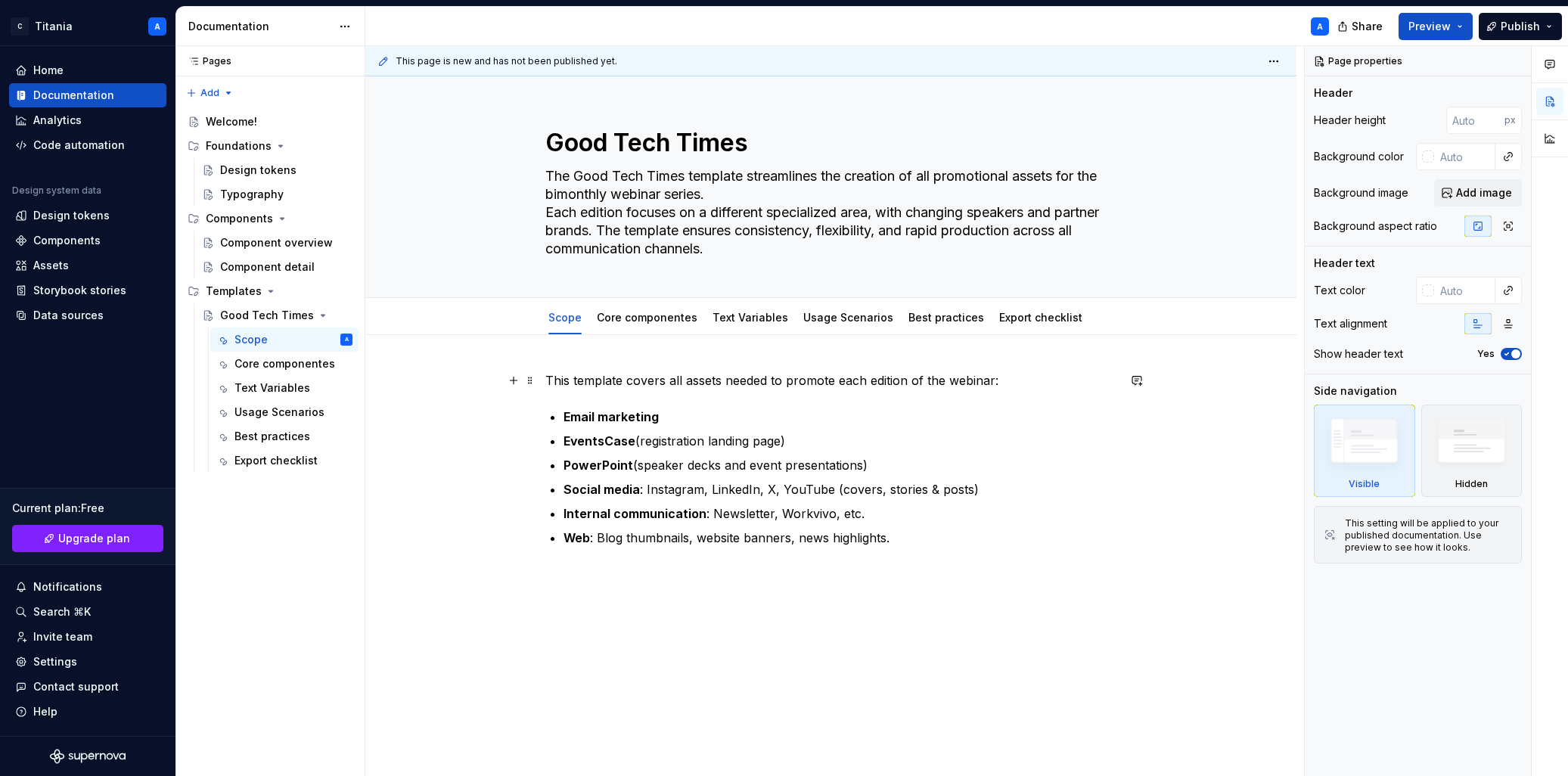
drag, startPoint x: 689, startPoint y: 381, endPoint x: 704, endPoint y: 384, distance: 15.3
click at [689, 381] on p "This template covers all assets needed to promote each edition of the webinar:" at bounding box center [831, 380] width 572 height 18
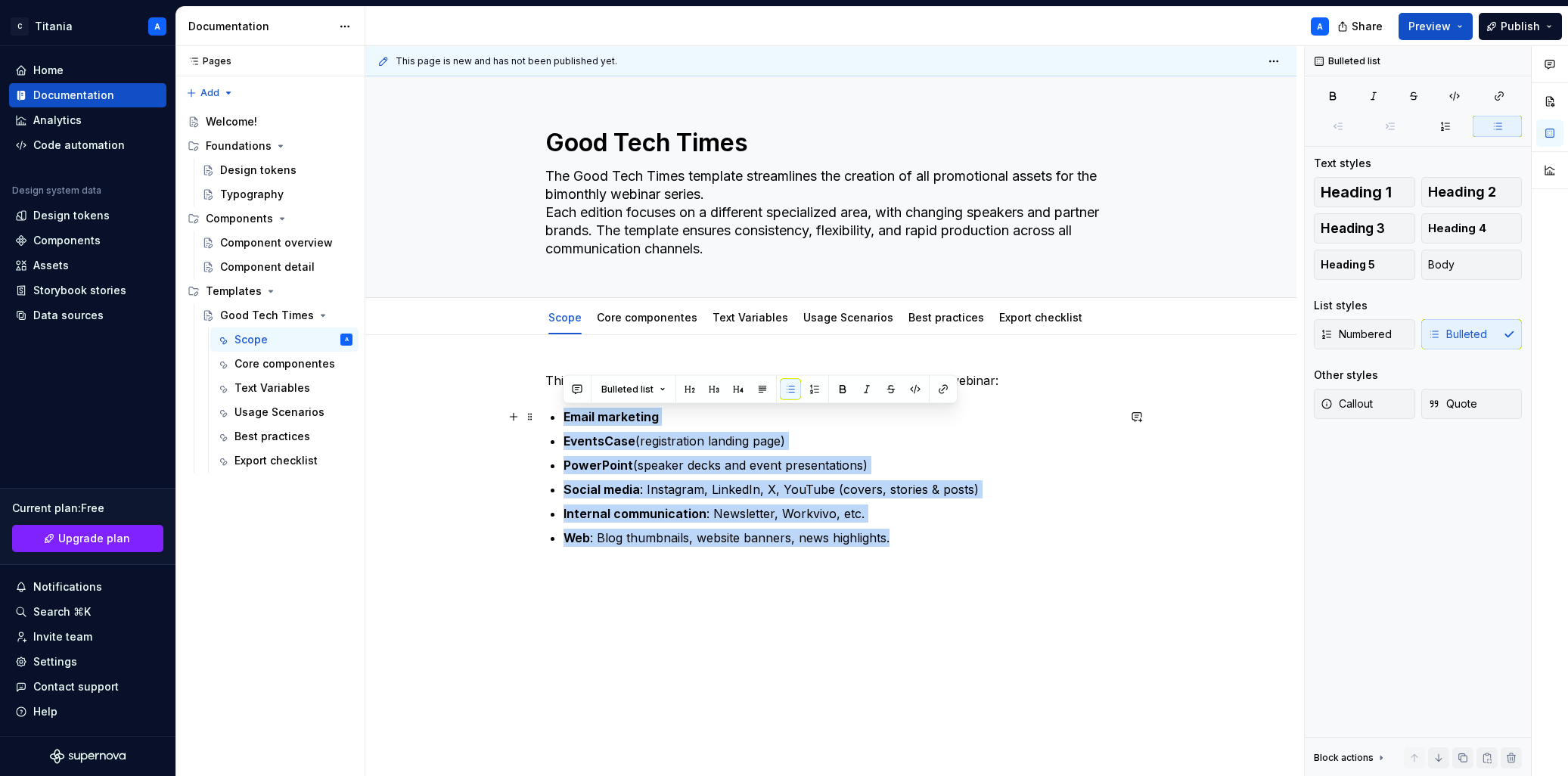
drag, startPoint x: 892, startPoint y: 544, endPoint x: 523, endPoint y: 422, distance: 388.6
click at [546, 422] on div "This template covers all assets needed to promote each edition of the webinar: …" at bounding box center [831, 468] width 572 height 194
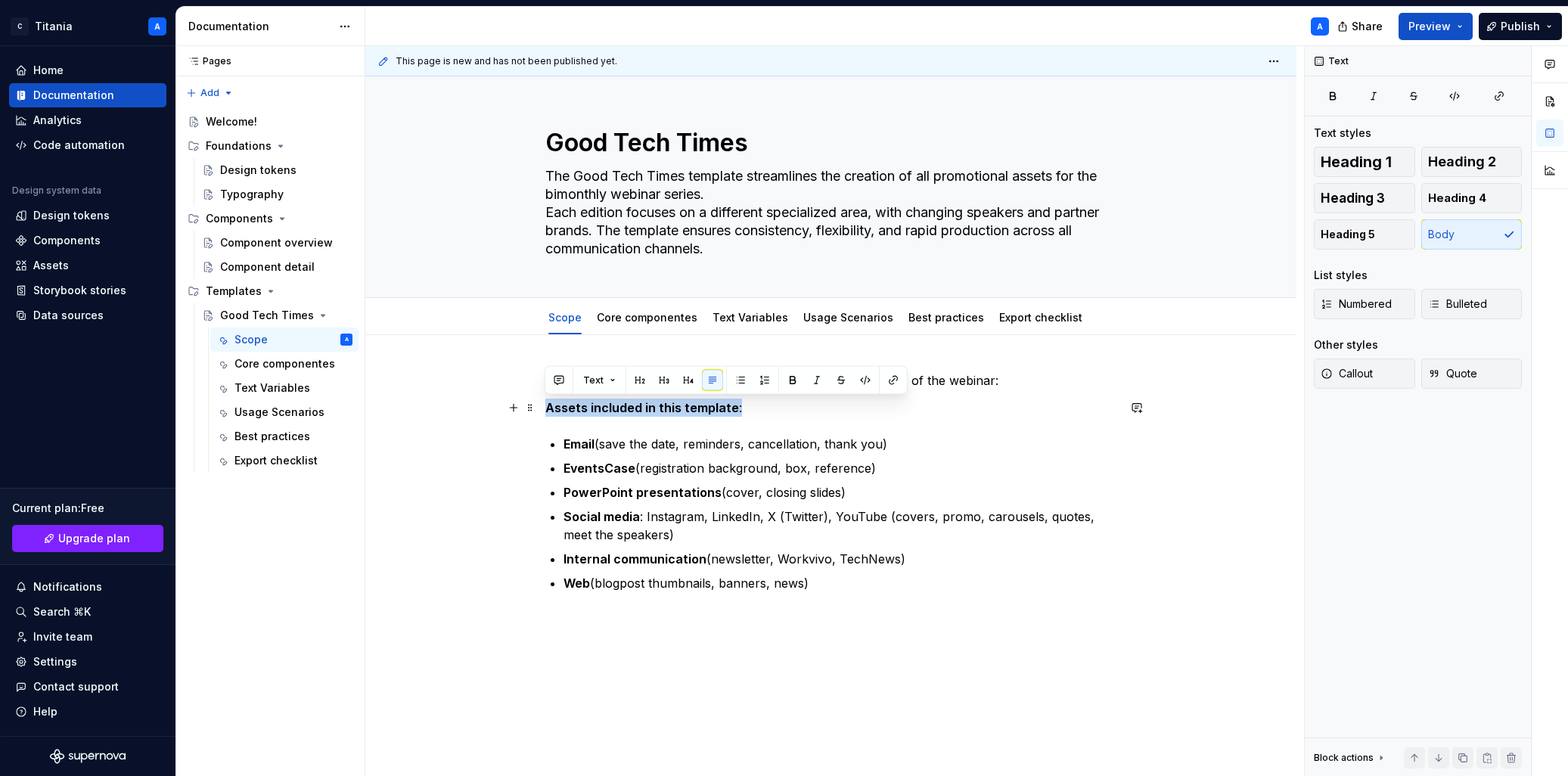
drag, startPoint x: 750, startPoint y: 409, endPoint x: 540, endPoint y: 409, distance: 210.0
click at [546, 411] on div "This template covers all assets needed to promote each edition of the webinar: …" at bounding box center [831, 491] width 572 height 239
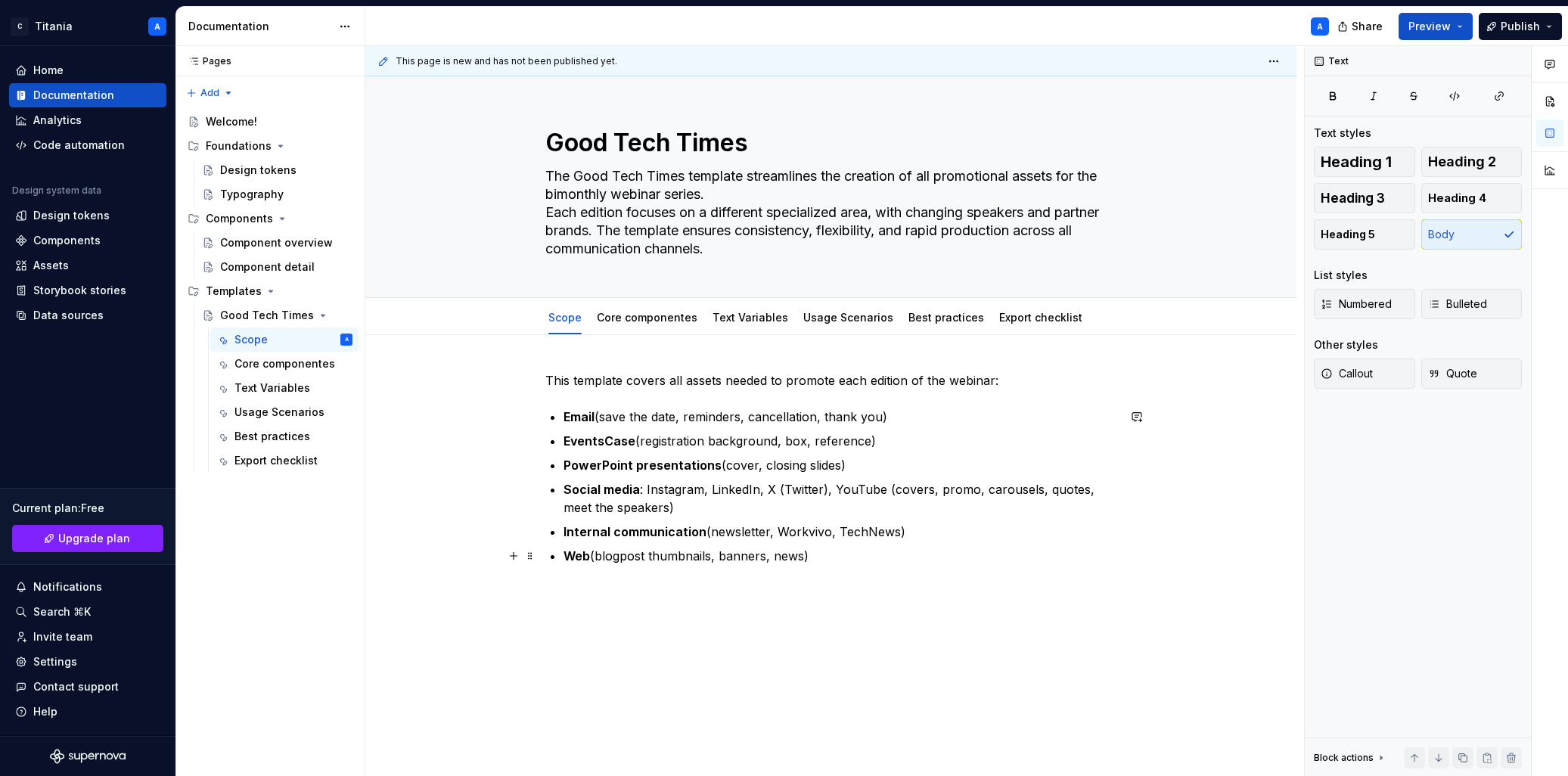
click at [1016, 545] on ul "Email (save the date, reminders, cancellation, thank you) EventsCase (registrat…" at bounding box center [840, 486] width 554 height 157
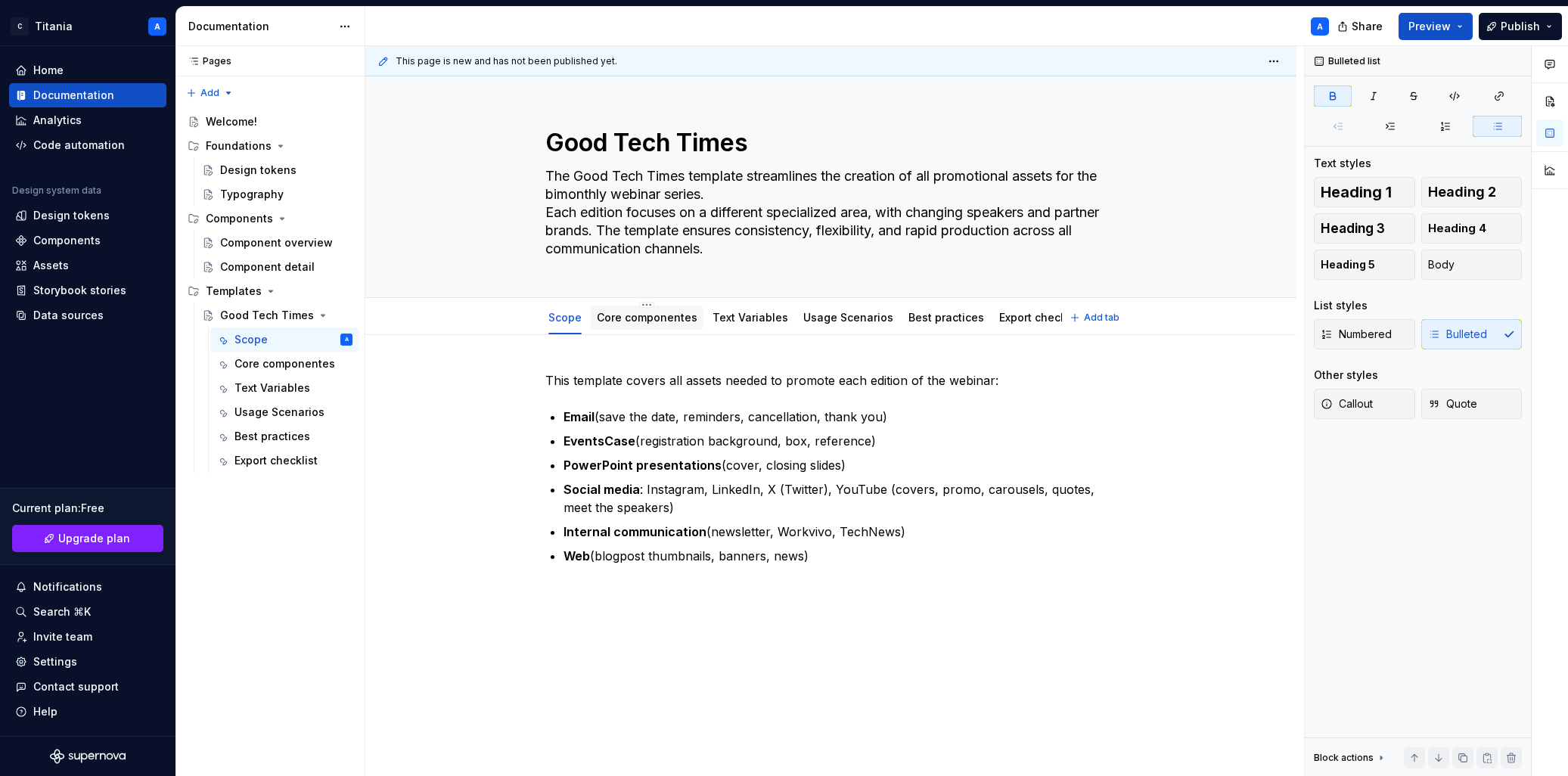
click at [631, 322] on link "Core componentes" at bounding box center [647, 317] width 100 height 13
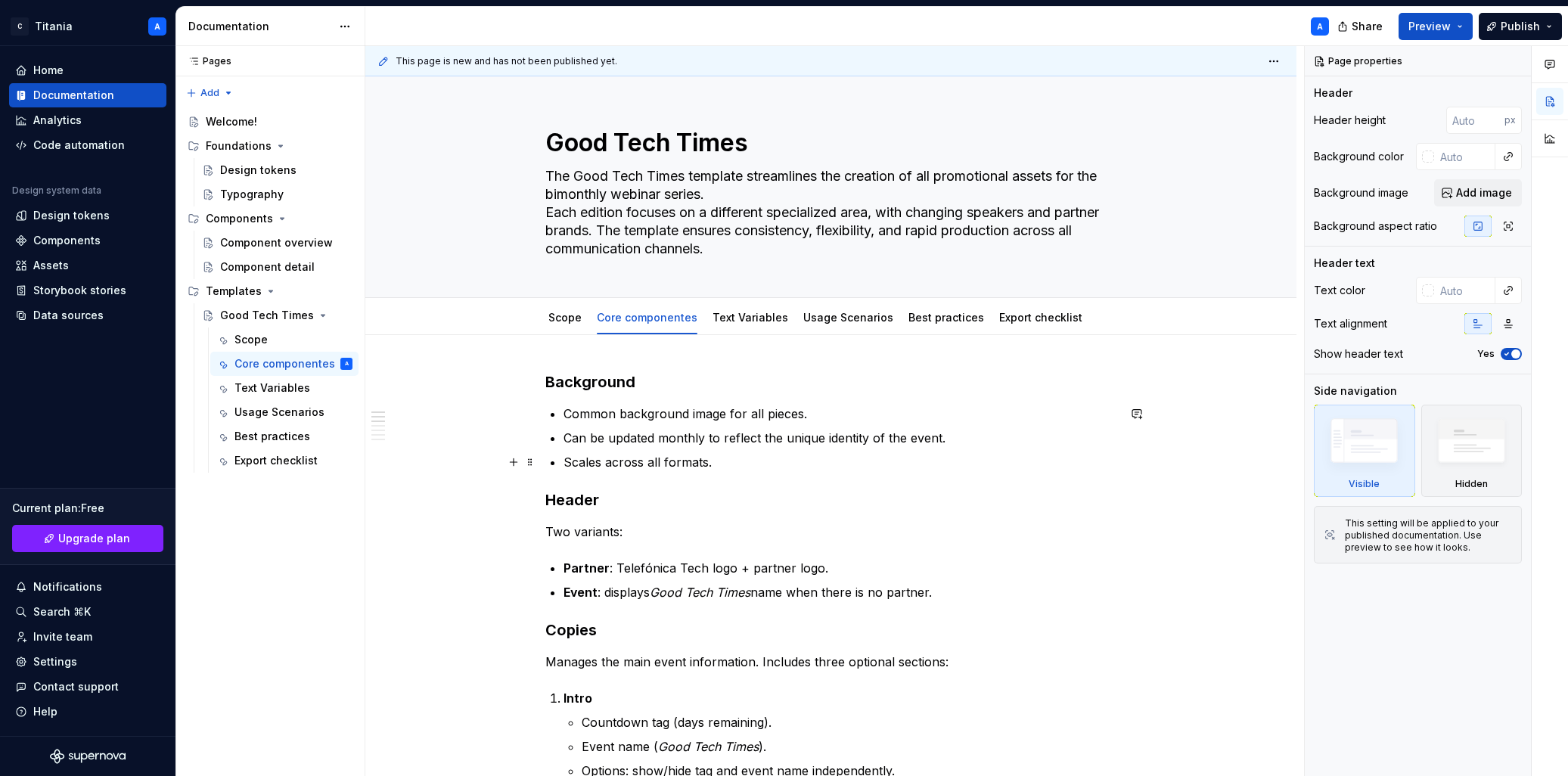
drag, startPoint x: 671, startPoint y: 461, endPoint x: 682, endPoint y: 461, distance: 11.0
click at [670, 461] on p "Scales across all formats." at bounding box center [840, 462] width 554 height 18
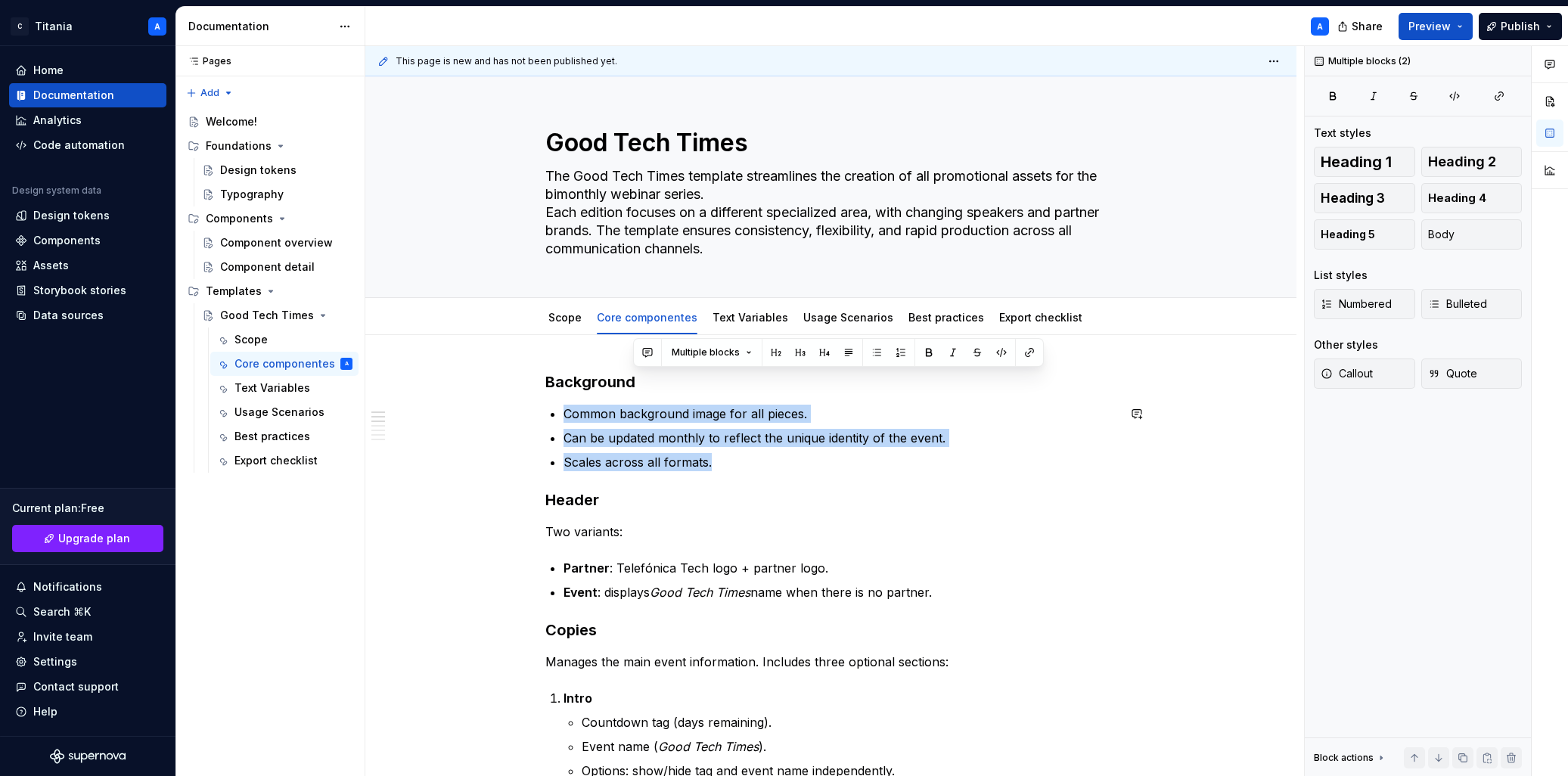
drag, startPoint x: 720, startPoint y: 464, endPoint x: 540, endPoint y: 397, distance: 192.1
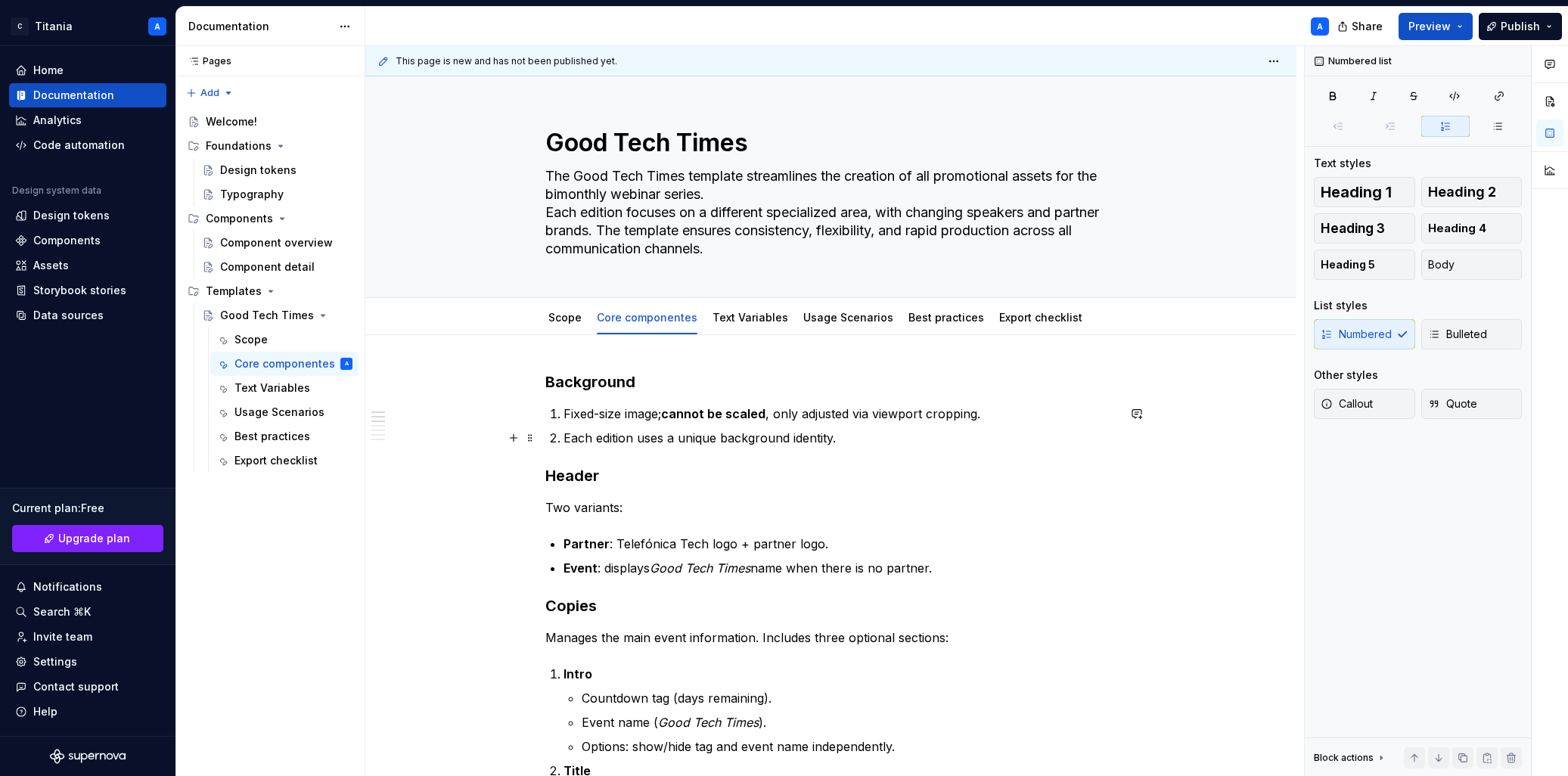
drag, startPoint x: 602, startPoint y: 424, endPoint x: 640, endPoint y: 424, distance: 38.0
click at [602, 424] on ol "Fixed-size image; cannot be scaled , only adjusted via viewport cropping. Each …" at bounding box center [840, 425] width 554 height 43
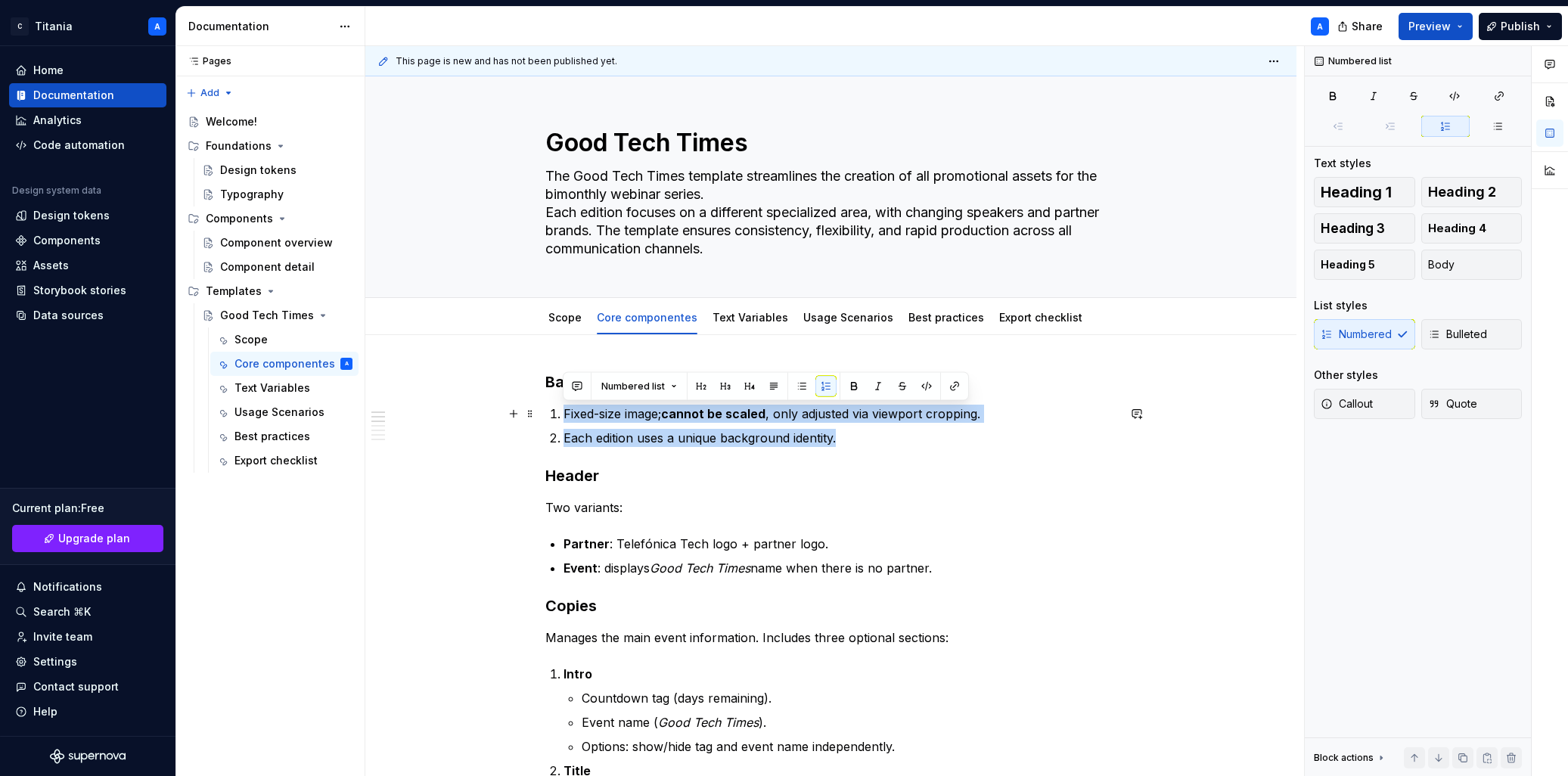
drag, startPoint x: 839, startPoint y: 440, endPoint x: 561, endPoint y: 399, distance: 281.0
click at [629, 388] on span "Numbered list" at bounding box center [633, 387] width 64 height 12
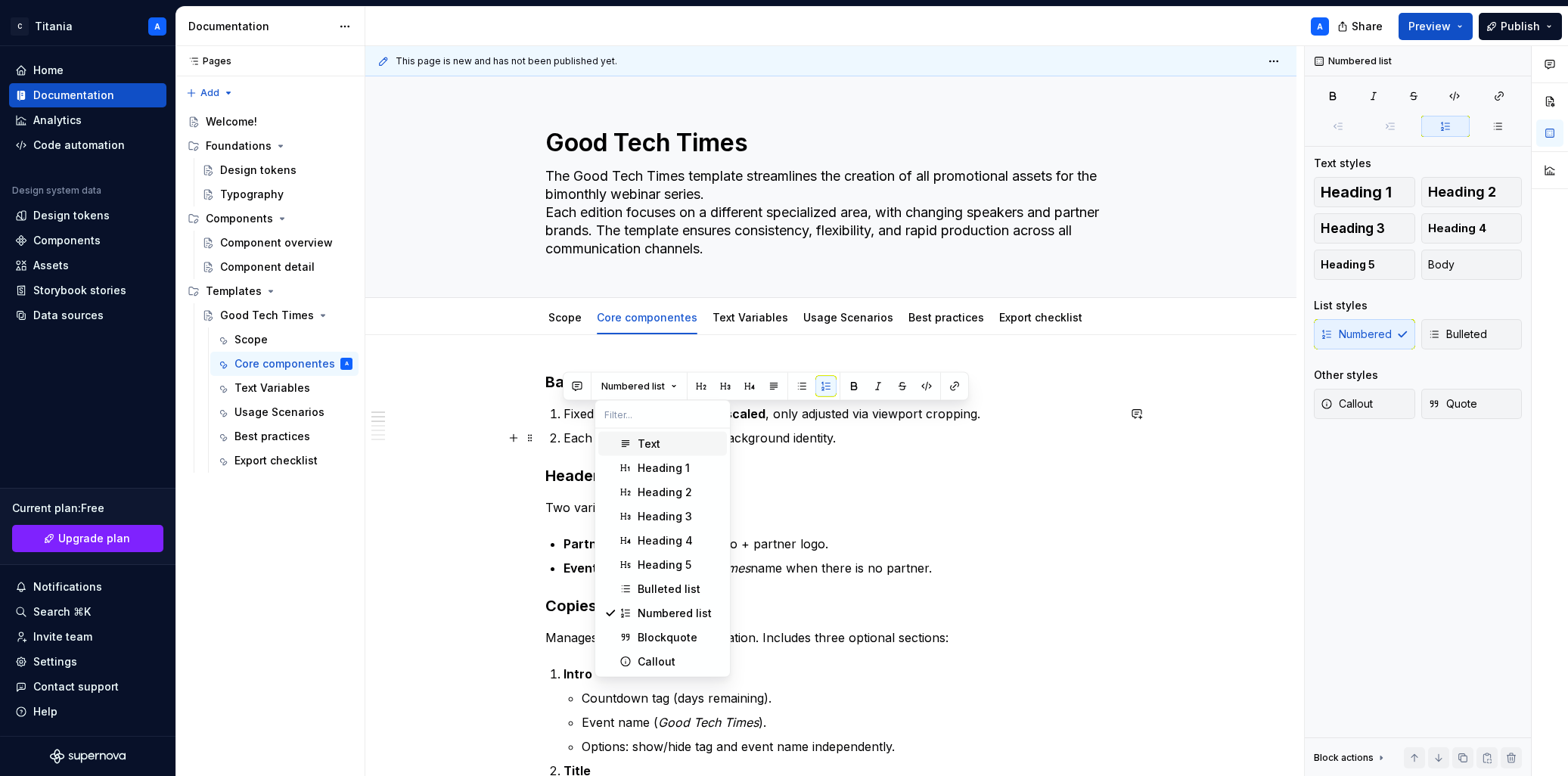
click at [656, 445] on div "Text" at bounding box center [649, 443] width 23 height 15
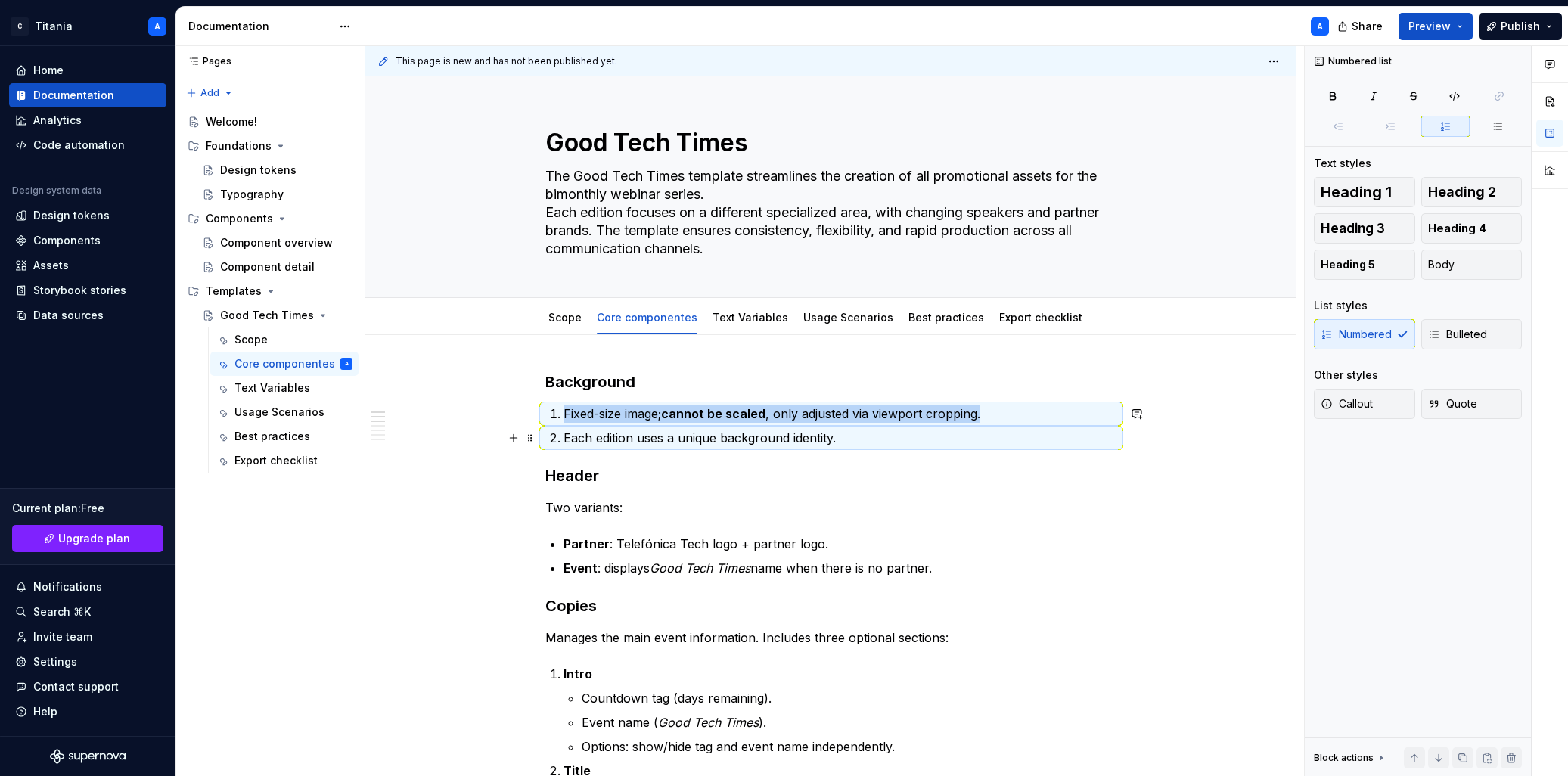
click at [778, 435] on p "Each edition uses a unique background identity." at bounding box center [840, 437] width 554 height 18
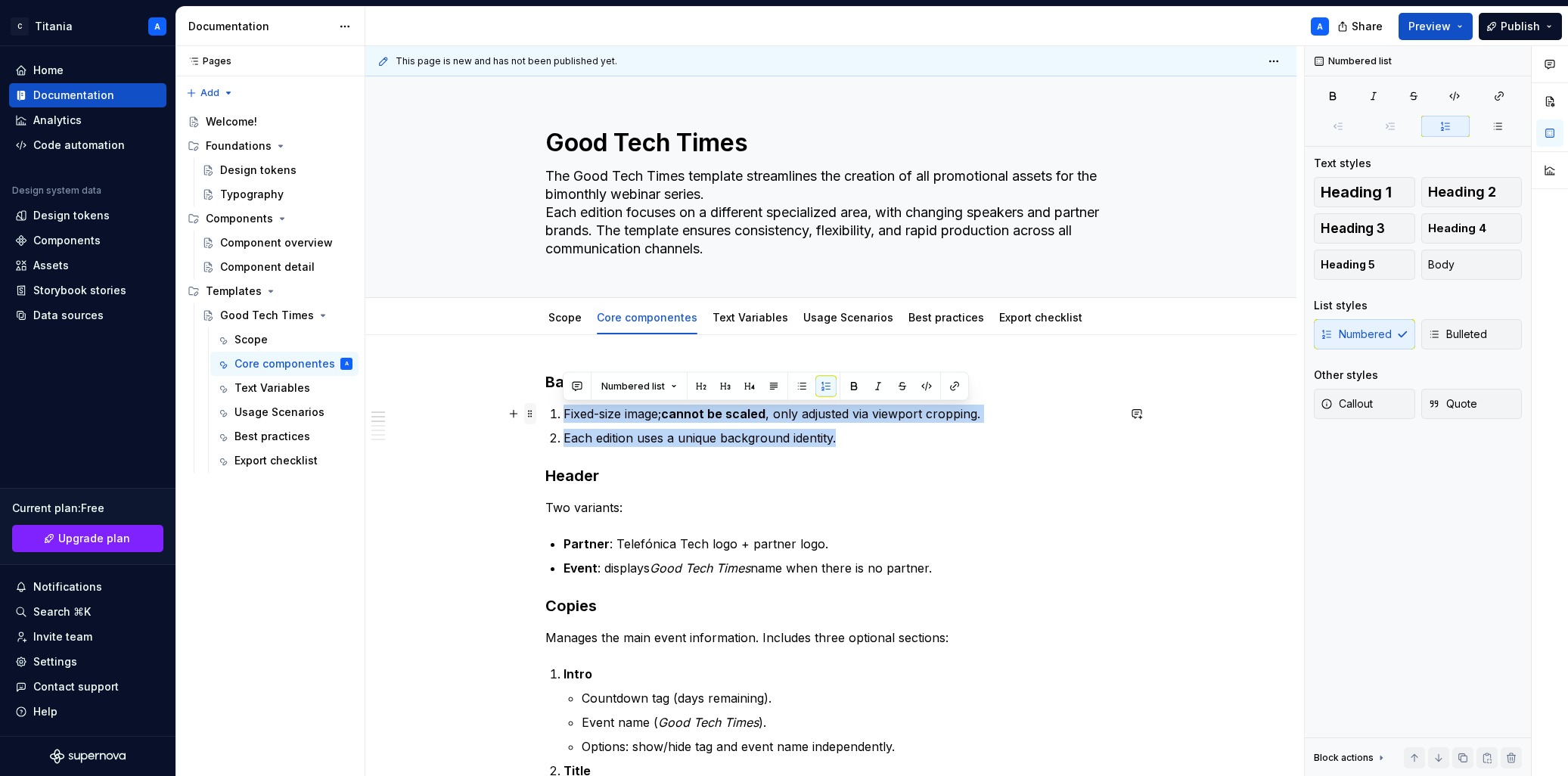
drag, startPoint x: 842, startPoint y: 438, endPoint x: 530, endPoint y: 408, distance: 313.4
click at [673, 386] on button "Numbered list" at bounding box center [639, 387] width 89 height 21
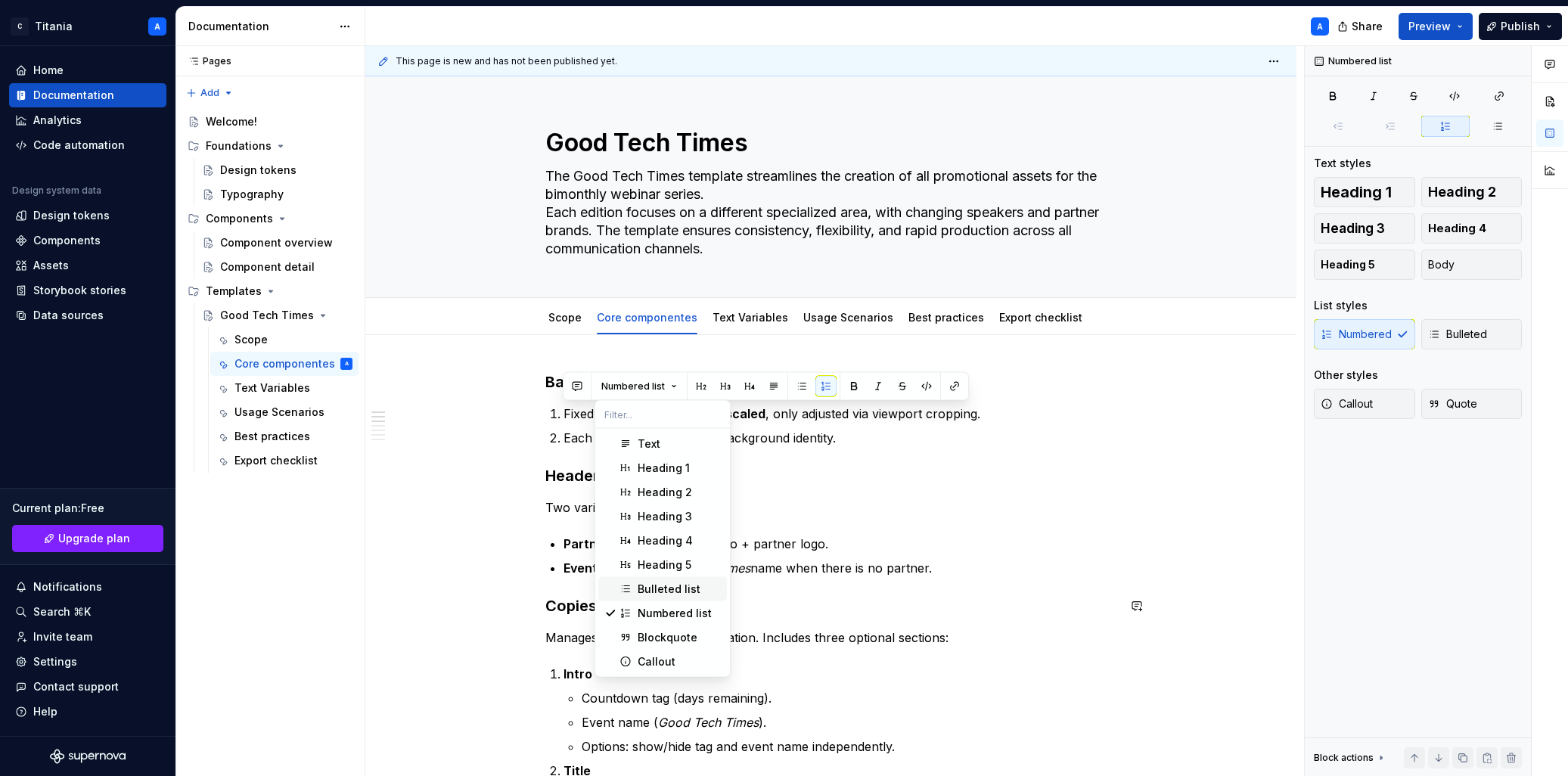
click at [648, 589] on div "Bulleted list" at bounding box center [669, 588] width 63 height 15
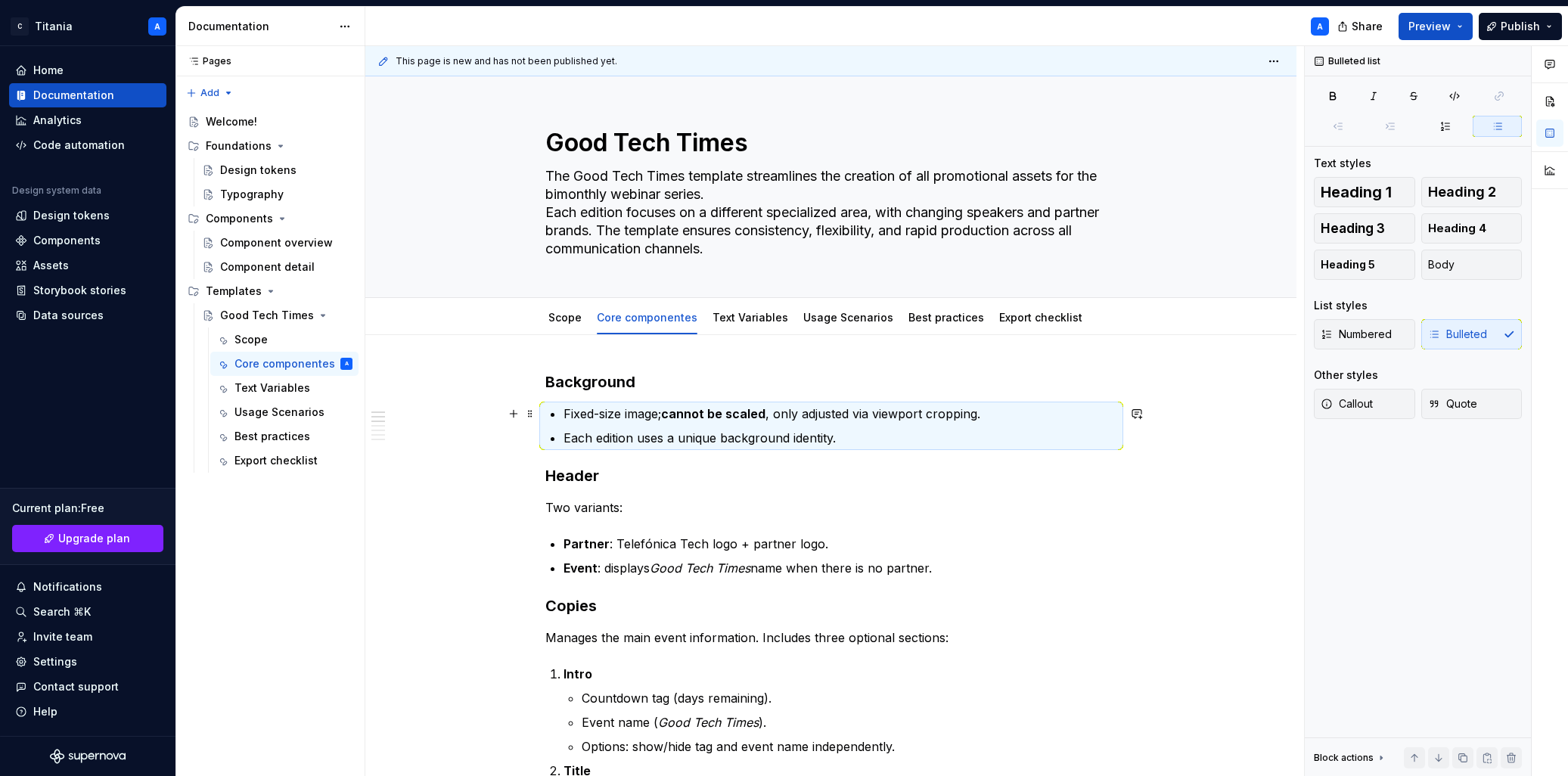
click at [573, 412] on p "Fixed-size image; cannot be scaled , only adjusted via viewport cropping." at bounding box center [840, 413] width 554 height 18
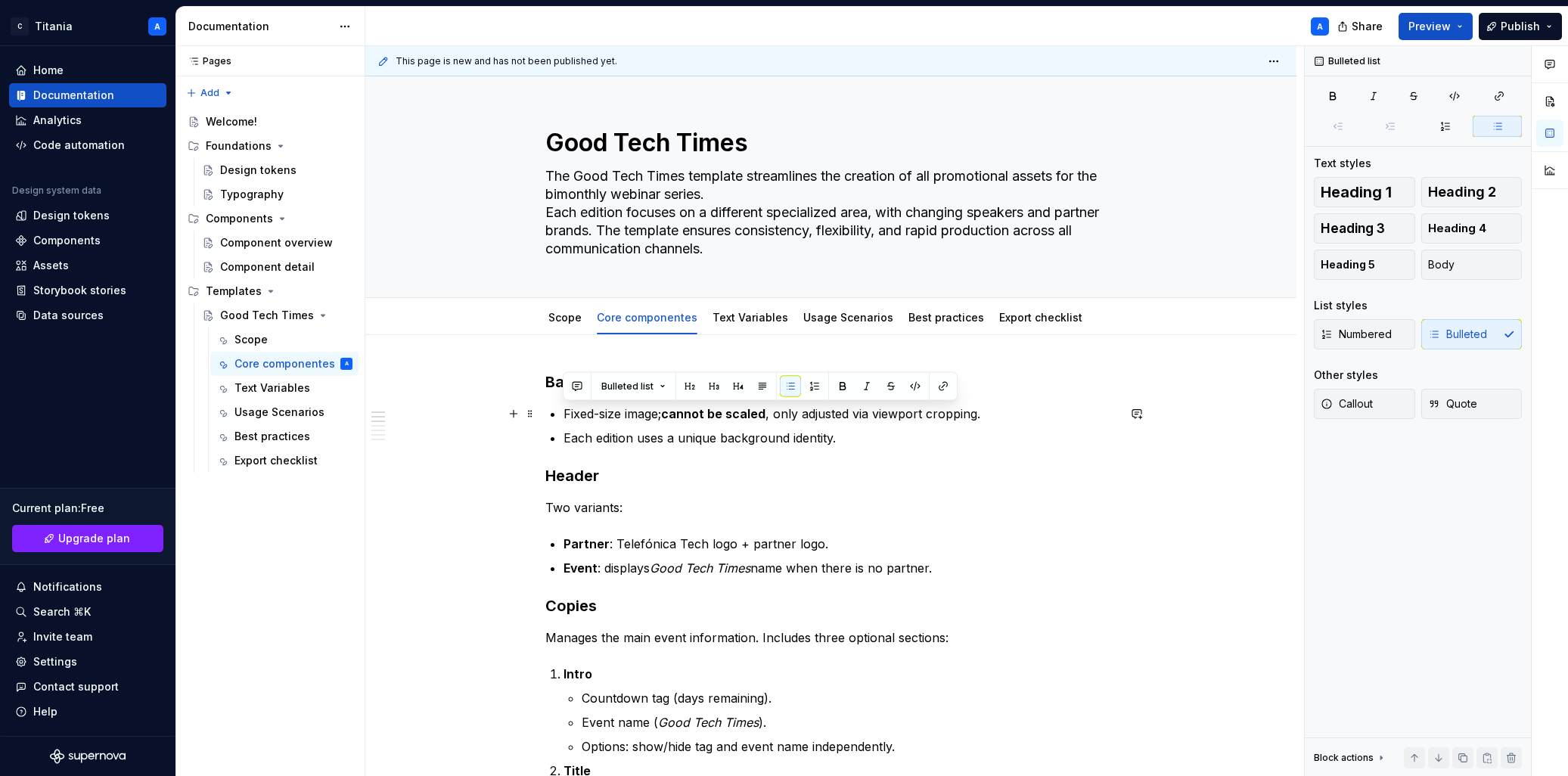
drag, startPoint x: 573, startPoint y: 412, endPoint x: 580, endPoint y: 415, distance: 7.6
click at [573, 413] on p "Fixed-size image; cannot be scaled , only adjusted via viewport cropping." at bounding box center [840, 413] width 554 height 18
click at [677, 437] on p "Each edition uses a unique background identity." at bounding box center [840, 437] width 554 height 18
click at [1057, 317] on span "Add tab" at bounding box center [1101, 318] width 36 height 12
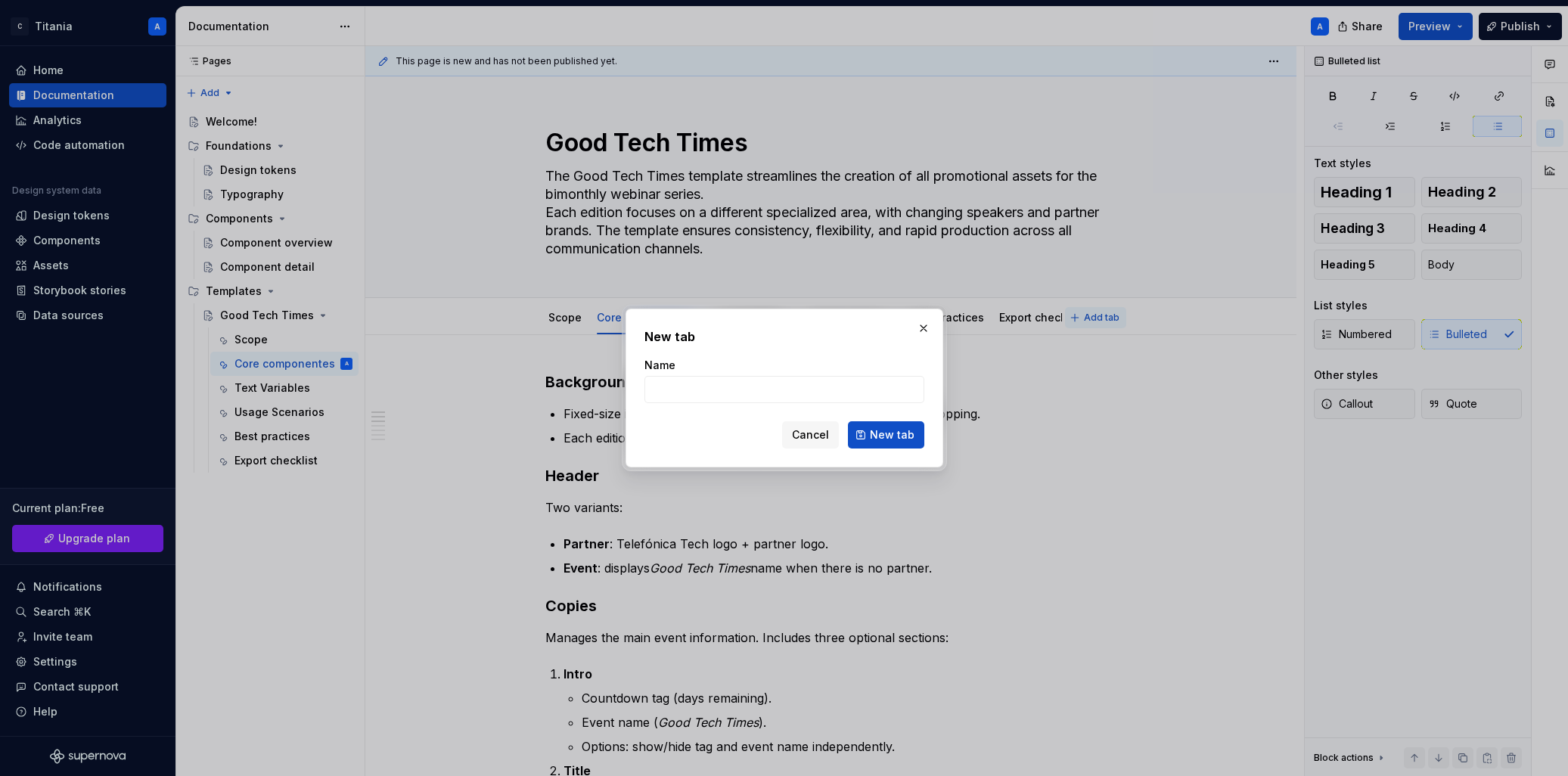
type textarea "*"
type input "Component Matrix"
drag, startPoint x: 884, startPoint y: 437, endPoint x: 887, endPoint y: 447, distance: 10.4
click at [885, 437] on span "New tab" at bounding box center [891, 434] width 45 height 15
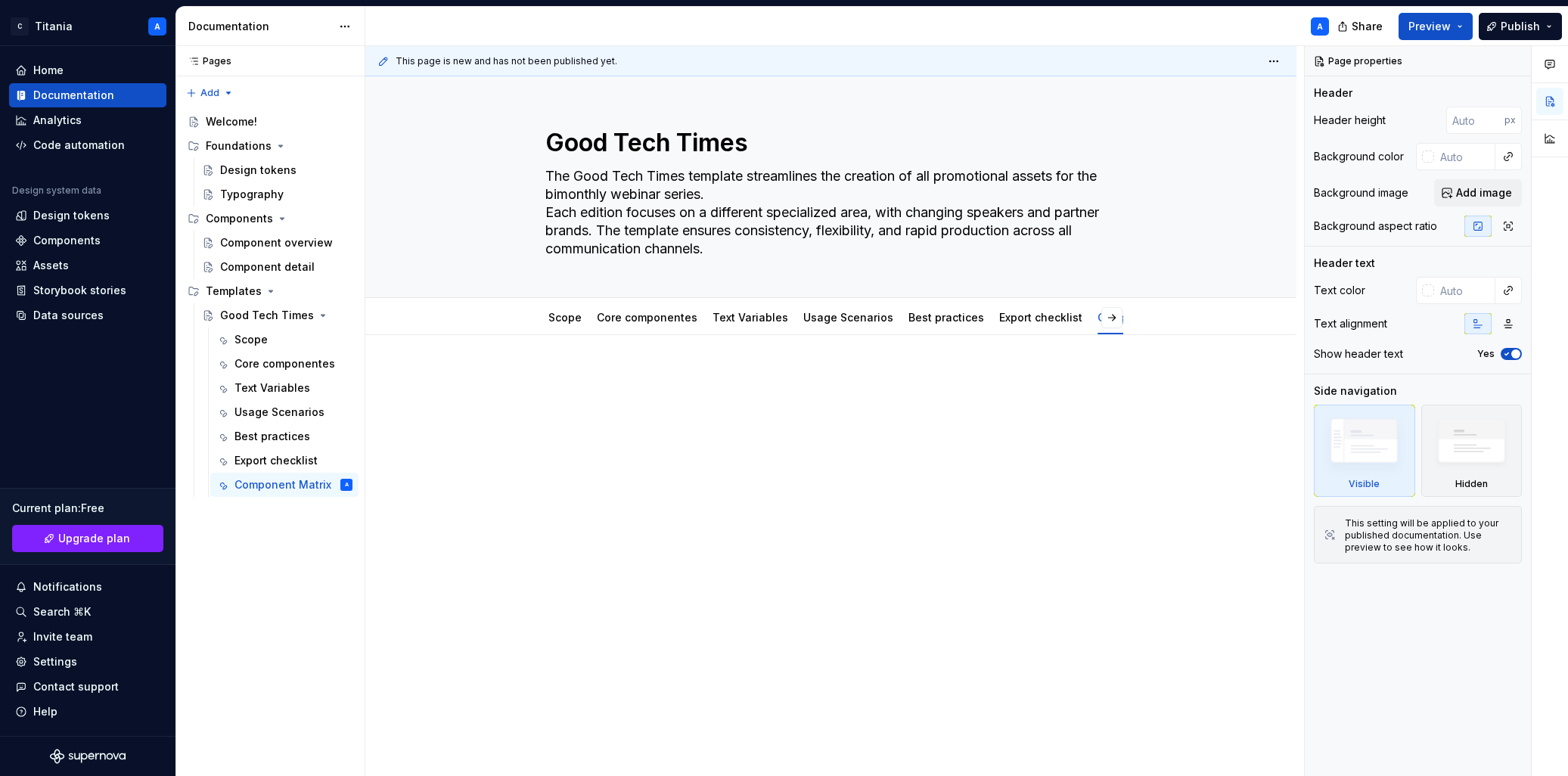
click at [582, 390] on div at bounding box center [831, 400] width 572 height 58
click at [568, 383] on p at bounding box center [831, 380] width 572 height 18
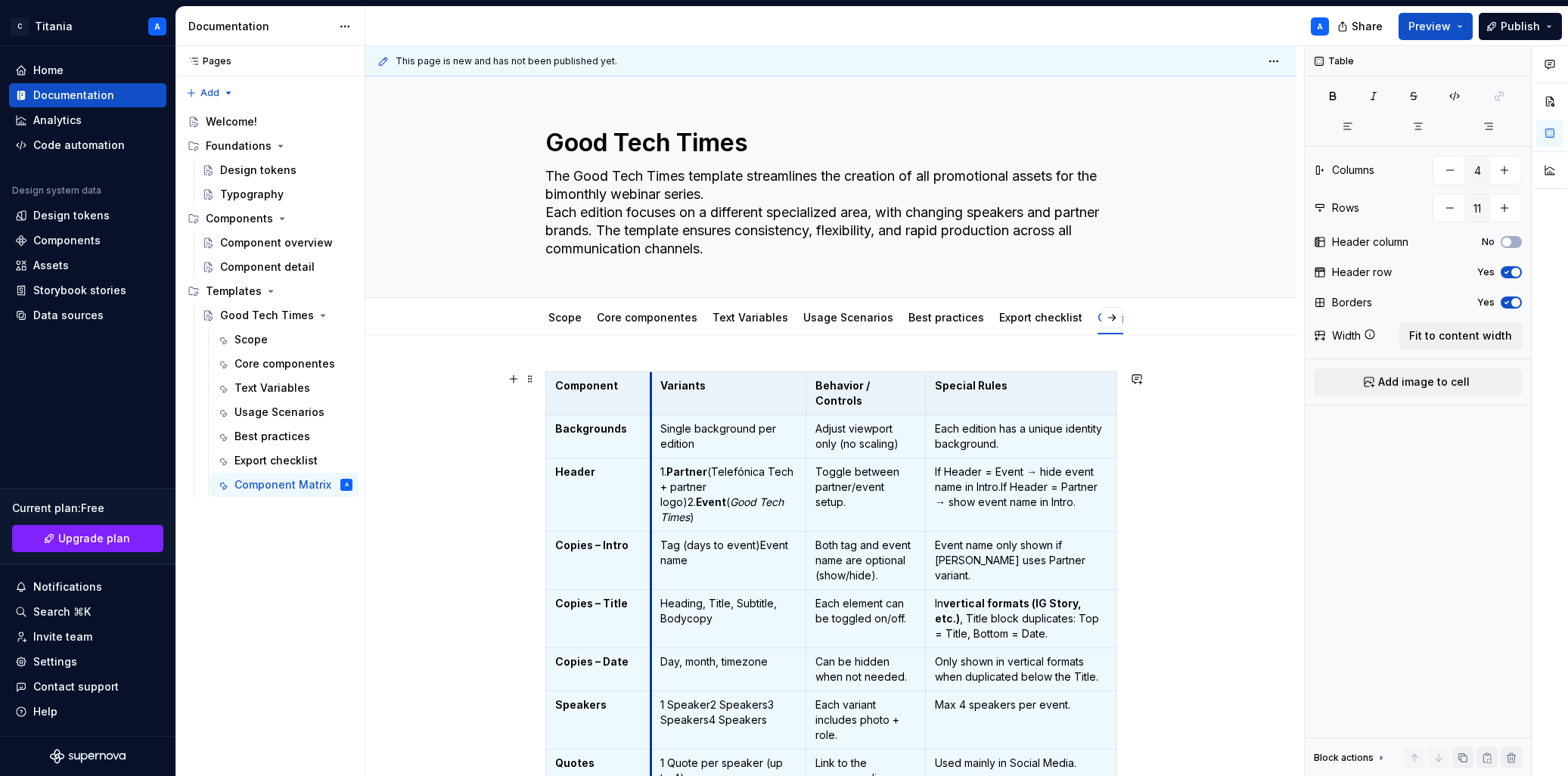
drag, startPoint x: 604, startPoint y: 391, endPoint x: 650, endPoint y: 392, distance: 46.0
click at [650, 393] on th "Variants" at bounding box center [728, 393] width 155 height 43
click at [1057, 554] on div "This page is new and has not been published yet. Good Tech Times The Good Tech …" at bounding box center [834, 411] width 939 height 731
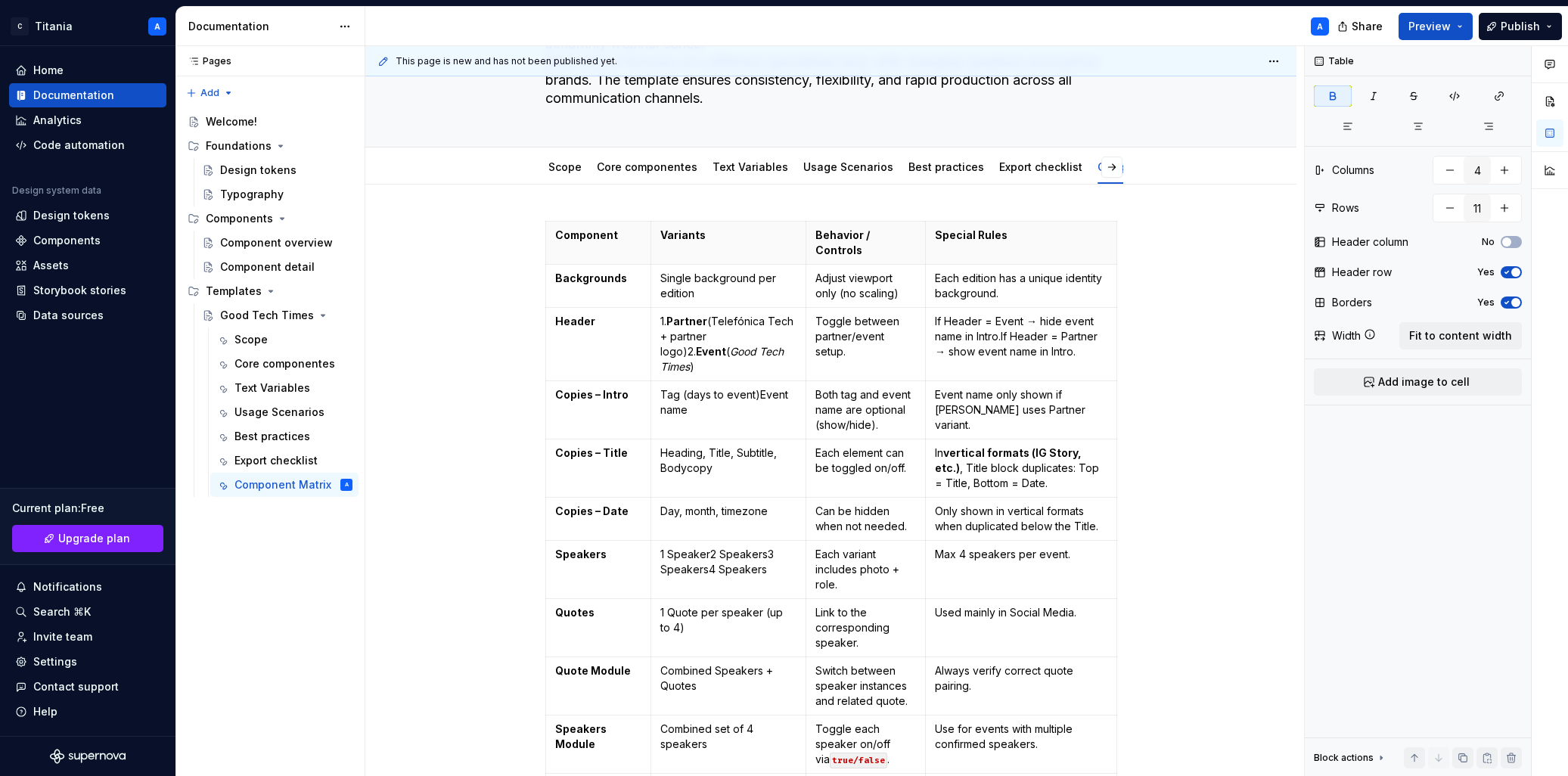
scroll to position [130, 0]
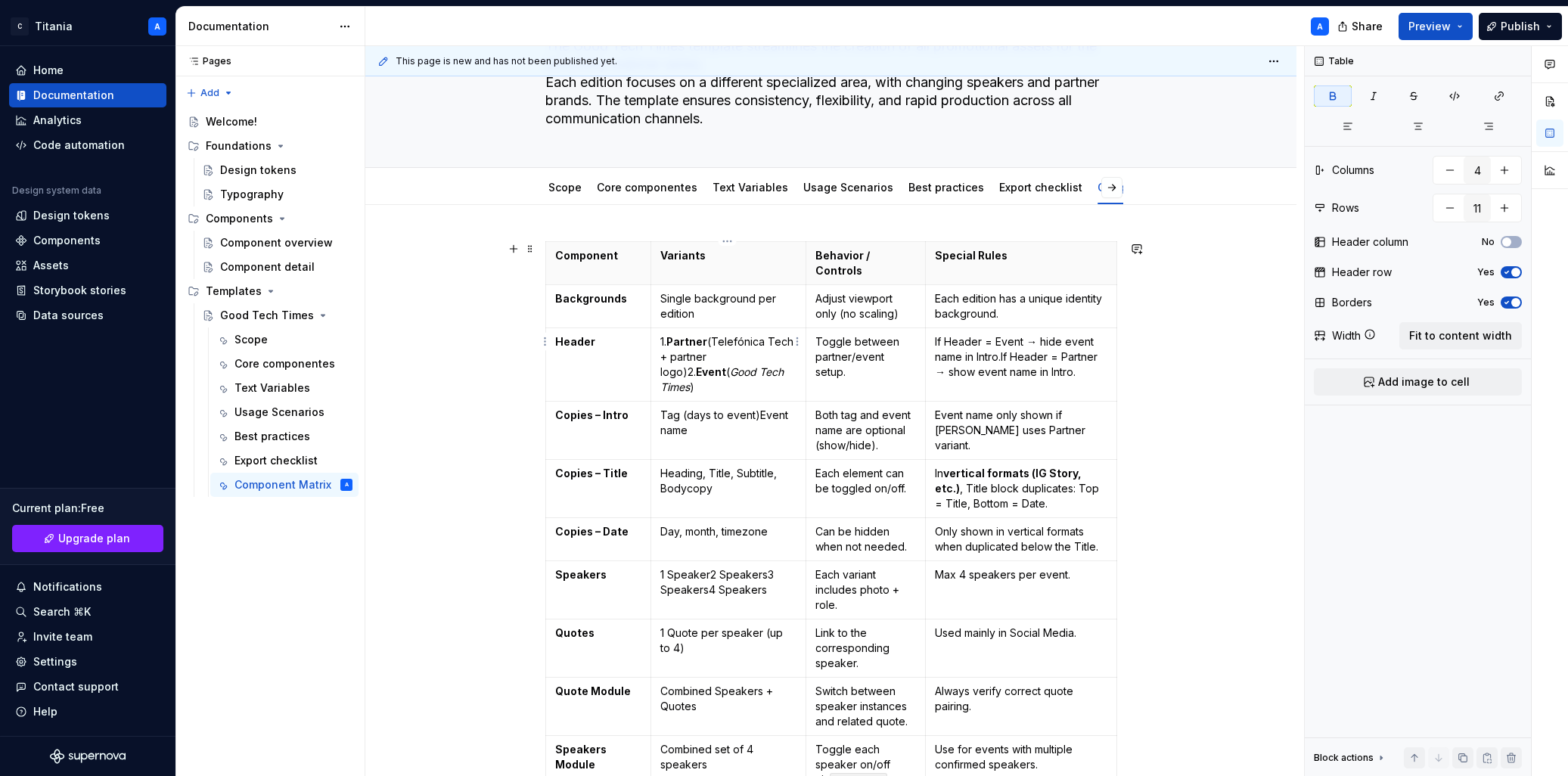
click at [762, 342] on p "1. Partner (Telefónica Tech + partner logo)2. Event ( Good Tech Times )" at bounding box center [728, 364] width 136 height 60
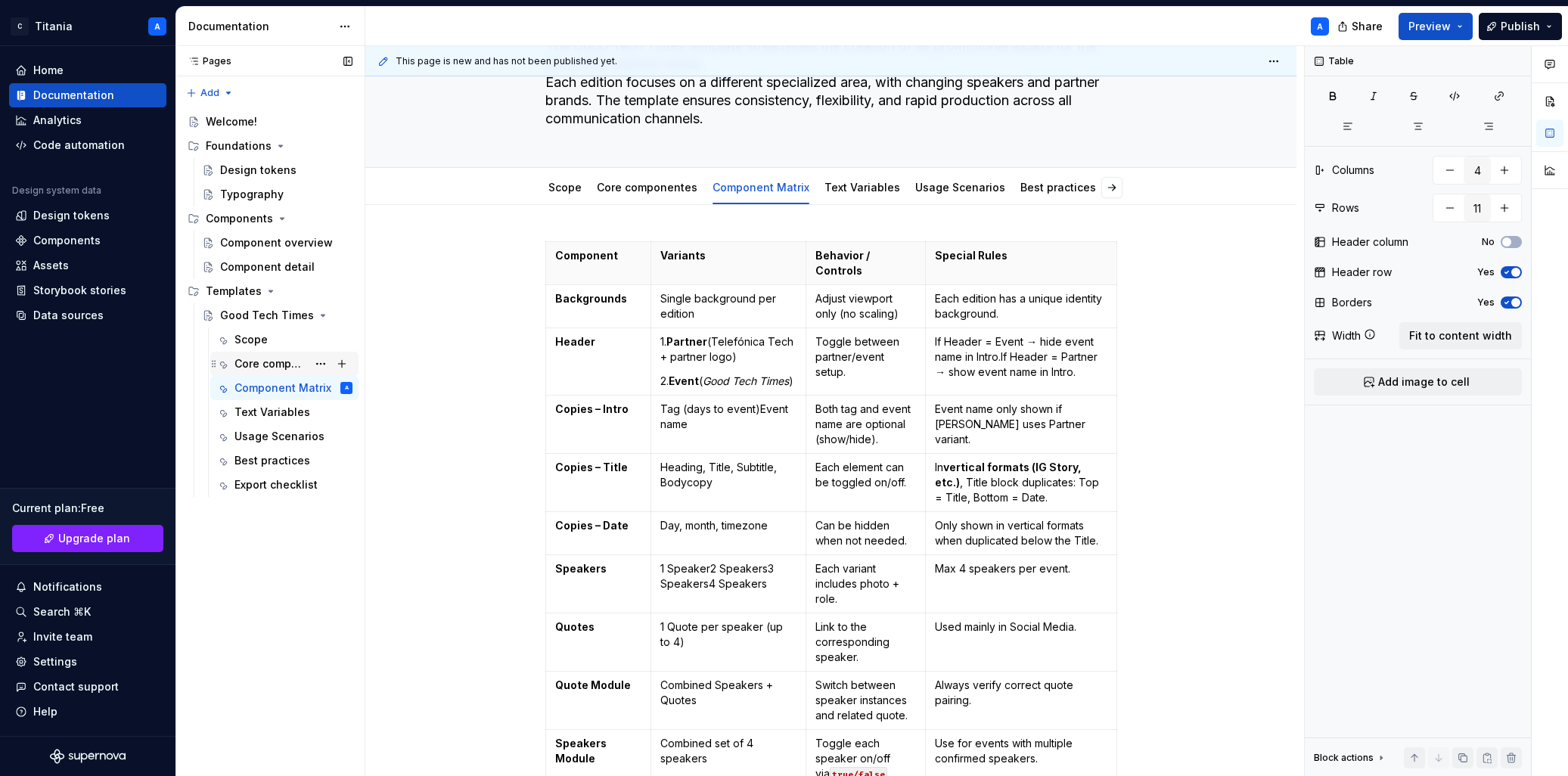
click at [253, 365] on div "Core componentes" at bounding box center [271, 363] width 72 height 15
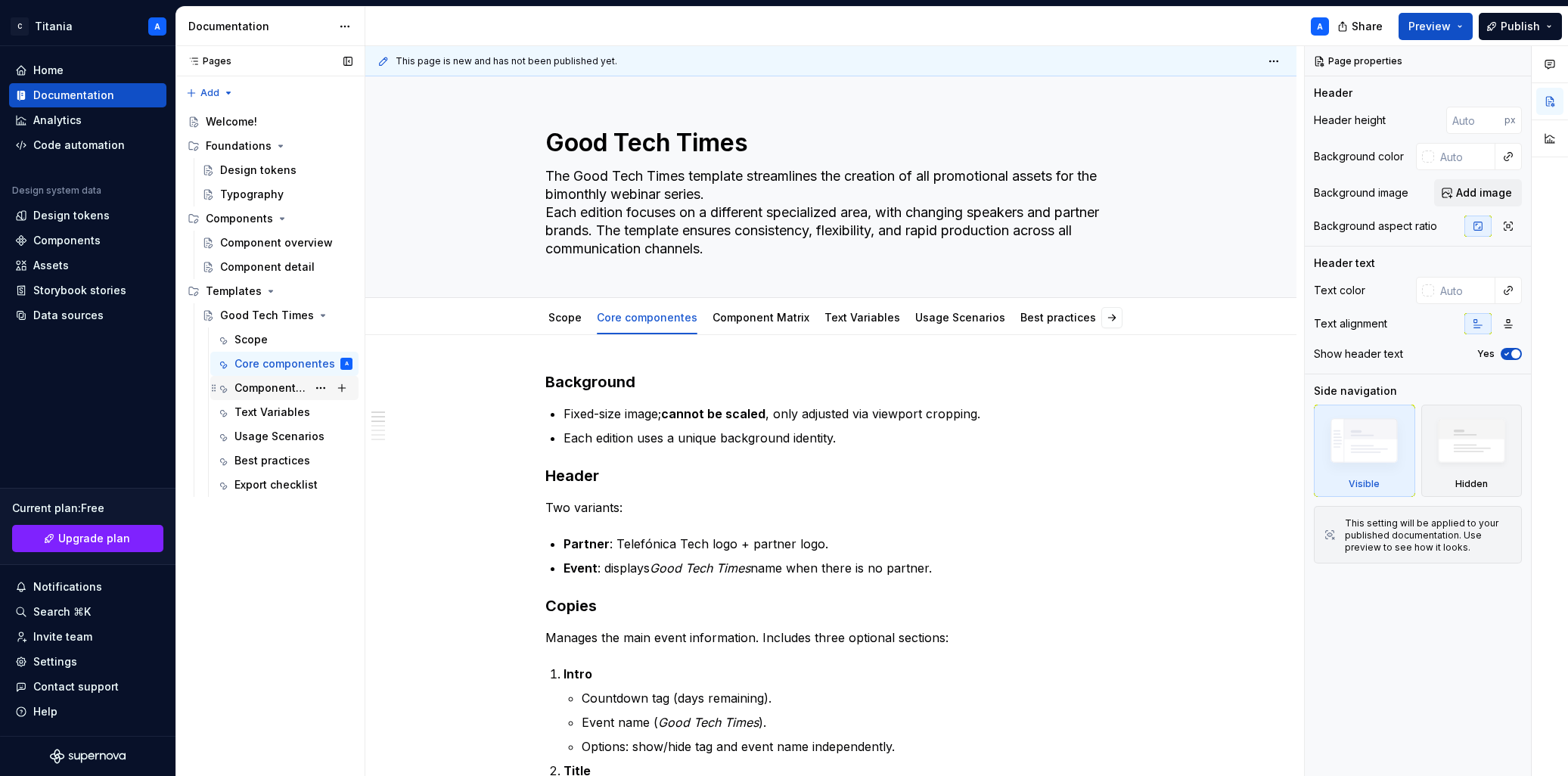
click at [246, 387] on div "Component Matrix" at bounding box center [271, 388] width 72 height 15
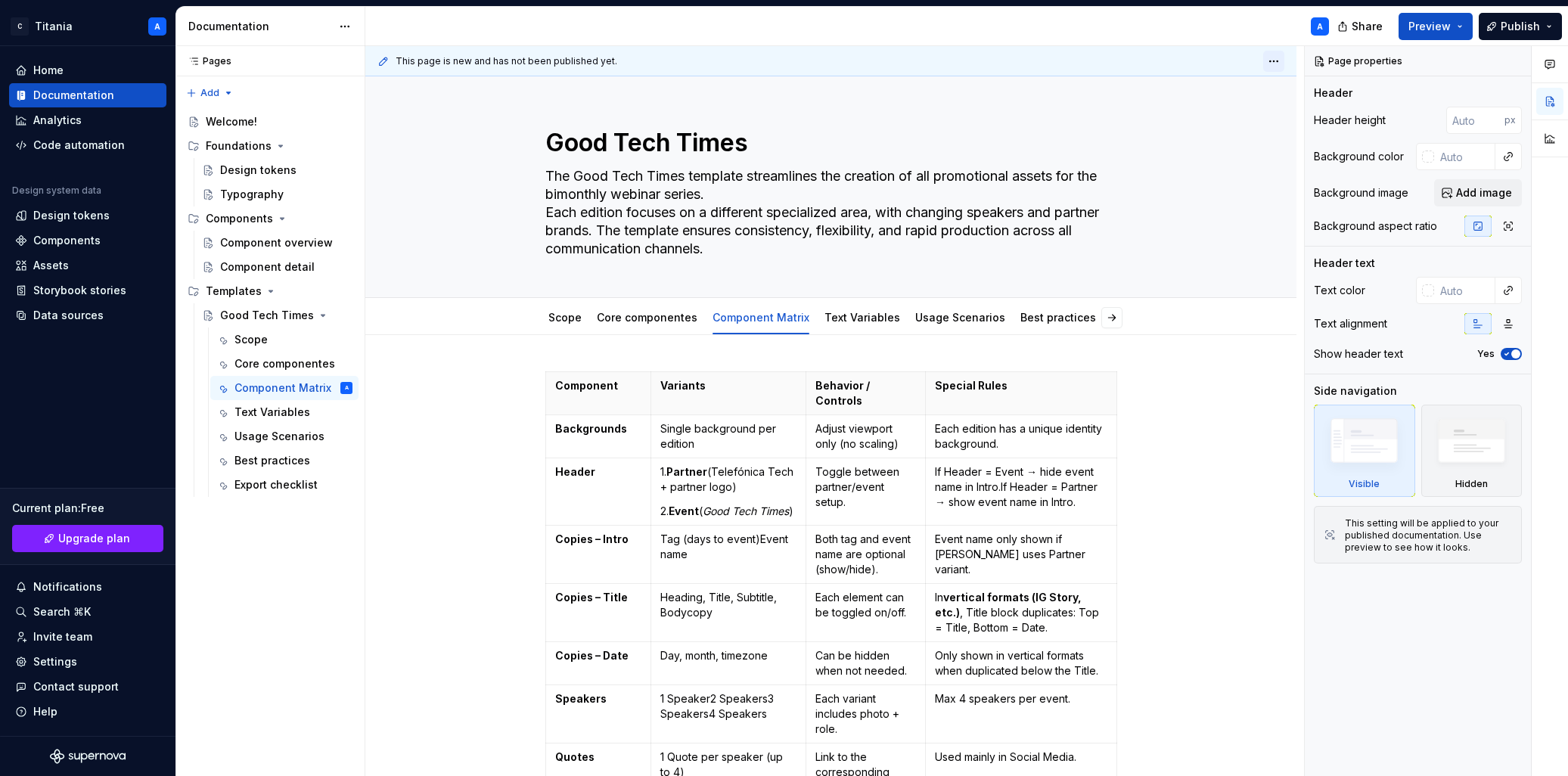
click at [1057, 60] on html "C Titania A Home Documentation Analytics Code automation Design system data Des…" at bounding box center [784, 388] width 1568 height 776
click at [1057, 31] on html "C Titania A Home Documentation Analytics Code automation Design system data Des…" at bounding box center [784, 388] width 1568 height 776
click at [1057, 31] on span "Preview" at bounding box center [1429, 26] width 43 height 15
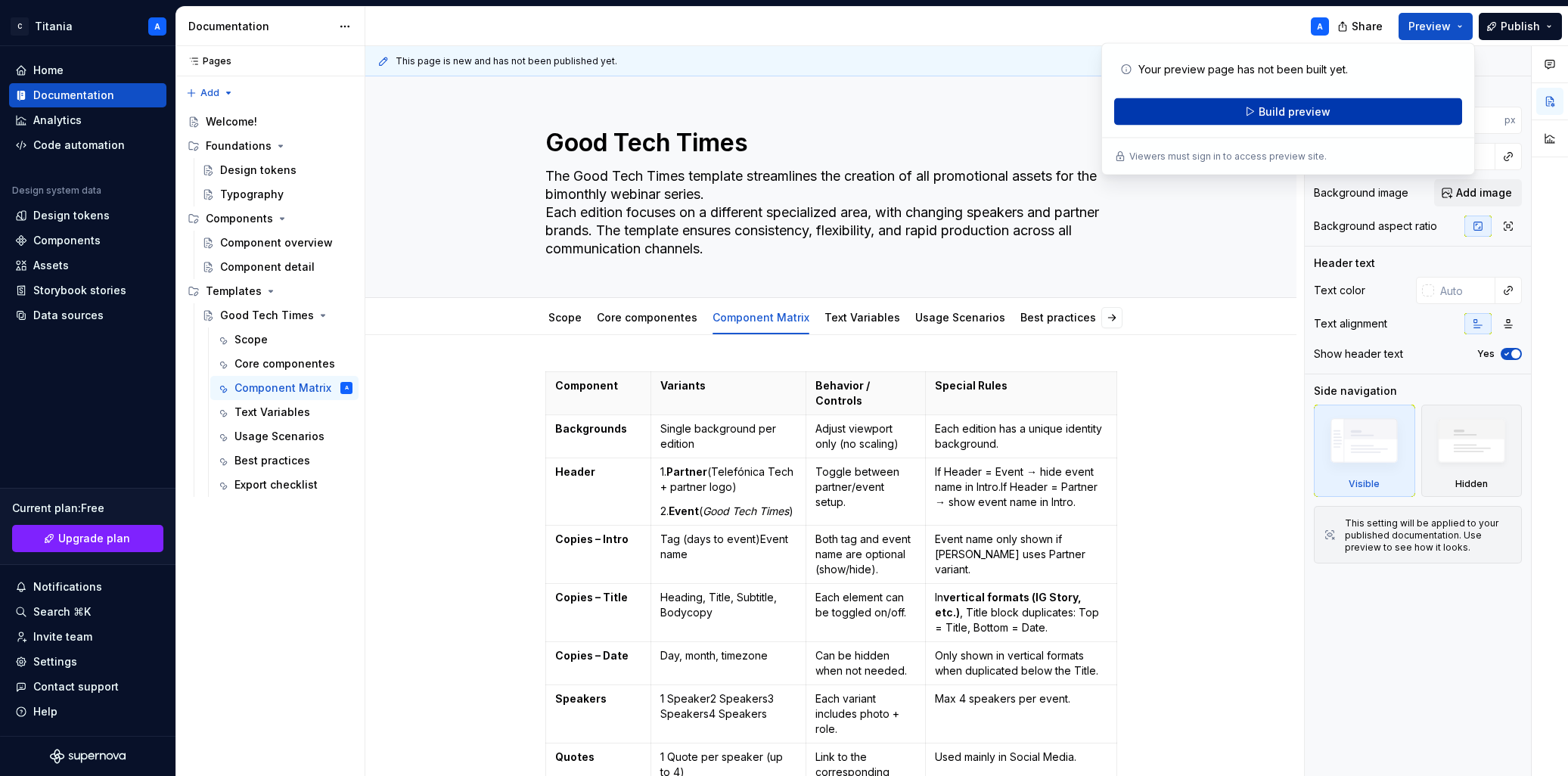
click at [1057, 113] on span "Build preview" at bounding box center [1295, 112] width 72 height 15
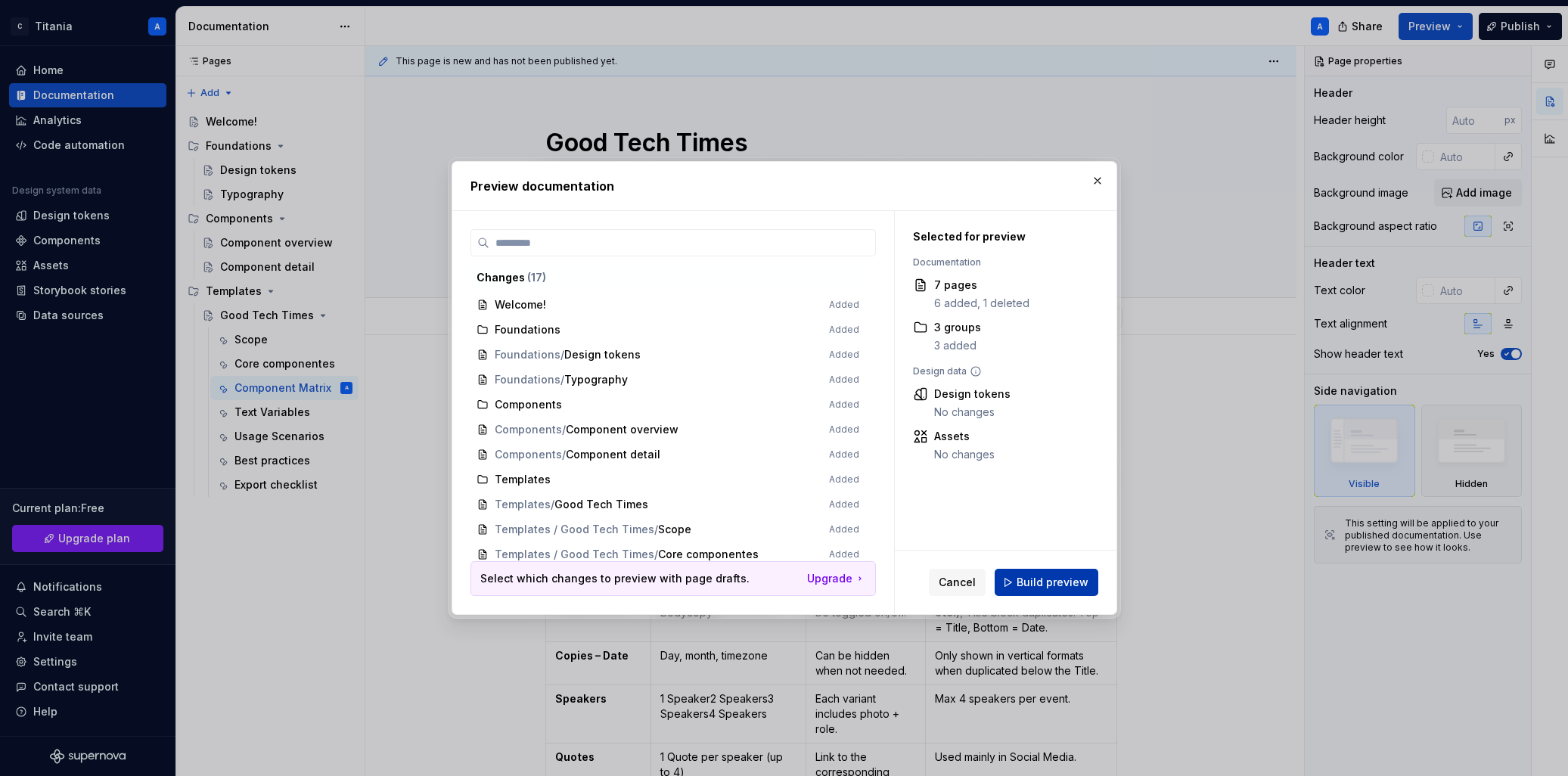
click at [1049, 581] on span "Build preview" at bounding box center [1052, 581] width 72 height 15
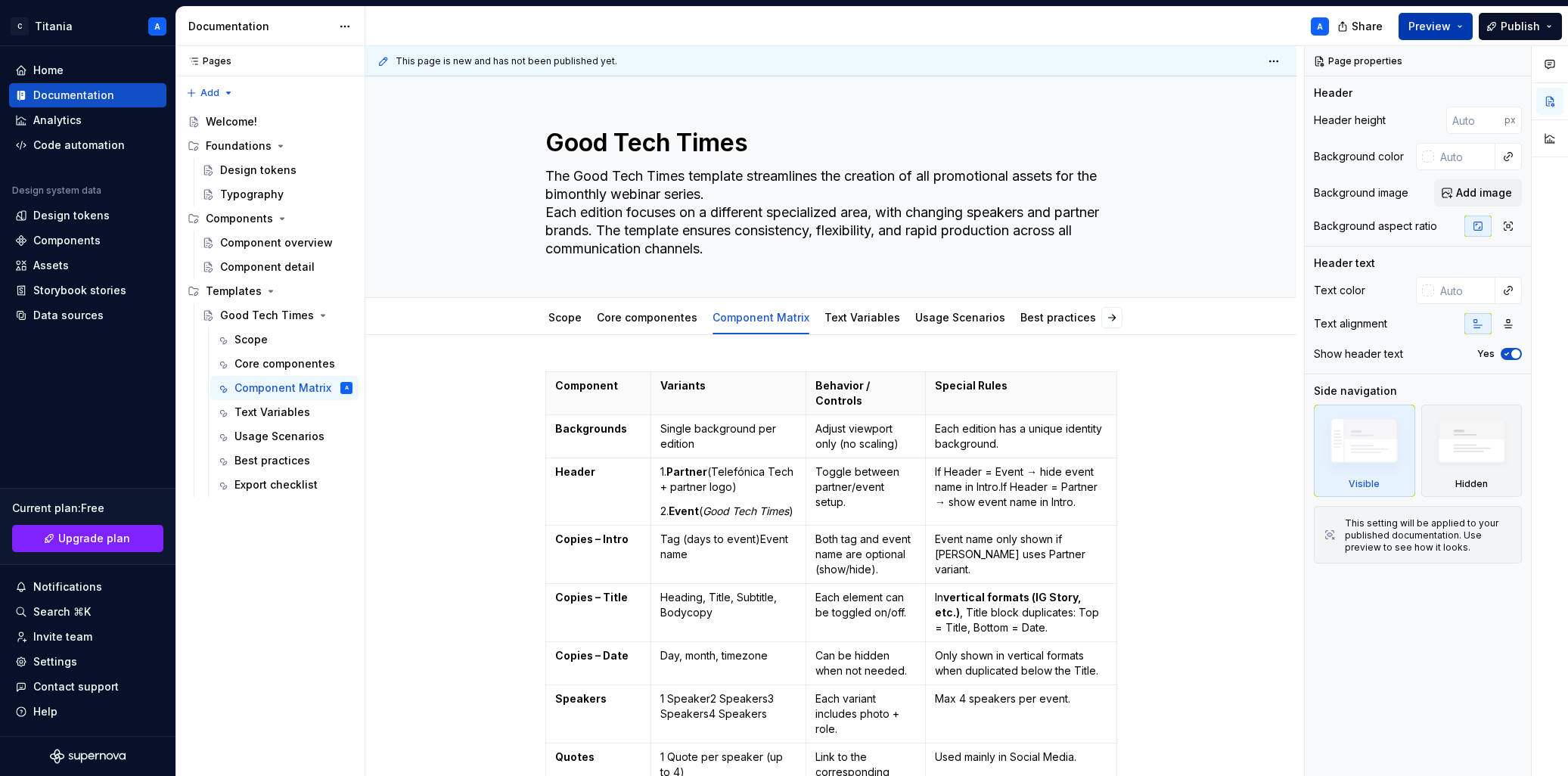
click at [1057, 28] on button "Preview" at bounding box center [1435, 26] width 74 height 27
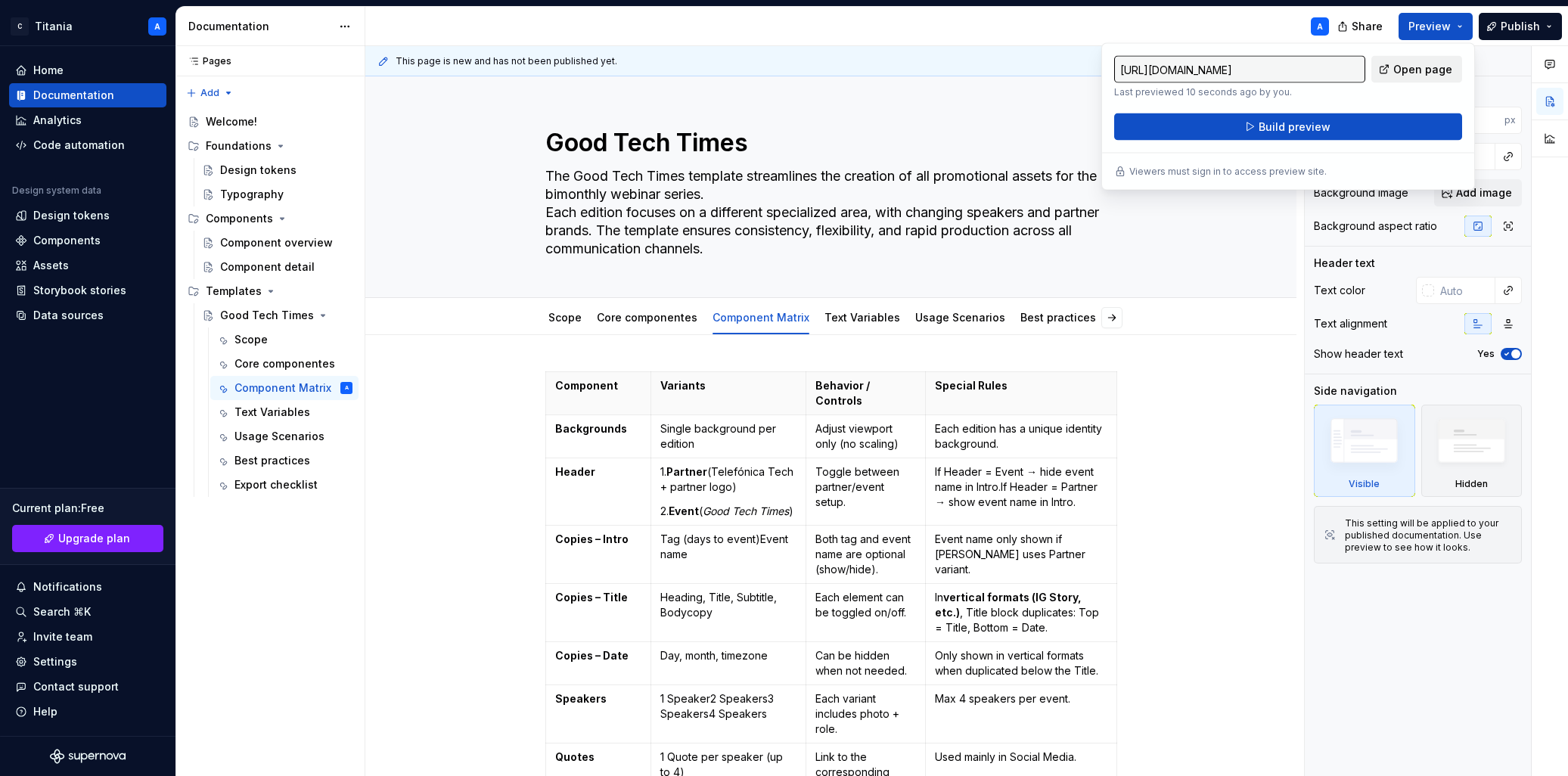
click at [1057, 71] on span "Open page" at bounding box center [1423, 69] width 59 height 15
click at [1057, 16] on div "A" at bounding box center [853, 26] width 976 height 39
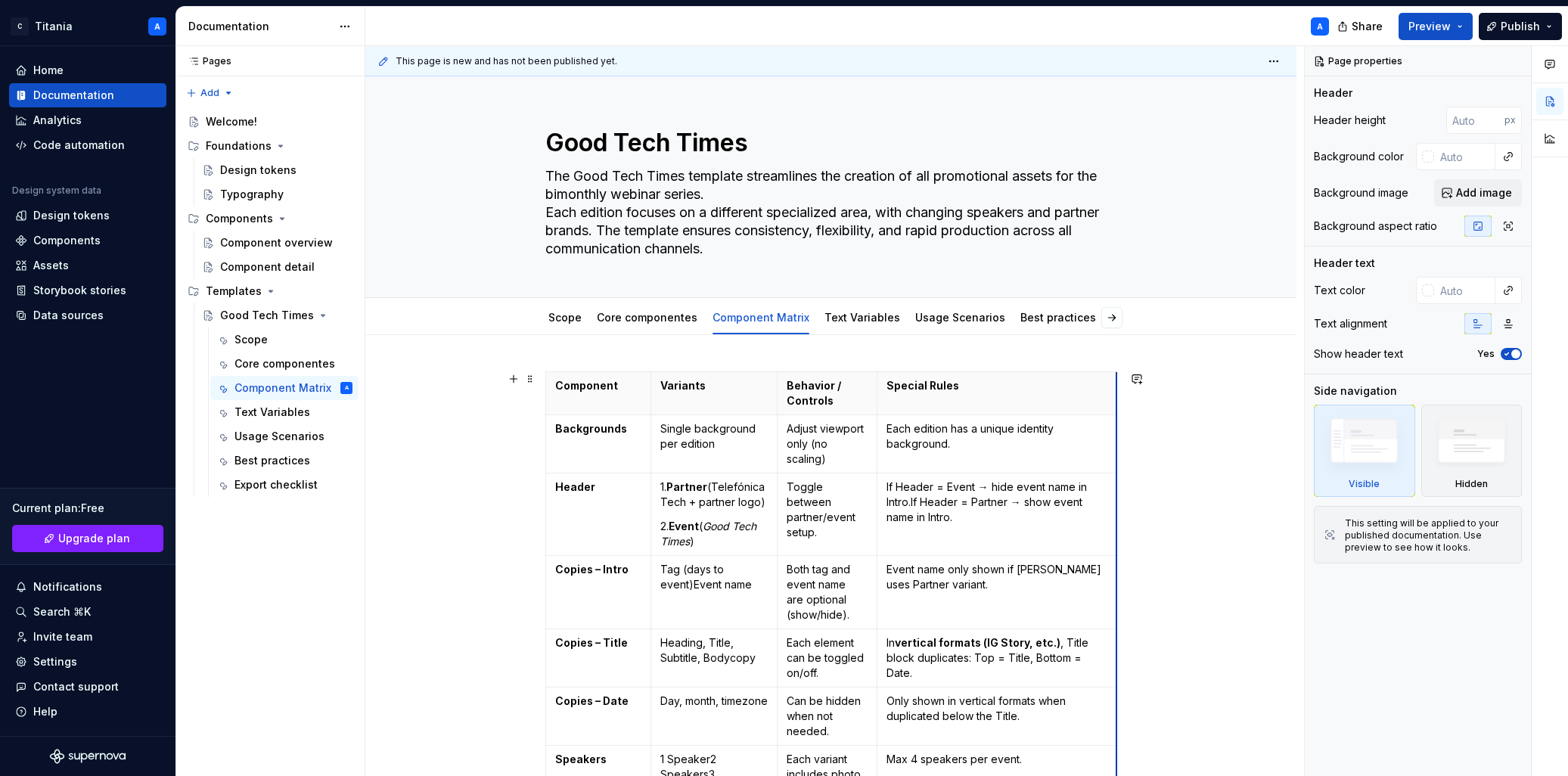
drag, startPoint x: 1116, startPoint y: 385, endPoint x: 1161, endPoint y: 388, distance: 45.1
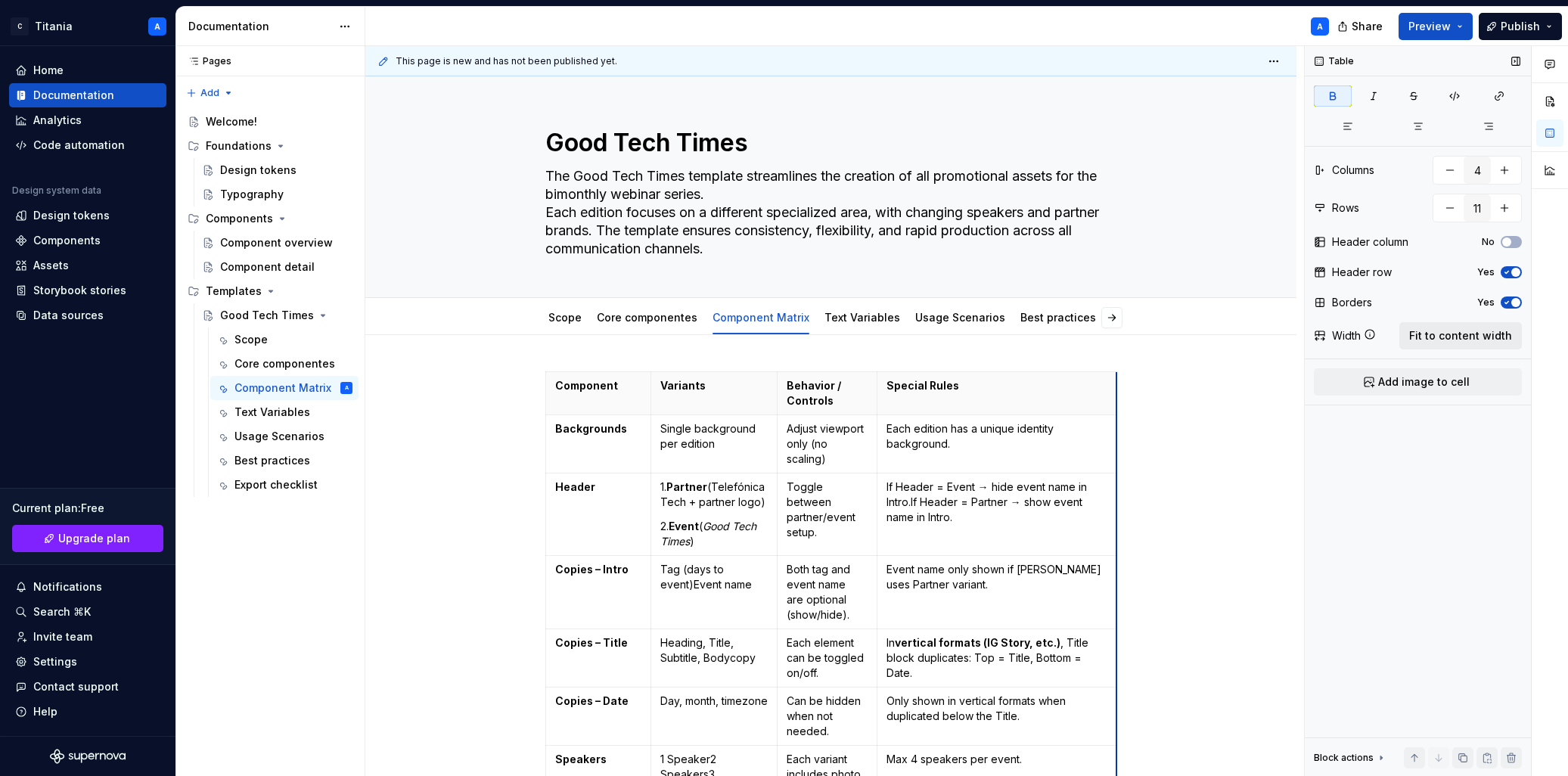
click at [1057, 339] on span "Fit to content width" at bounding box center [1461, 335] width 103 height 15
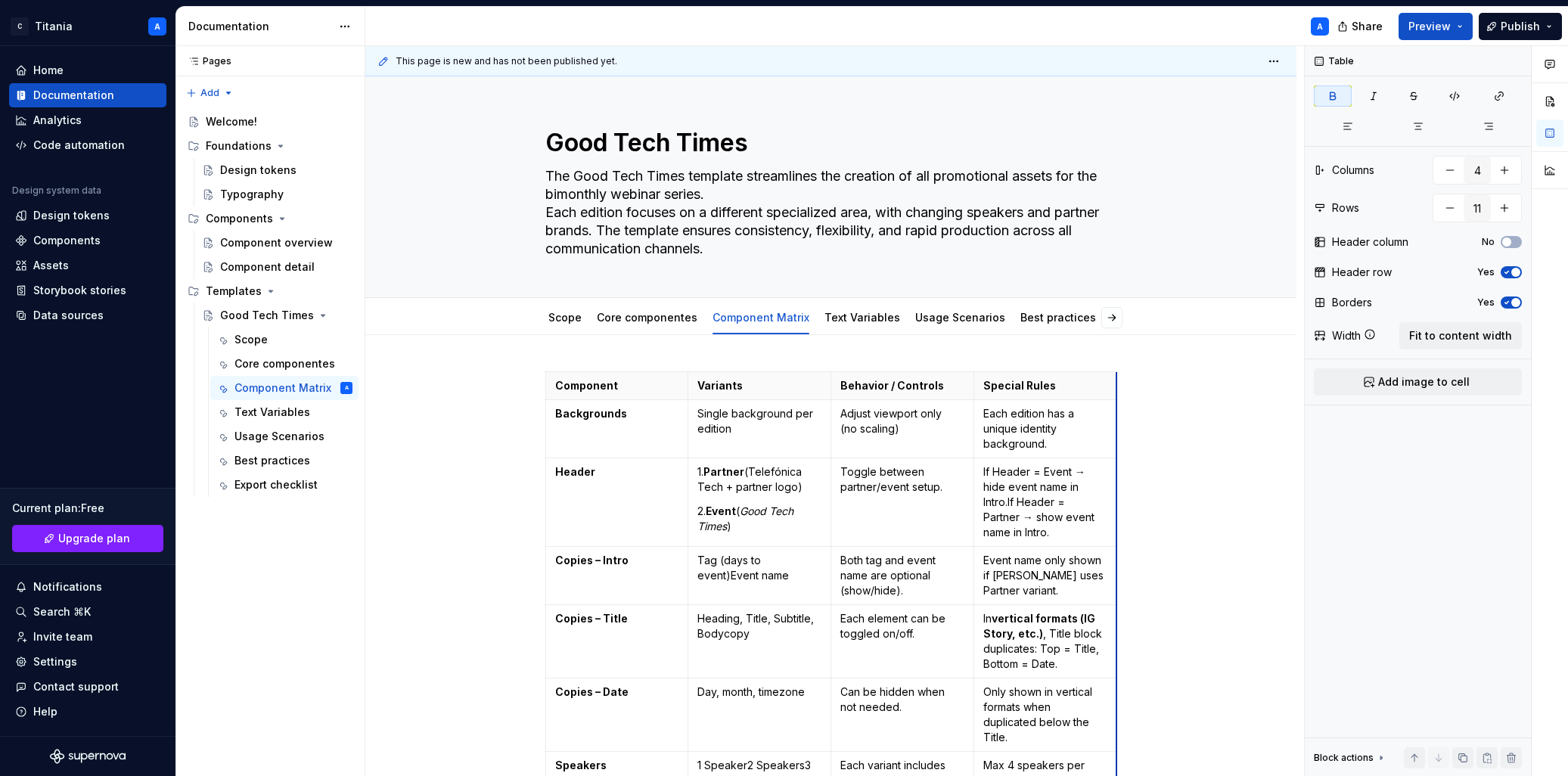
type textarea "*"
